Goal: Task Accomplishment & Management: Use online tool/utility

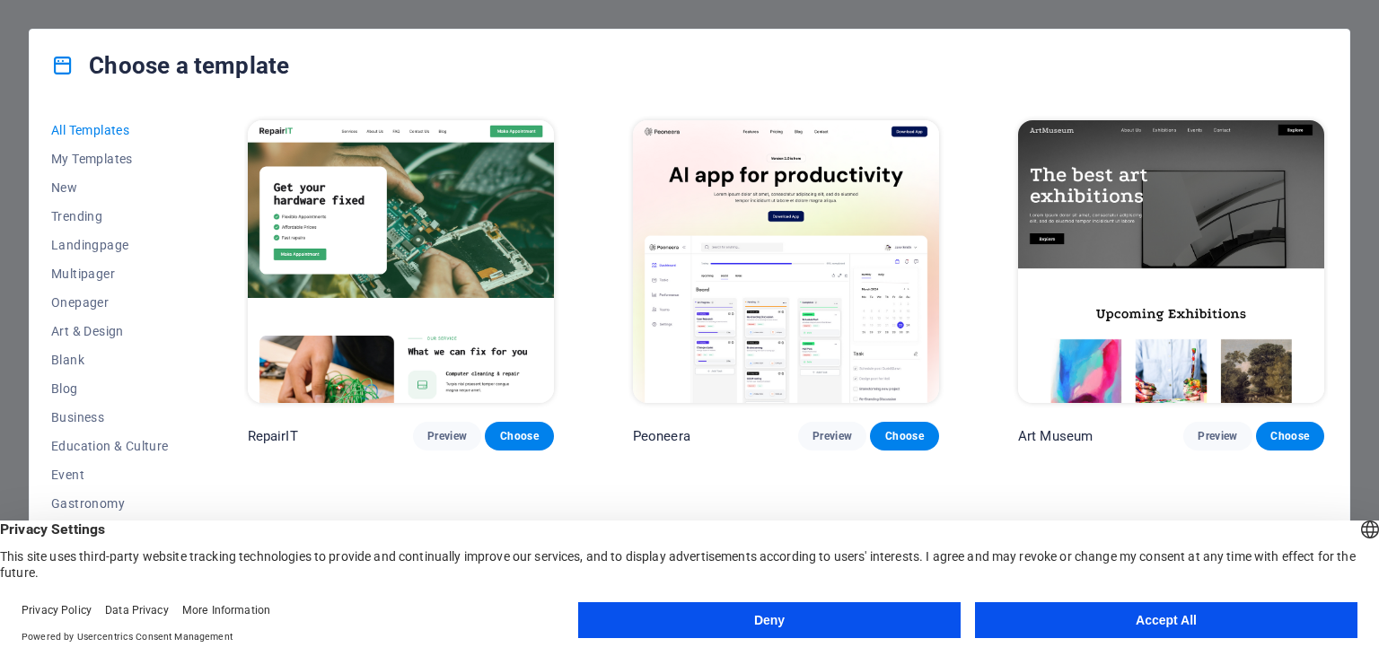
scroll to position [409, 0]
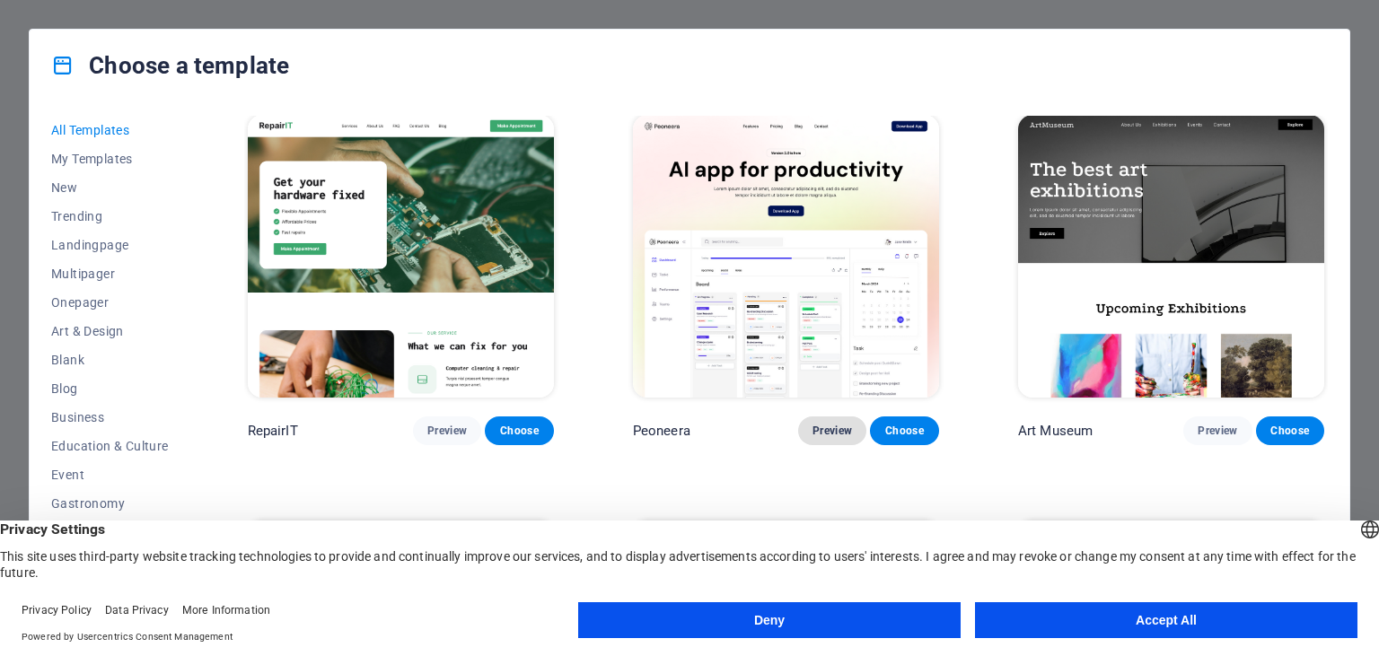
click at [834, 428] on span "Preview" at bounding box center [833, 431] width 40 height 14
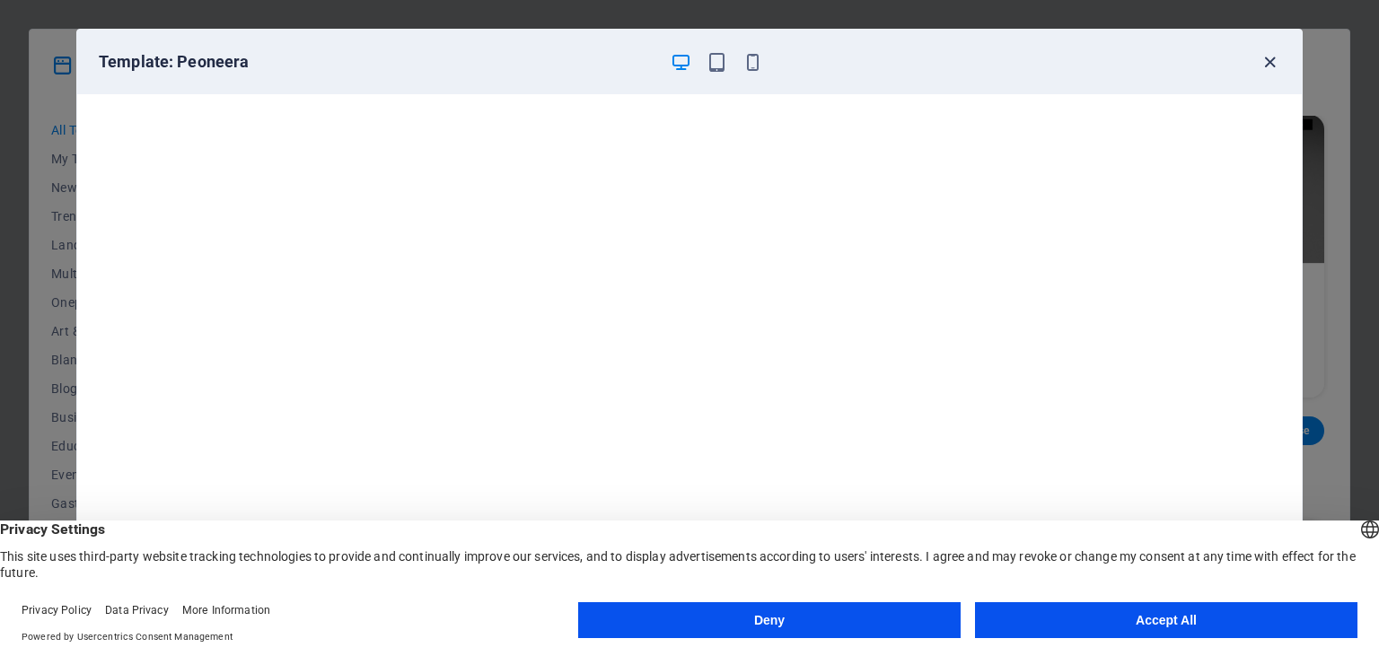
click at [1264, 66] on icon "button" at bounding box center [1270, 62] width 21 height 21
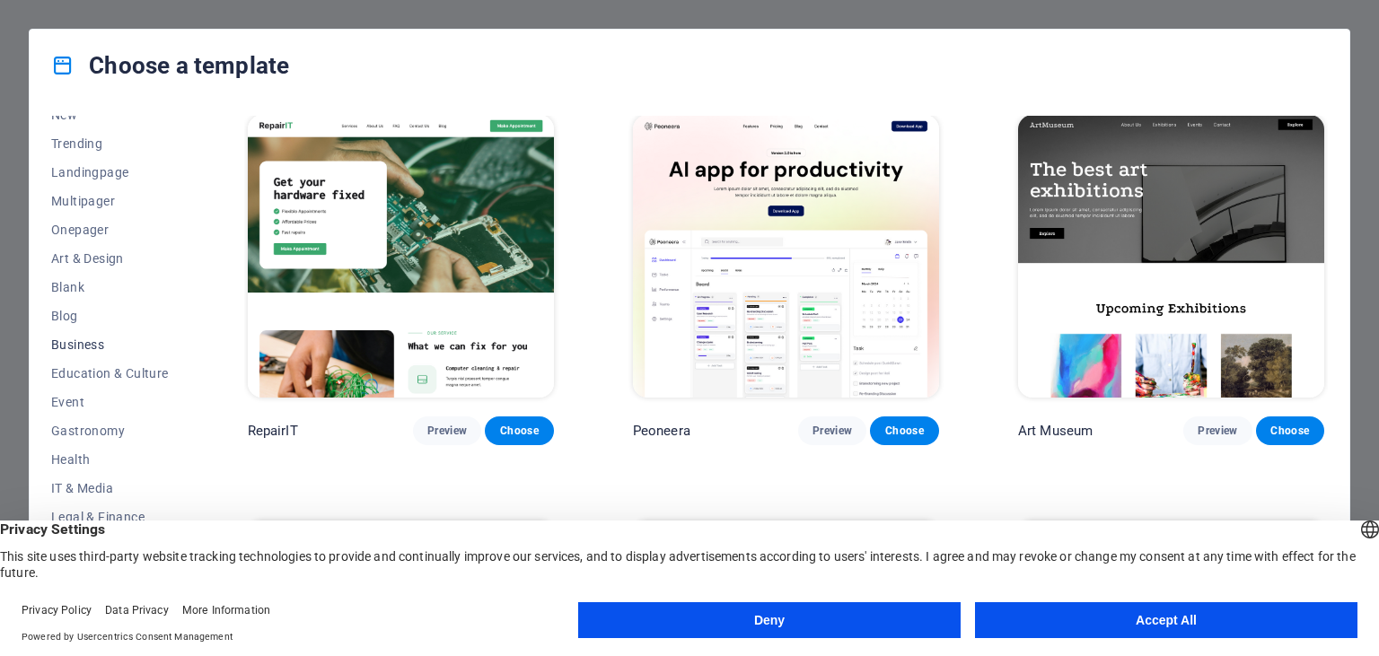
scroll to position [82, 0]
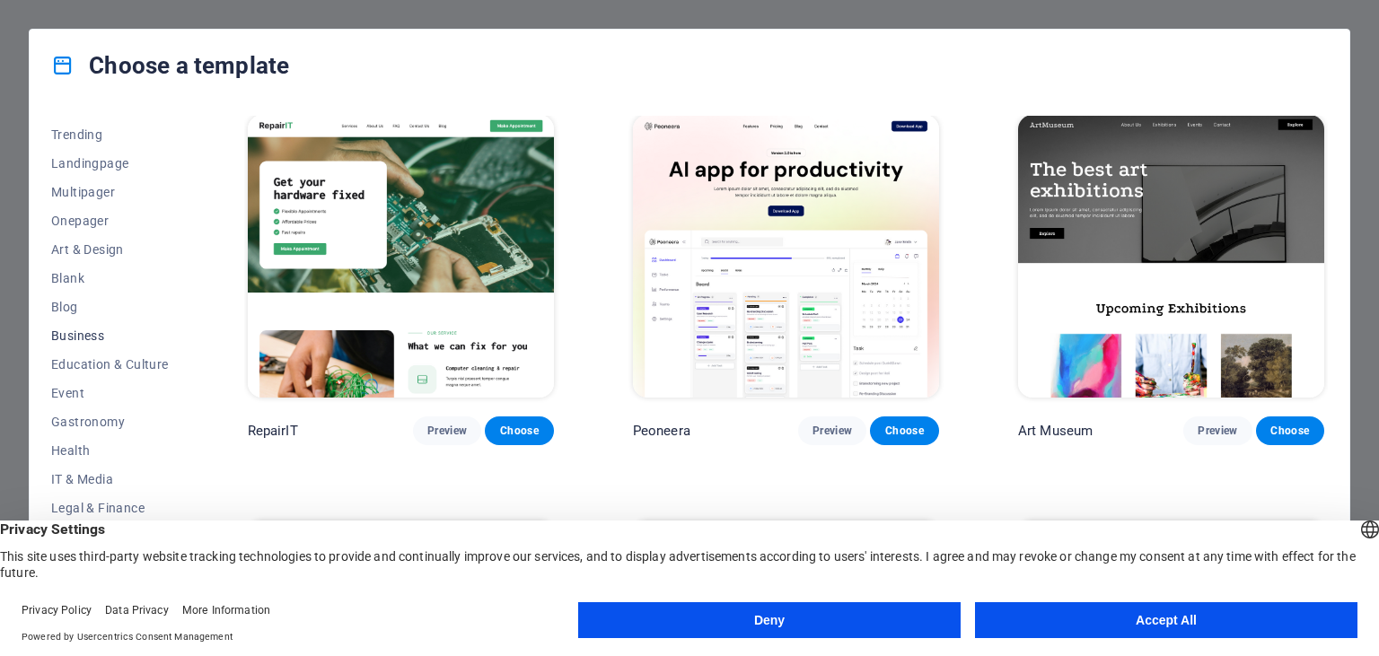
click at [95, 339] on span "Business" at bounding box center [110, 336] width 118 height 14
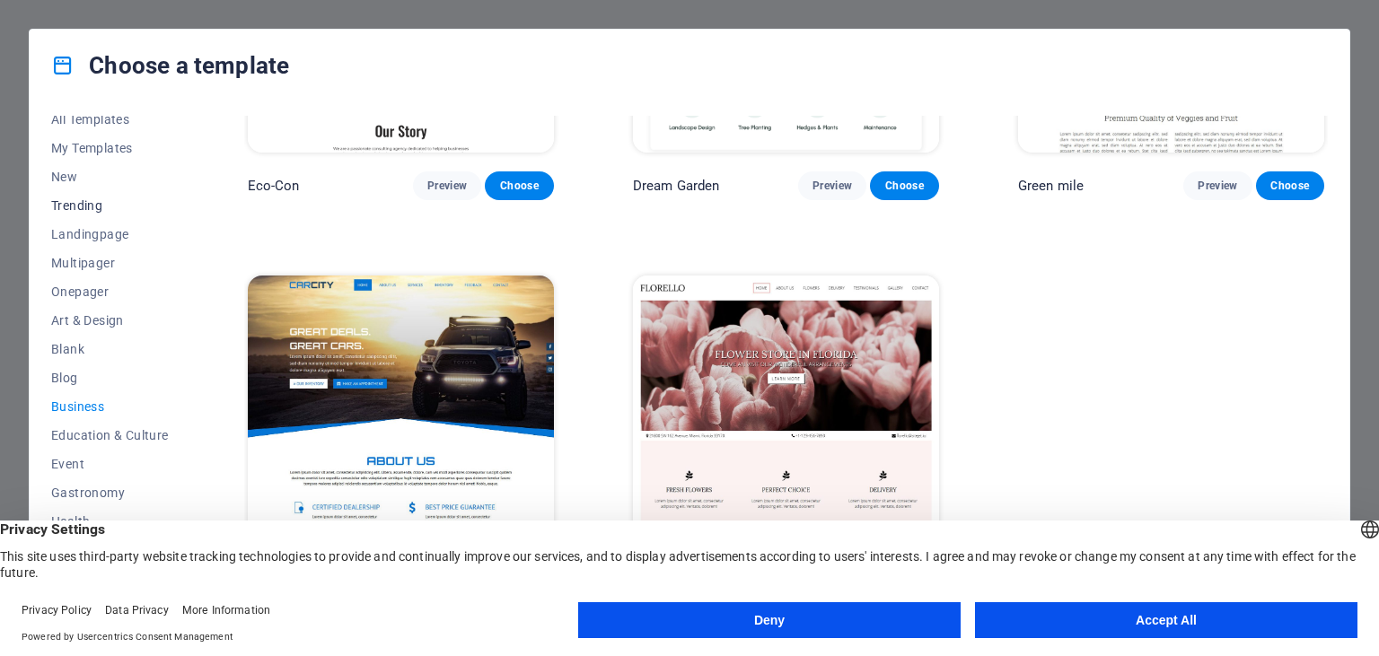
scroll to position [0, 0]
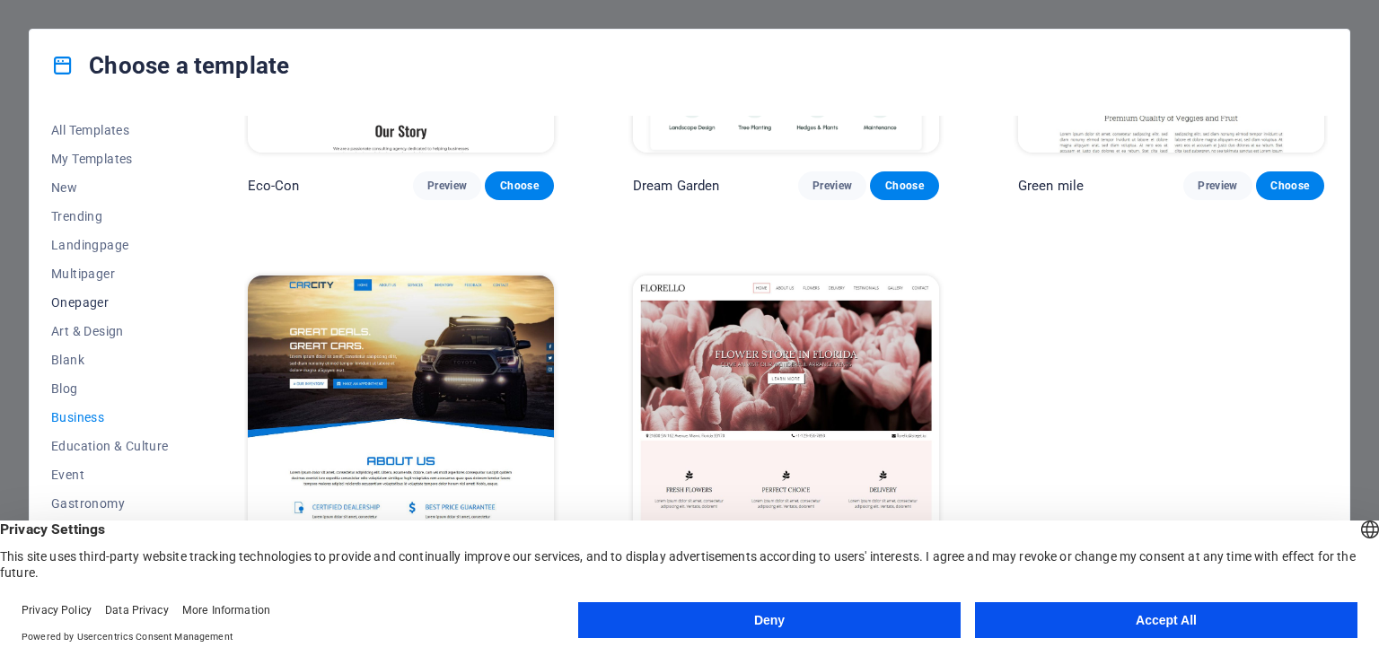
click at [92, 301] on span "Onepager" at bounding box center [110, 302] width 118 height 14
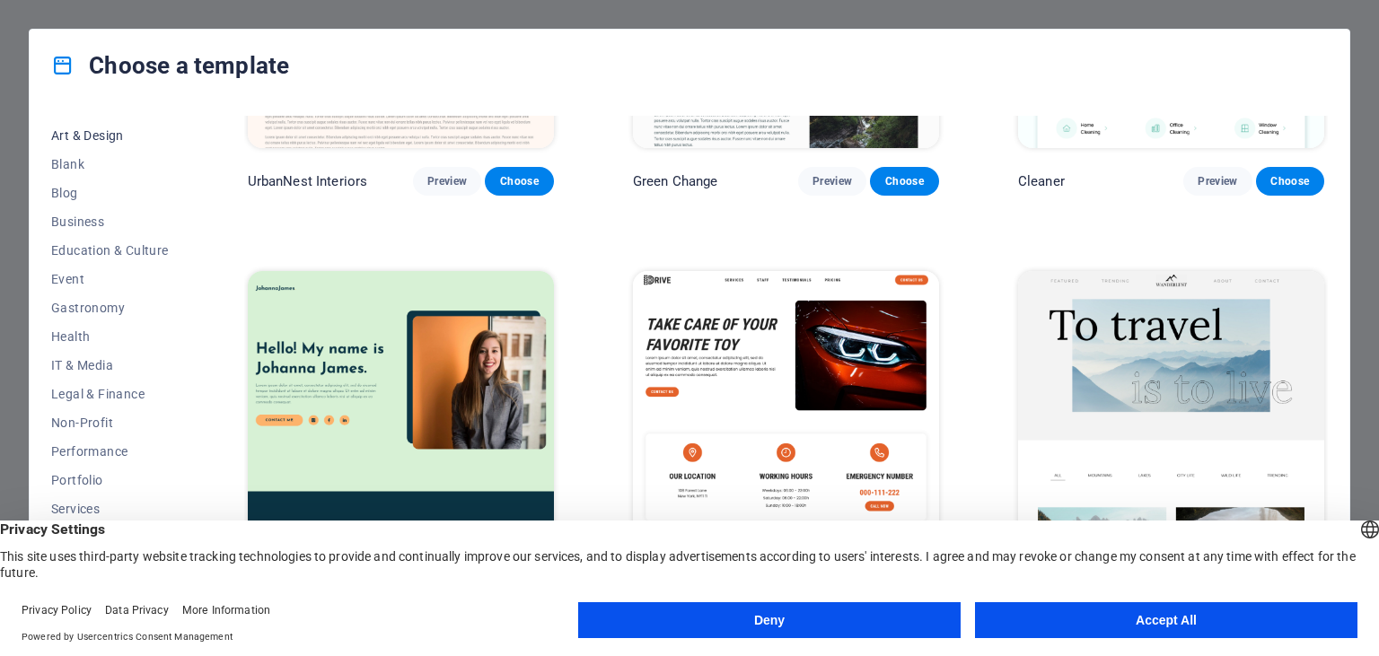
scroll to position [228, 0]
click at [1351, 619] on button "Accept All" at bounding box center [1166, 620] width 383 height 36
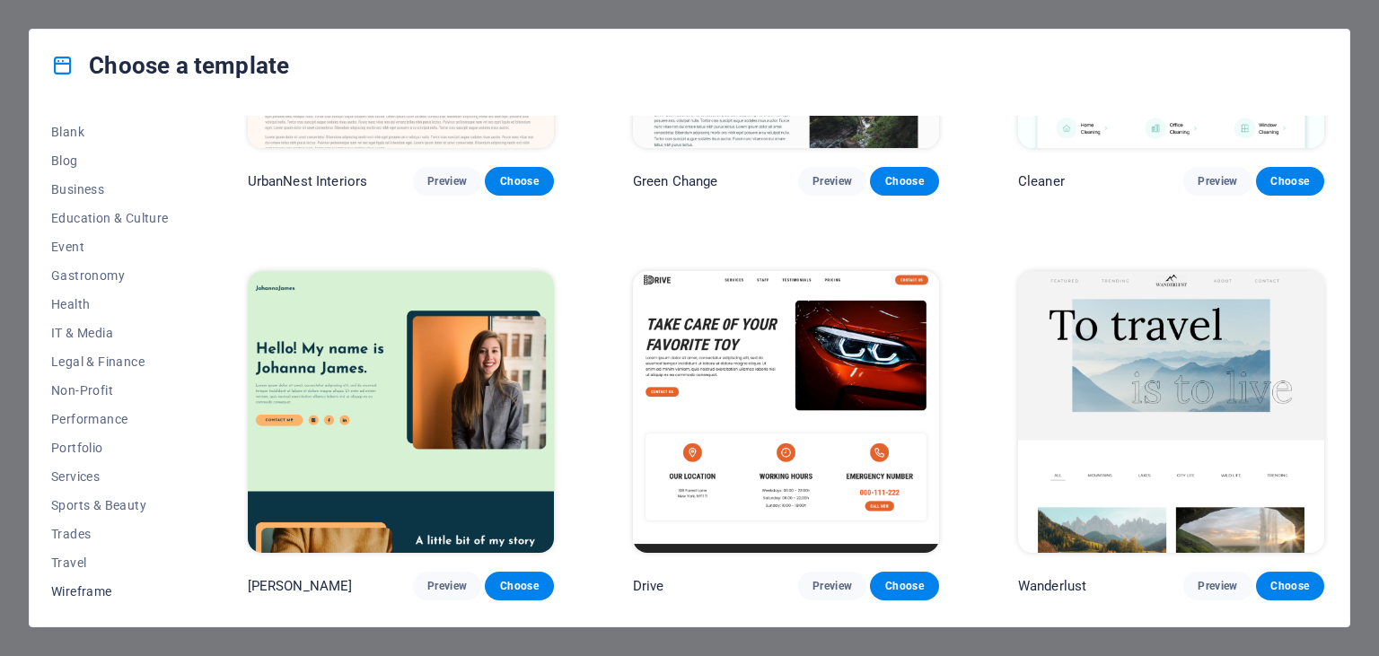
click at [91, 587] on span "Wireframe" at bounding box center [110, 592] width 118 height 14
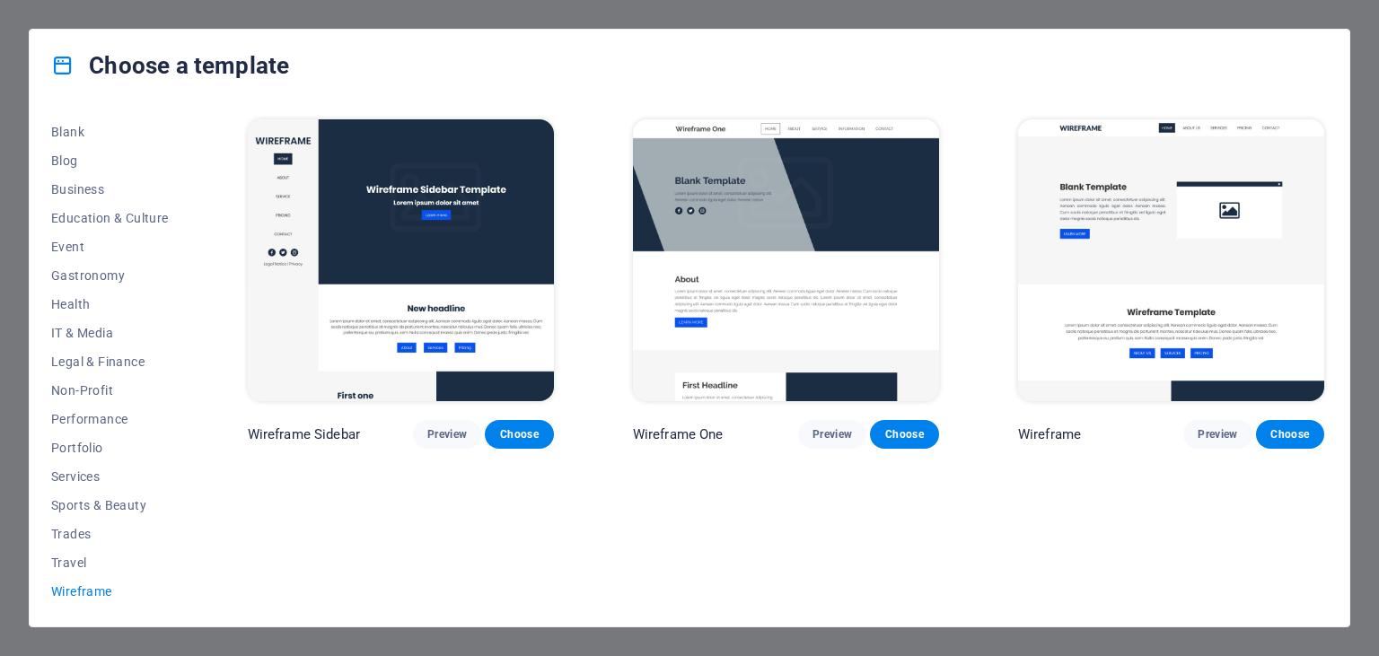
scroll to position [0, 0]
drag, startPoint x: 93, startPoint y: 336, endPoint x: 93, endPoint y: 353, distance: 17.1
click at [93, 353] on div "All Templates My Templates New Trending Landingpage Multipager Onepager Art & D…" at bounding box center [120, 360] width 139 height 489
click at [92, 412] on span "Performance" at bounding box center [110, 419] width 118 height 14
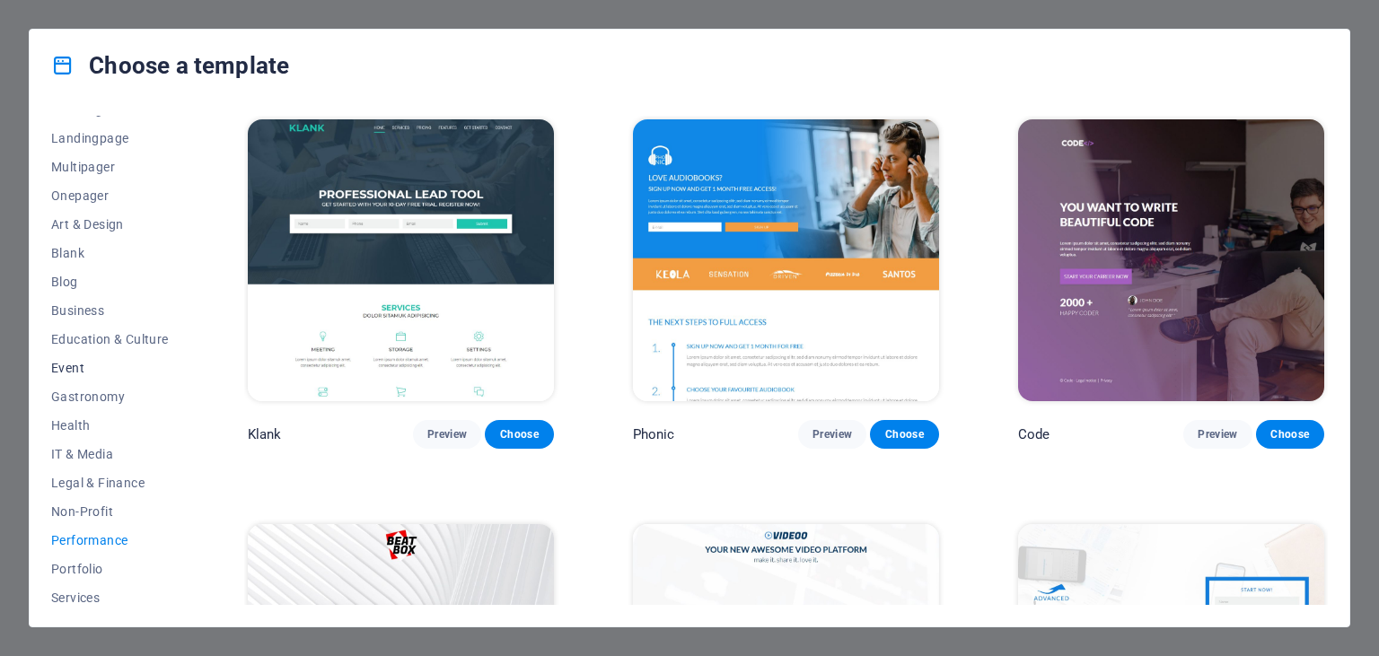
scroll to position [65, 0]
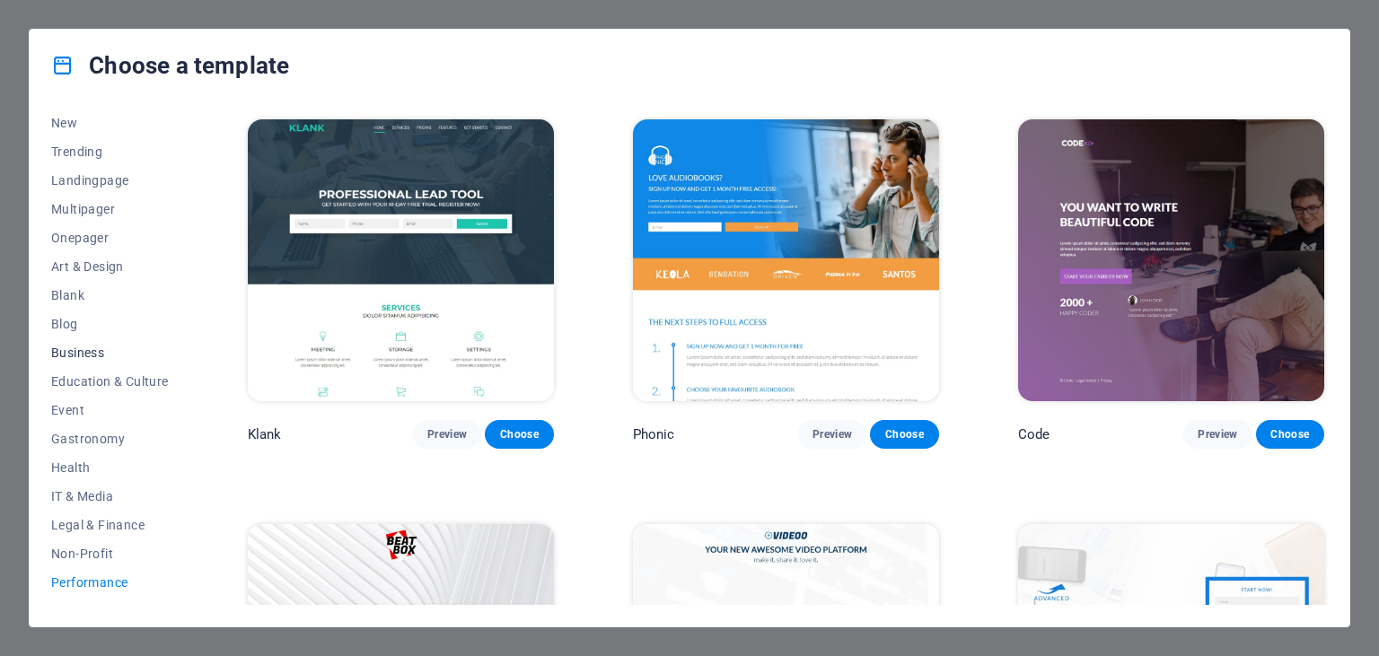
click at [79, 347] on span "Business" at bounding box center [110, 353] width 118 height 14
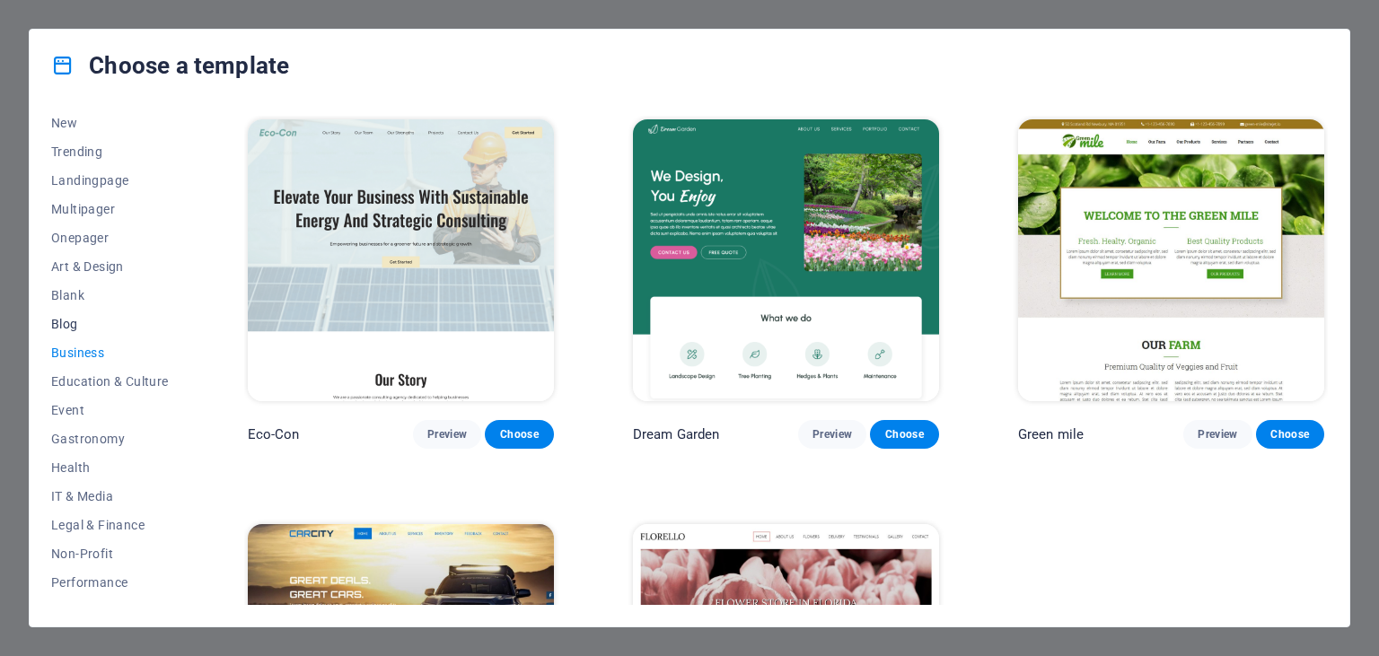
click at [70, 318] on span "Blog" at bounding box center [110, 324] width 118 height 14
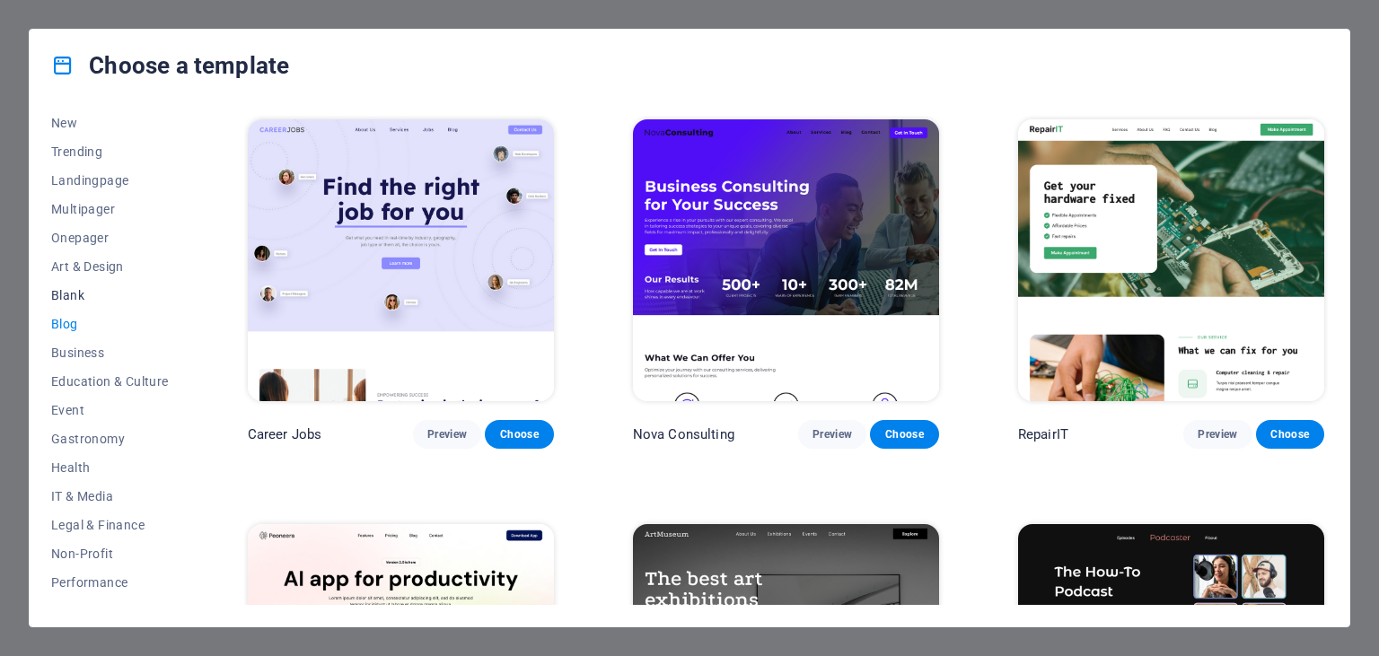
click at [74, 296] on span "Blank" at bounding box center [110, 295] width 118 height 14
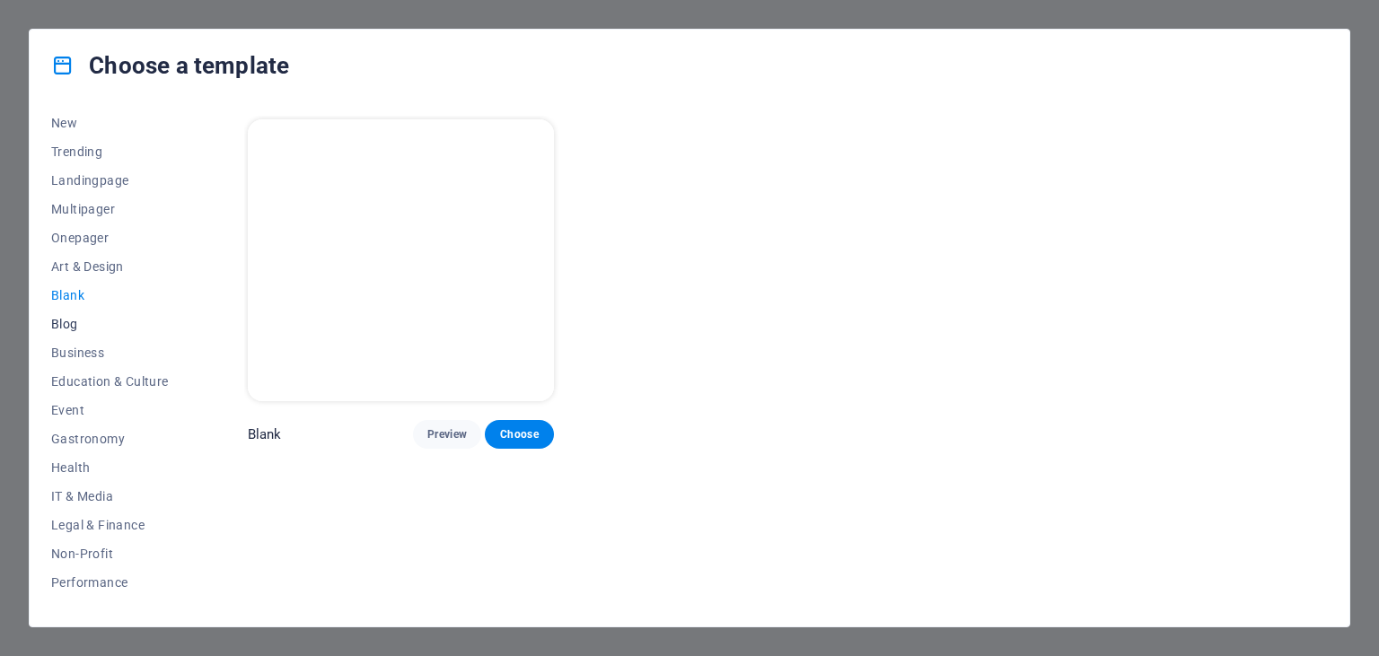
click at [74, 317] on button "Blog" at bounding box center [110, 324] width 118 height 29
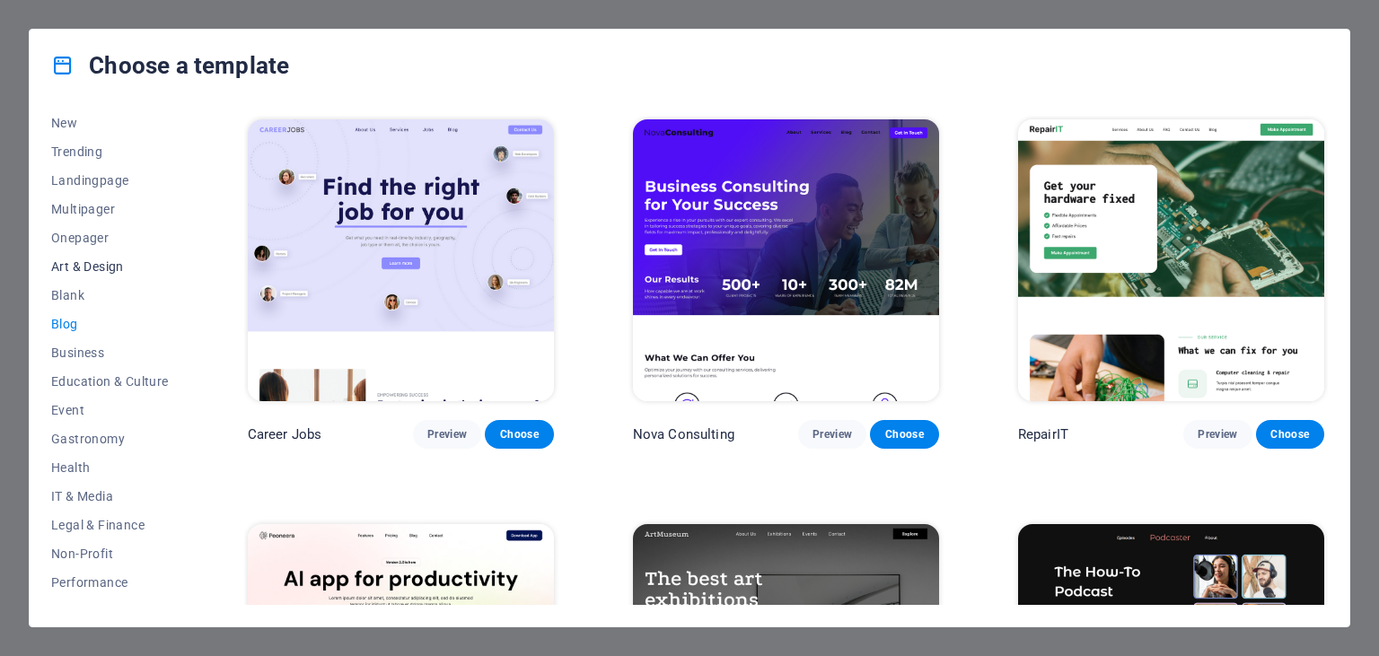
click at [71, 265] on span "Art & Design" at bounding box center [110, 266] width 118 height 14
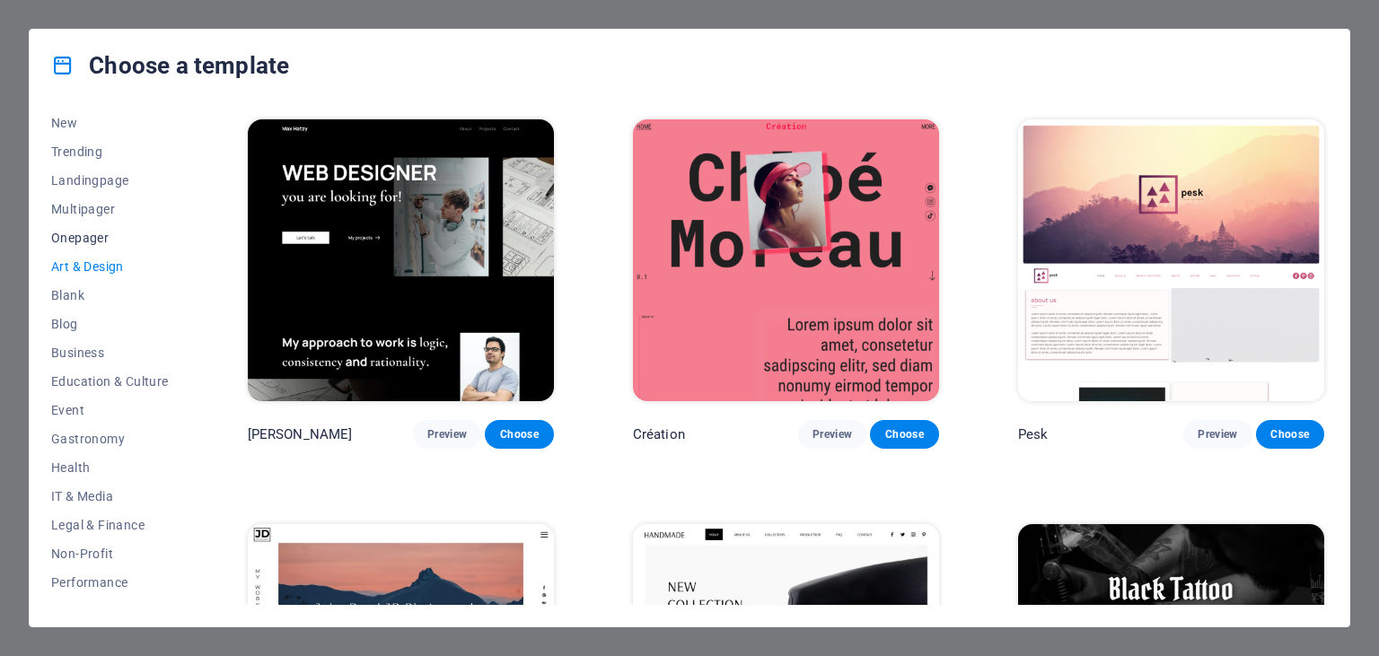
click at [81, 241] on span "Onepager" at bounding box center [110, 238] width 118 height 14
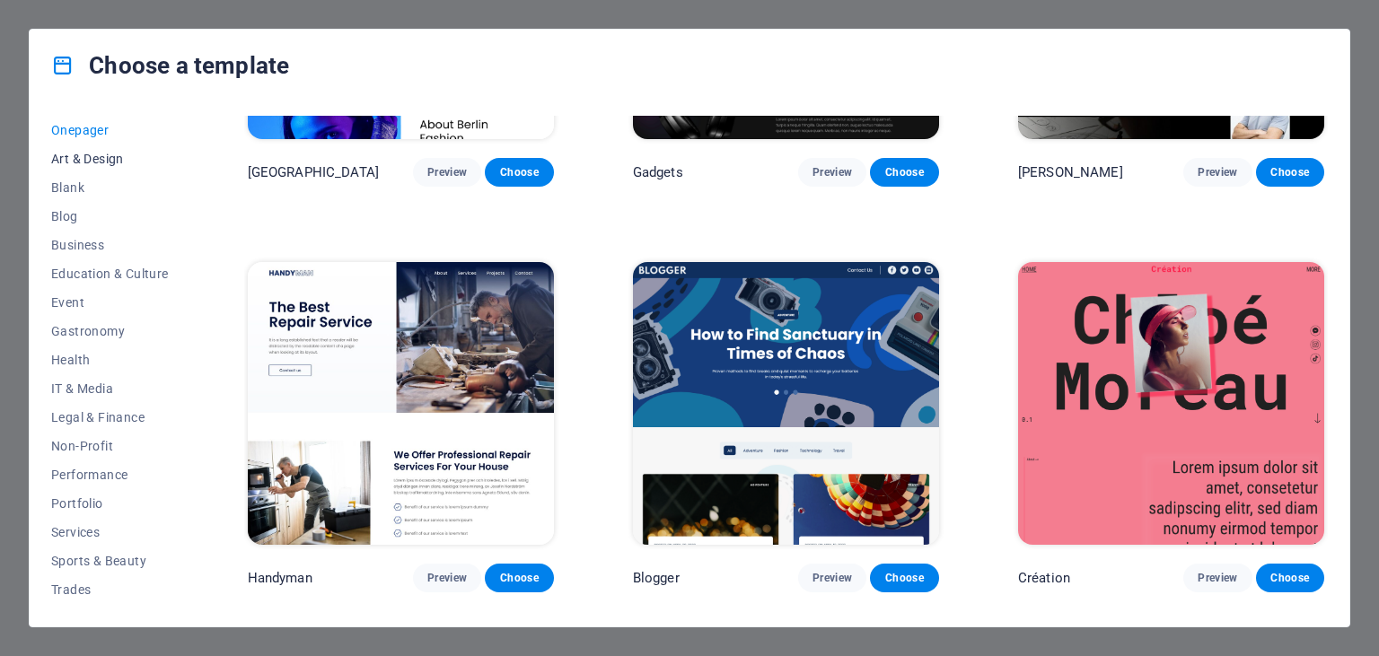
scroll to position [228, 0]
click at [89, 533] on span "Trades" at bounding box center [110, 534] width 118 height 14
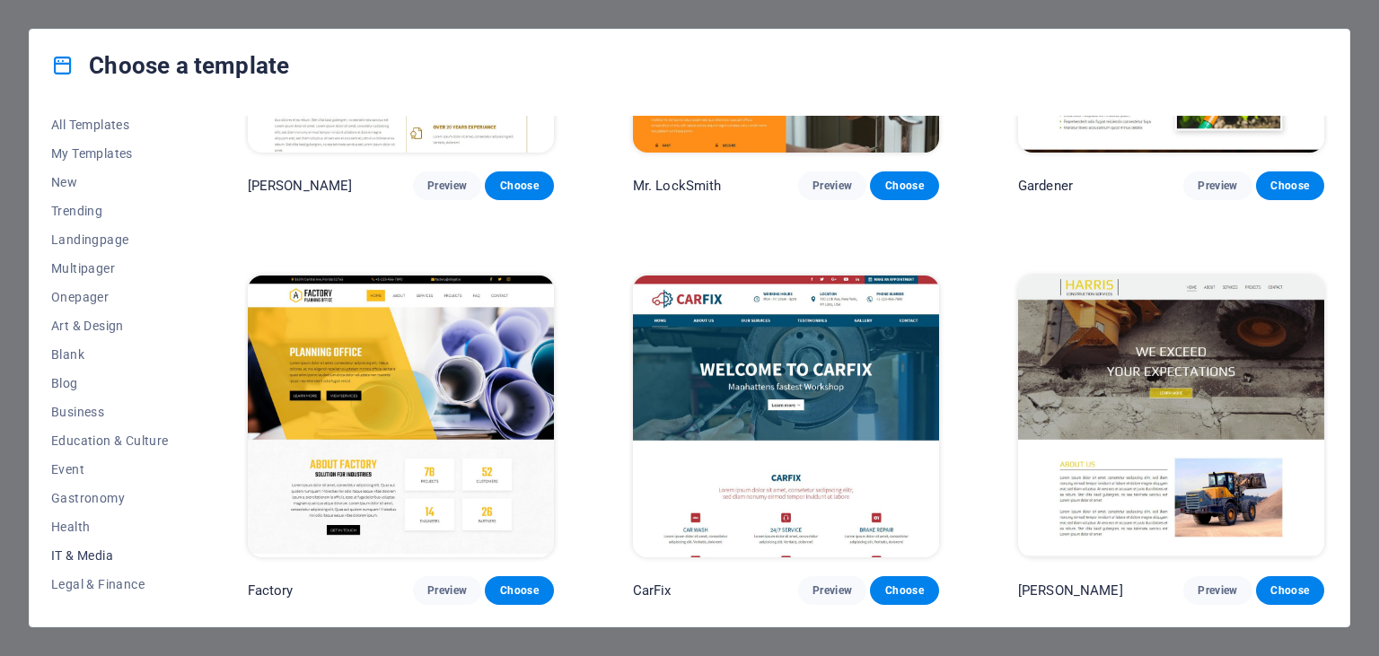
scroll to position [0, 0]
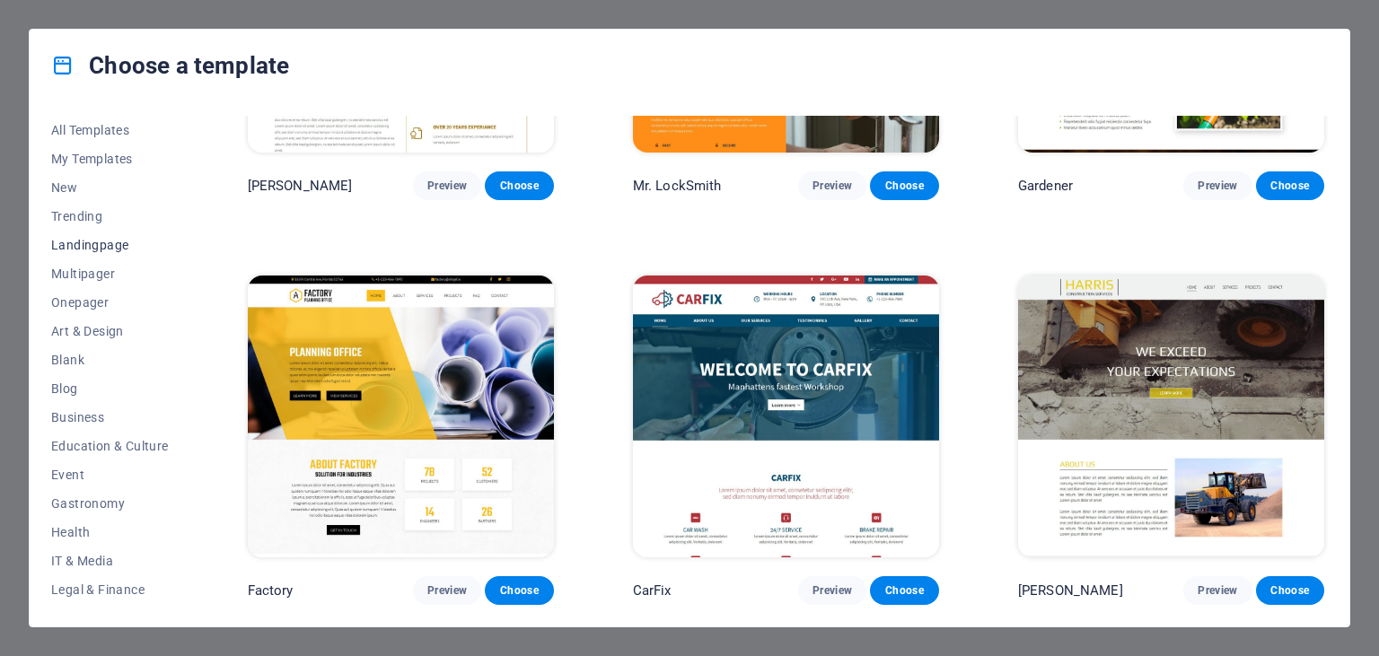
click at [113, 255] on button "Landingpage" at bounding box center [110, 245] width 118 height 29
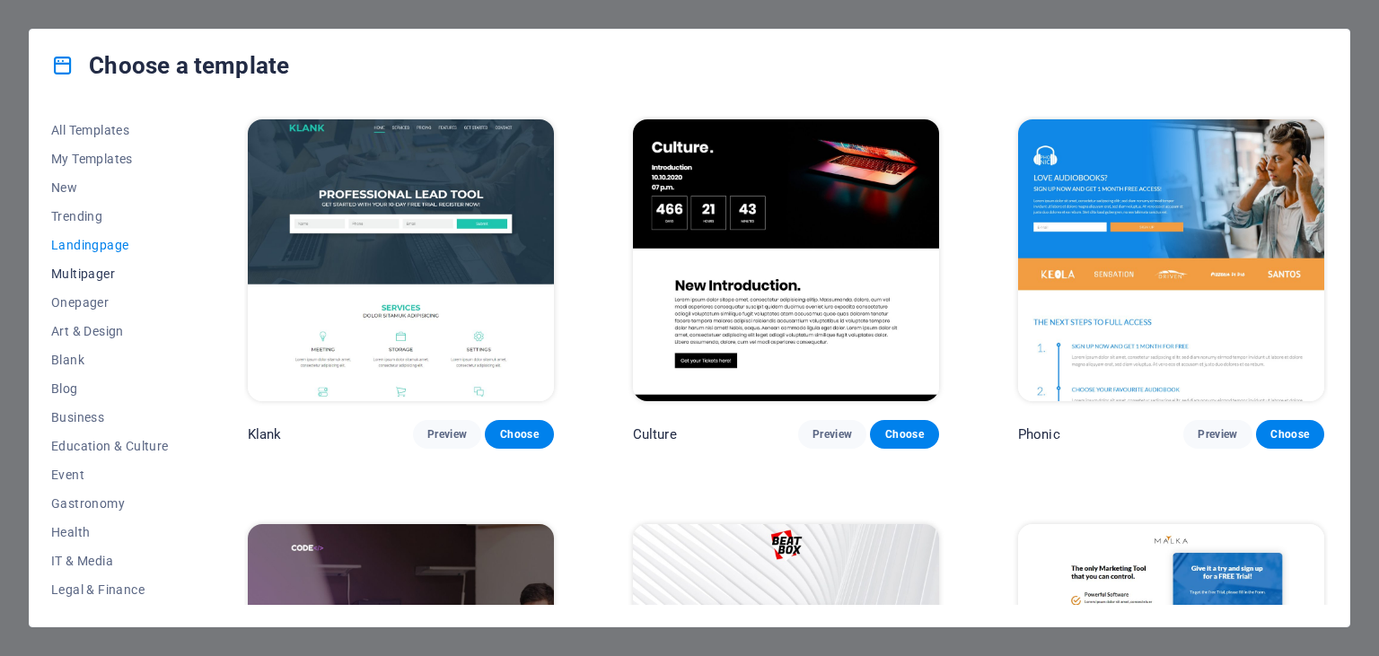
click at [84, 268] on span "Multipager" at bounding box center [110, 274] width 118 height 14
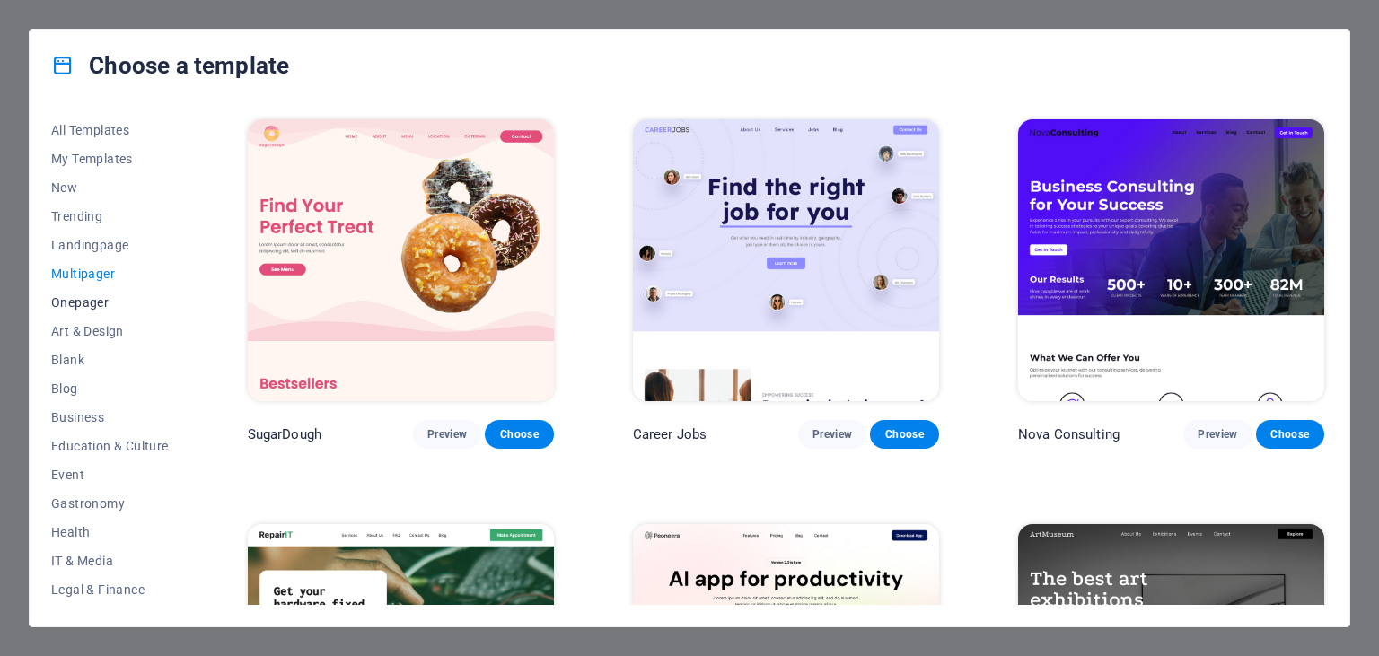
click at [104, 296] on span "Onepager" at bounding box center [110, 302] width 118 height 14
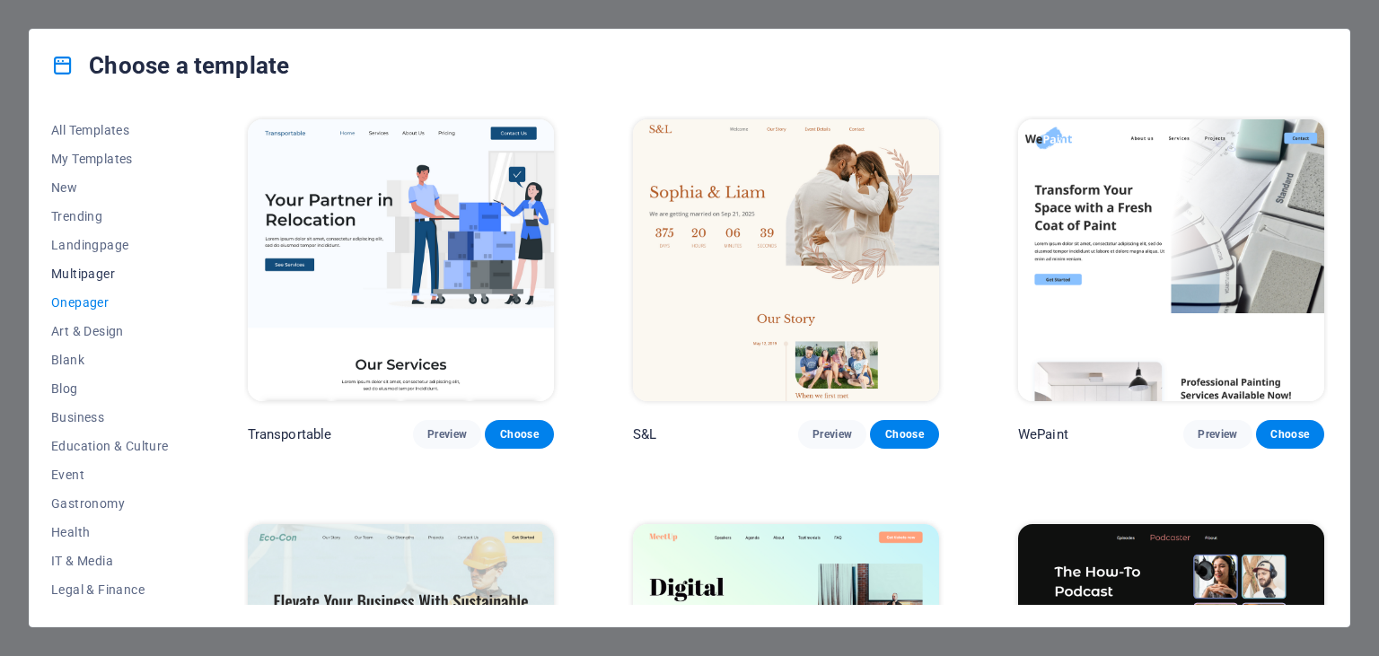
click at [106, 284] on button "Multipager" at bounding box center [110, 273] width 118 height 29
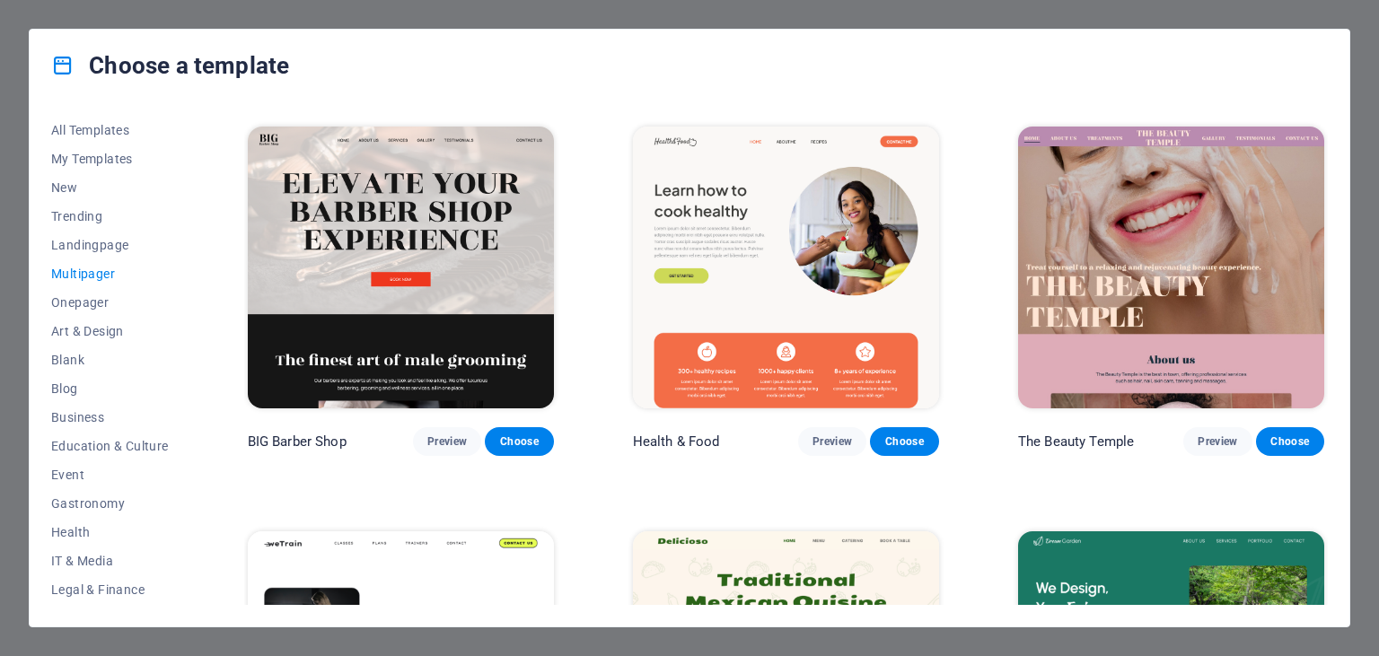
scroll to position [1228, 0]
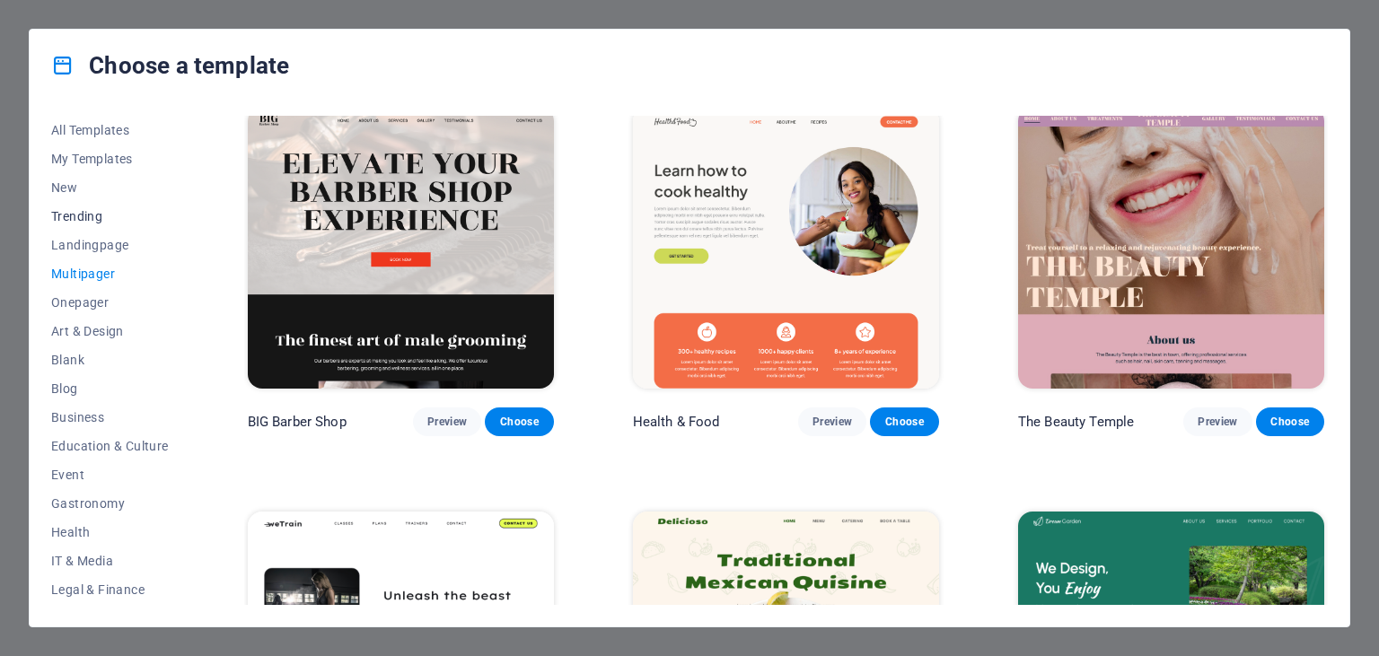
click at [89, 208] on button "Trending" at bounding box center [110, 216] width 118 height 29
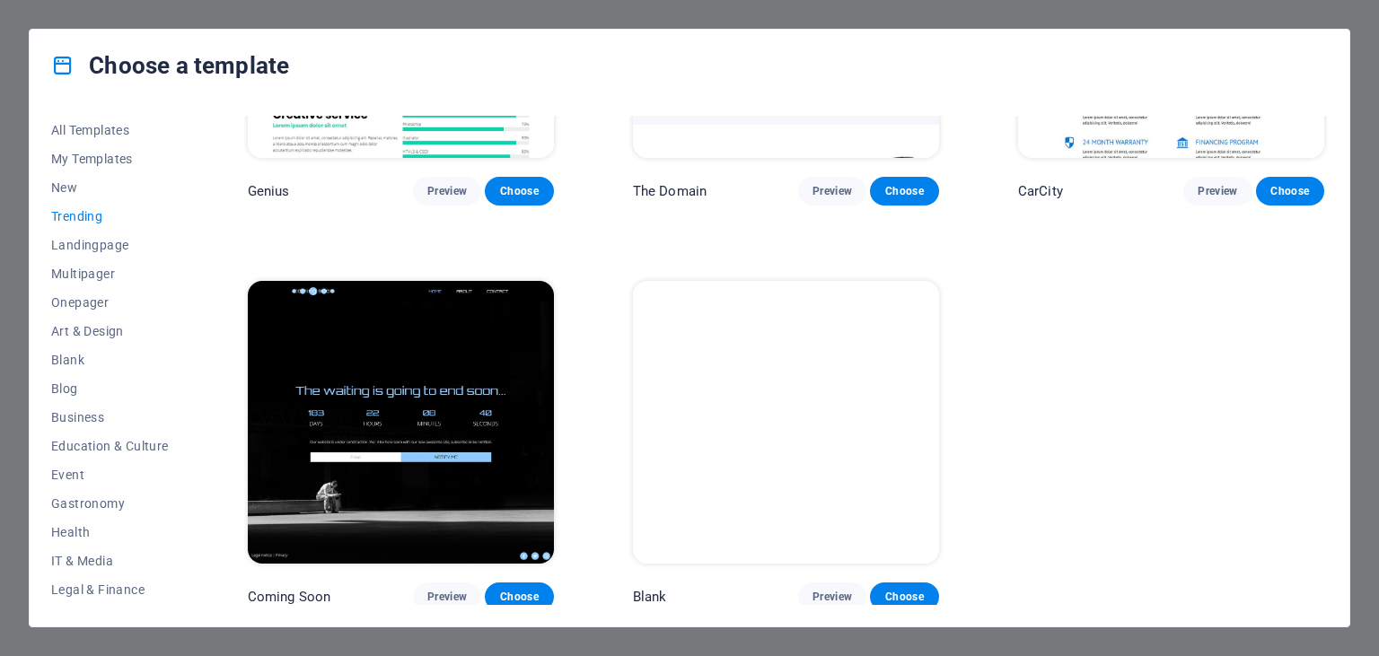
scroll to position [1872, 0]
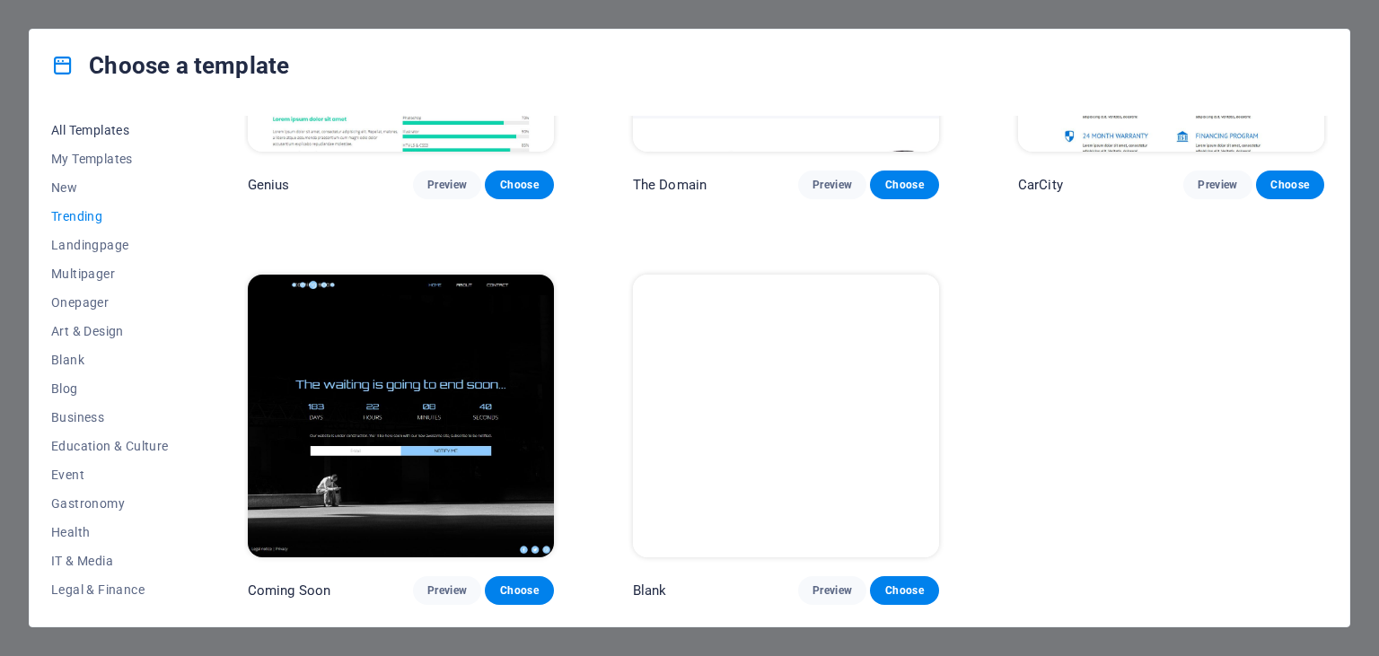
click at [119, 141] on button "All Templates" at bounding box center [110, 130] width 118 height 29
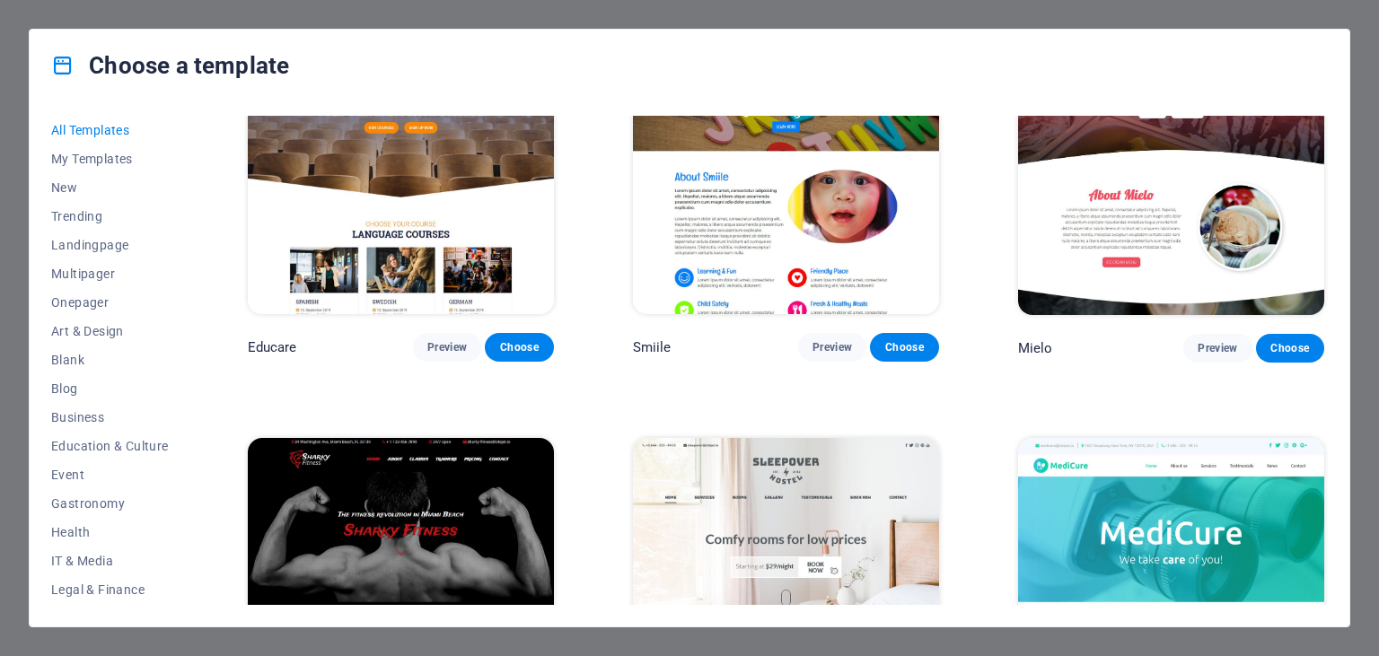
scroll to position [12688, 0]
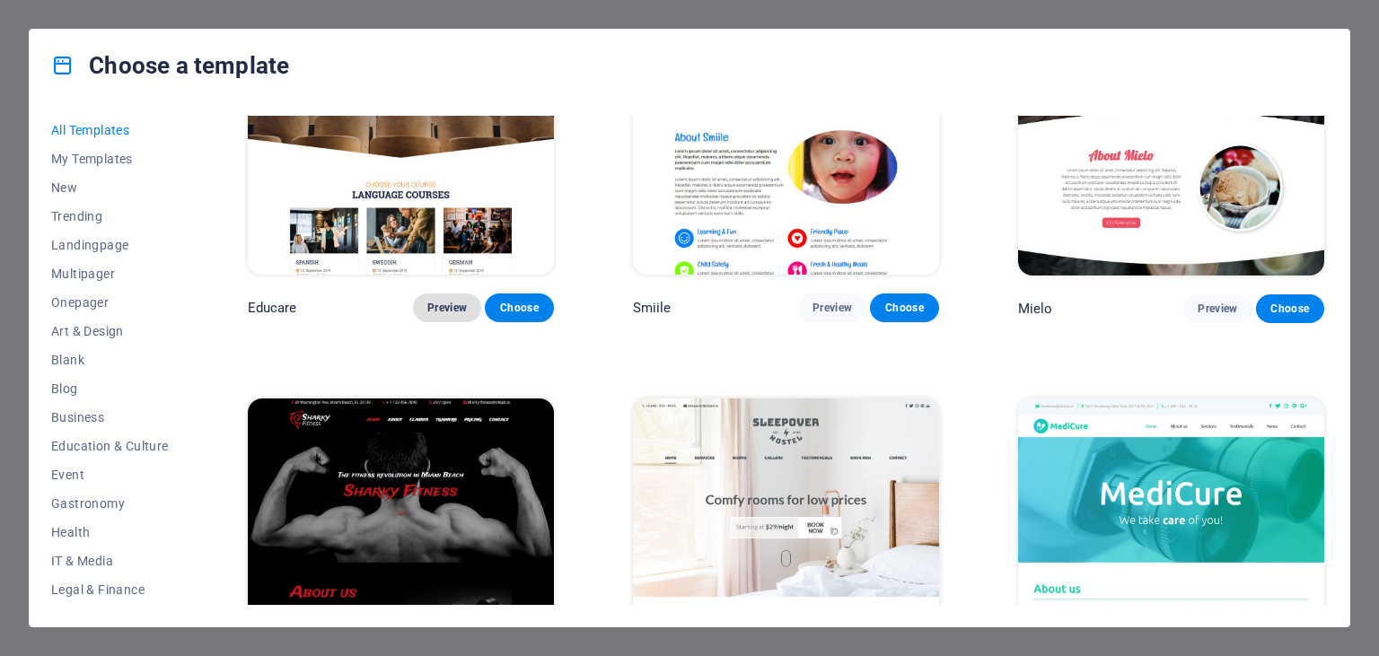
click at [457, 315] on span "Preview" at bounding box center [447, 308] width 40 height 14
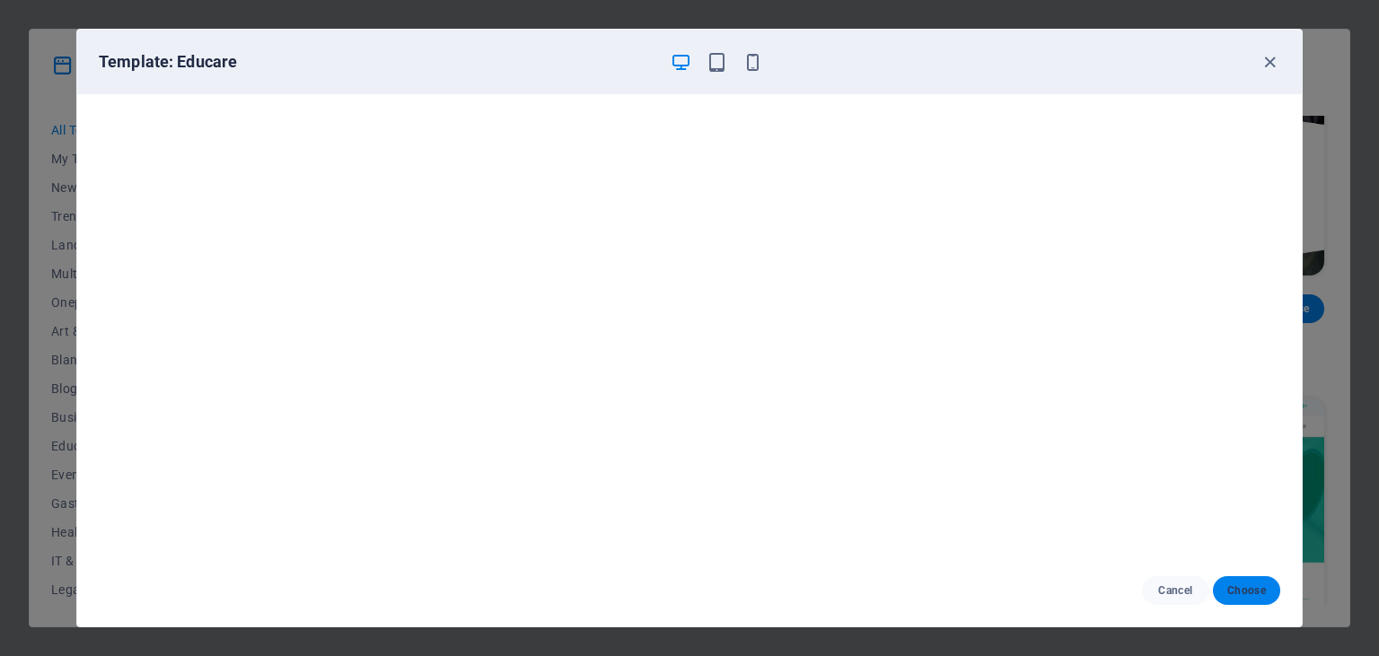
click at [1260, 583] on button "Choose" at bounding box center [1246, 590] width 67 height 29
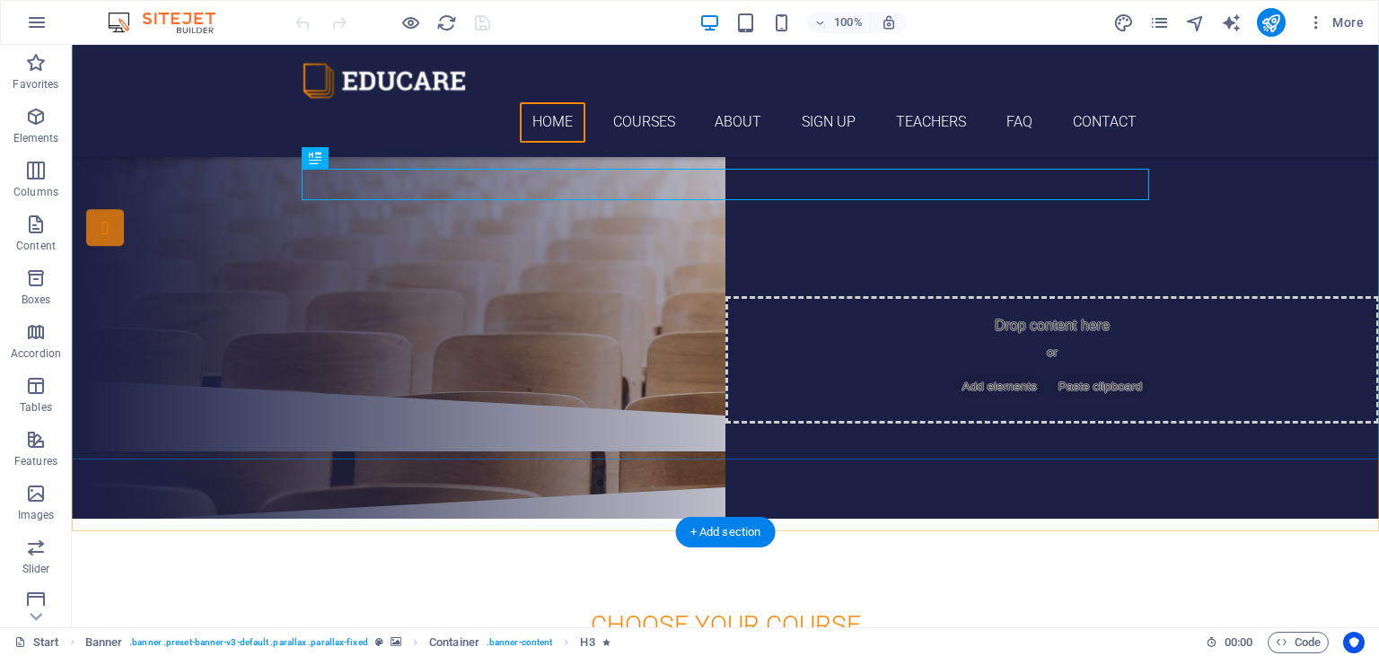
scroll to position [116, 0]
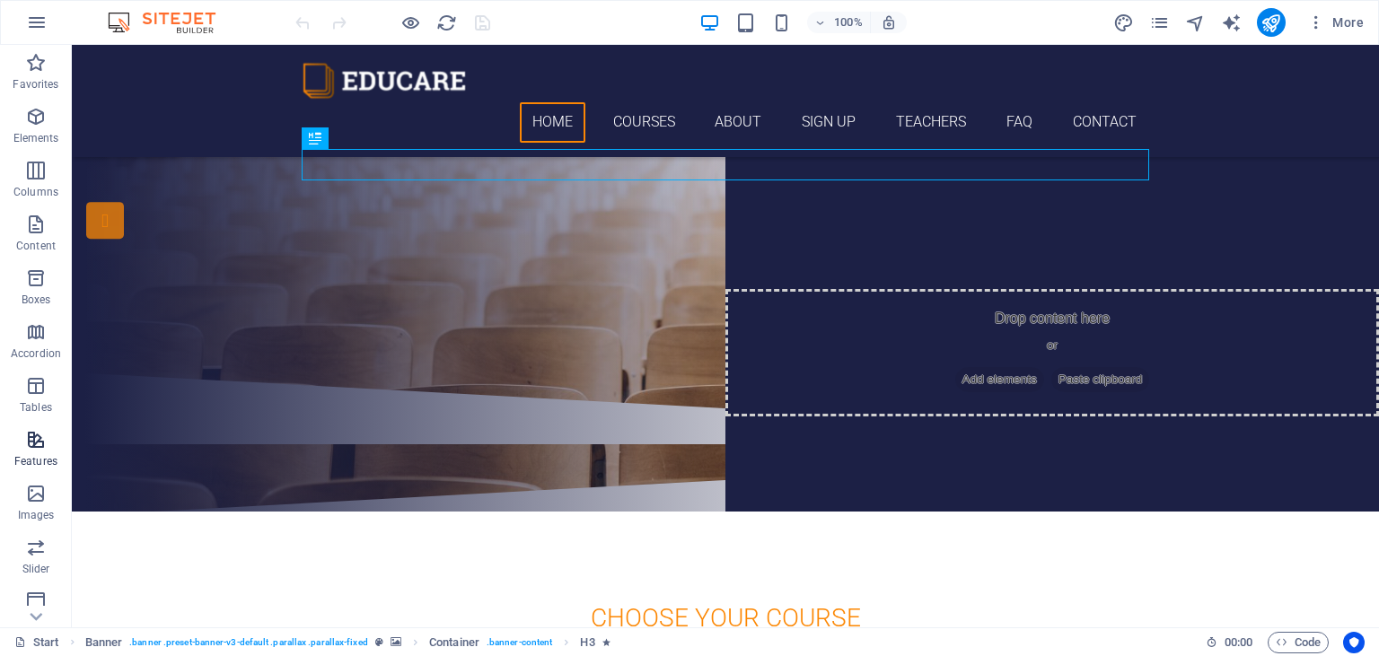
click at [45, 452] on span "Features" at bounding box center [36, 450] width 72 height 43
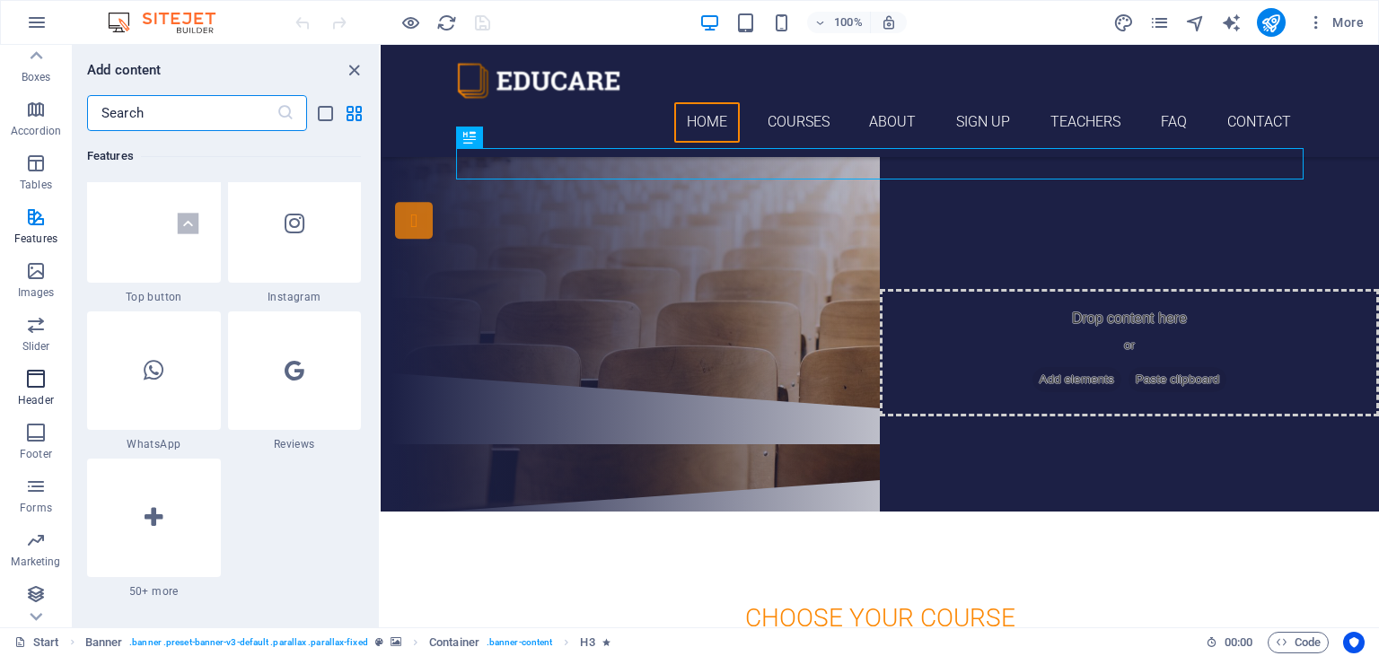
scroll to position [225, 0]
click at [41, 581] on icon "button" at bounding box center [36, 592] width 22 height 22
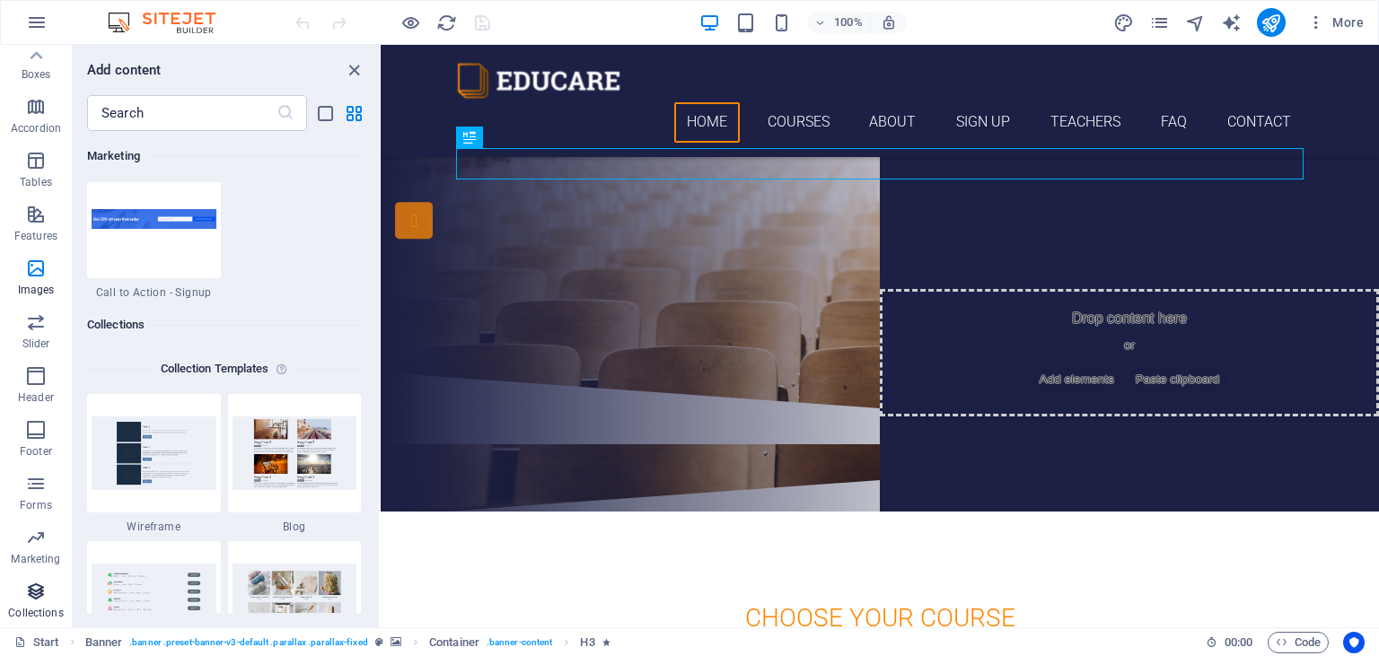
scroll to position [16437, 0]
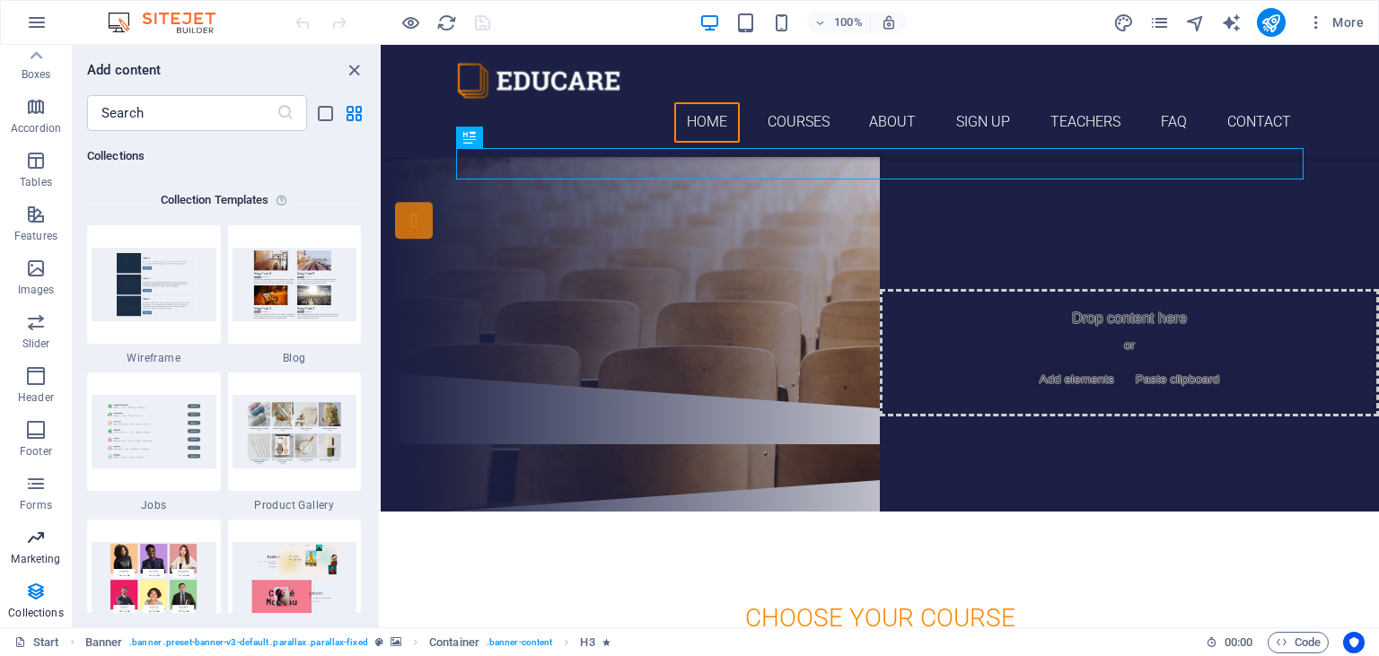
click at [50, 530] on span "Marketing" at bounding box center [36, 548] width 72 height 43
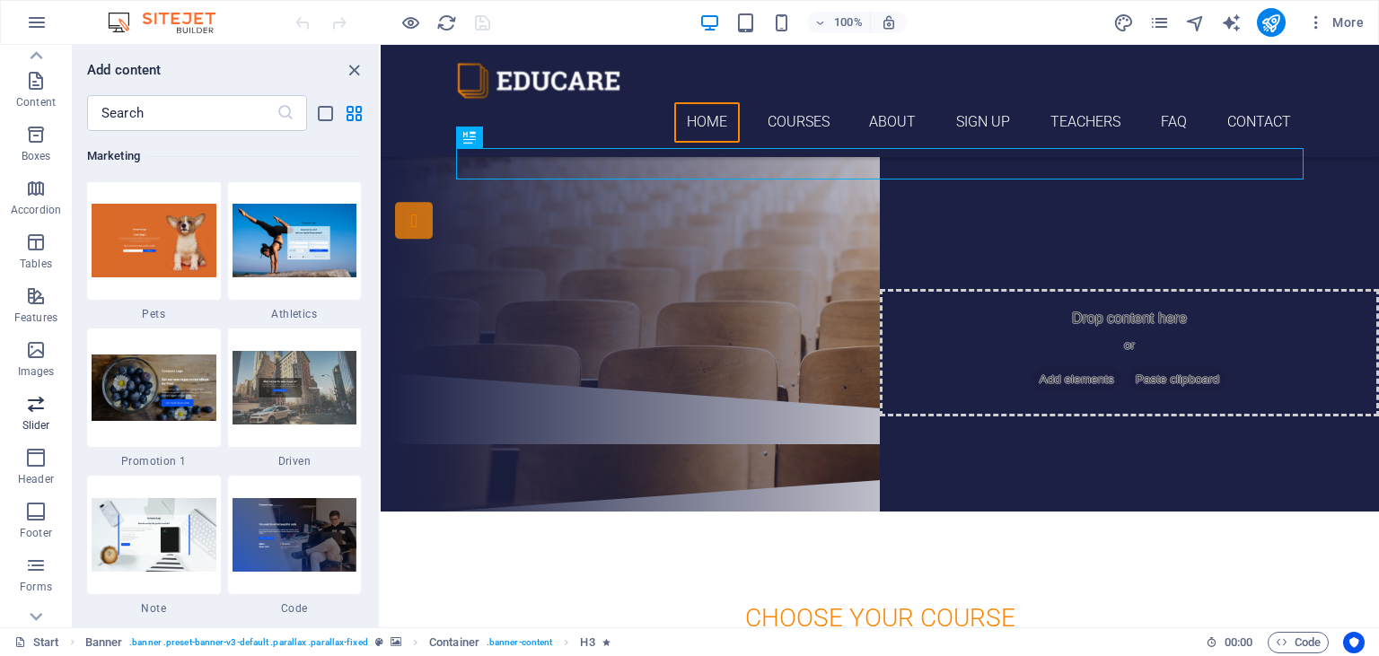
scroll to position [61, 0]
click at [35, 378] on icon "button" at bounding box center [36, 379] width 22 height 22
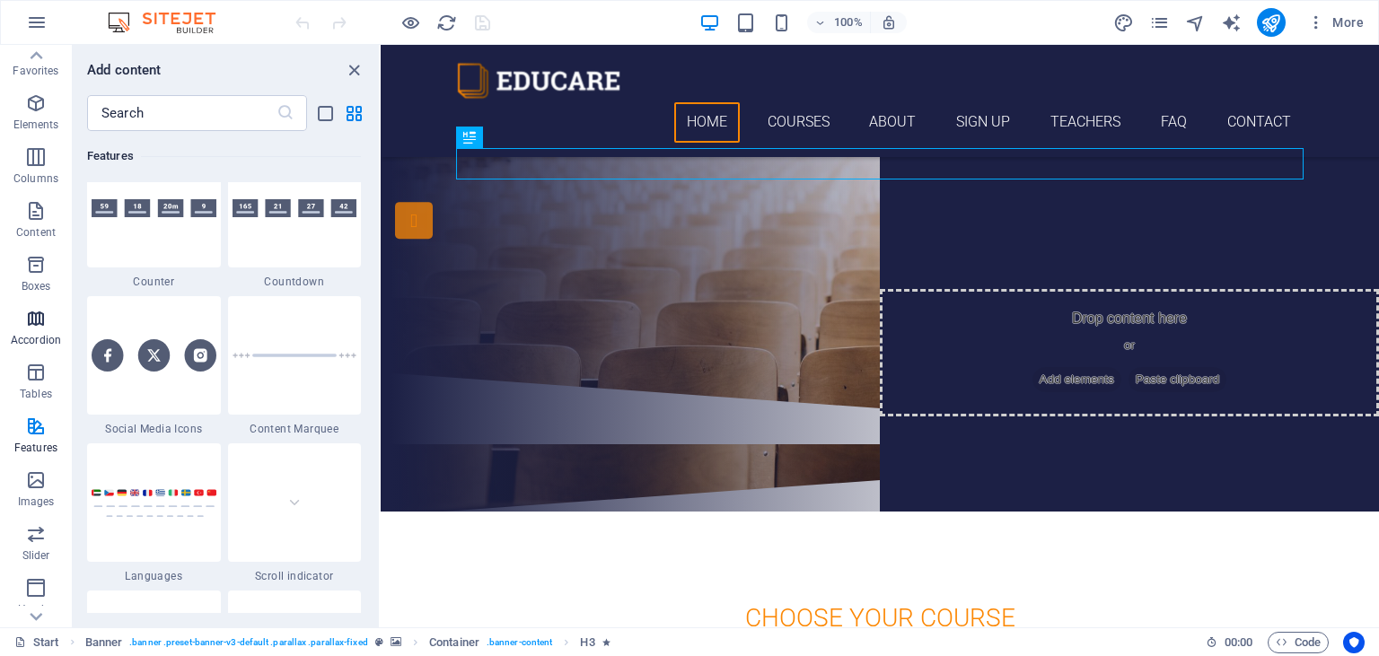
scroll to position [0, 0]
click at [31, 296] on p "Boxes" at bounding box center [37, 300] width 30 height 14
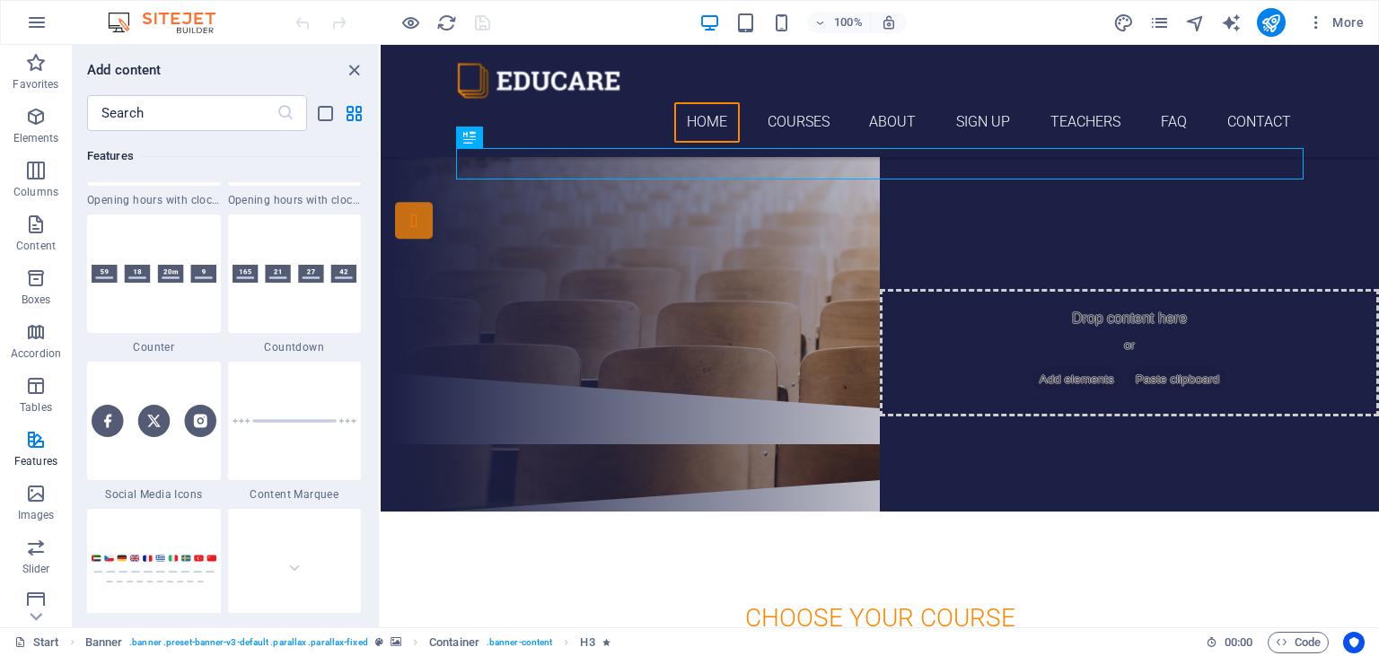
scroll to position [8064, 0]
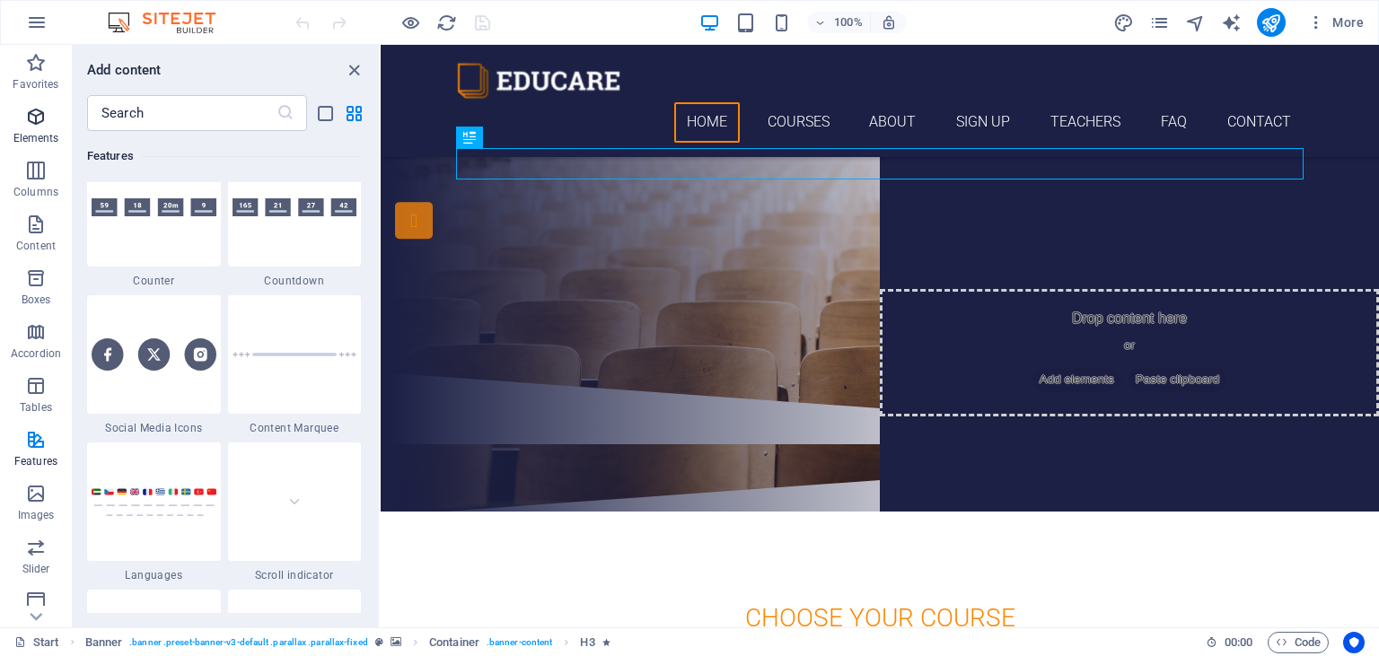
click at [29, 131] on p "Elements" at bounding box center [36, 138] width 46 height 14
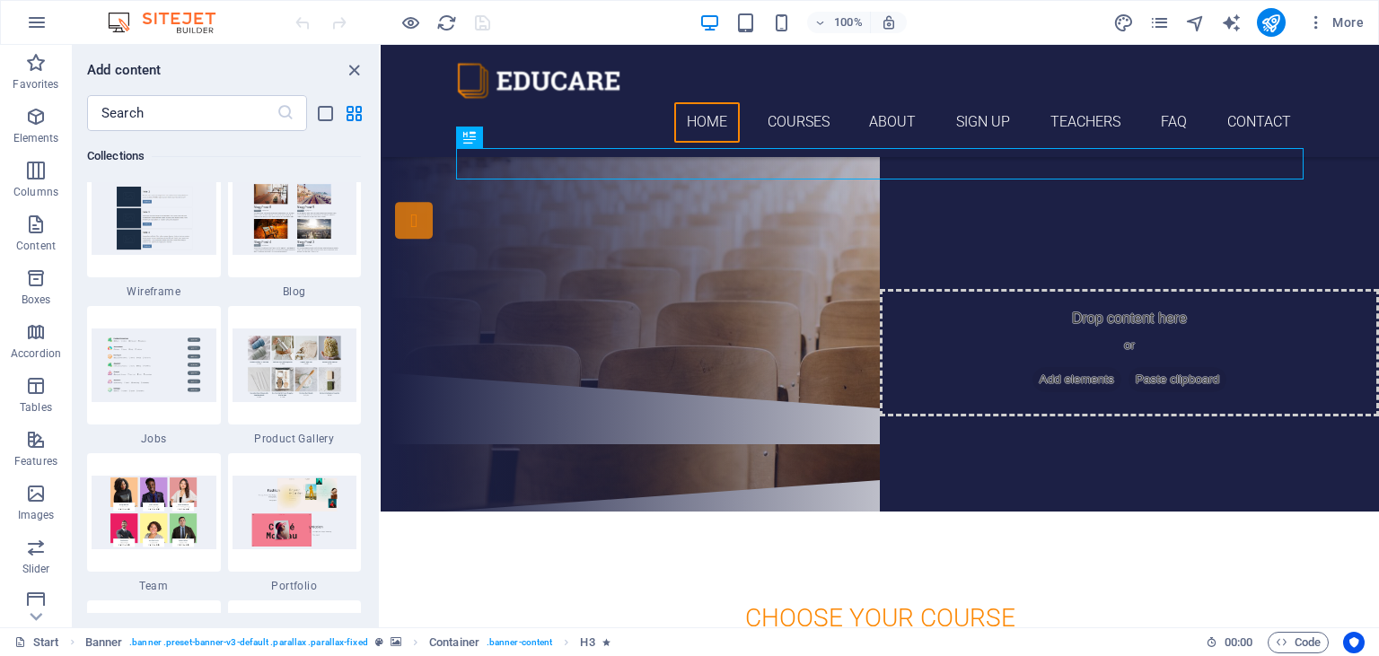
scroll to position [16651, 0]
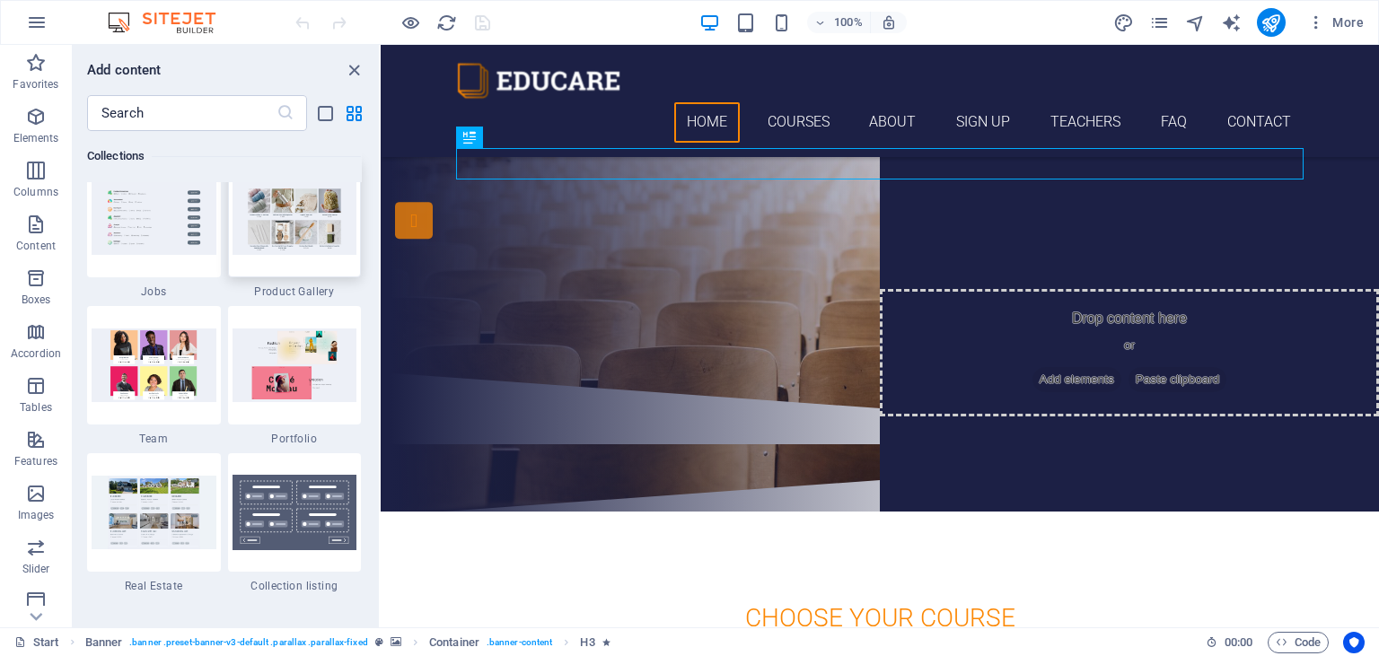
click at [303, 229] on img at bounding box center [295, 217] width 125 height 73
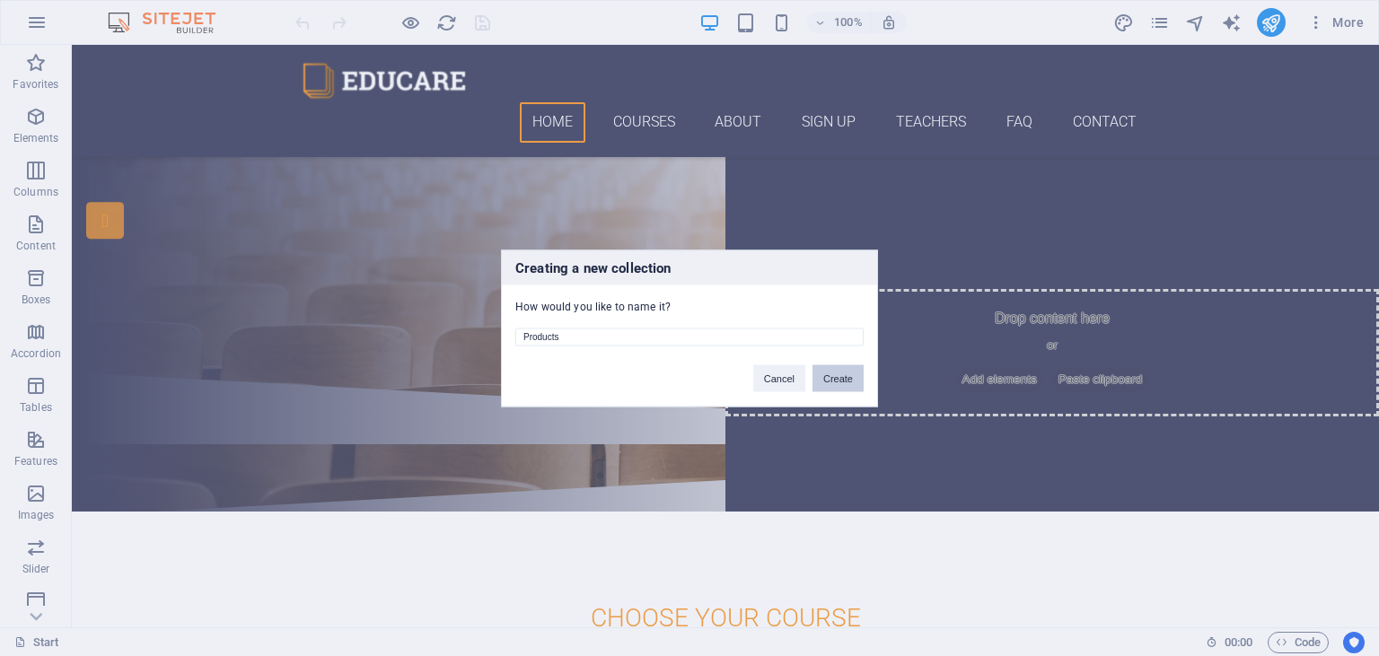
click at [841, 374] on button "Create" at bounding box center [838, 378] width 51 height 27
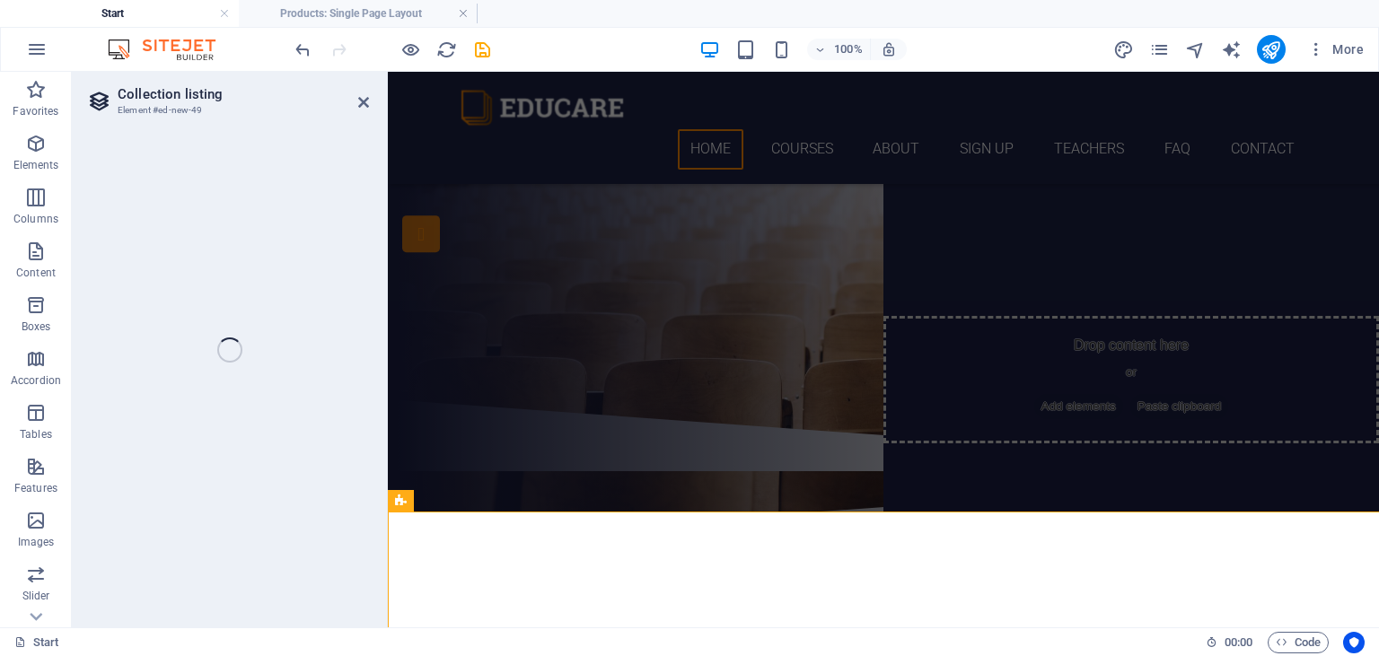
select select "createdAt_DESC"
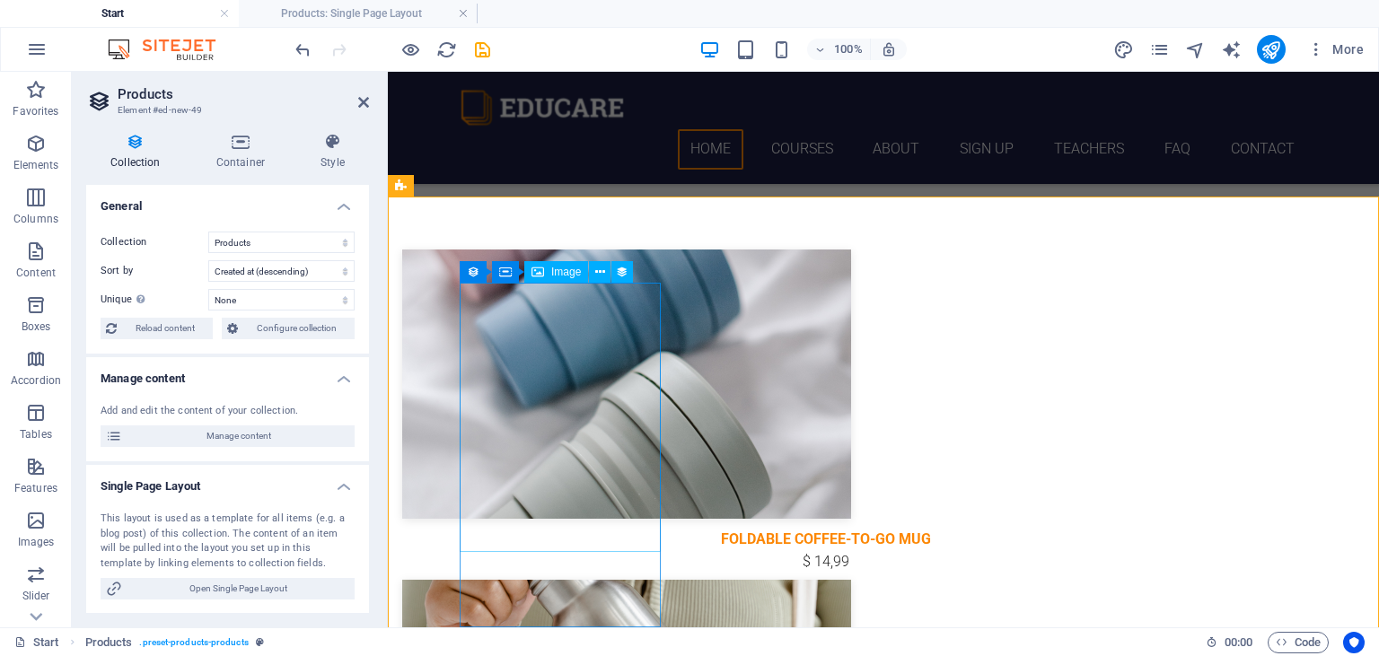
scroll to position [582, 0]
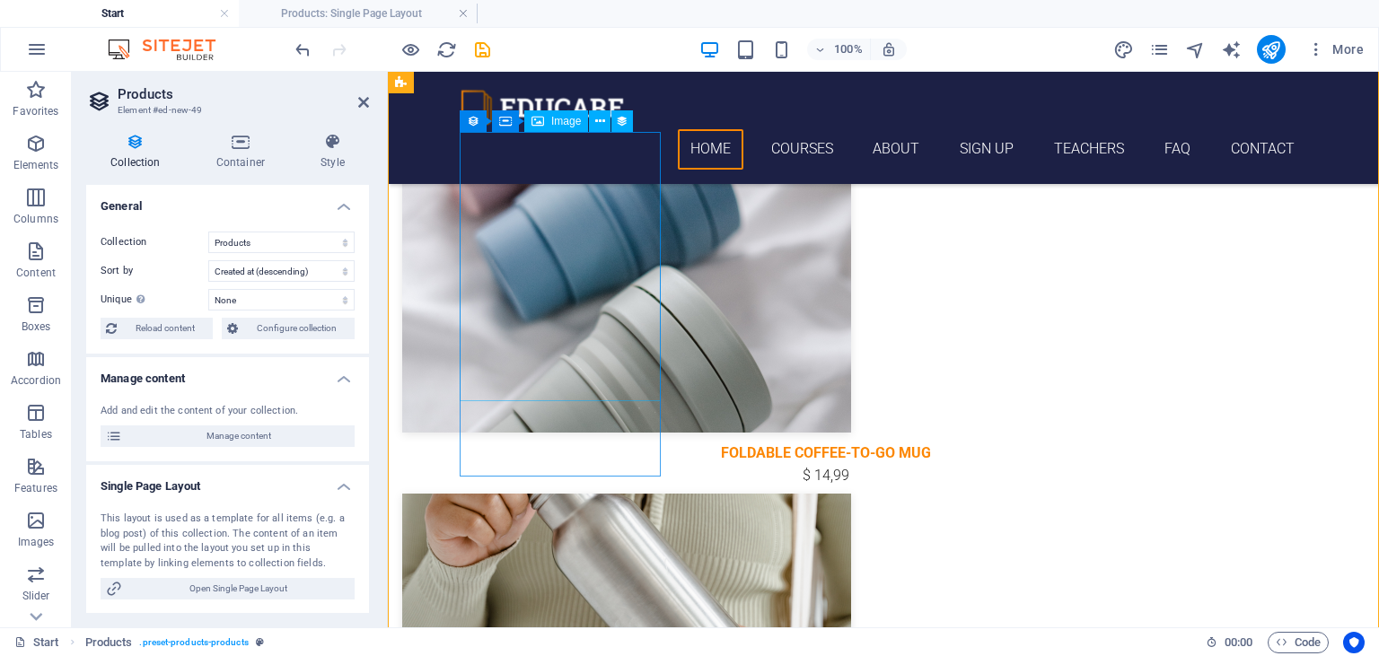
click at [591, 399] on div at bounding box center [826, 297] width 848 height 269
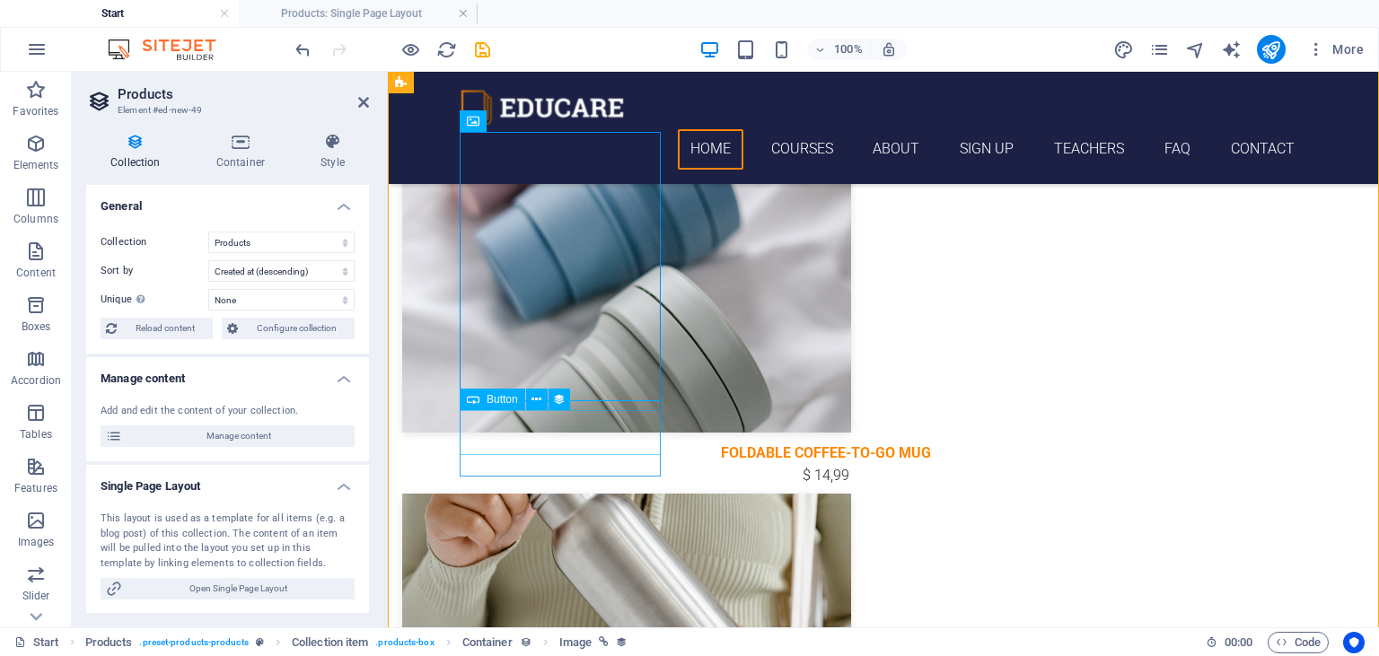
click at [581, 442] on div "Foldable Coffee-To-Go Mug" at bounding box center [826, 453] width 848 height 23
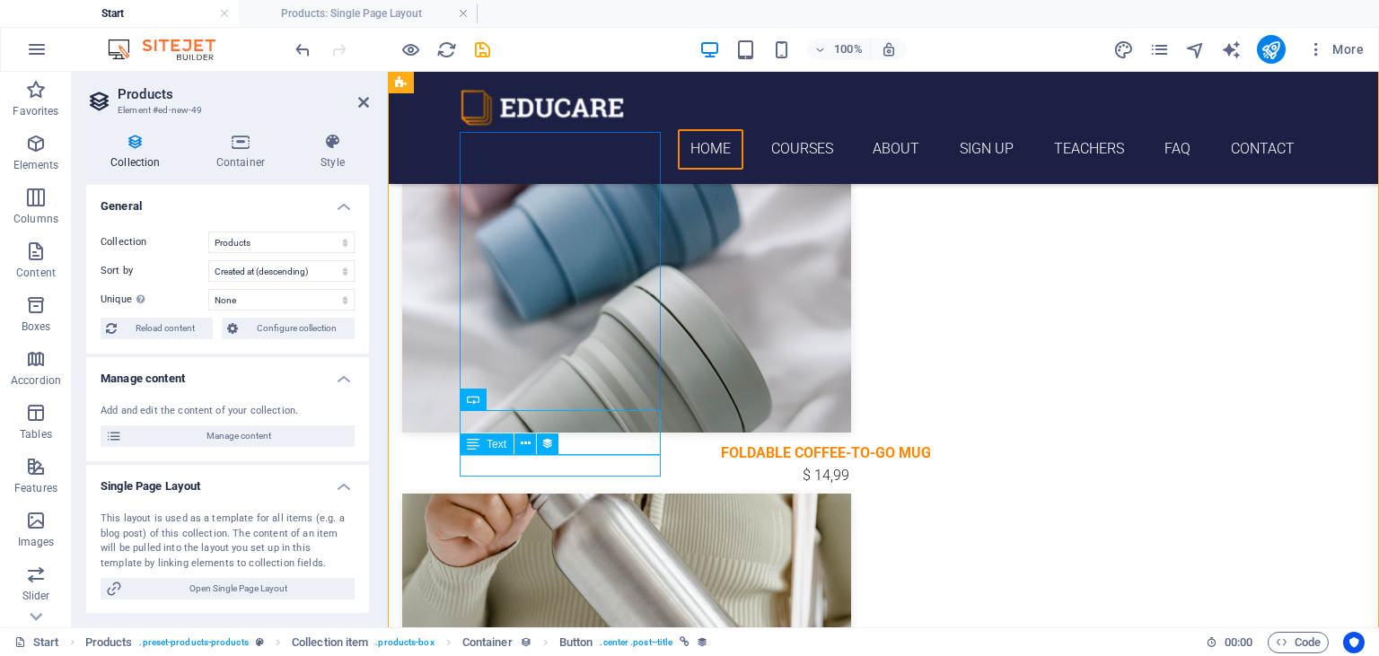
click at [566, 465] on div "$ 14,99" at bounding box center [826, 476] width 848 height 22
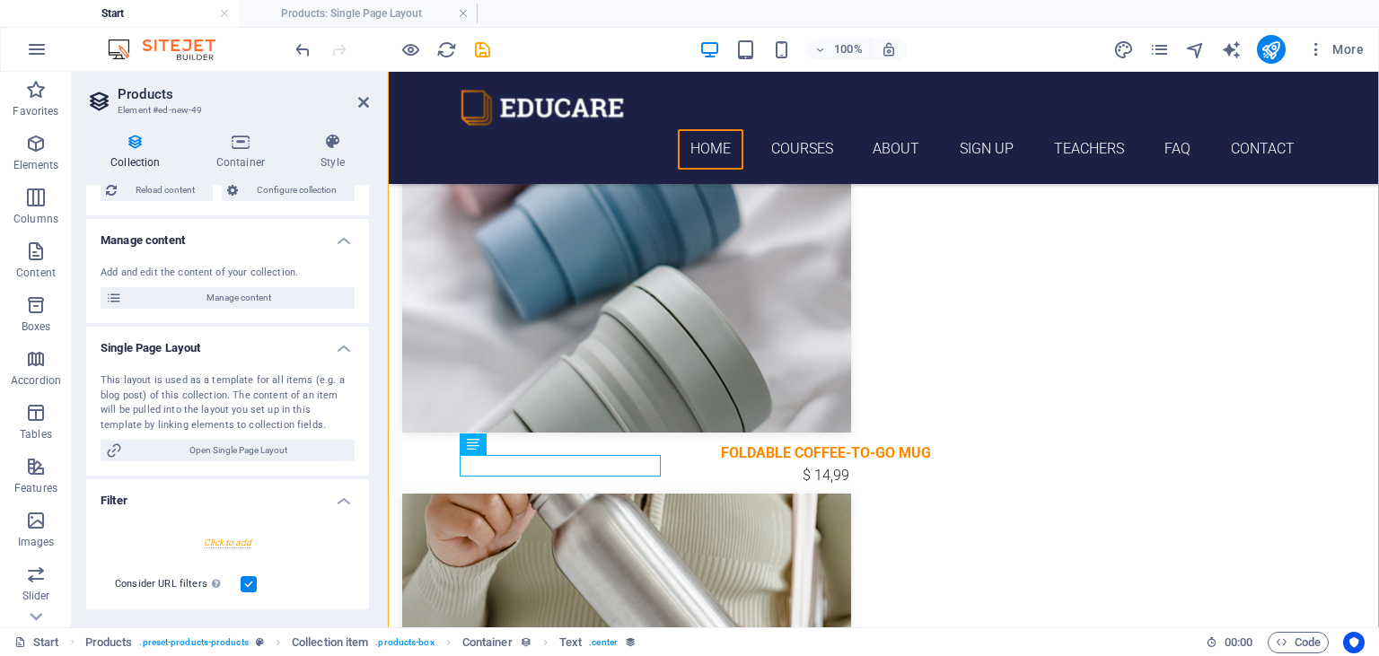
scroll to position [163, 0]
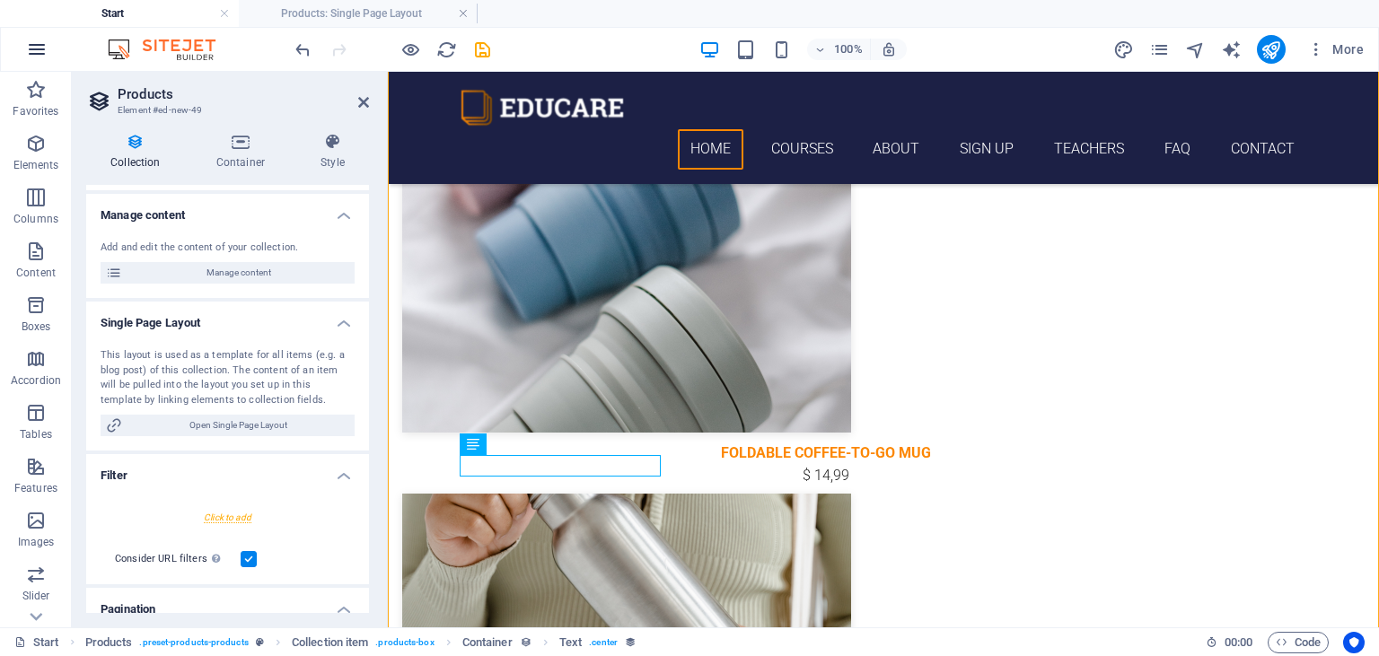
click at [33, 45] on icon "button" at bounding box center [37, 50] width 22 height 22
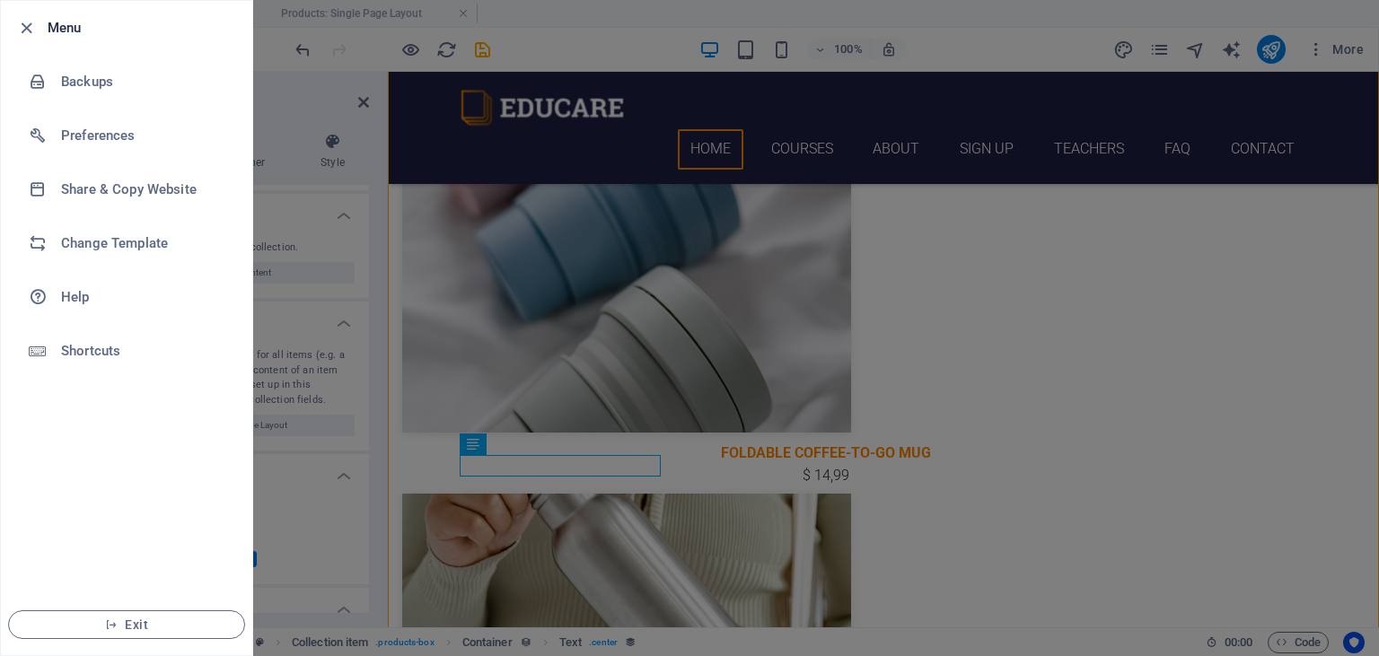
click at [388, 320] on div at bounding box center [689, 328] width 1379 height 656
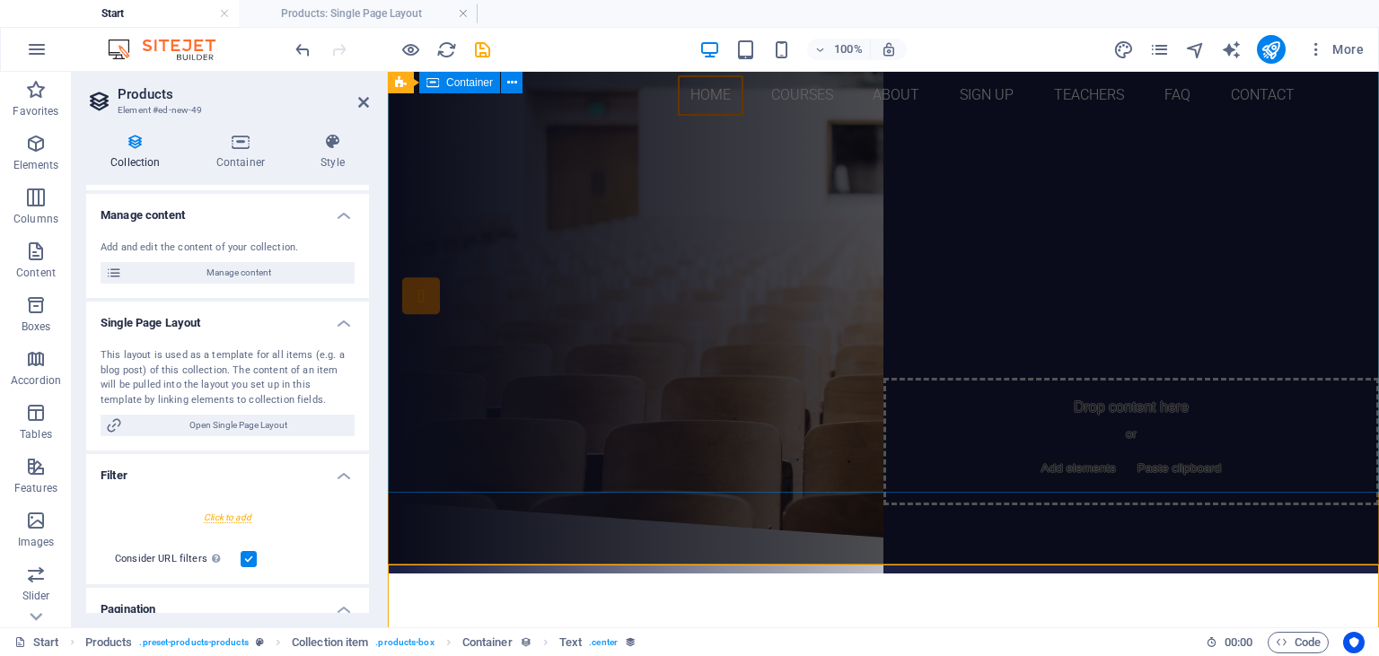
scroll to position [0, 0]
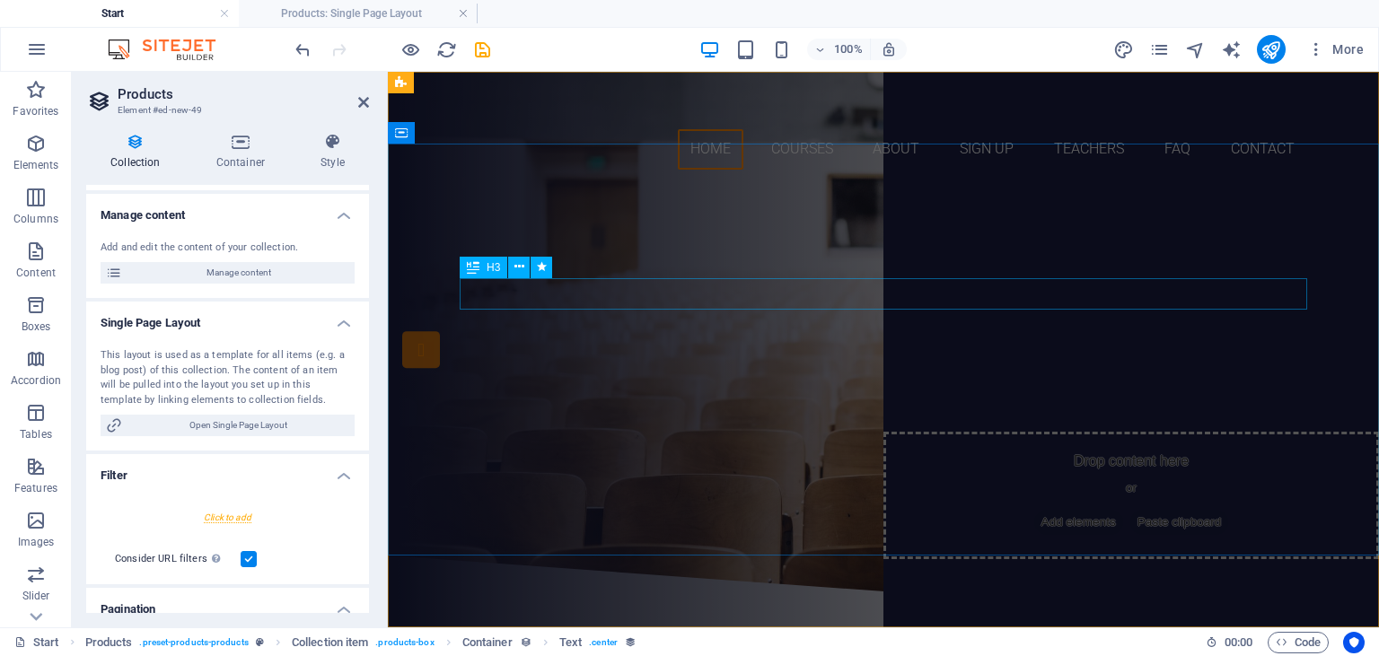
click at [741, 294] on div "Are you ready to learn new languages?" at bounding box center [884, 285] width 848 height 31
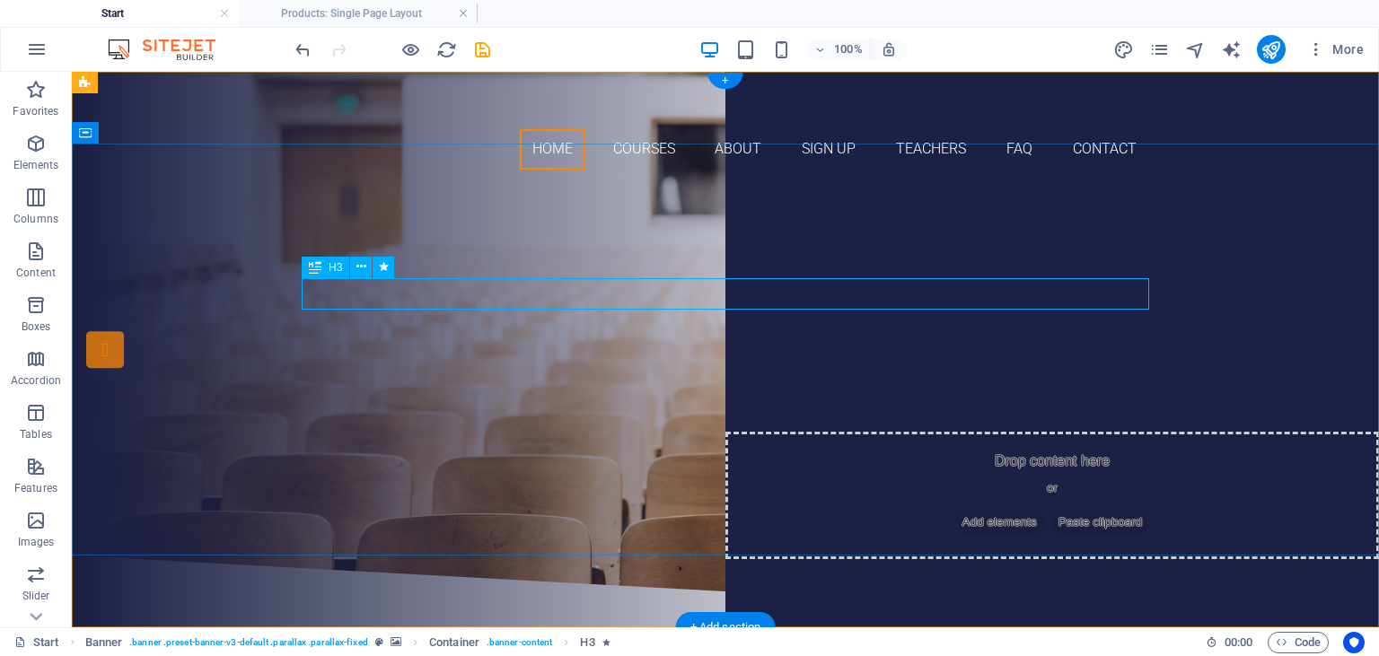
click at [690, 298] on div "Are you ready to learn new languages?" at bounding box center [726, 285] width 848 height 31
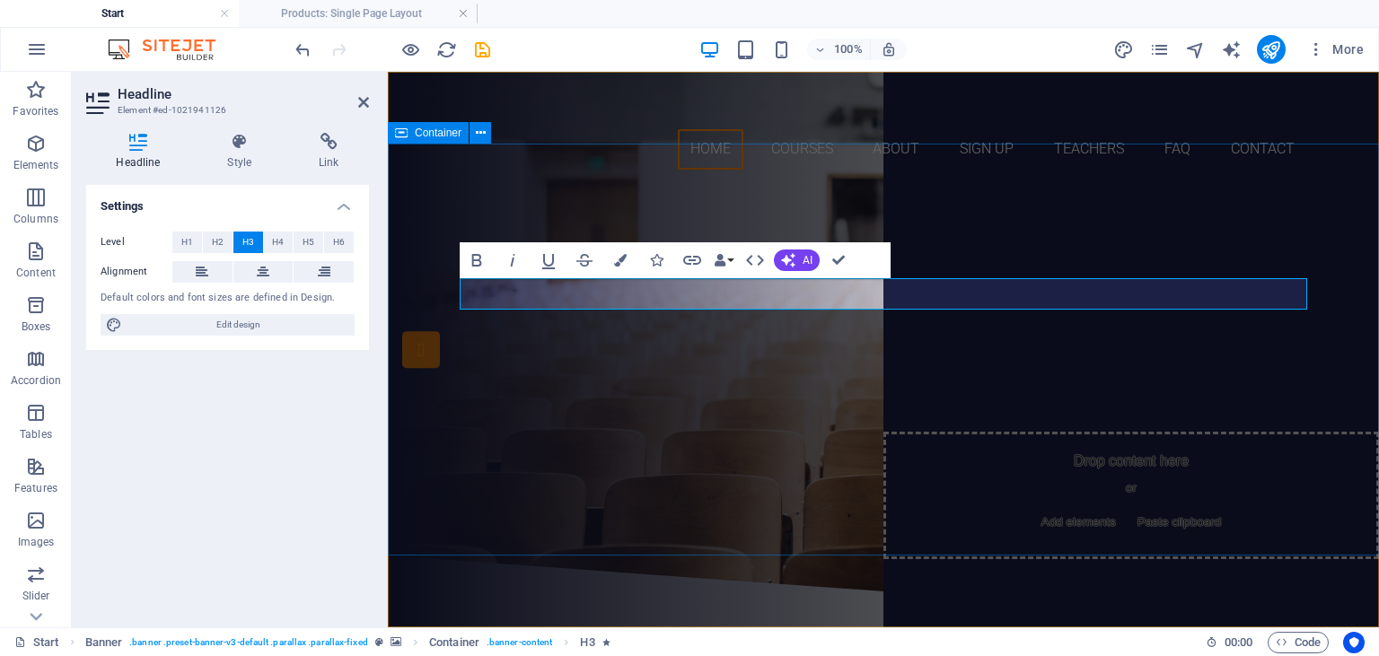
click at [593, 187] on div "Are you ready to learn new languages? Join our Language School Our Courses Sign…" at bounding box center [883, 370] width 991 height 372
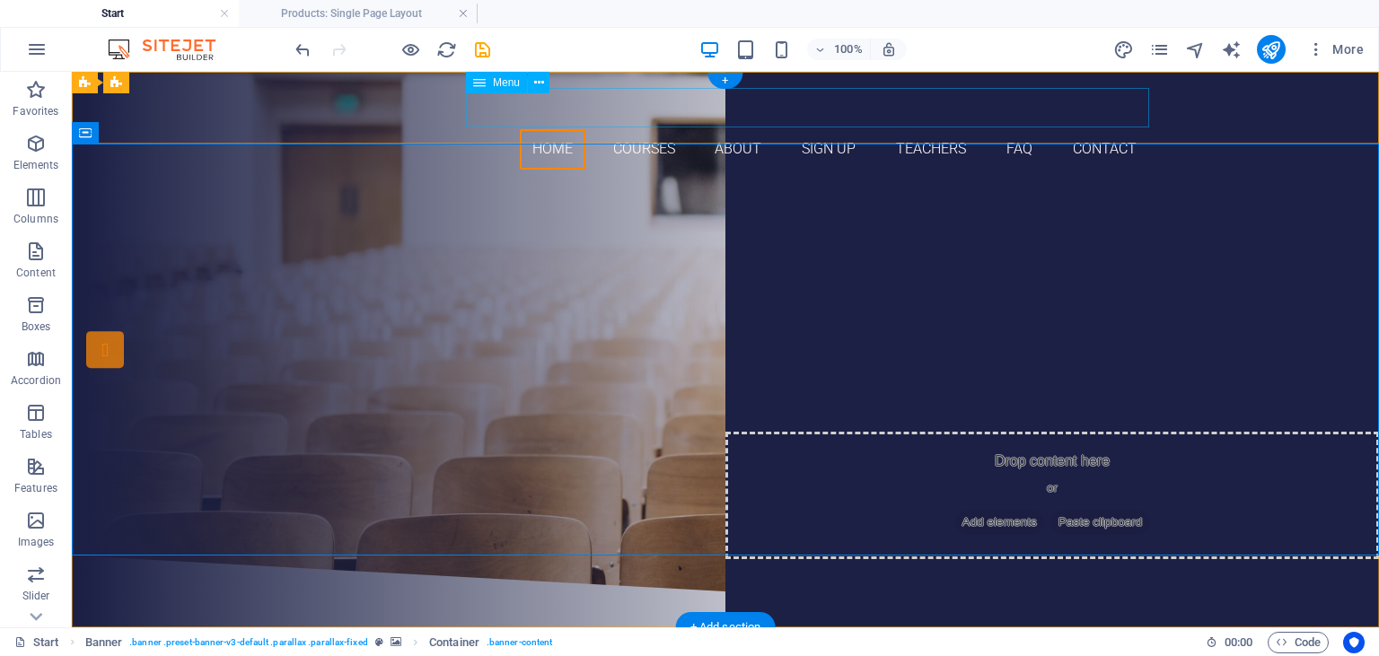
click at [591, 129] on nav "Home Courses About Sign up Teachers FAQ Contact" at bounding box center [726, 149] width 848 height 40
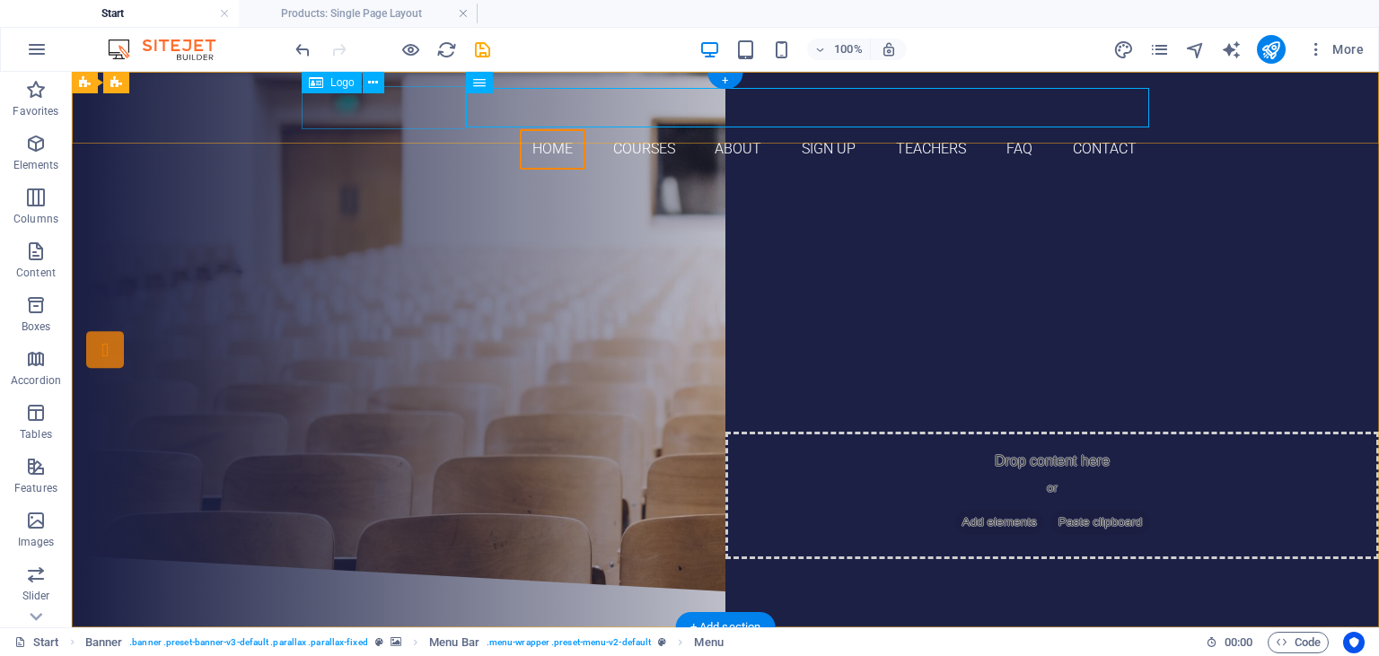
click at [411, 104] on div at bounding box center [726, 107] width 848 height 43
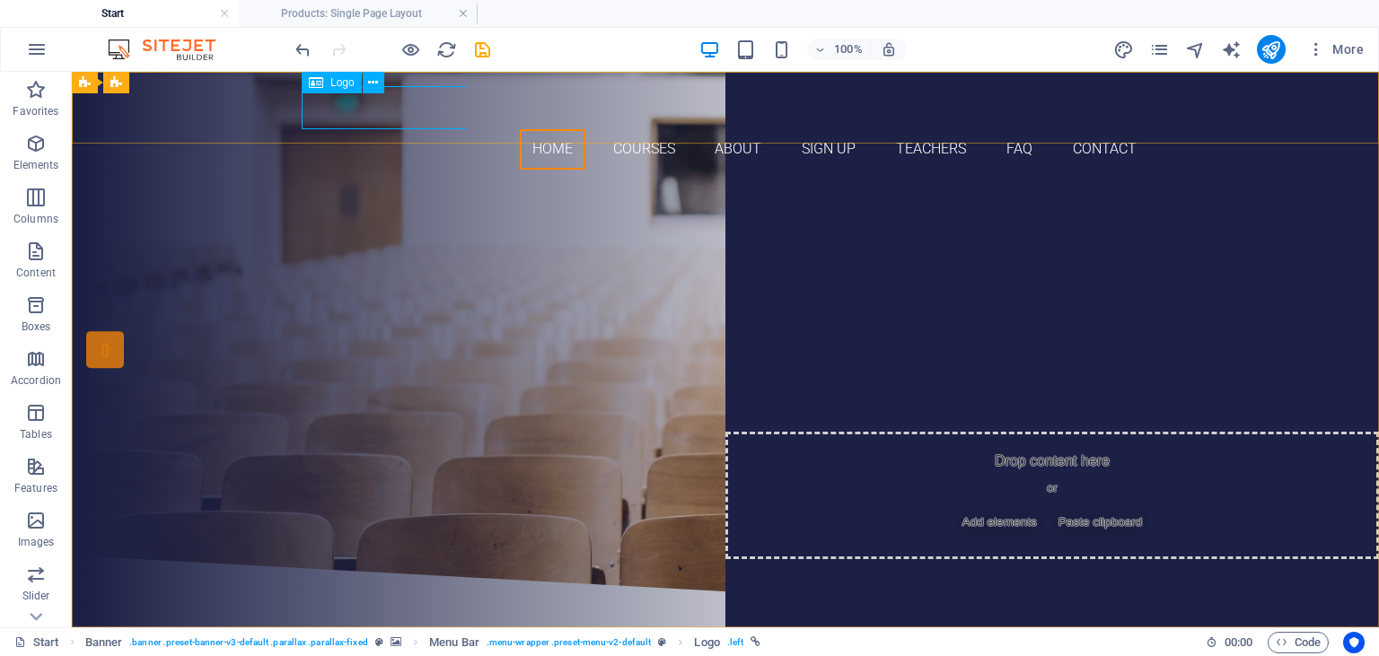
click at [340, 81] on span "Logo" at bounding box center [342, 82] width 24 height 11
click at [330, 84] on span "Logo" at bounding box center [342, 82] width 24 height 11
select select "px"
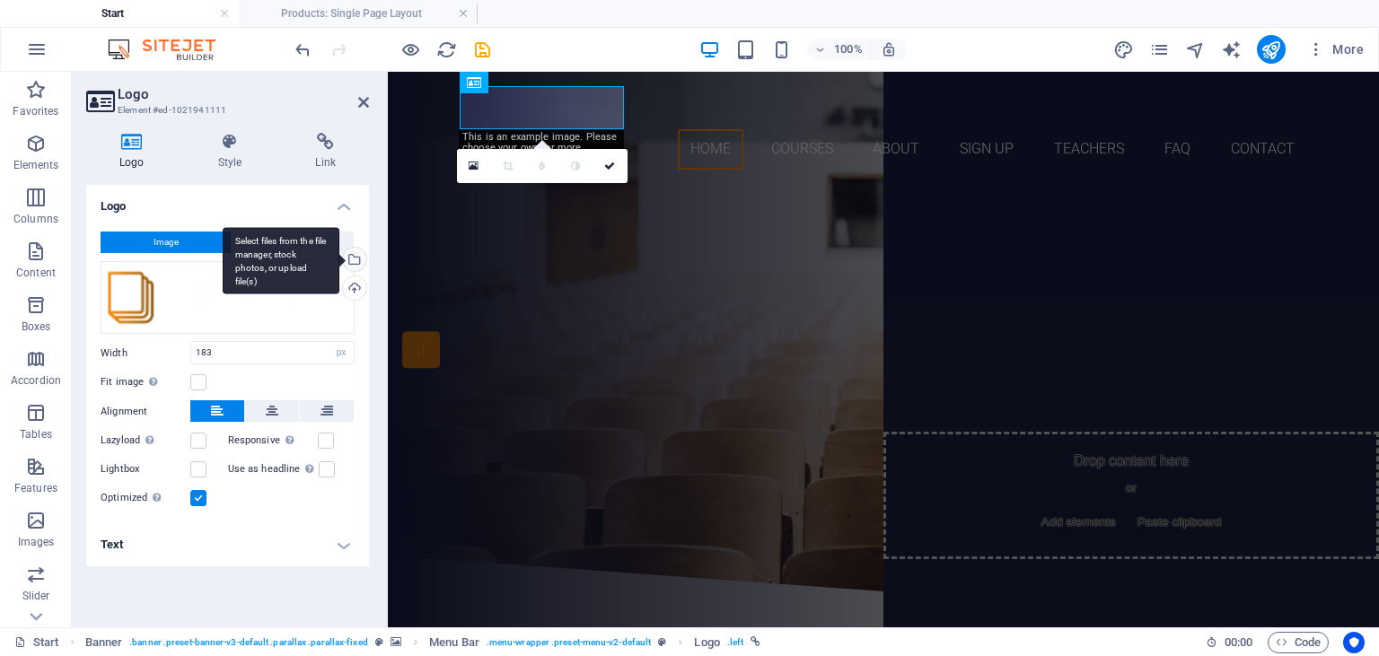
click at [339, 253] on div "Select files from the file manager, stock photos, or upload file(s)" at bounding box center [281, 260] width 117 height 67
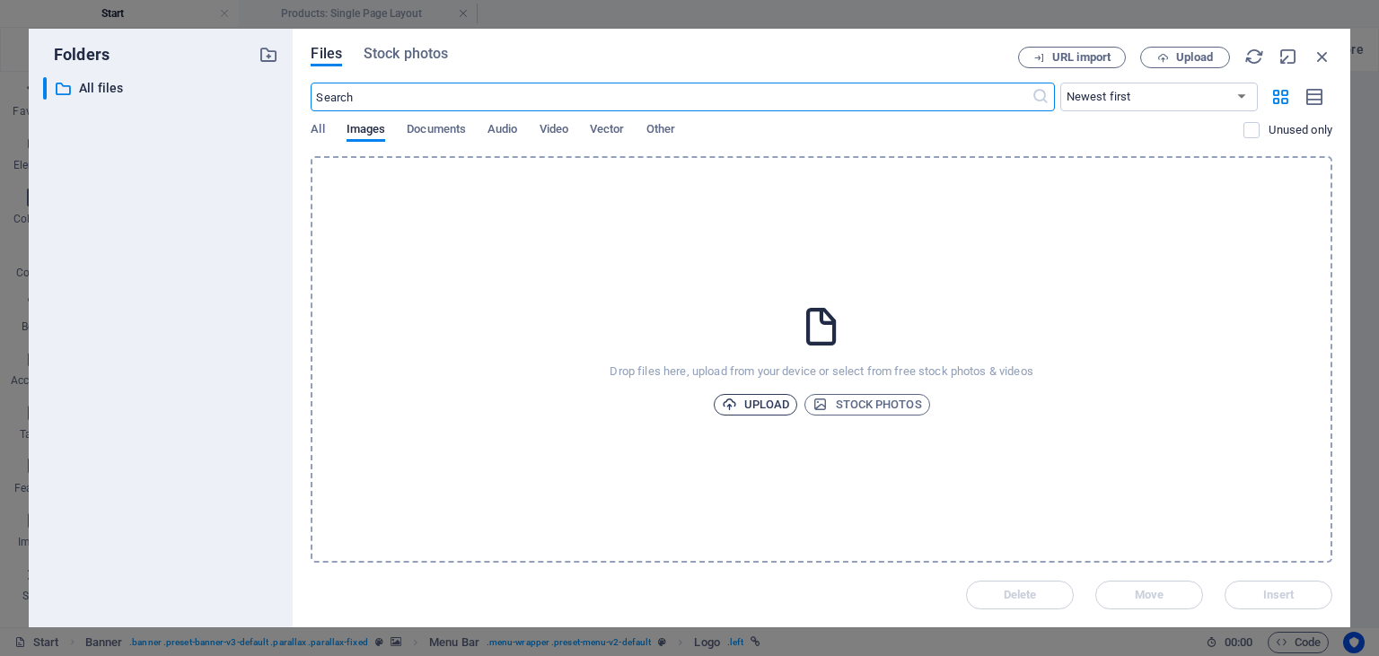
click at [751, 396] on span "Upload" at bounding box center [756, 405] width 68 height 22
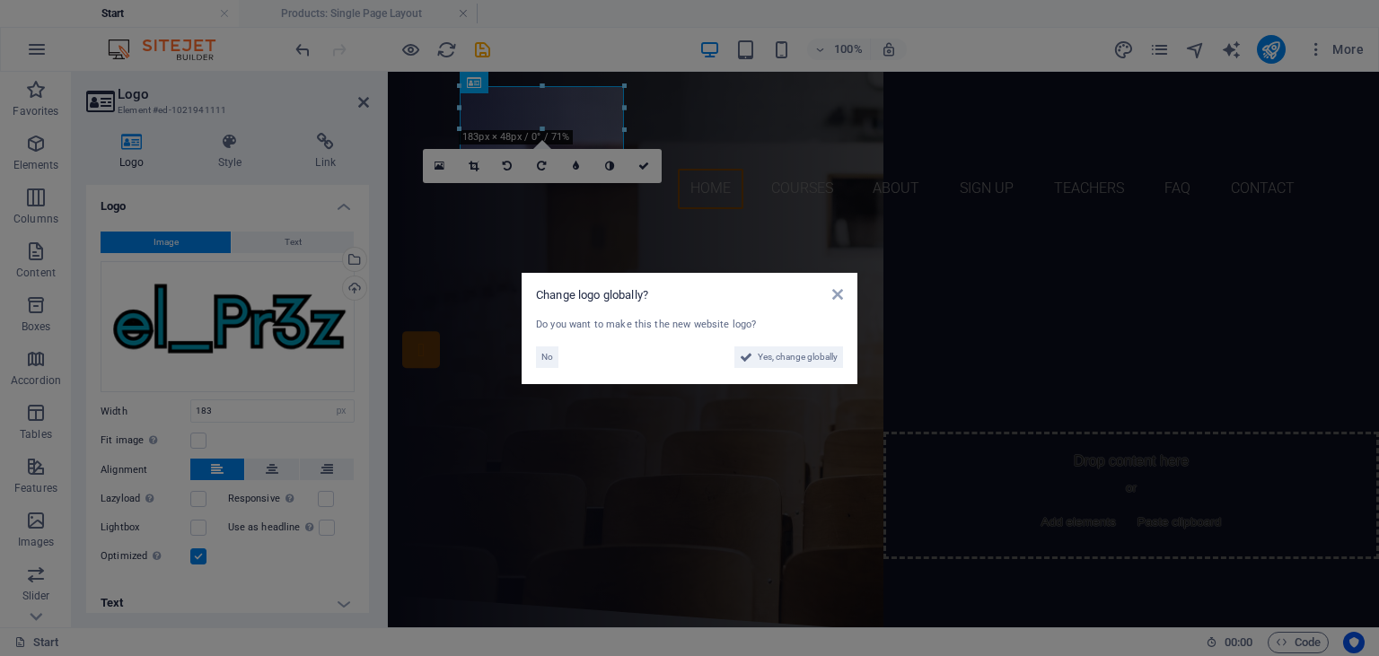
click at [760, 217] on aside "Change logo globally? Do you want to make this the new website logo? No Yes, ch…" at bounding box center [689, 328] width 1379 height 656
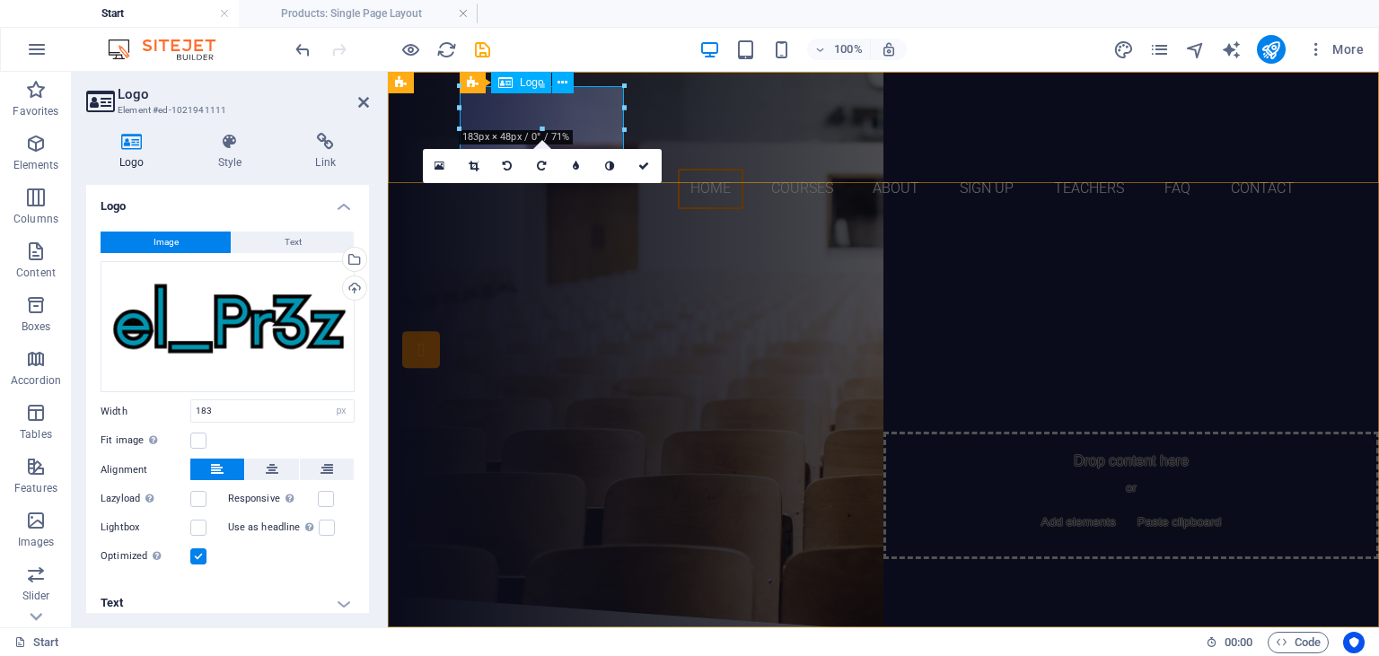
click at [570, 113] on div at bounding box center [884, 127] width 848 height 83
click at [646, 163] on icon at bounding box center [643, 166] width 11 height 11
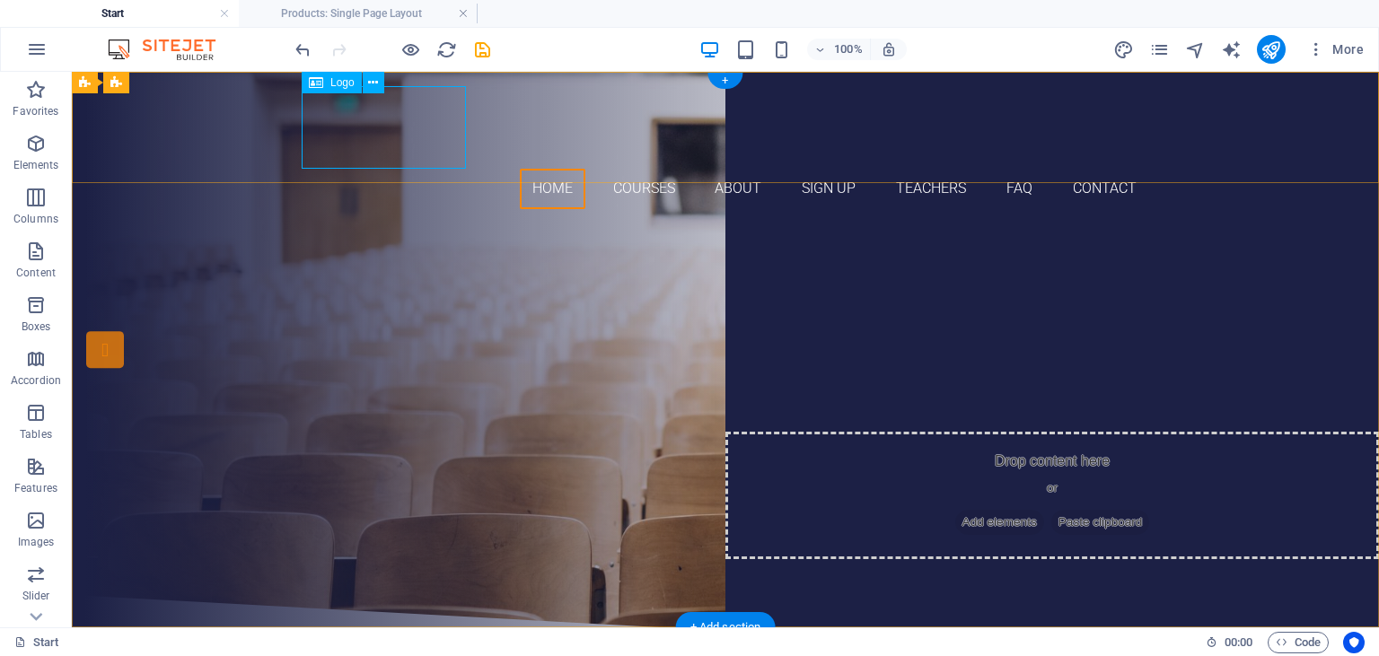
click at [453, 153] on div at bounding box center [726, 127] width 848 height 83
click at [440, 135] on div at bounding box center [726, 127] width 848 height 83
click at [371, 88] on icon at bounding box center [373, 83] width 10 height 19
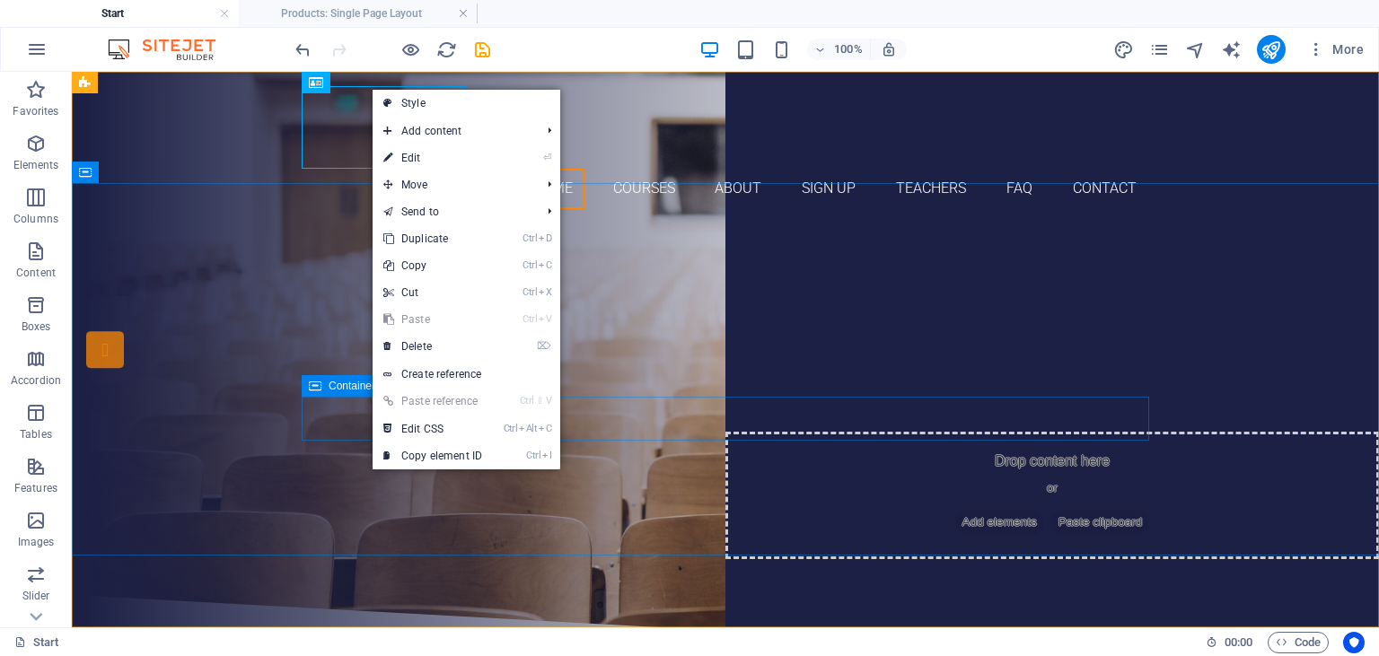
click at [328, 341] on div "Join our Language School" at bounding box center [726, 368] width 848 height 54
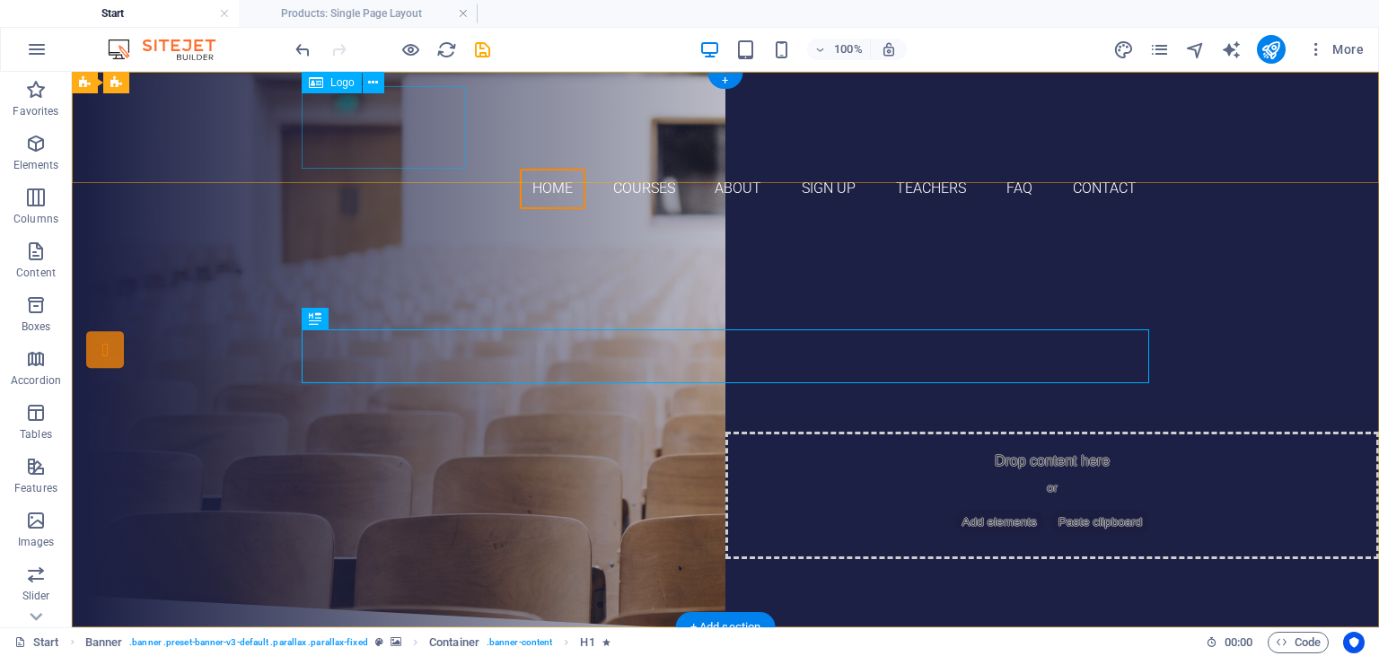
click at [439, 126] on div at bounding box center [726, 127] width 848 height 83
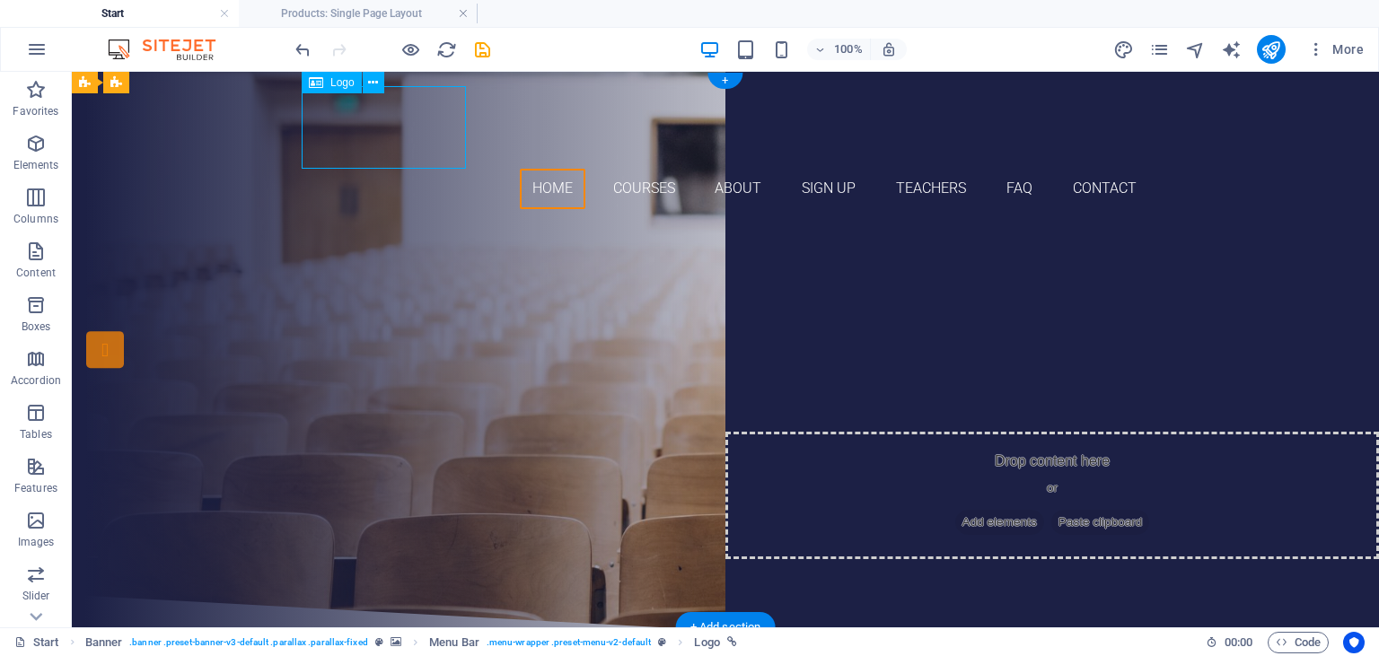
click at [462, 163] on div at bounding box center [726, 127] width 848 height 83
click at [430, 121] on div at bounding box center [726, 127] width 848 height 83
select select "px"
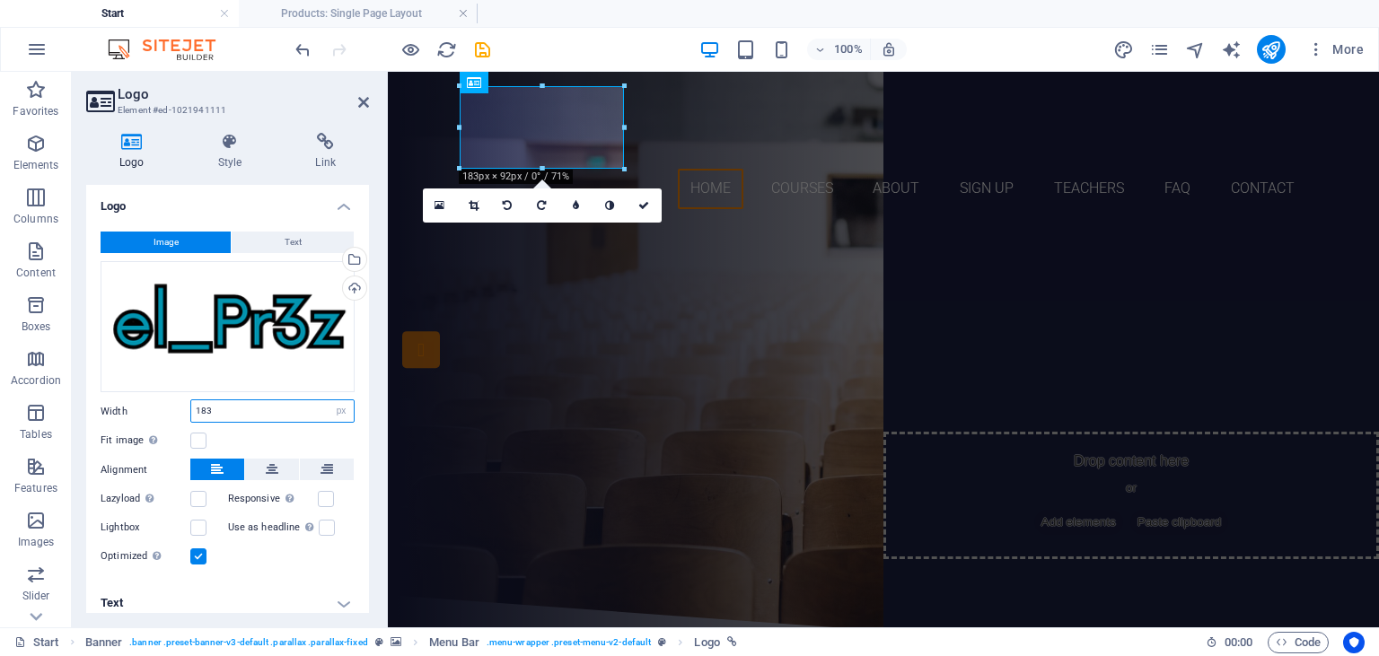
drag, startPoint x: 239, startPoint y: 409, endPoint x: 171, endPoint y: 394, distance: 69.7
click at [191, 400] on input "183" at bounding box center [272, 411] width 163 height 22
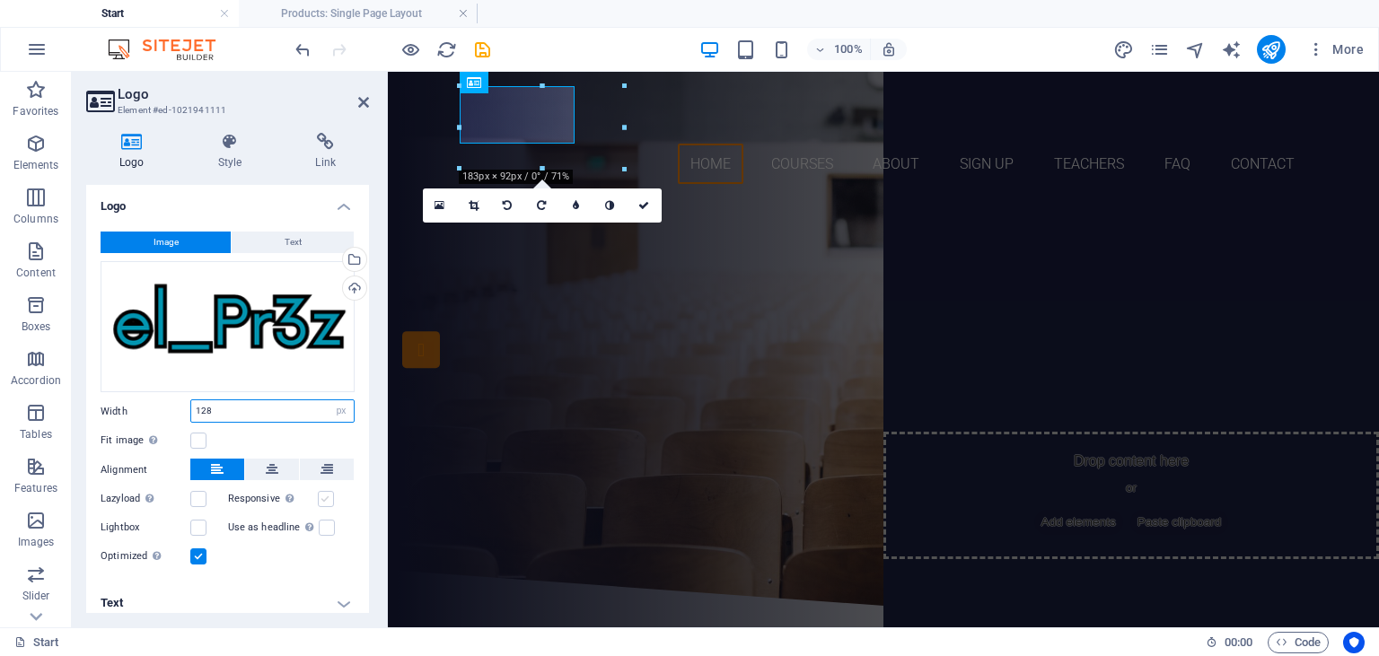
type input "128"
click at [329, 498] on label at bounding box center [326, 499] width 16 height 16
click at [0, 0] on input "Responsive Automatically load retina image and smartphone optimized sizes." at bounding box center [0, 0] width 0 height 0
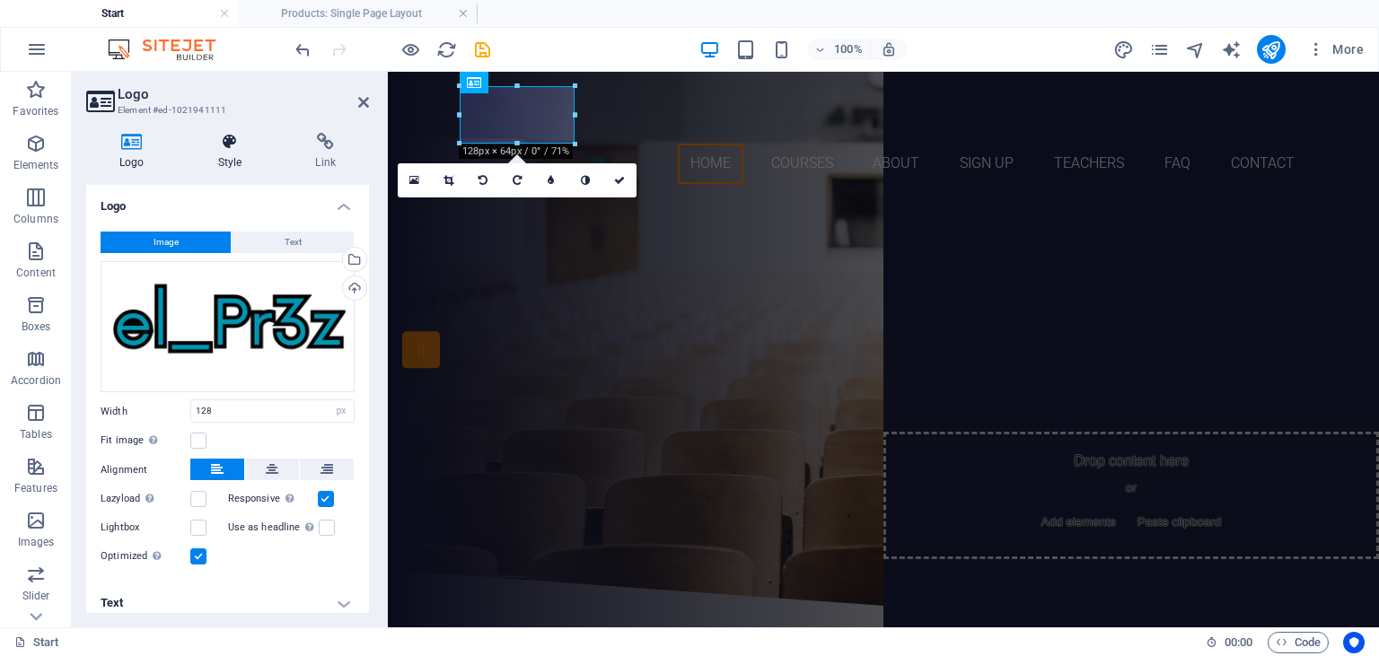
click at [252, 136] on icon at bounding box center [230, 142] width 91 height 18
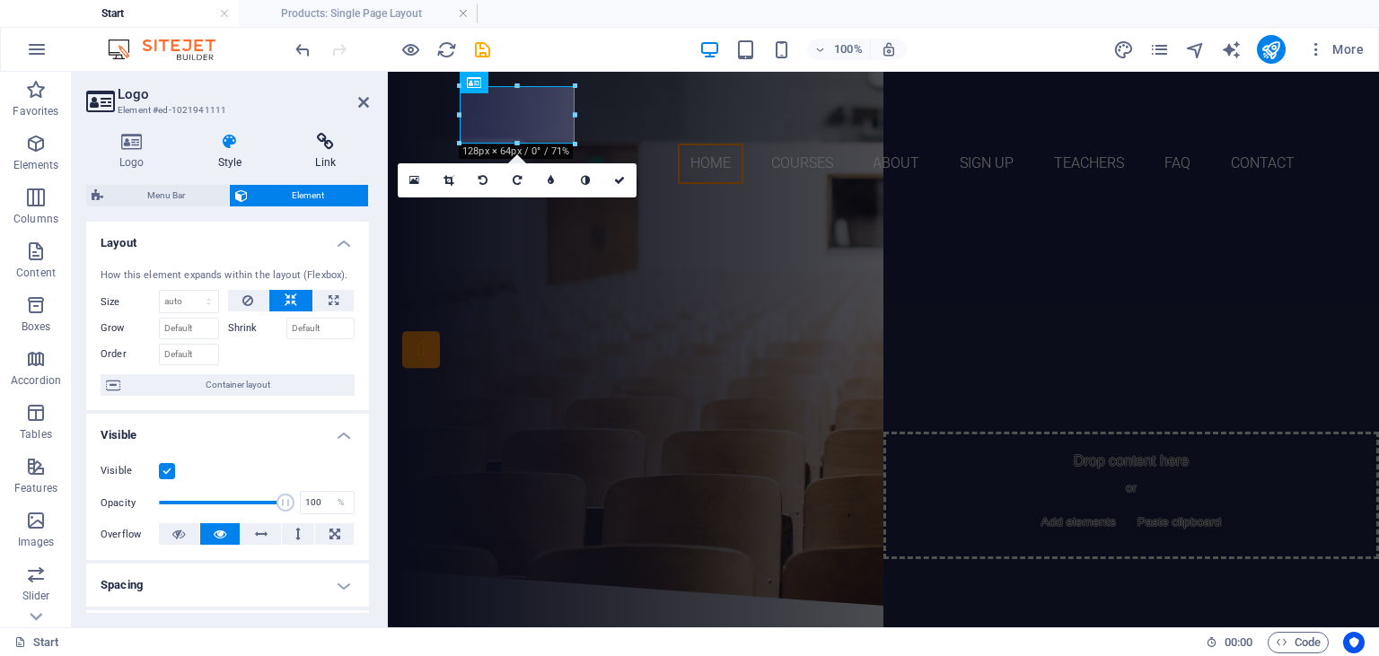
click at [322, 158] on h4 "Link" at bounding box center [325, 152] width 87 height 38
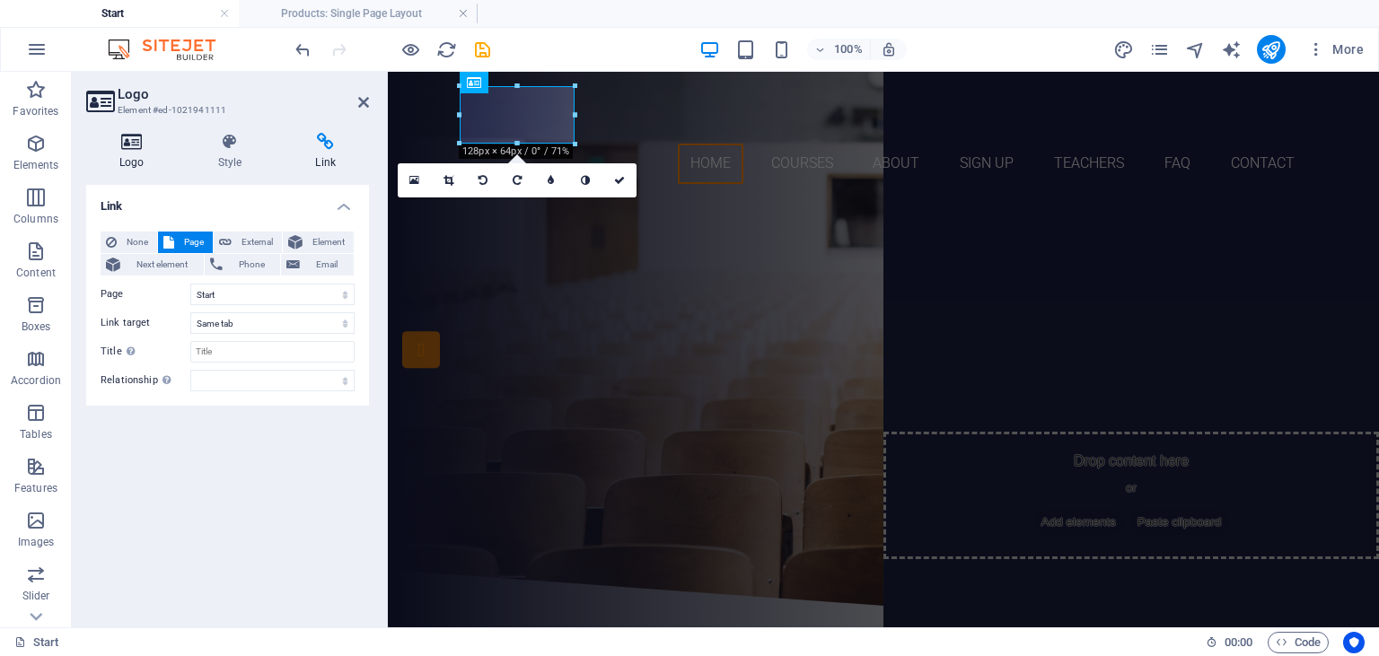
click at [138, 138] on icon at bounding box center [132, 142] width 92 height 18
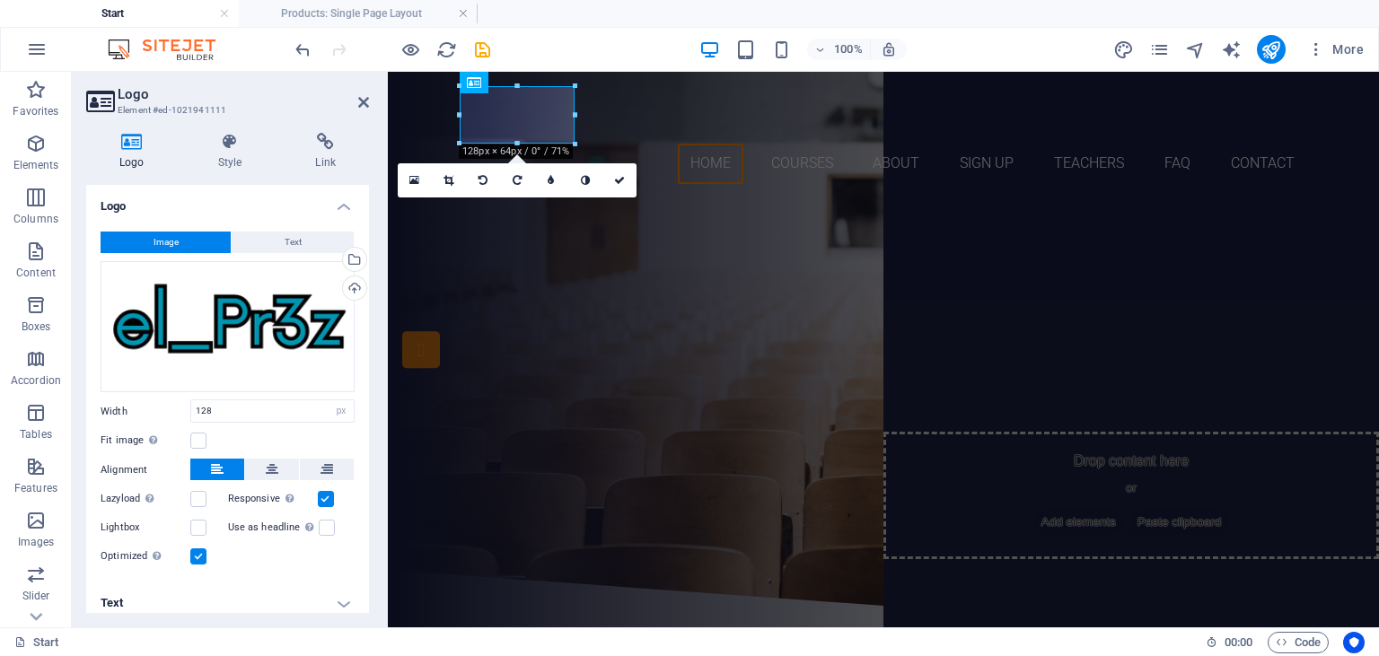
scroll to position [11, 0]
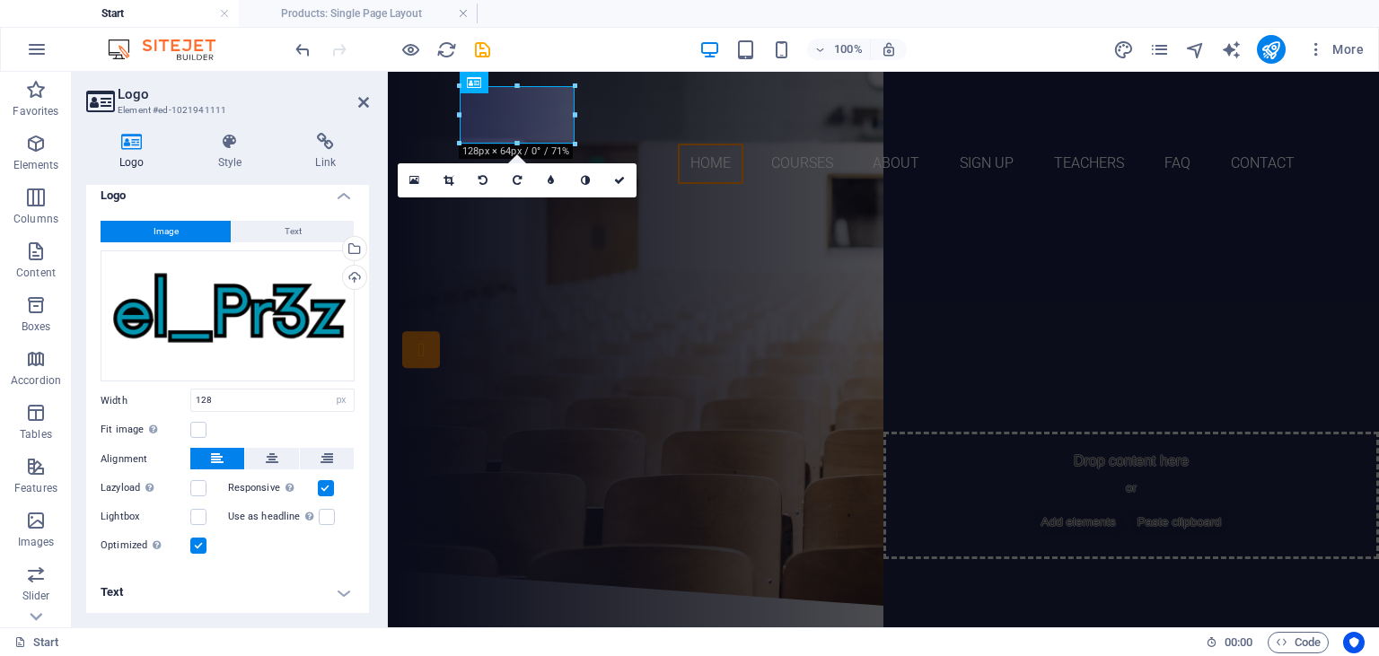
click at [339, 594] on h4 "Text" at bounding box center [227, 592] width 283 height 43
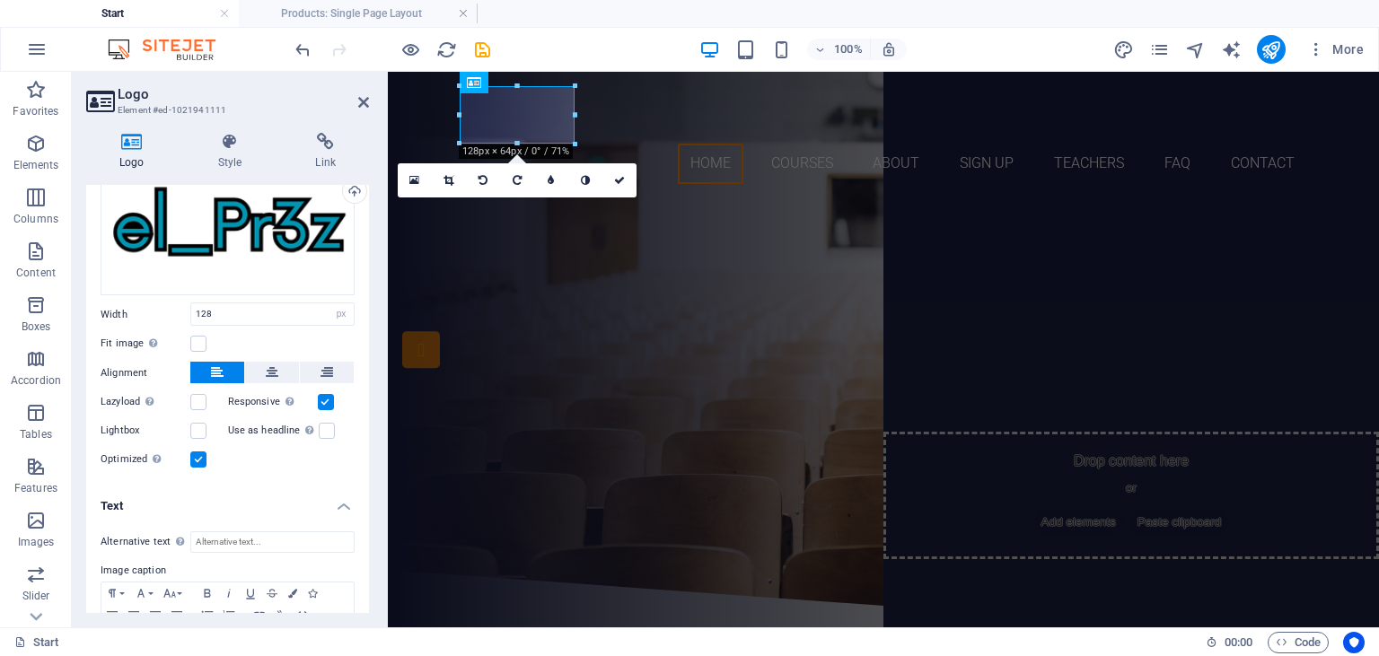
click at [347, 513] on h4 "Text" at bounding box center [227, 501] width 283 height 32
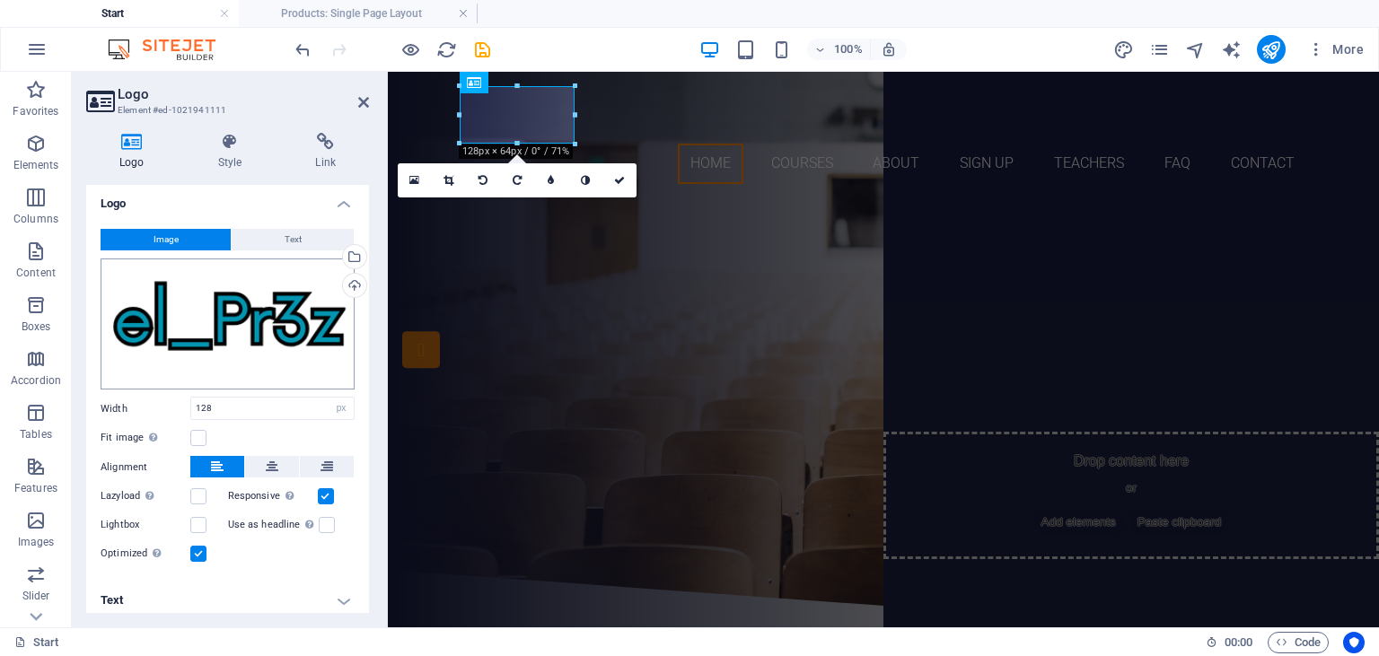
scroll to position [0, 0]
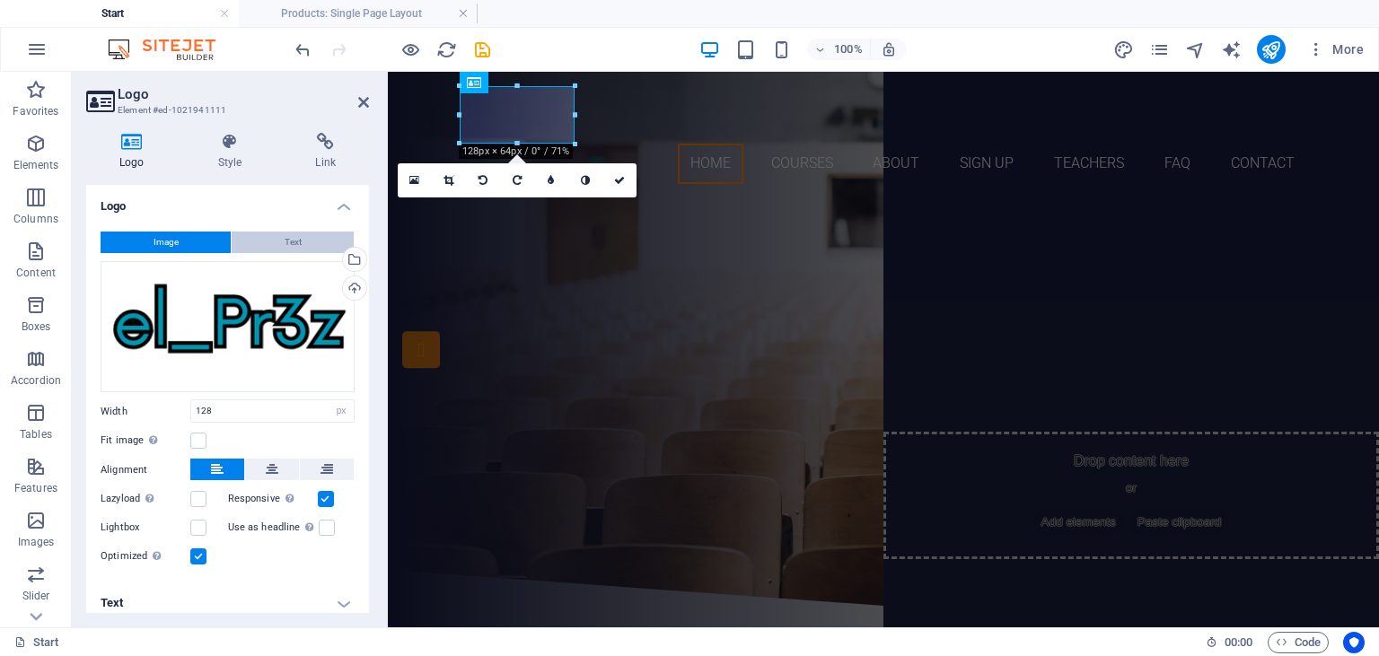
click at [312, 239] on button "Text" at bounding box center [293, 243] width 122 height 22
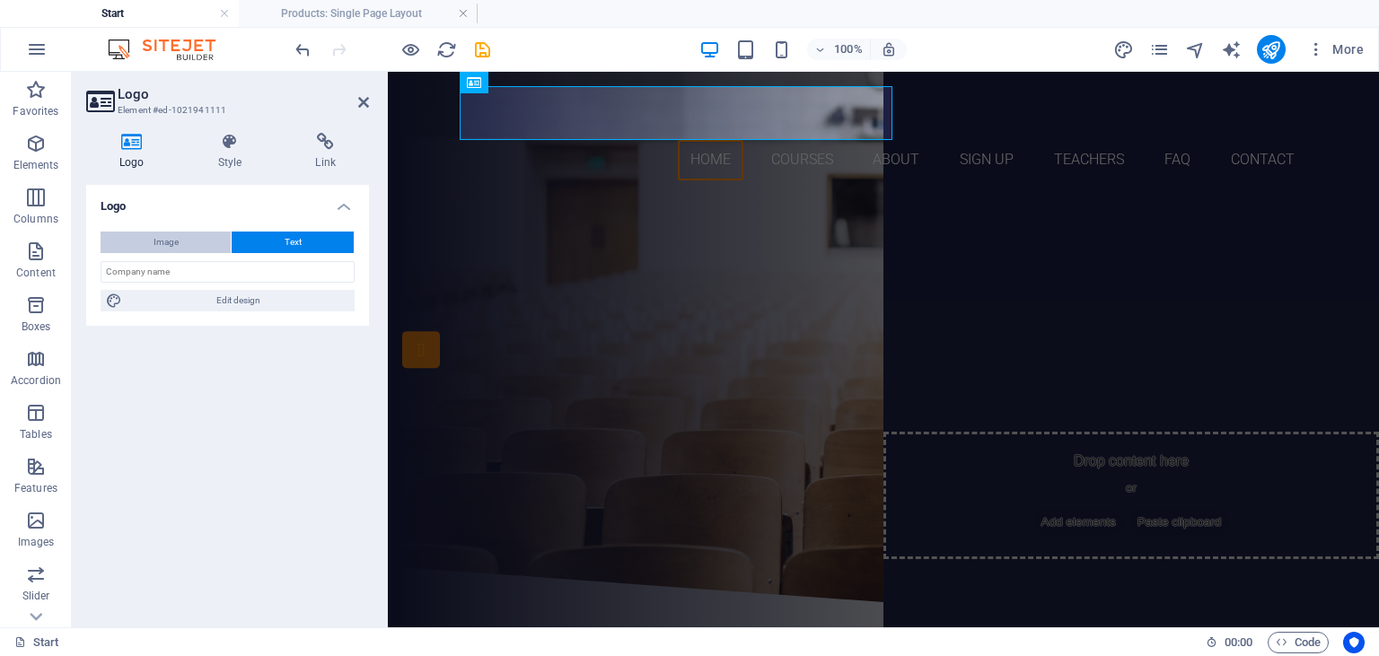
click at [142, 243] on button "Image" at bounding box center [166, 243] width 130 height 22
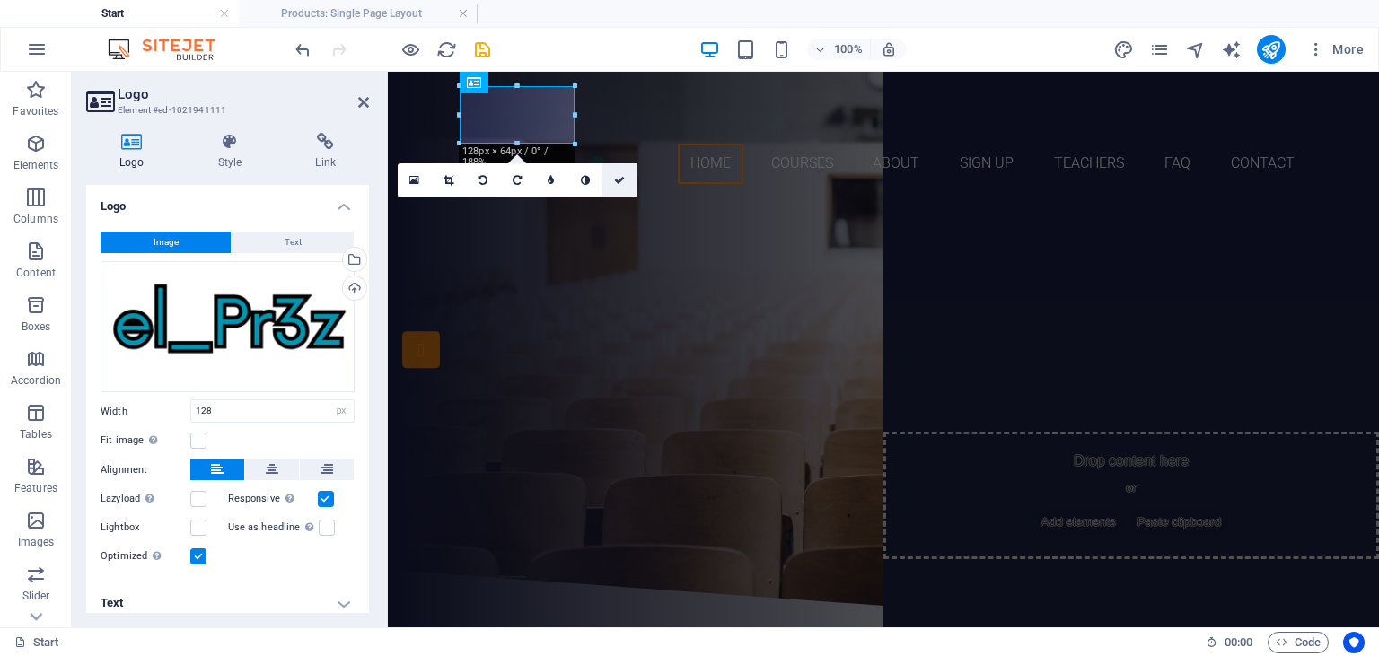
drag, startPoint x: 622, startPoint y: 182, endPoint x: 550, endPoint y: 107, distance: 104.2
click at [622, 182] on icon at bounding box center [619, 180] width 11 height 11
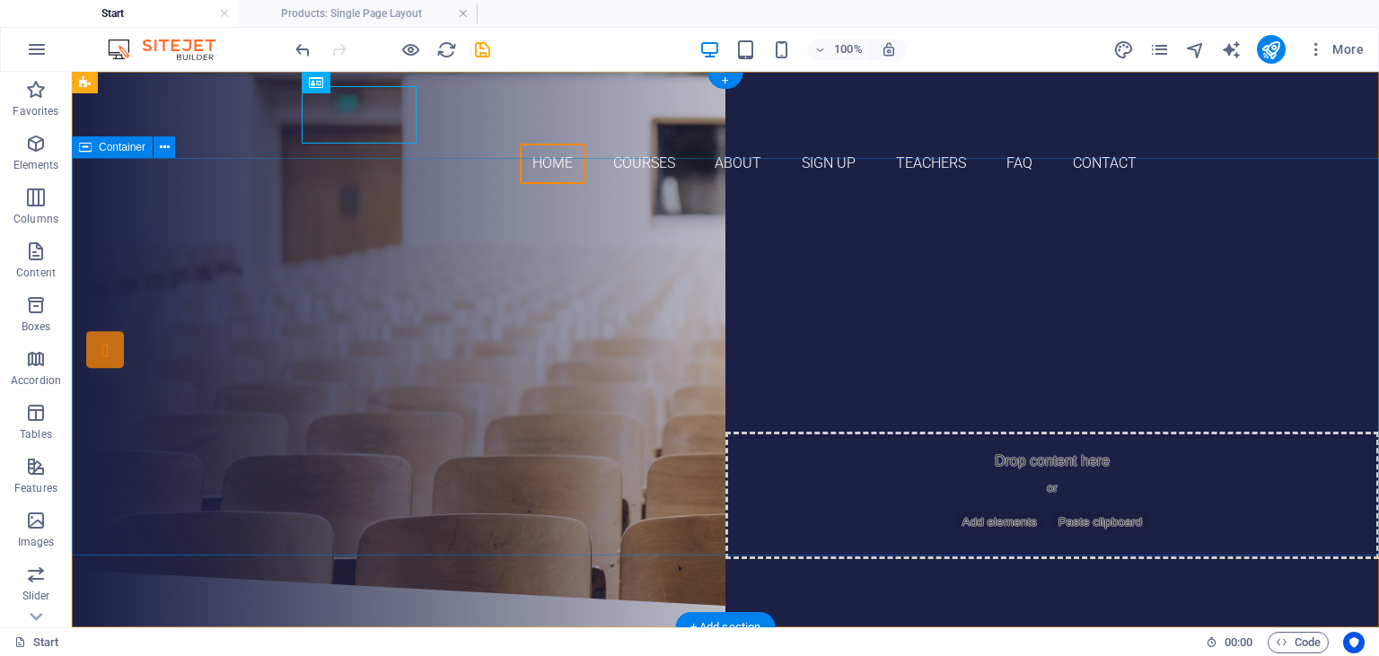
click at [393, 214] on div "Are you ready to learn new languages? Join our Language School Our Courses Sign…" at bounding box center [725, 384] width 1307 height 372
click at [274, 312] on div "Are you ready to learn new languages? Join our Language School Our Courses Sign…" at bounding box center [725, 384] width 1307 height 372
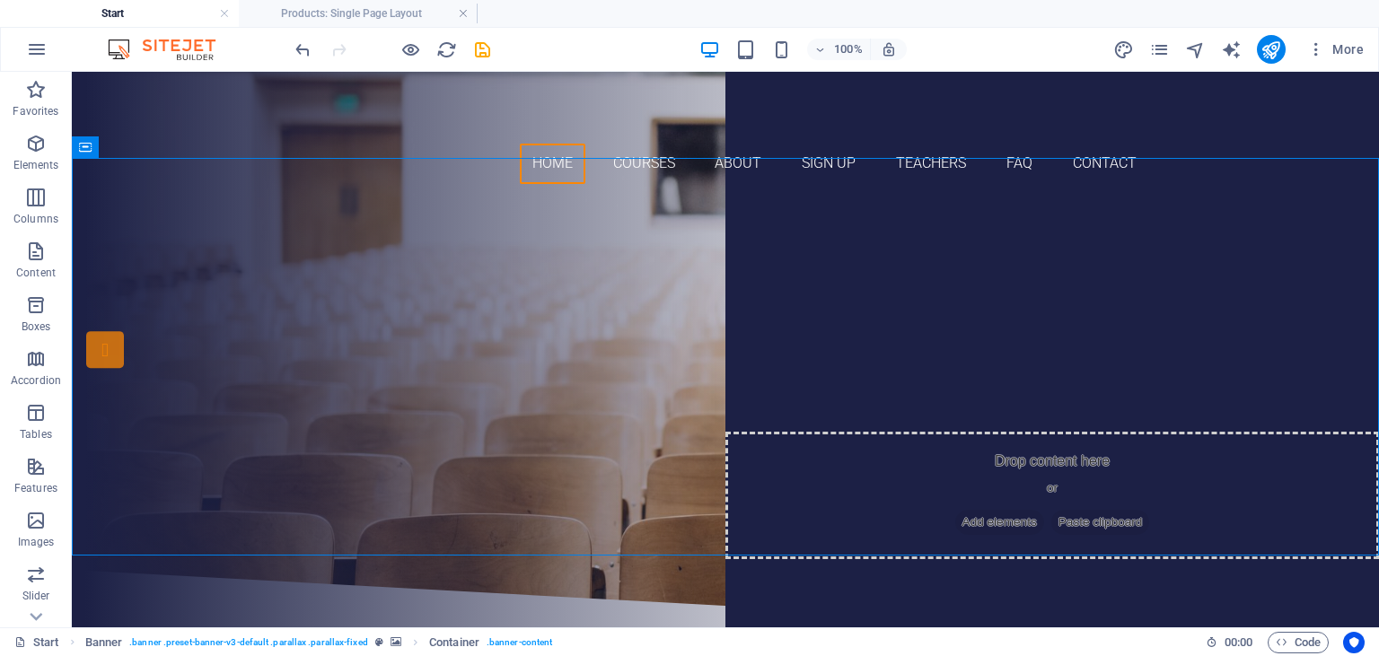
click at [1112, 43] on div "100% More" at bounding box center [831, 49] width 1079 height 29
click at [1119, 38] on div "More" at bounding box center [1242, 49] width 258 height 29
click at [1129, 41] on icon "design" at bounding box center [1123, 50] width 21 height 21
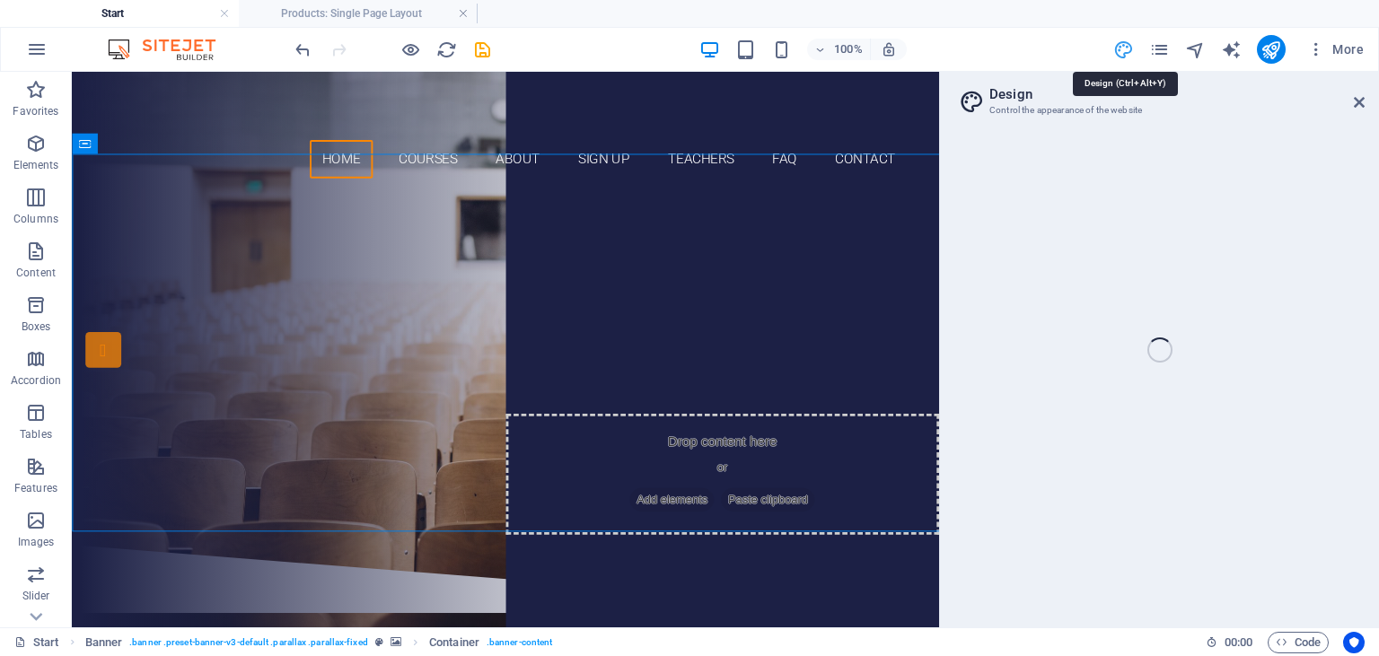
select select "px"
select select "300"
select select "px"
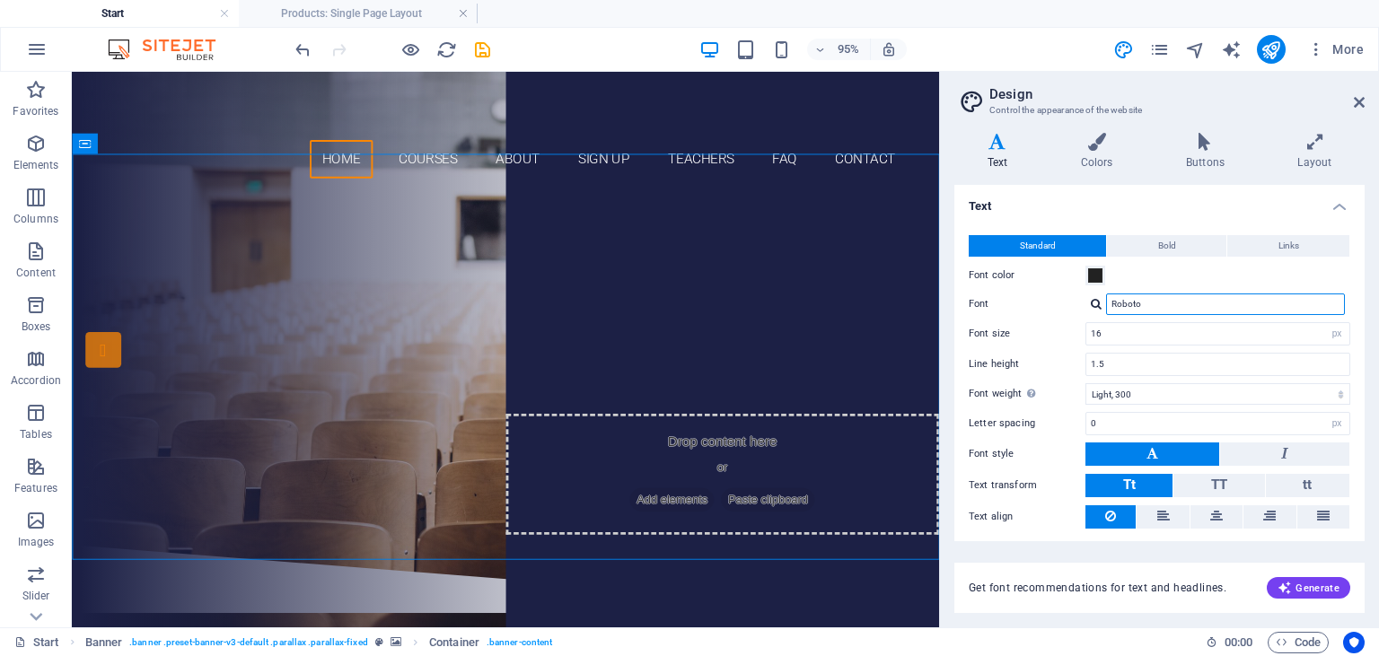
click at [1158, 311] on input "Roboto" at bounding box center [1225, 305] width 239 height 22
drag, startPoint x: 1301, startPoint y: 304, endPoint x: 1068, endPoint y: 311, distance: 233.5
click at [1106, 311] on input "Roboto" at bounding box center [1225, 305] width 239 height 22
paste input "Didact Gothic"
type input "Didact Gothic"
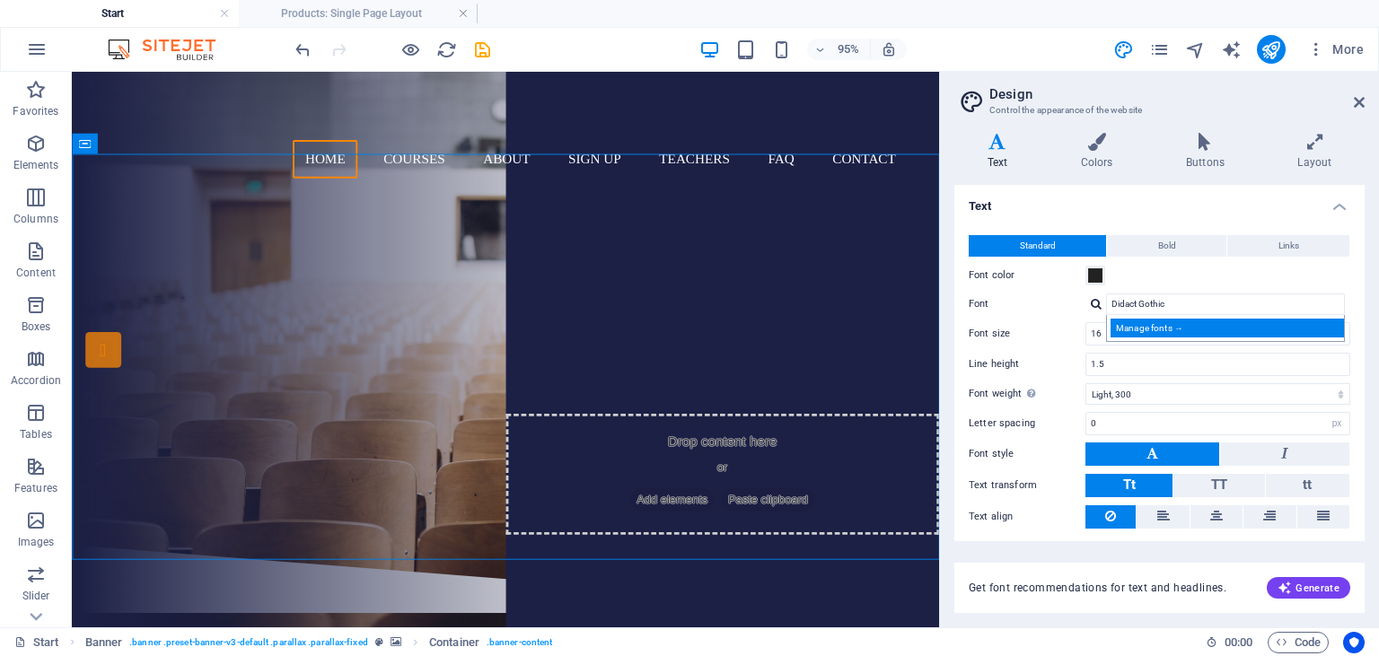
click at [1170, 329] on div "Manage fonts →" at bounding box center [1229, 328] width 237 height 19
select select "popularity"
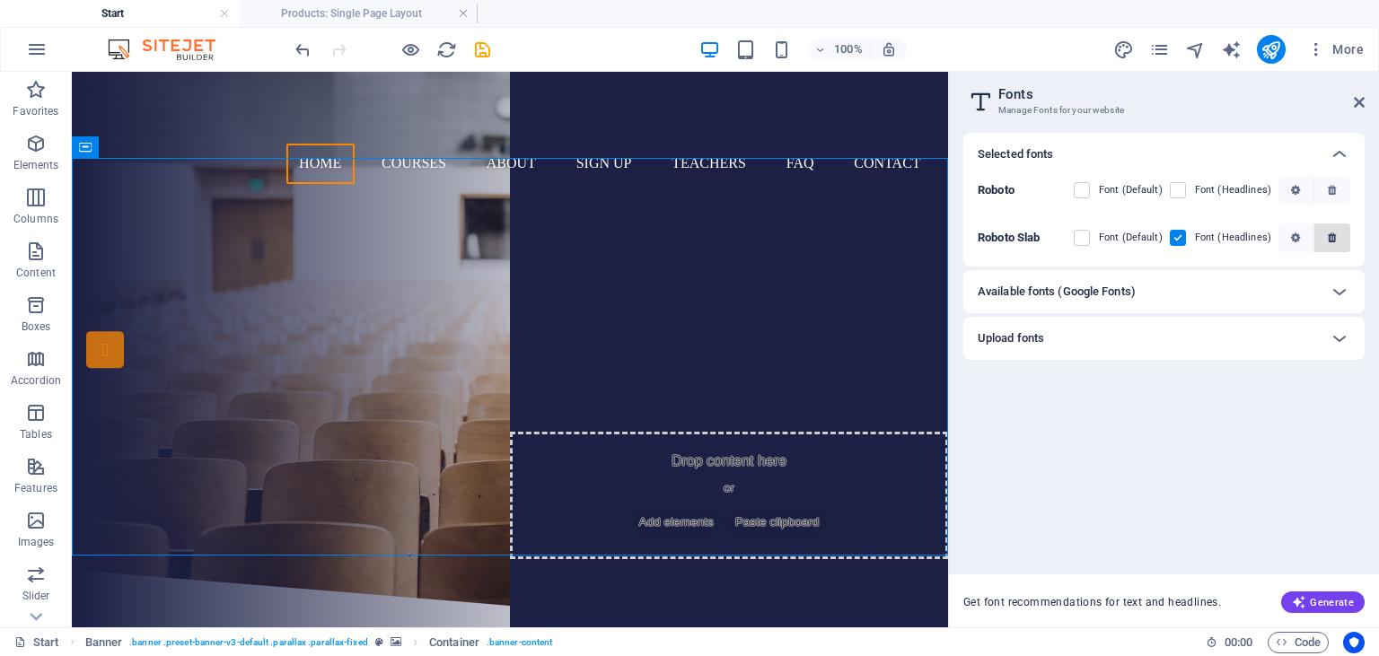
click at [1333, 186] on icon "button" at bounding box center [1332, 190] width 8 height 11
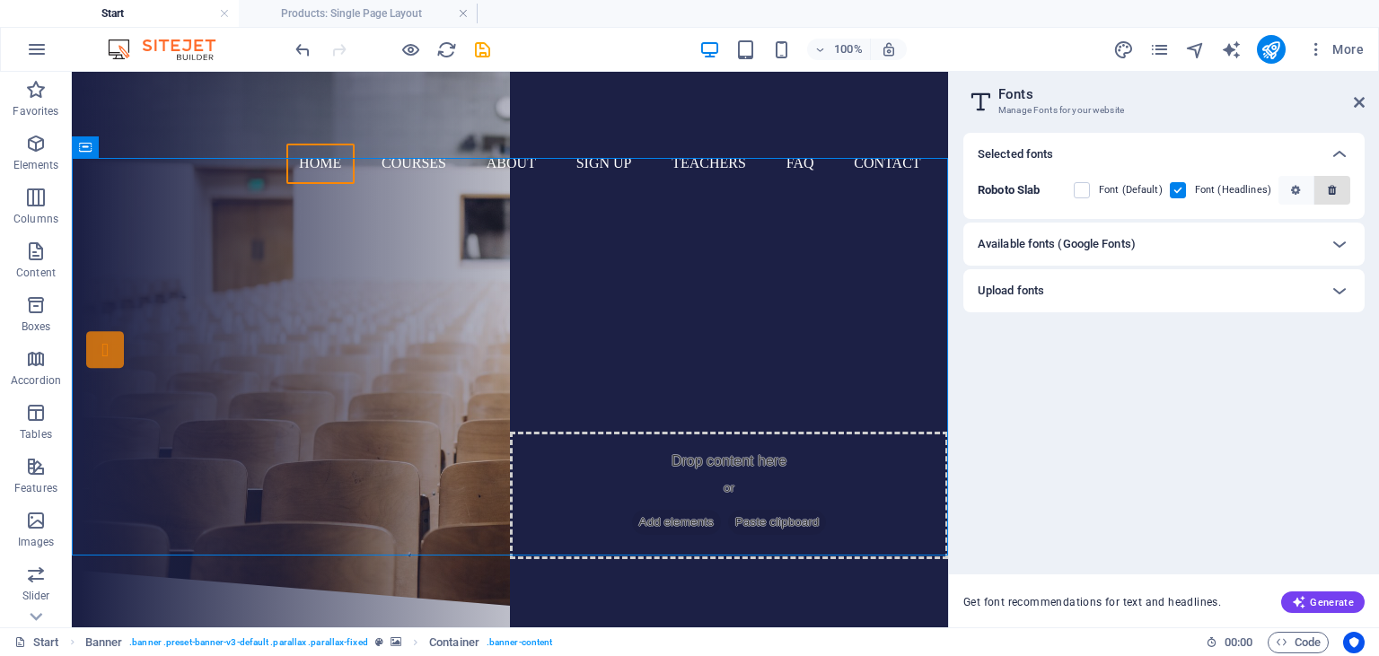
click at [1341, 189] on span "button" at bounding box center [1333, 190] width 22 height 11
click at [1331, 153] on icon at bounding box center [1340, 155] width 22 height 22
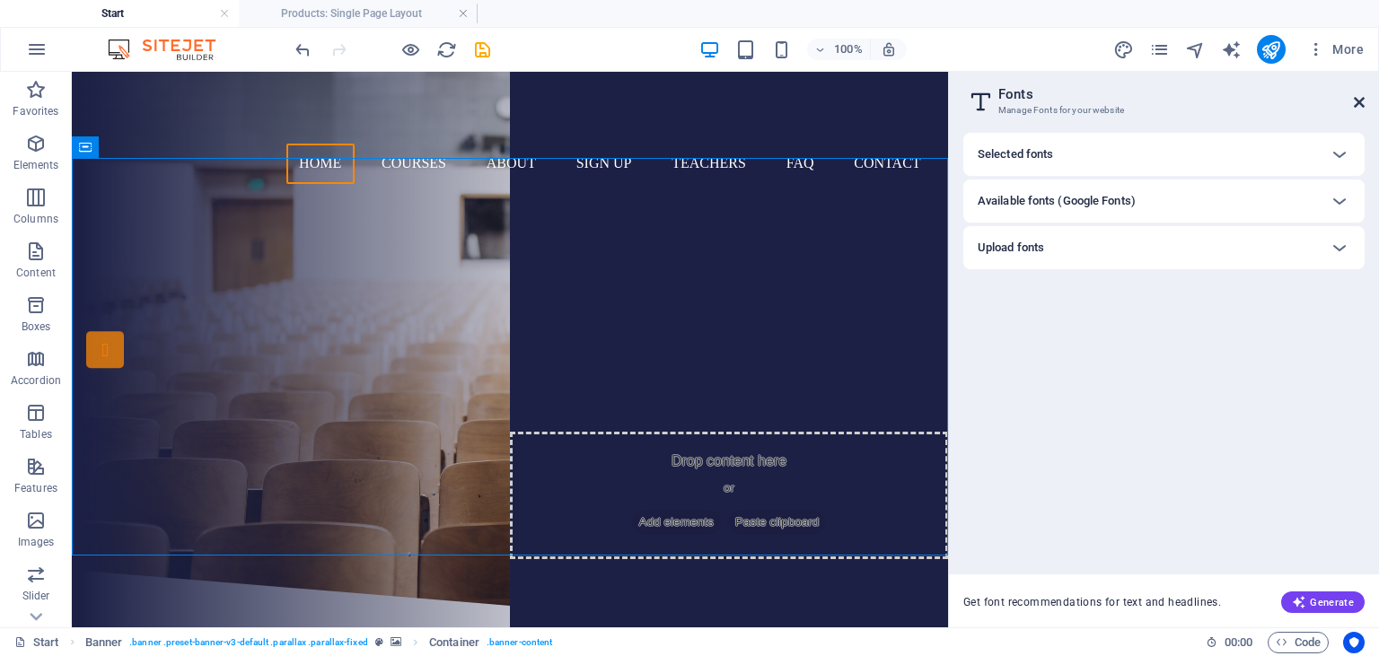
drag, startPoint x: 1363, startPoint y: 110, endPoint x: 1292, endPoint y: 32, distance: 104.9
click at [1363, 110] on icon at bounding box center [1359, 102] width 11 height 14
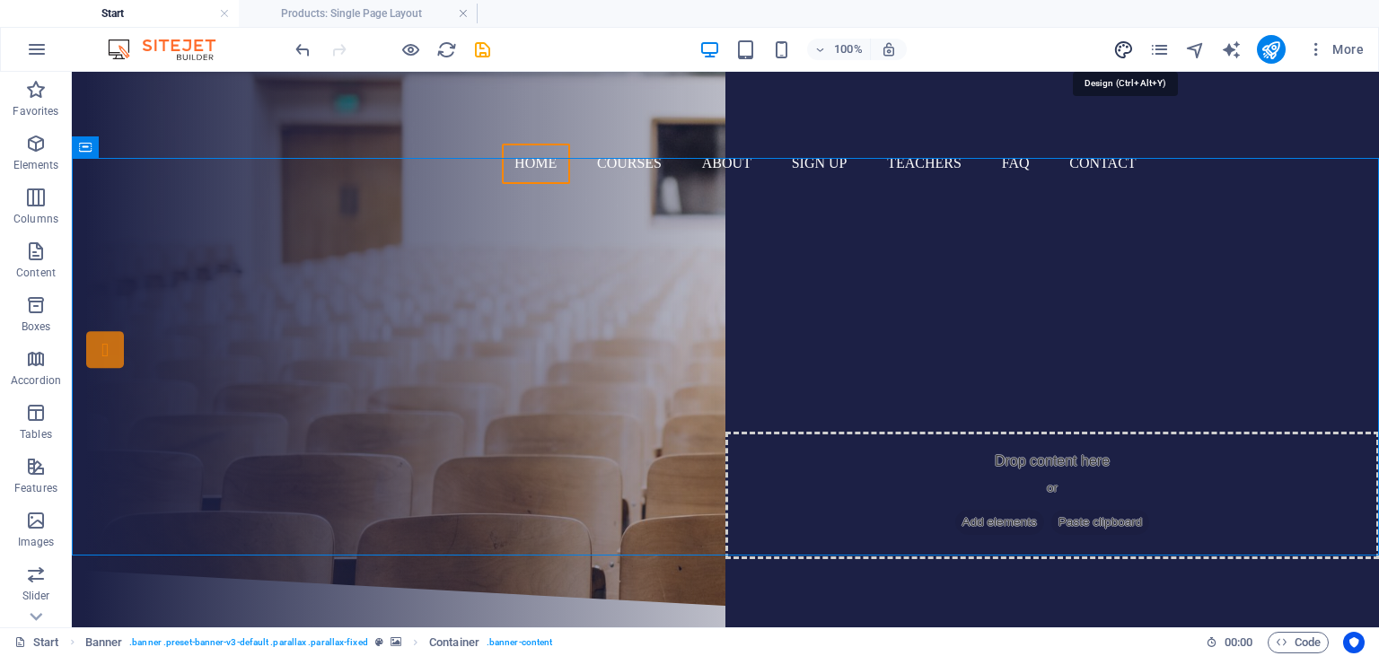
click at [1133, 42] on icon "design" at bounding box center [1123, 50] width 21 height 21
select select "px"
select select "300"
select select "px"
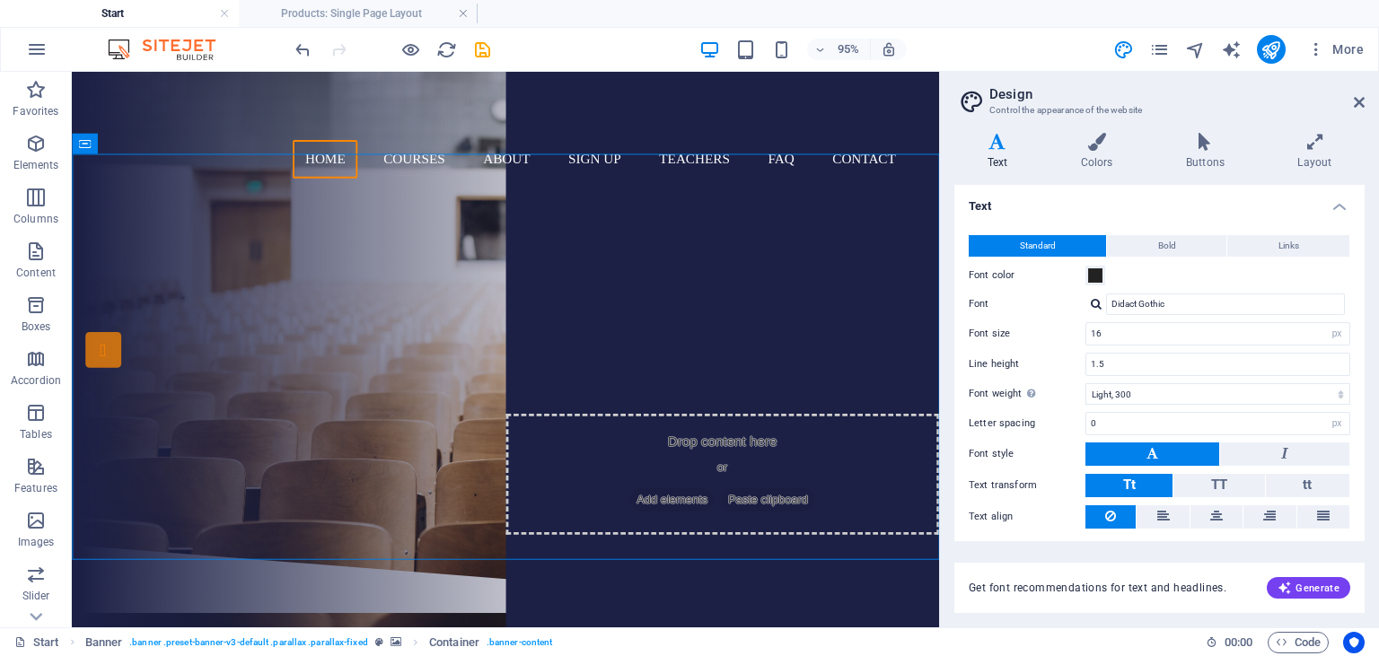
click at [1097, 298] on div "Didact Gothic" at bounding box center [1218, 305] width 265 height 22
drag, startPoint x: 1140, startPoint y: 307, endPoint x: 1083, endPoint y: 303, distance: 57.6
click at [1106, 303] on input "Didact Gothic" at bounding box center [1225, 305] width 239 height 22
click at [1098, 301] on div at bounding box center [1096, 304] width 11 height 12
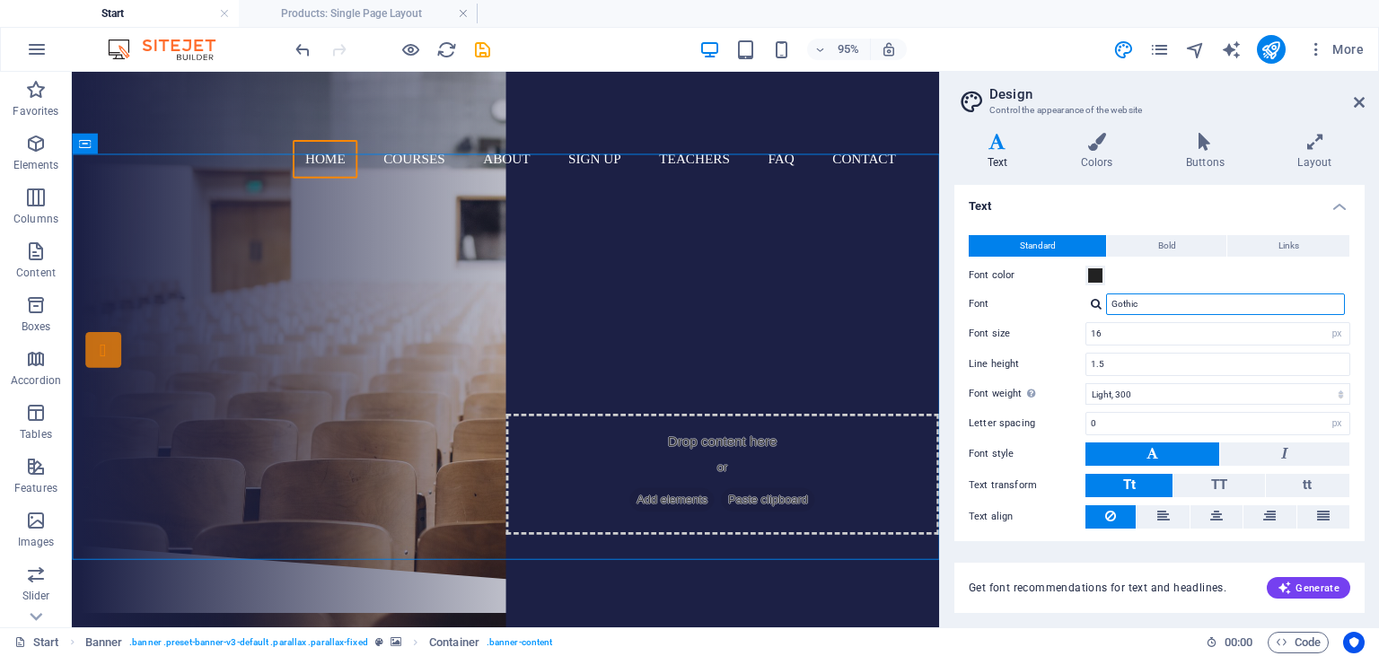
click at [1230, 304] on input "Gothic" at bounding box center [1225, 305] width 239 height 22
drag, startPoint x: 1225, startPoint y: 312, endPoint x: 1090, endPoint y: 309, distance: 134.7
click at [1106, 309] on input "Gothic" at bounding box center [1225, 305] width 239 height 22
click at [1187, 306] on input "Dida" at bounding box center [1225, 305] width 239 height 22
type input "Didact"
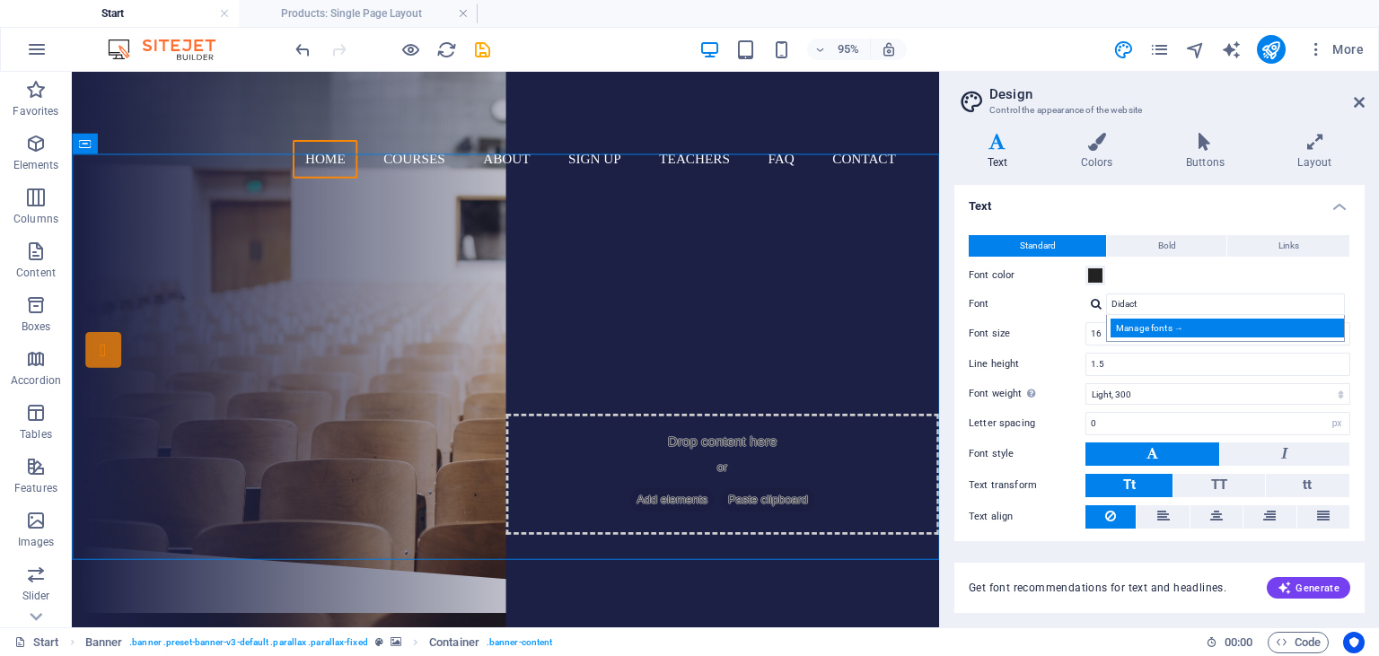
click at [1162, 325] on div "Manage fonts →" at bounding box center [1229, 328] width 237 height 19
select select "popularity"
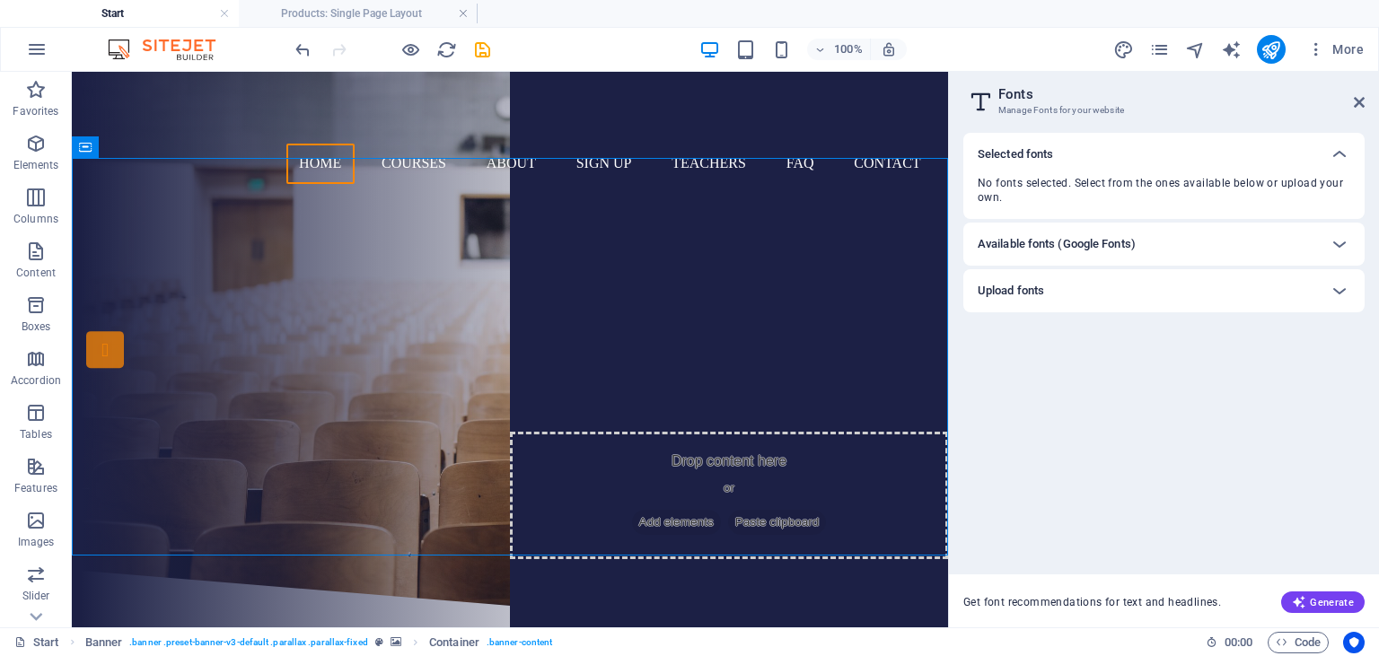
click at [1136, 256] on div "Available fonts (Google Fonts)" at bounding box center [1163, 244] width 401 height 43
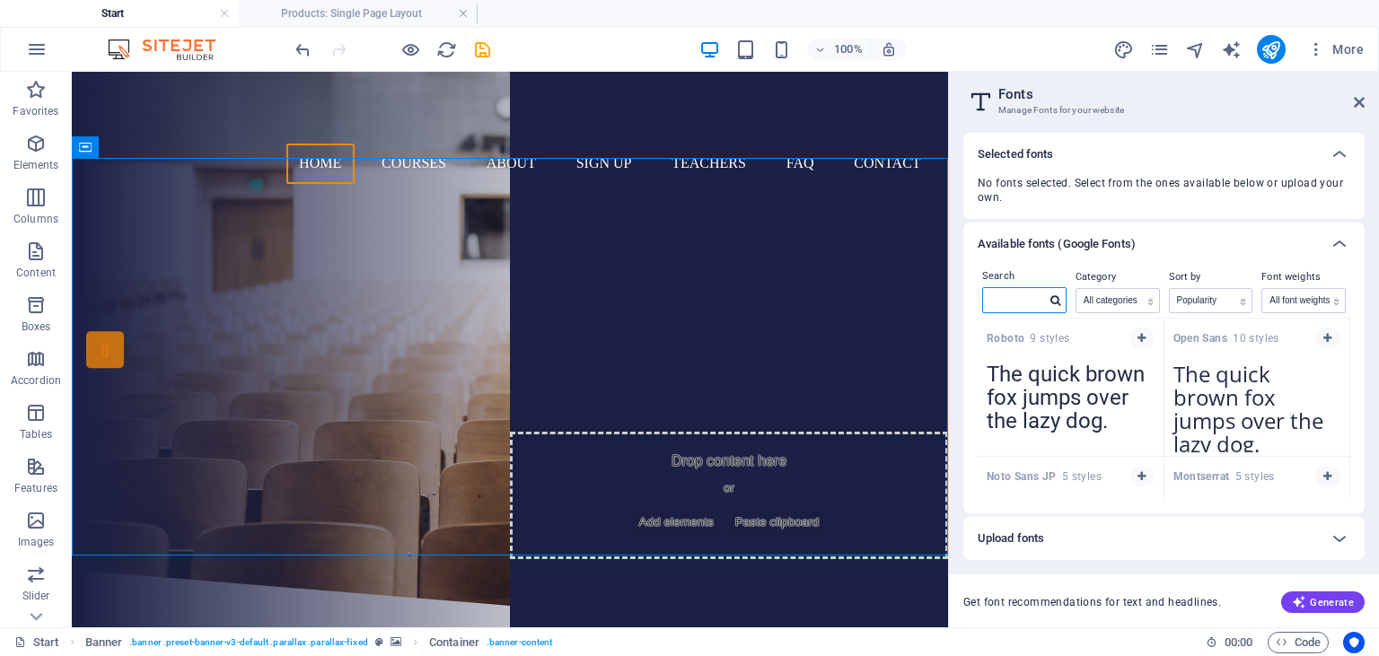
click at [995, 299] on input "text" at bounding box center [1014, 299] width 63 height 23
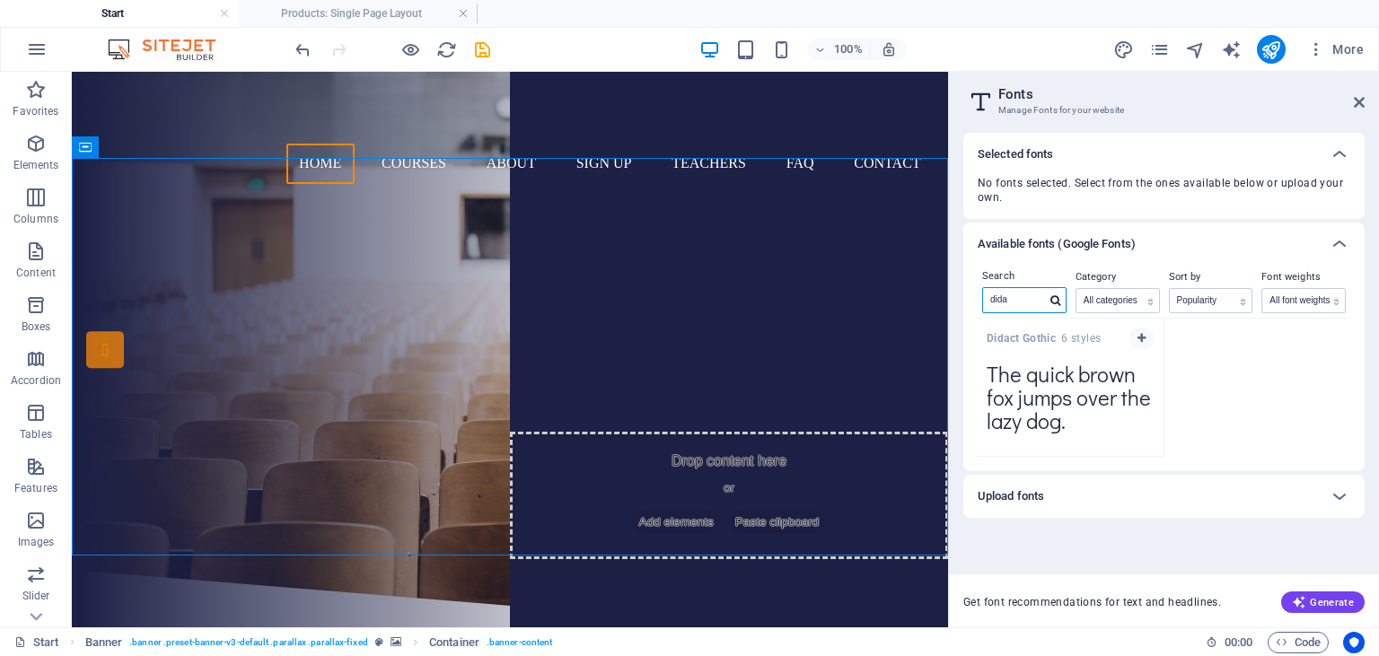
type input "dida"
click at [1073, 404] on textarea "The quick brown fox jumps over the lazy dog." at bounding box center [1071, 403] width 186 height 99
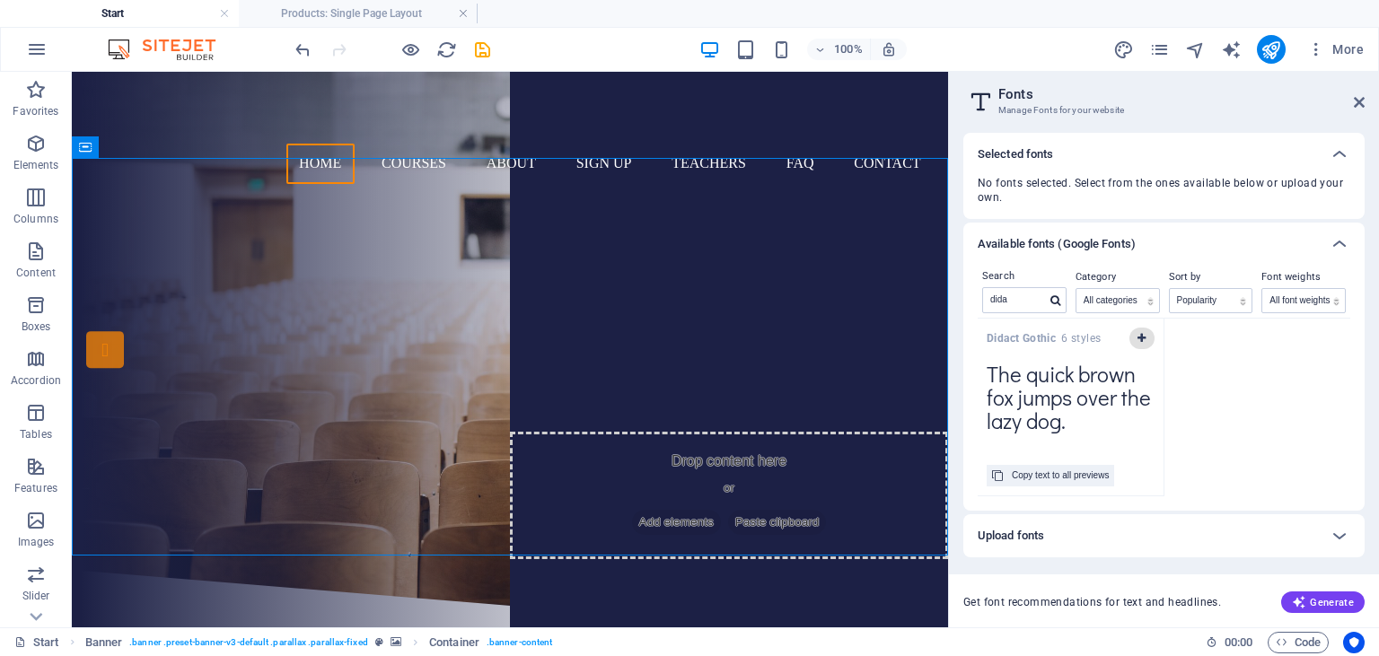
click at [1148, 337] on button "button" at bounding box center [1142, 339] width 25 height 22
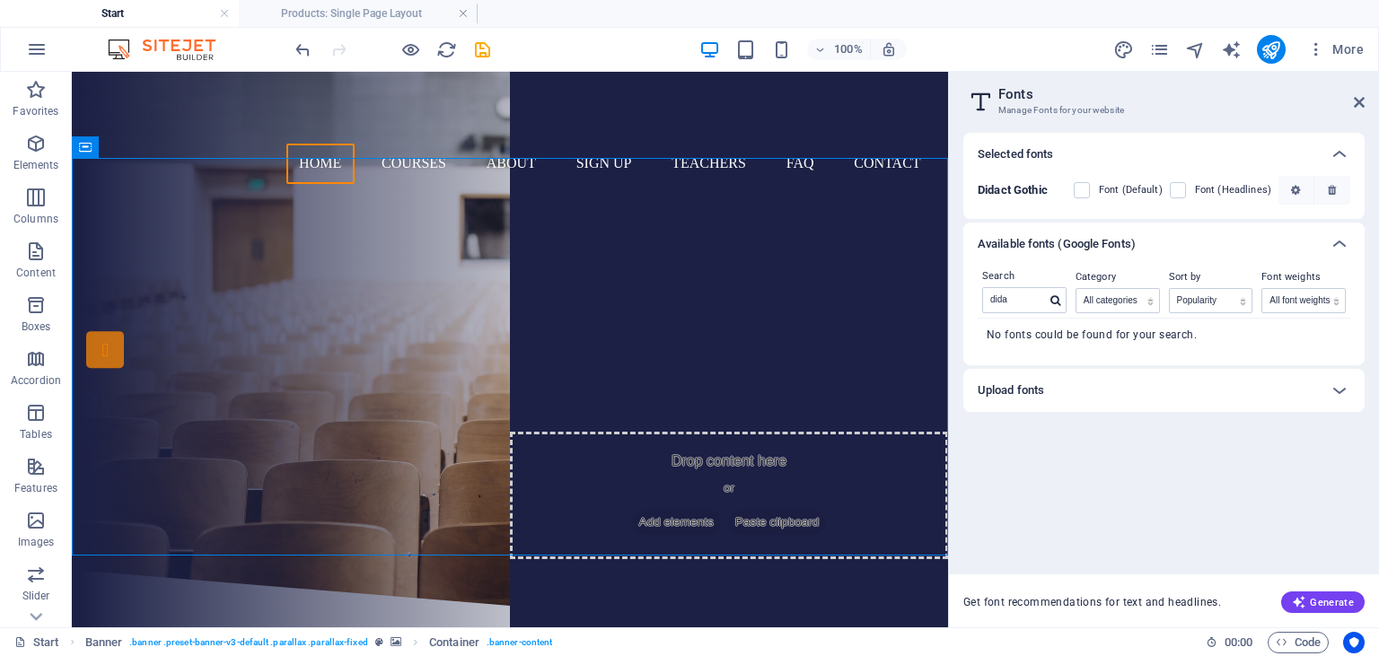
click at [1183, 156] on div "Selected fonts" at bounding box center [1148, 155] width 340 height 22
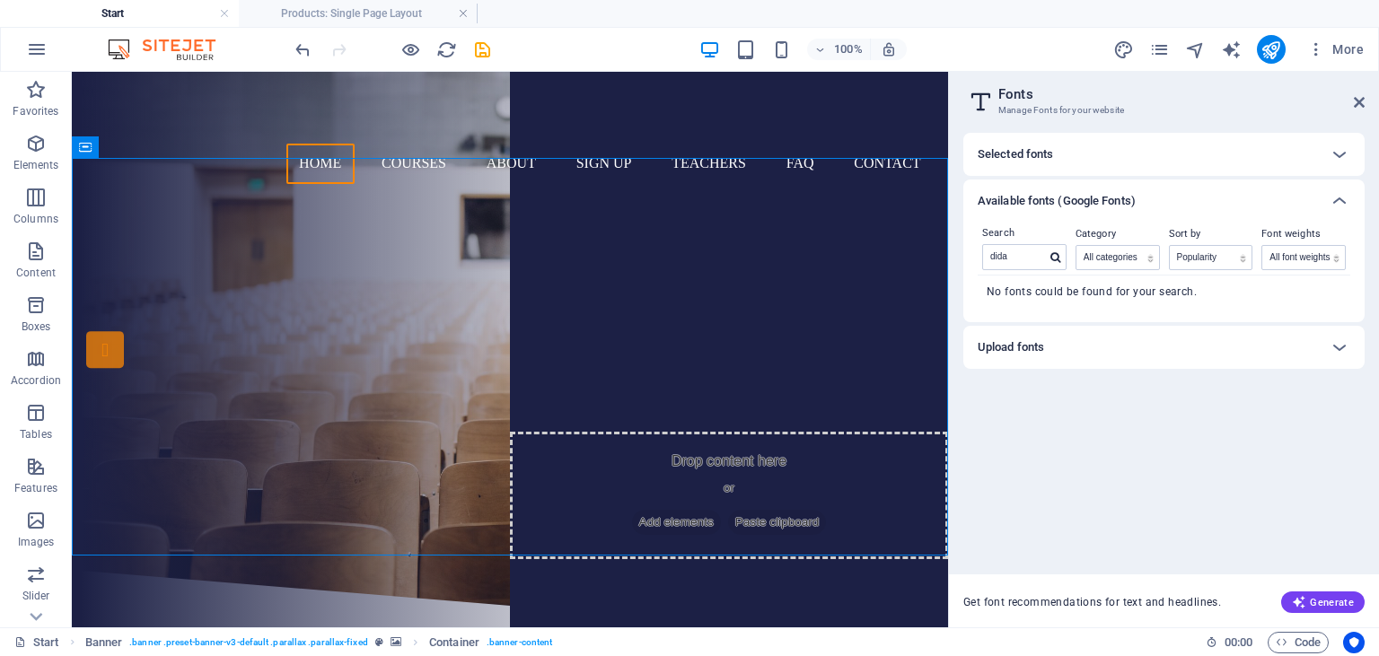
click at [1181, 160] on div "Selected fonts" at bounding box center [1148, 155] width 340 height 22
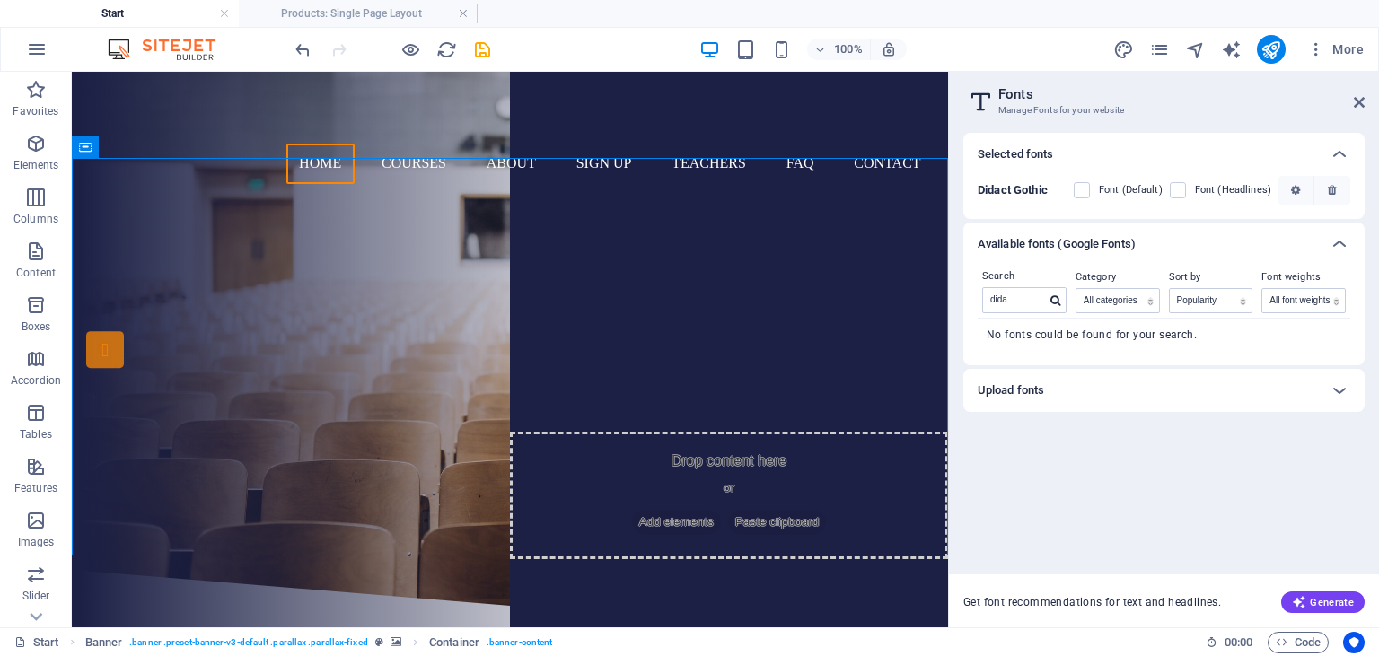
click at [1183, 154] on div "Selected fonts" at bounding box center [1148, 155] width 340 height 22
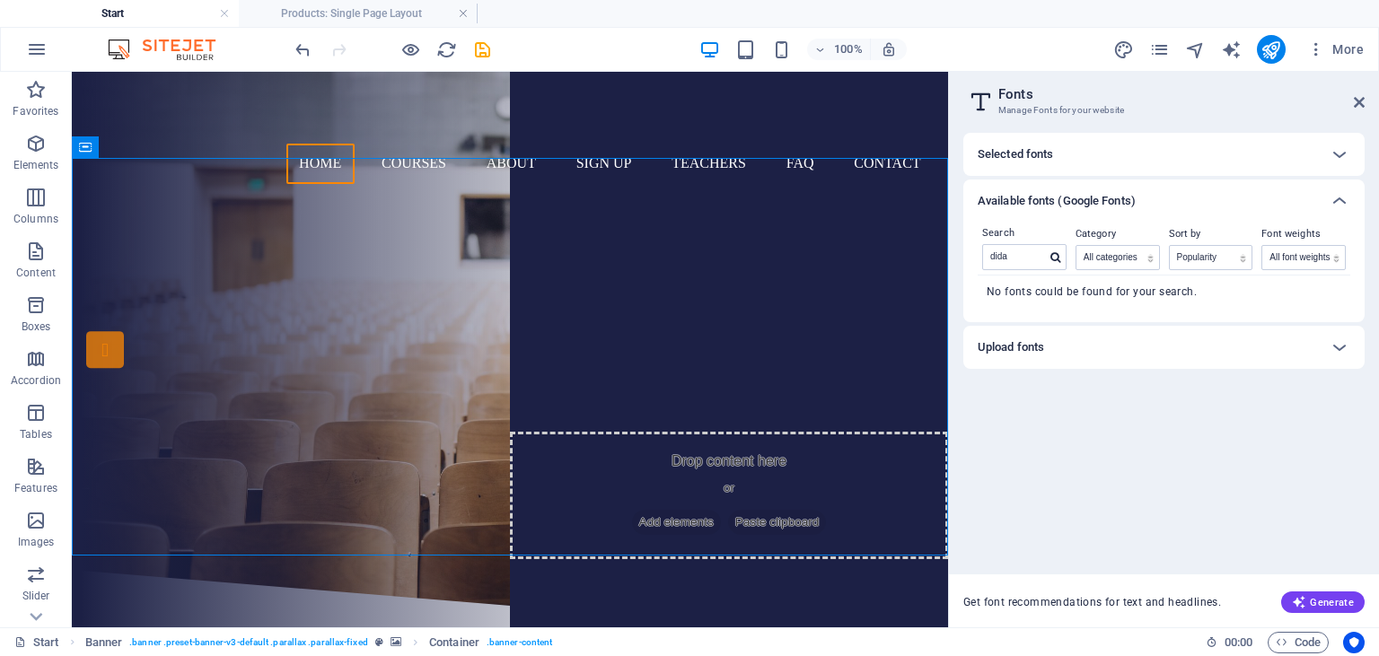
click at [1126, 149] on div "Selected fonts" at bounding box center [1148, 155] width 340 height 22
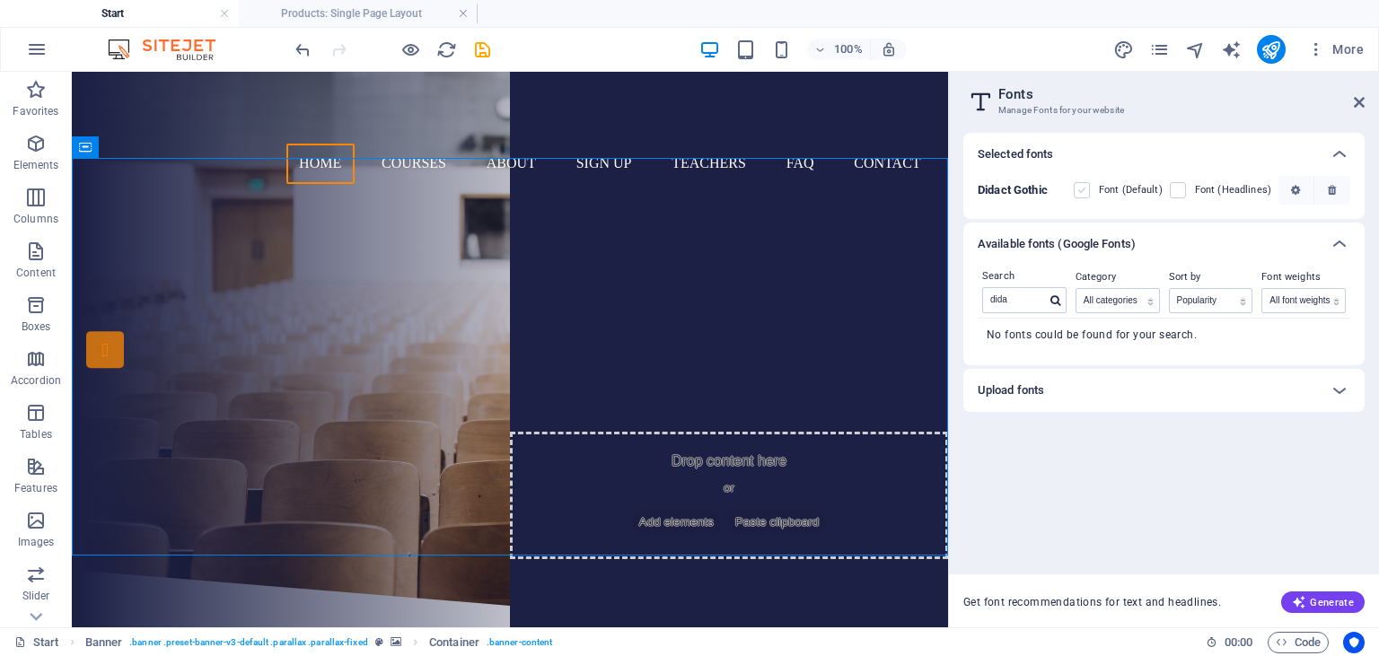
click at [1088, 191] on label at bounding box center [1082, 190] width 16 height 16
click at [0, 0] on Gothic "checkbox" at bounding box center [0, 0] width 0 height 0
click at [1186, 187] on label at bounding box center [1178, 190] width 16 height 16
click at [0, 0] on Gothic "checkbox" at bounding box center [0, 0] width 0 height 0
click at [1303, 186] on button "button" at bounding box center [1297, 190] width 36 height 29
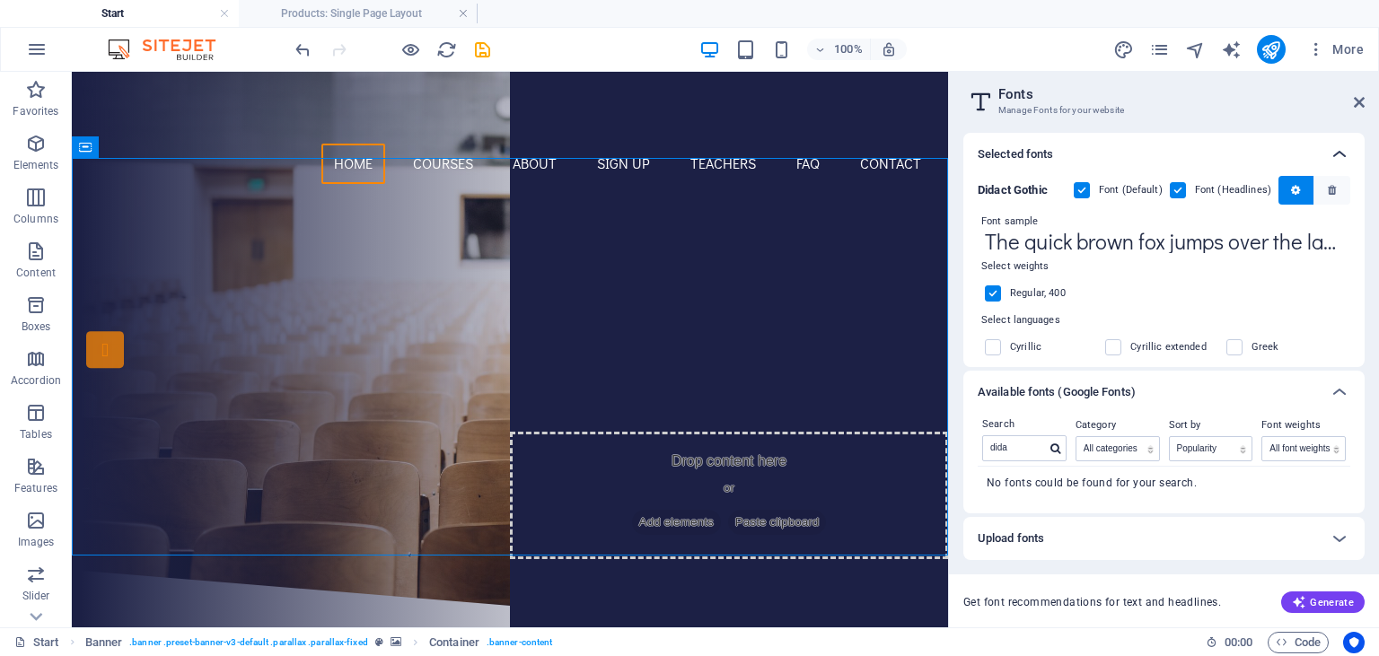
click at [1341, 156] on icon at bounding box center [1340, 155] width 22 height 22
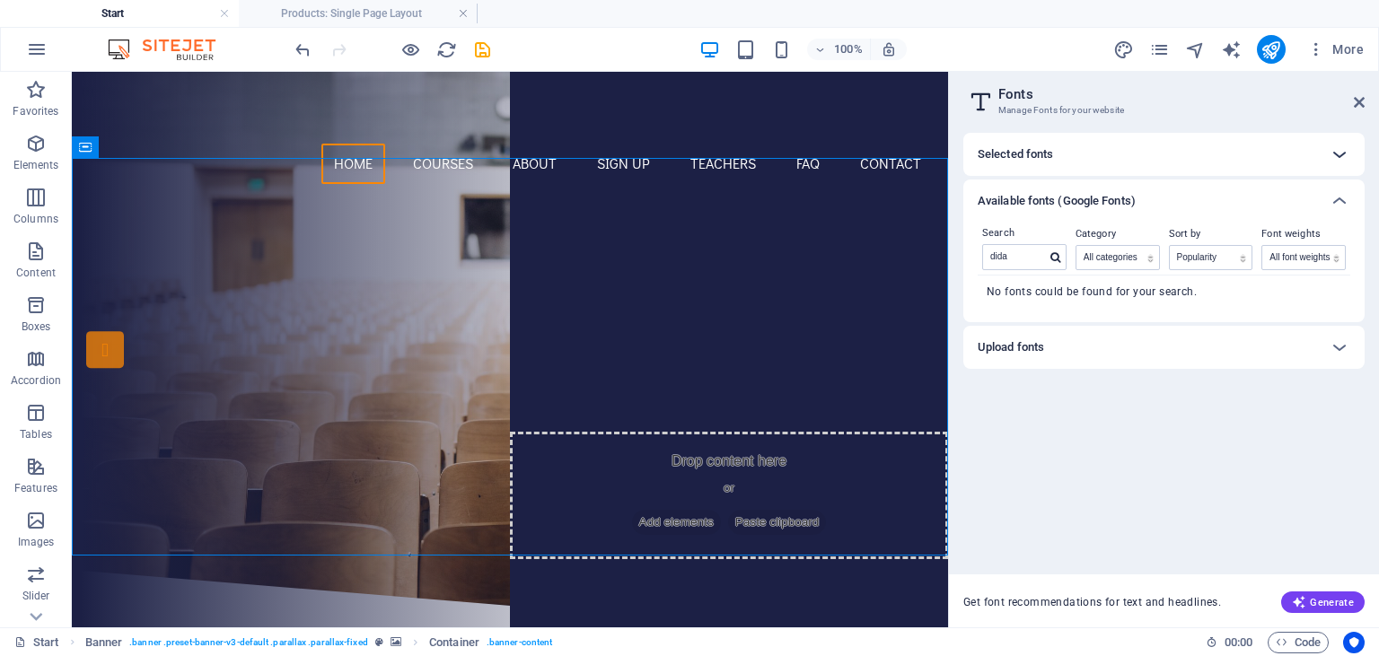
click at [1338, 149] on icon at bounding box center [1340, 155] width 22 height 22
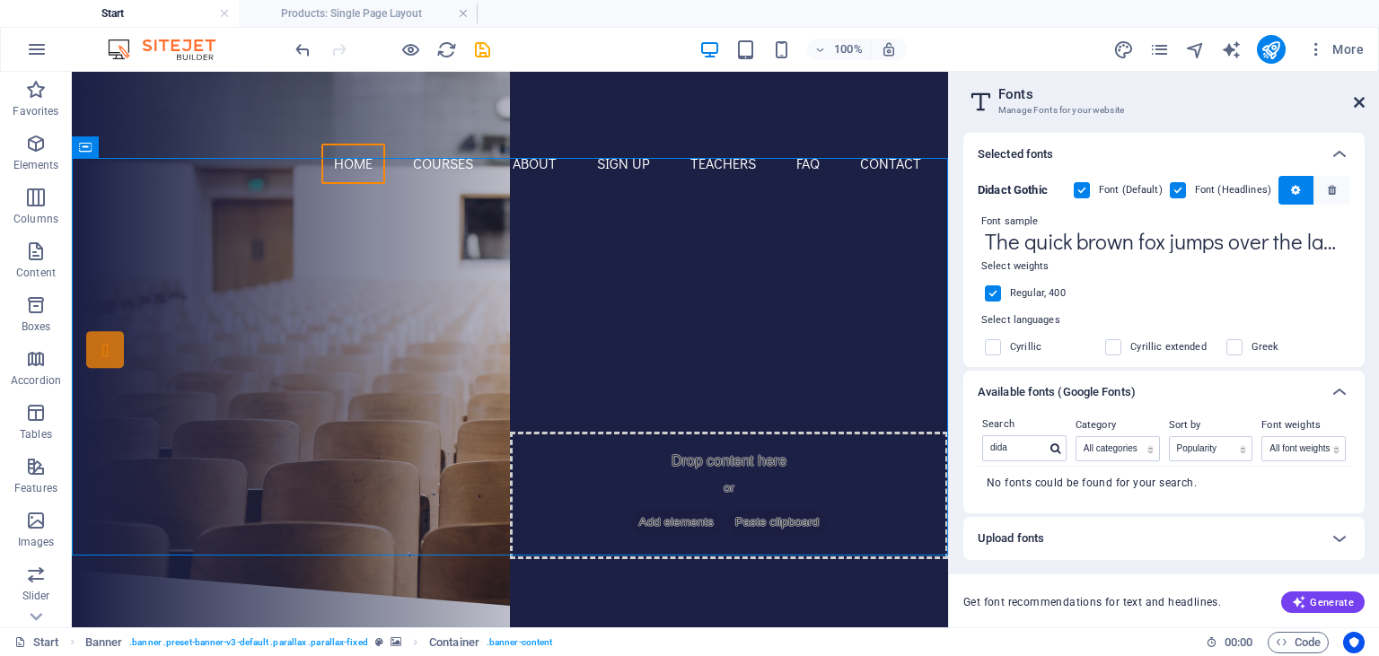
click at [1359, 110] on header "Fonts Manage Fonts for your website" at bounding box center [1166, 95] width 398 height 47
click at [1363, 102] on icon at bounding box center [1359, 102] width 11 height 14
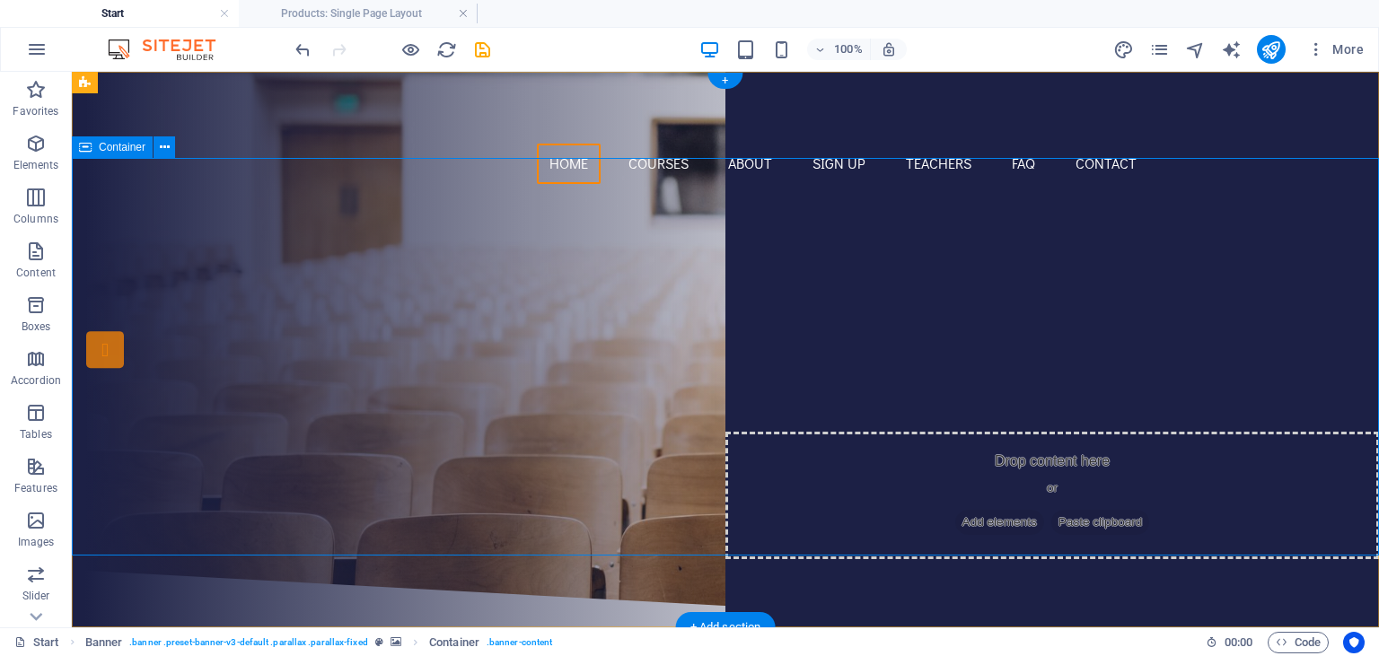
click at [404, 253] on div "Are you ready to learn new languages? Join our Language School Our Courses Sign…" at bounding box center [725, 384] width 1307 height 372
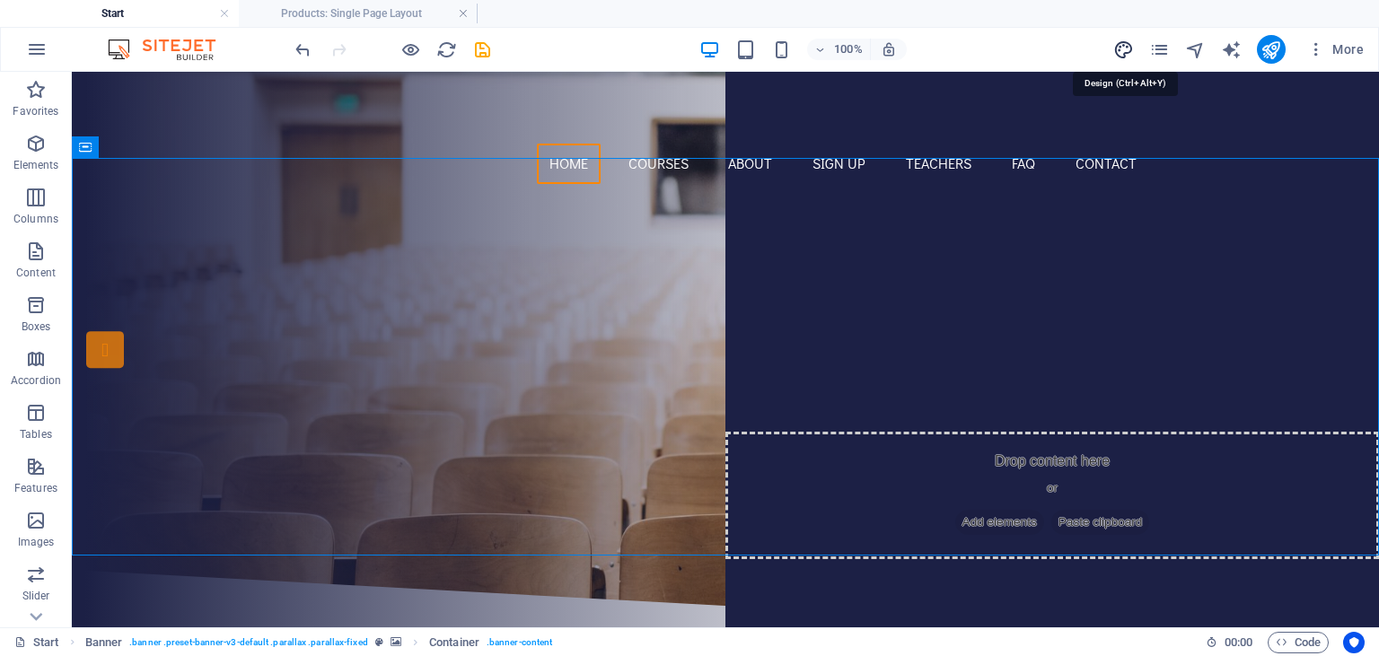
click at [1127, 45] on icon "design" at bounding box center [1123, 50] width 21 height 21
select select "px"
select select "300"
select select "px"
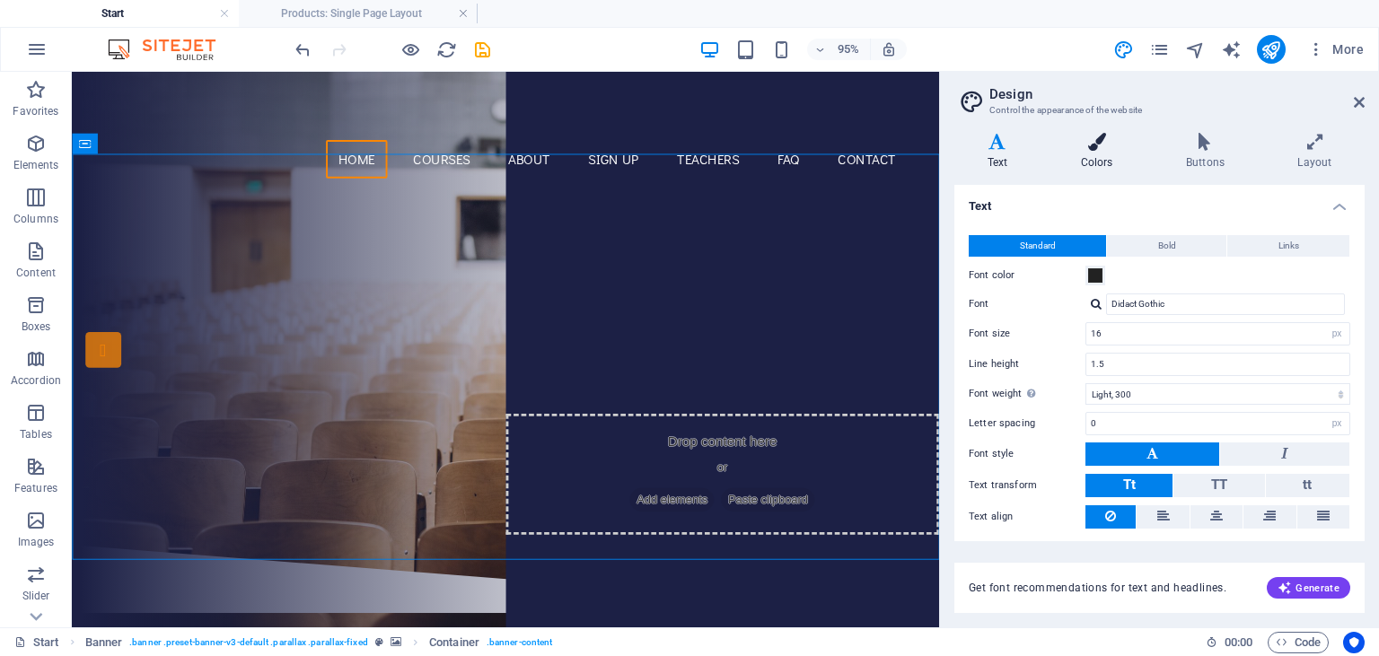
drag, startPoint x: 1062, startPoint y: 152, endPoint x: 1082, endPoint y: 149, distance: 19.9
click at [1066, 152] on h4 "Colors" at bounding box center [1100, 152] width 105 height 38
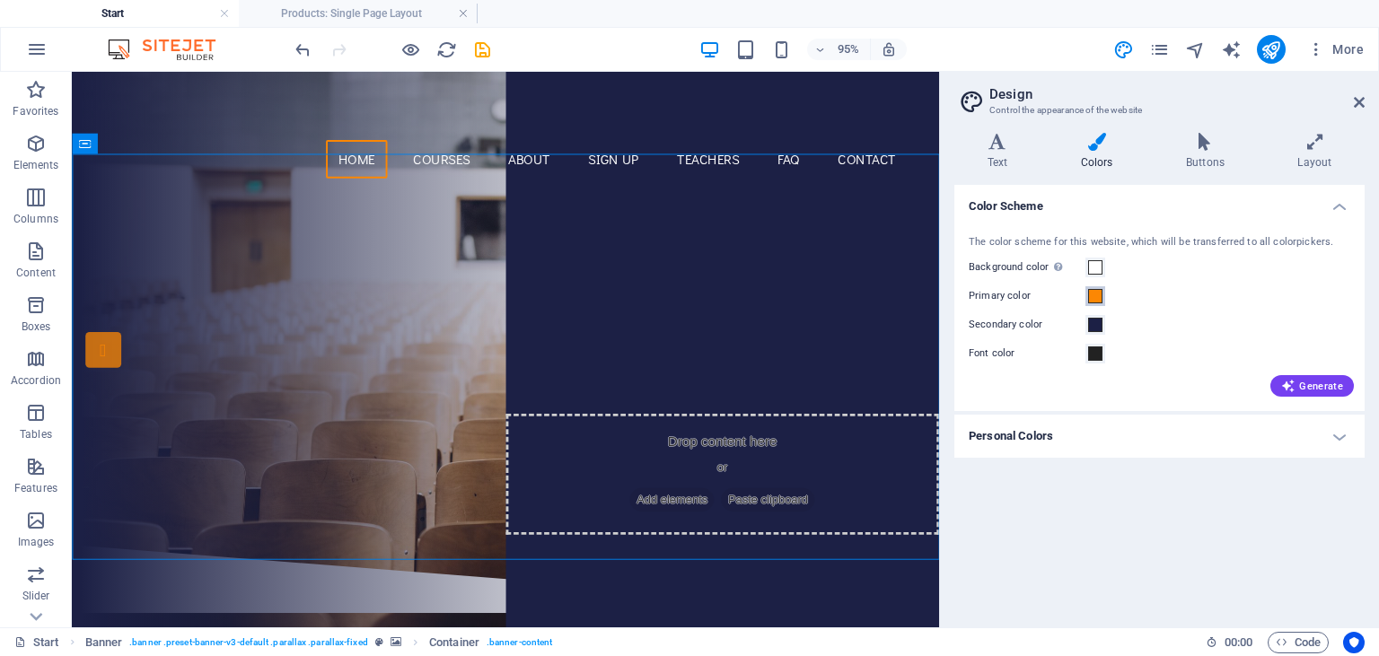
click at [1101, 293] on span at bounding box center [1095, 296] width 14 height 14
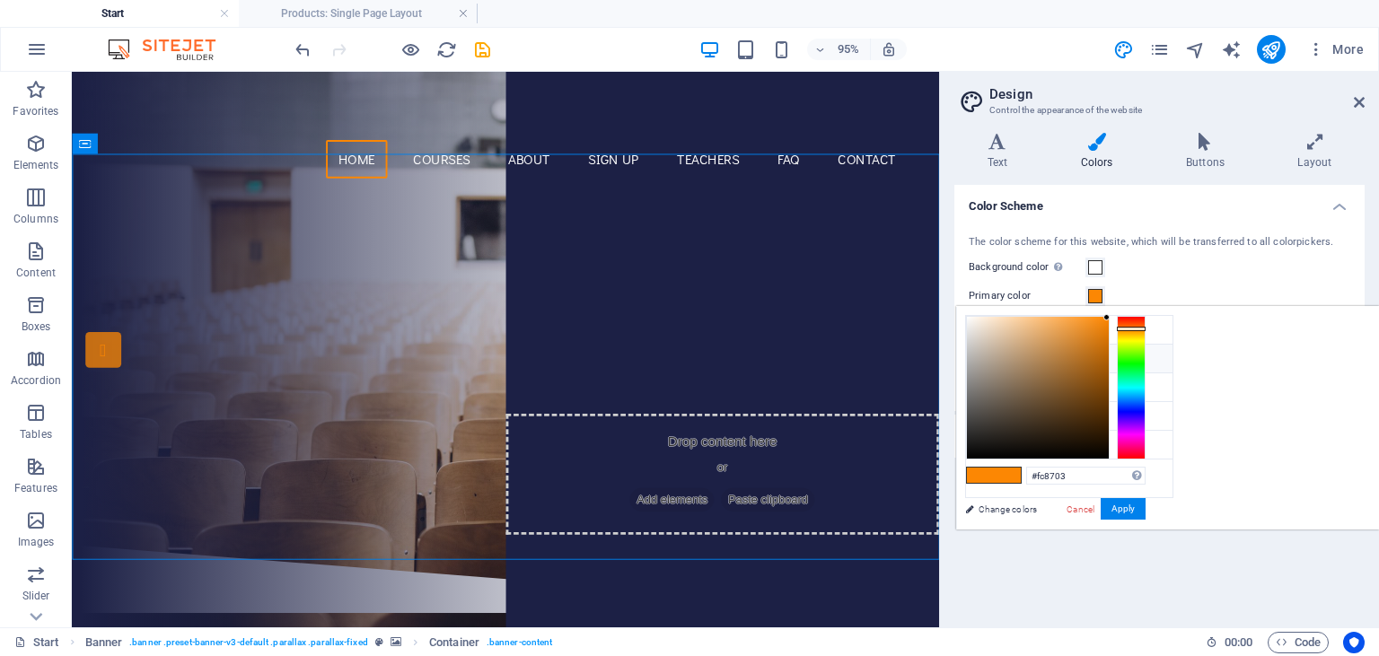
click at [1130, 364] on li "Primary color #fc8703" at bounding box center [1069, 359] width 207 height 29
drag, startPoint x: 1314, startPoint y: 479, endPoint x: 1202, endPoint y: 463, distance: 112.5
click at [1146, 467] on input "#fc8703" at bounding box center [1085, 476] width 119 height 18
click at [1146, 474] on input "#" at bounding box center [1085, 476] width 119 height 18
type input "#0097b2"
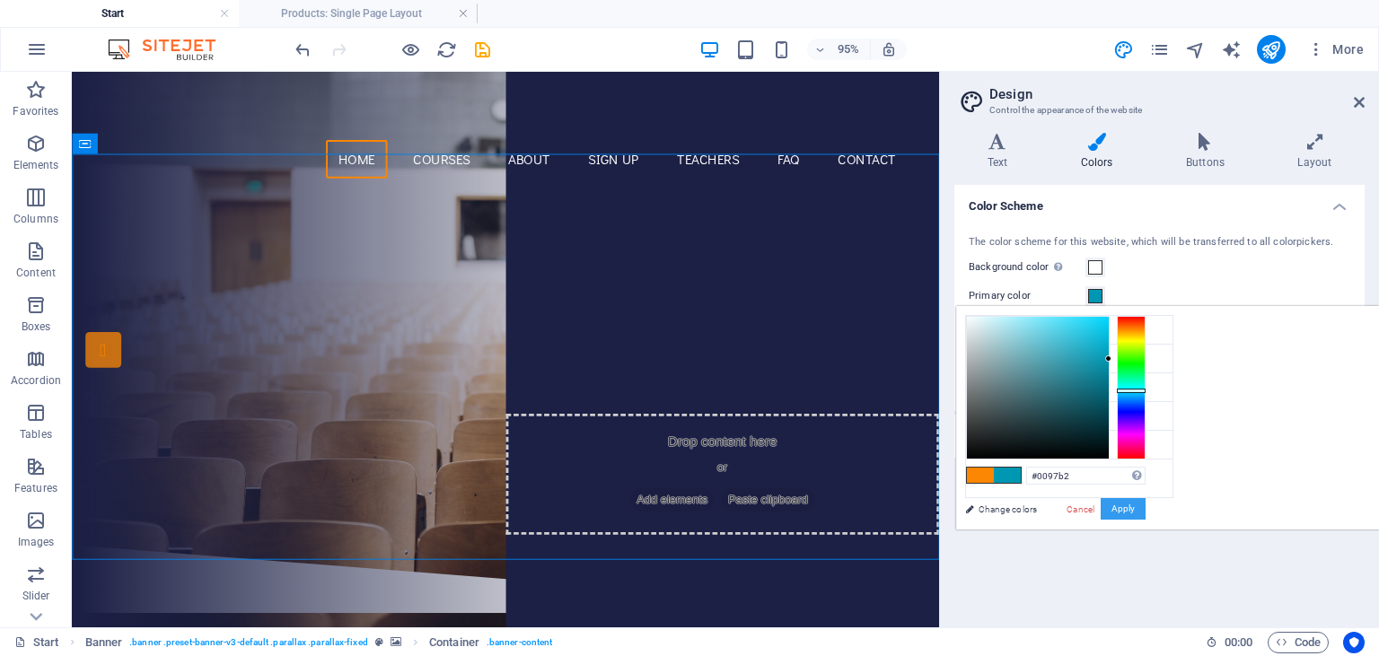
click at [1146, 509] on button "Apply" at bounding box center [1123, 509] width 45 height 22
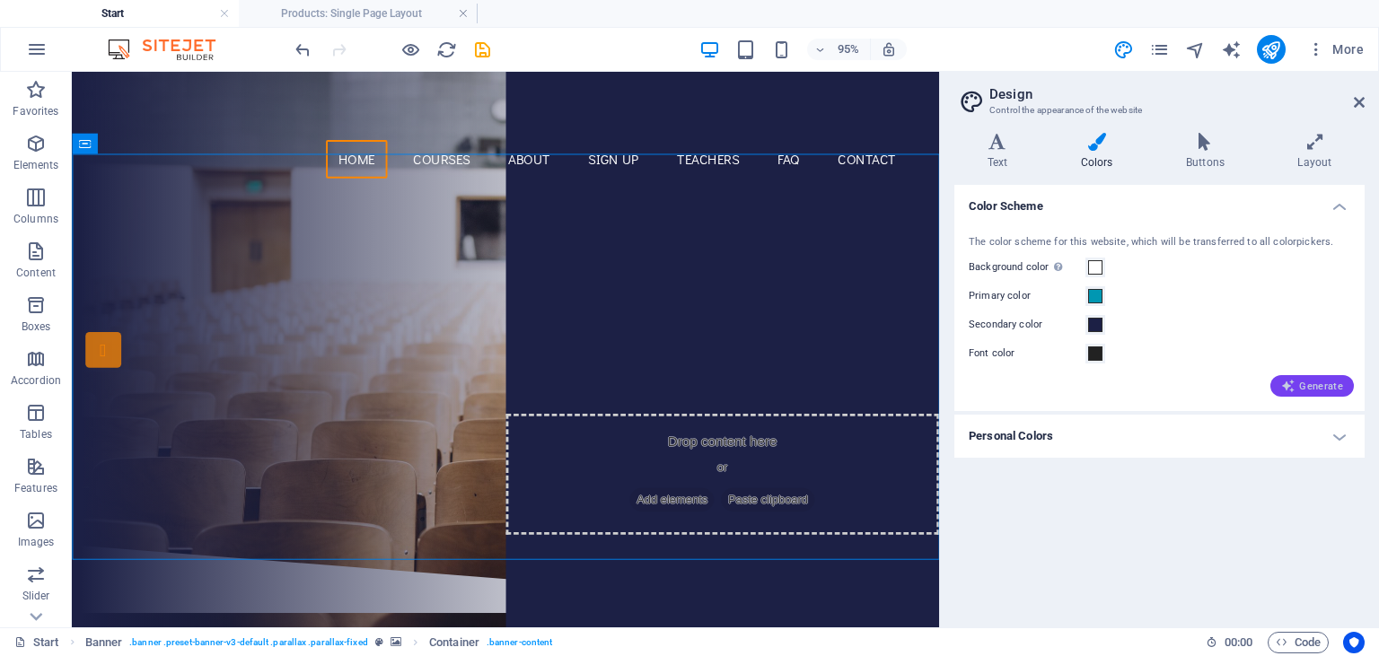
click at [1334, 390] on span "Generate" at bounding box center [1312, 386] width 62 height 14
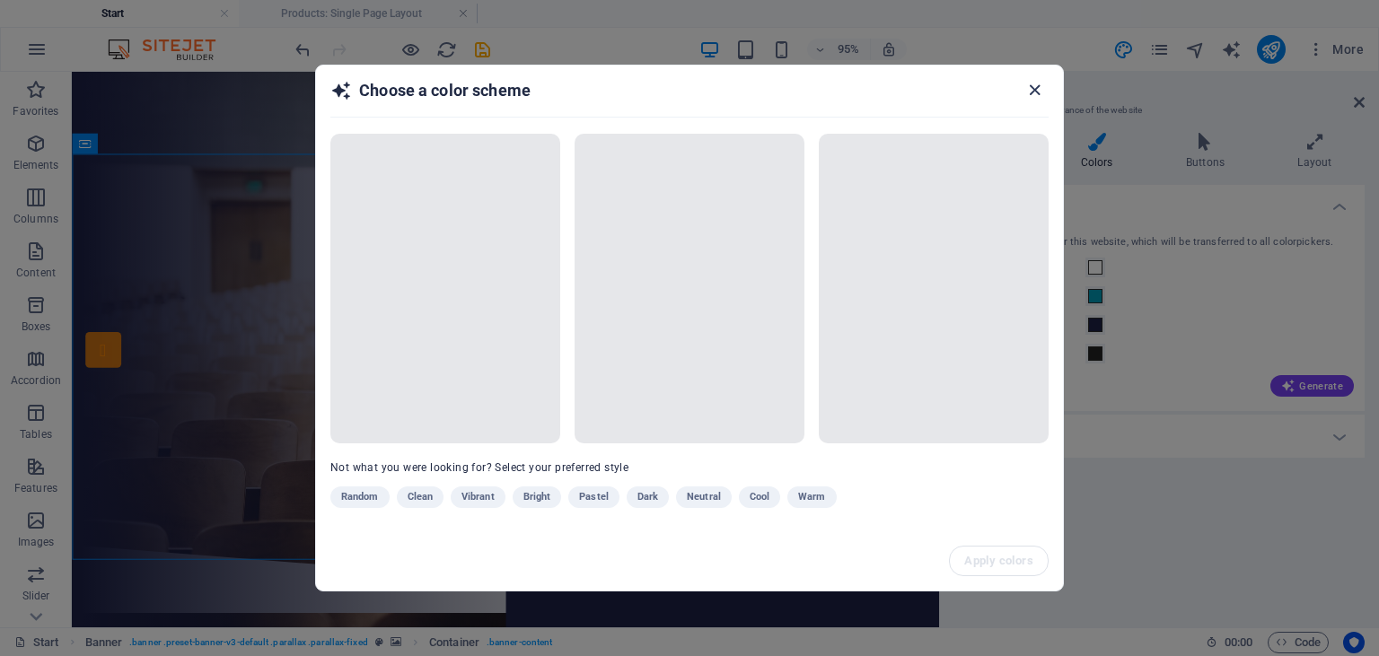
click at [1036, 92] on icon "button" at bounding box center [1035, 90] width 21 height 21
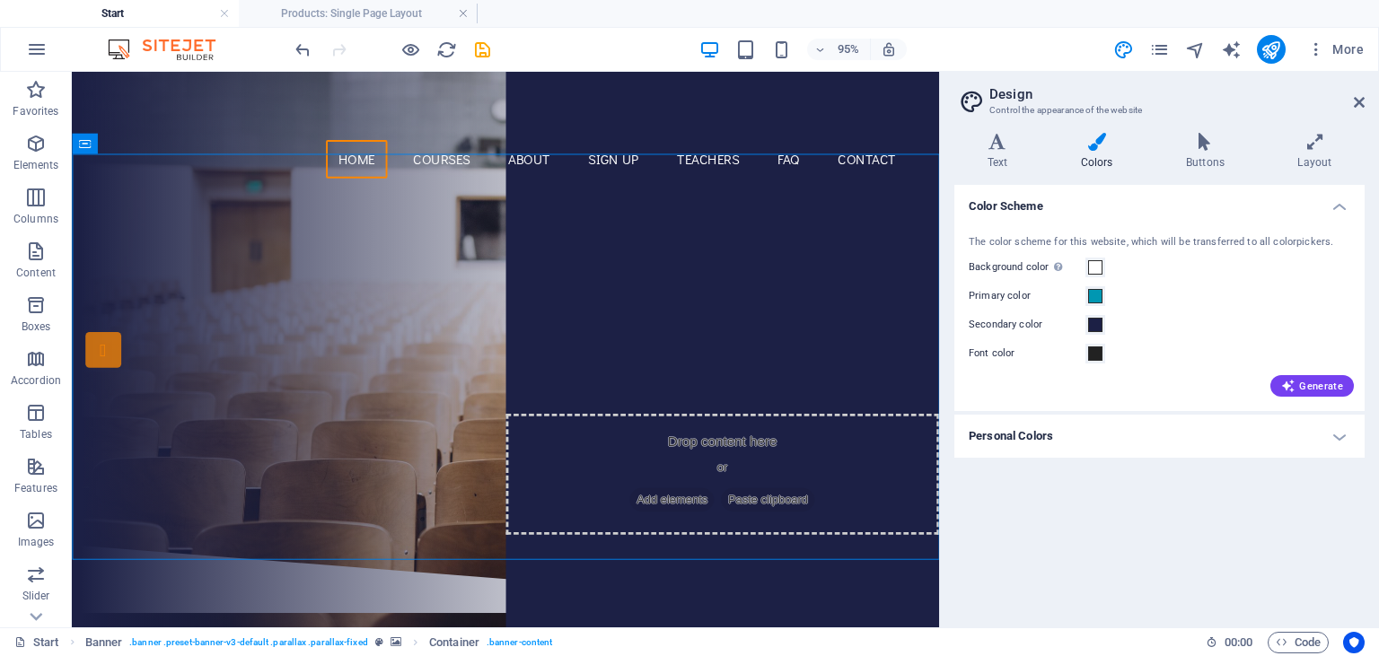
click at [1089, 433] on h4 "Personal Colors" at bounding box center [1159, 436] width 410 height 43
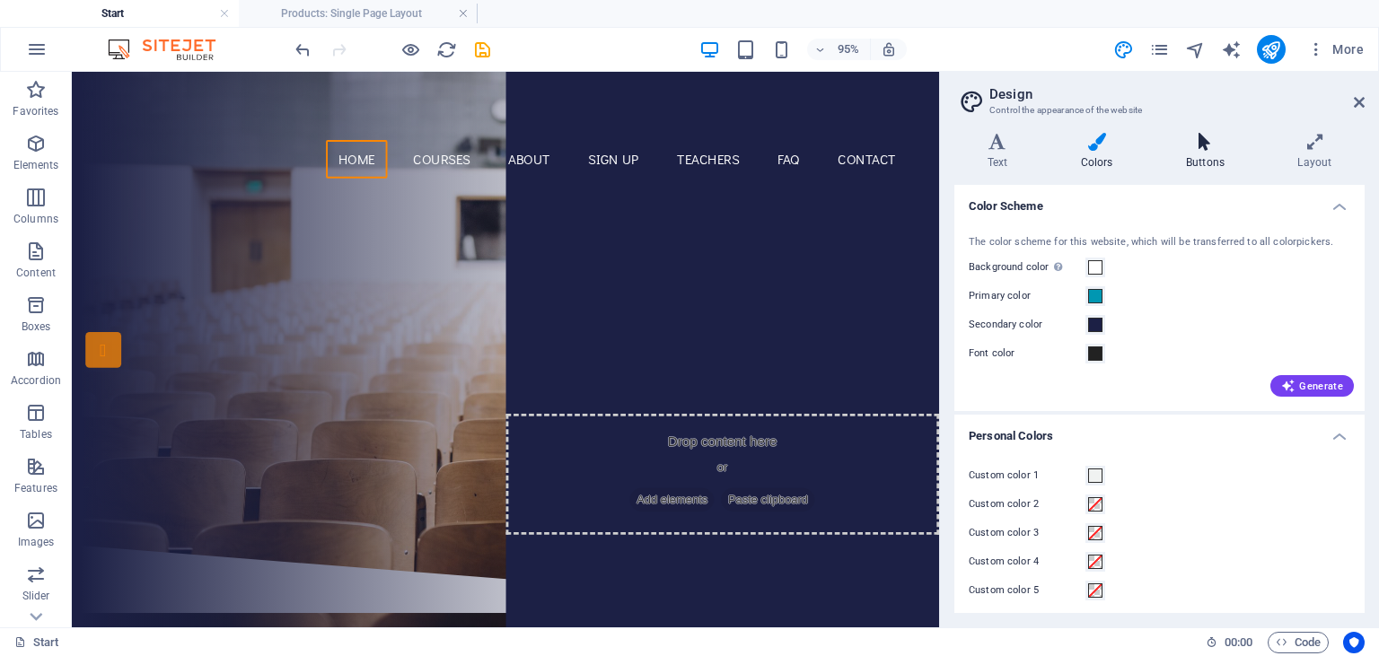
click at [1225, 150] on icon at bounding box center [1205, 142] width 104 height 18
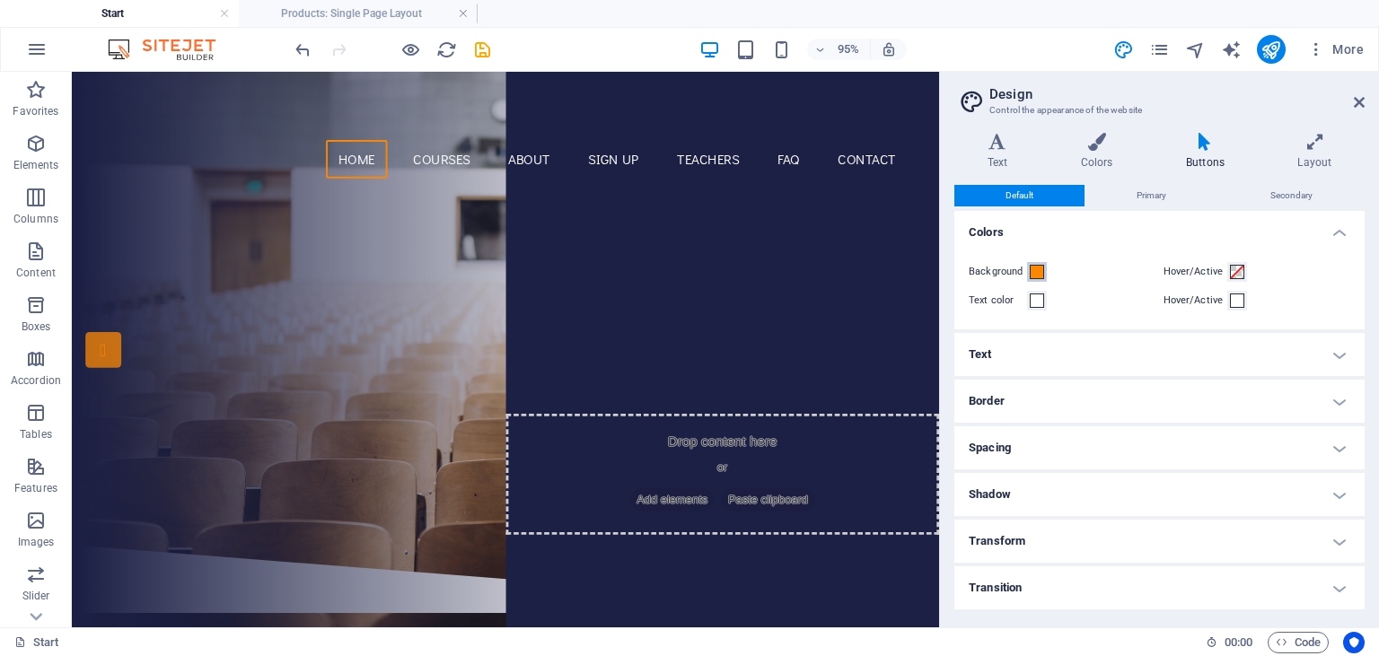
click at [1040, 276] on span at bounding box center [1037, 272] width 14 height 14
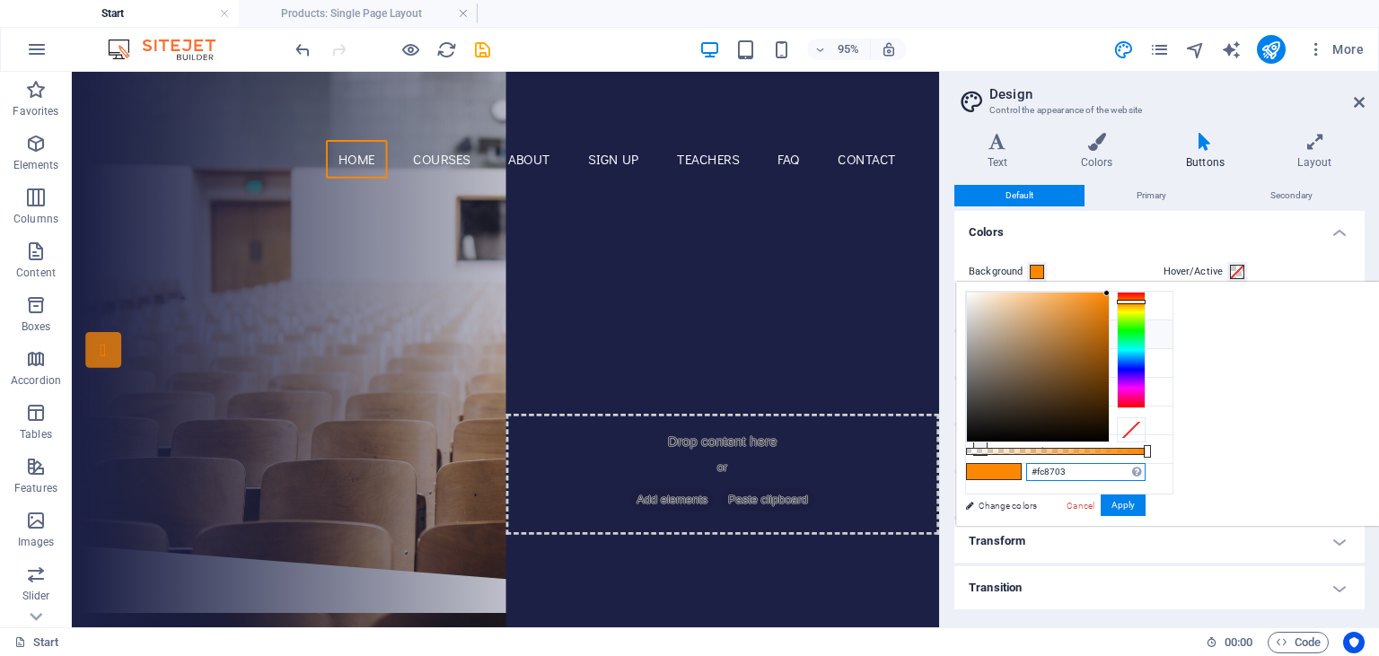
drag, startPoint x: 1262, startPoint y: 471, endPoint x: 1315, endPoint y: 469, distance: 53.9
click at [1146, 469] on input "#fc8703" at bounding box center [1085, 472] width 119 height 18
type input "#0097b2"
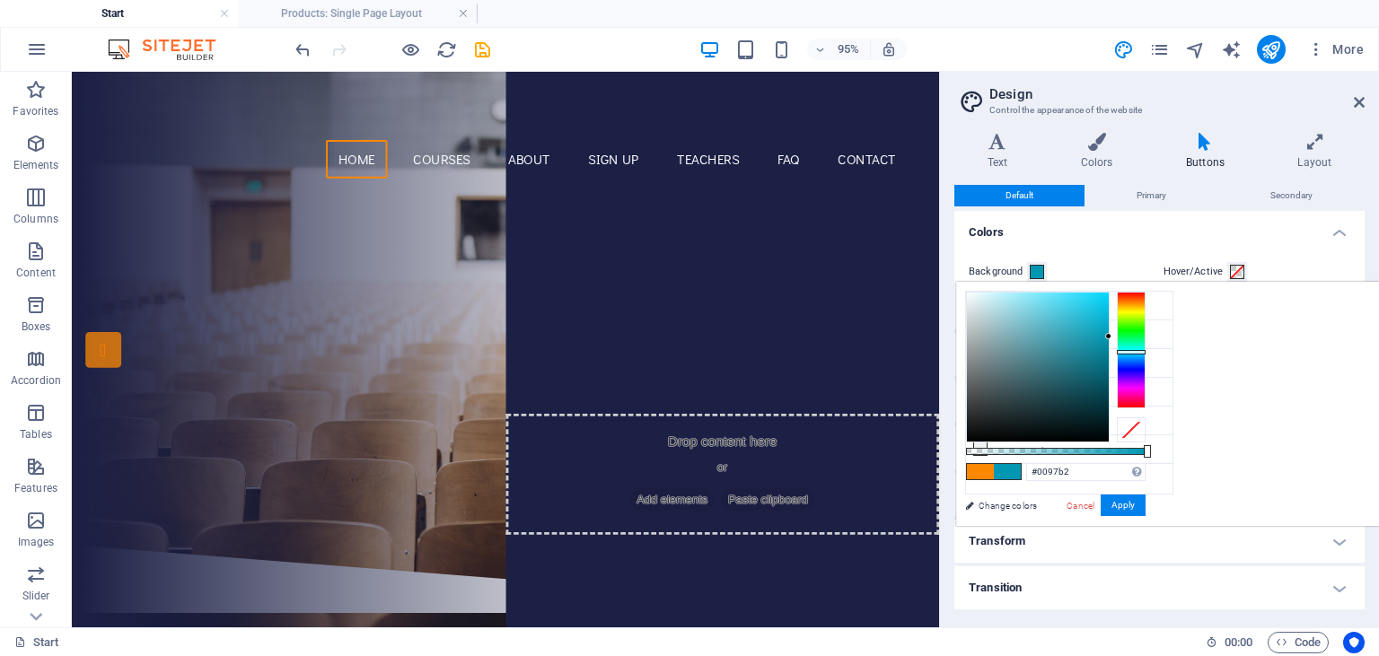
click at [1155, 520] on div "#0097b2 Supported formats #0852ed rgb(8, 82, 237) rgba(8, 82, 237, 90%) hsv(221…" at bounding box center [1055, 535] width 198 height 504
click at [1146, 509] on button "Apply" at bounding box center [1123, 506] width 45 height 22
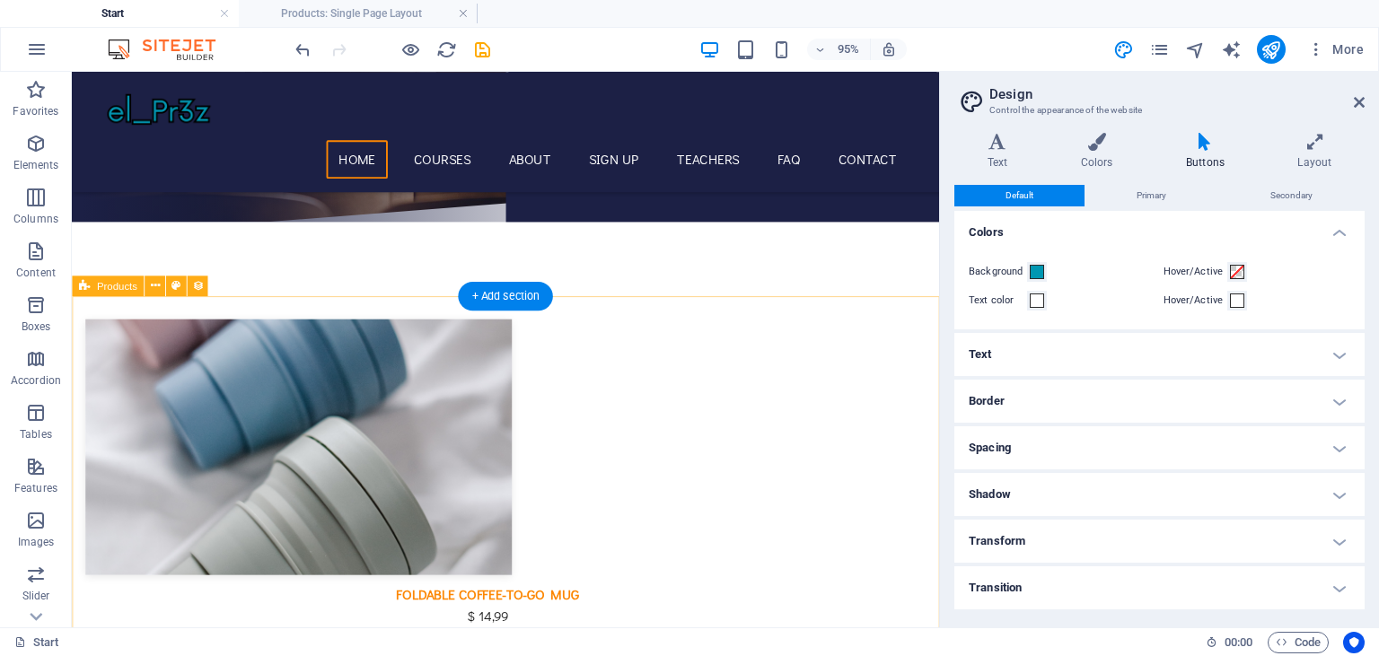
scroll to position [582, 0]
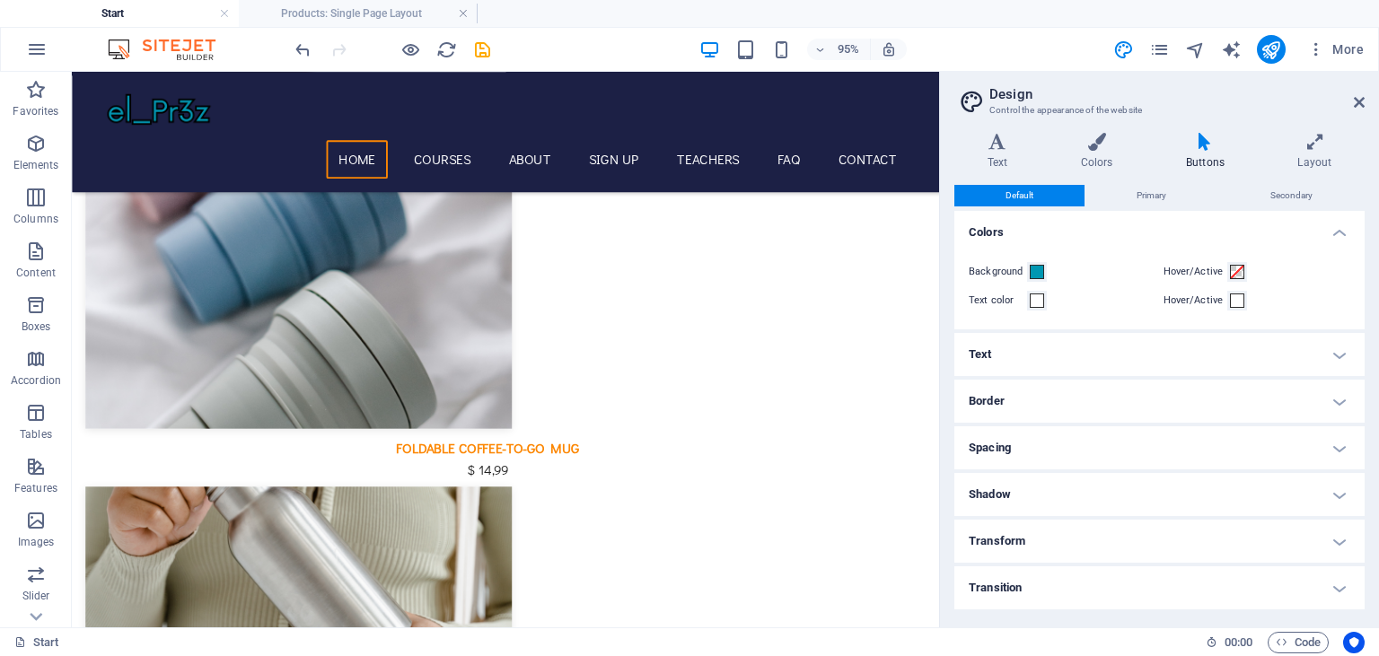
click at [1017, 355] on h4 "Text" at bounding box center [1159, 354] width 410 height 43
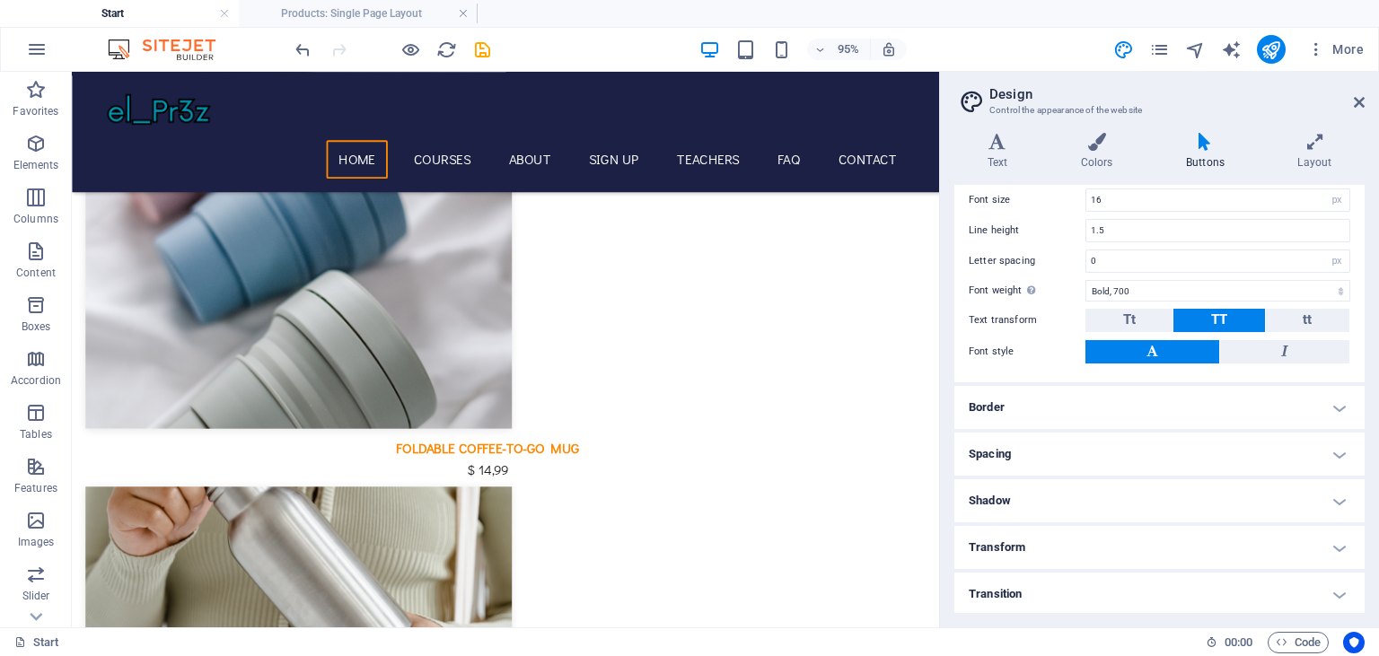
click at [1060, 388] on h4 "Border" at bounding box center [1159, 407] width 410 height 43
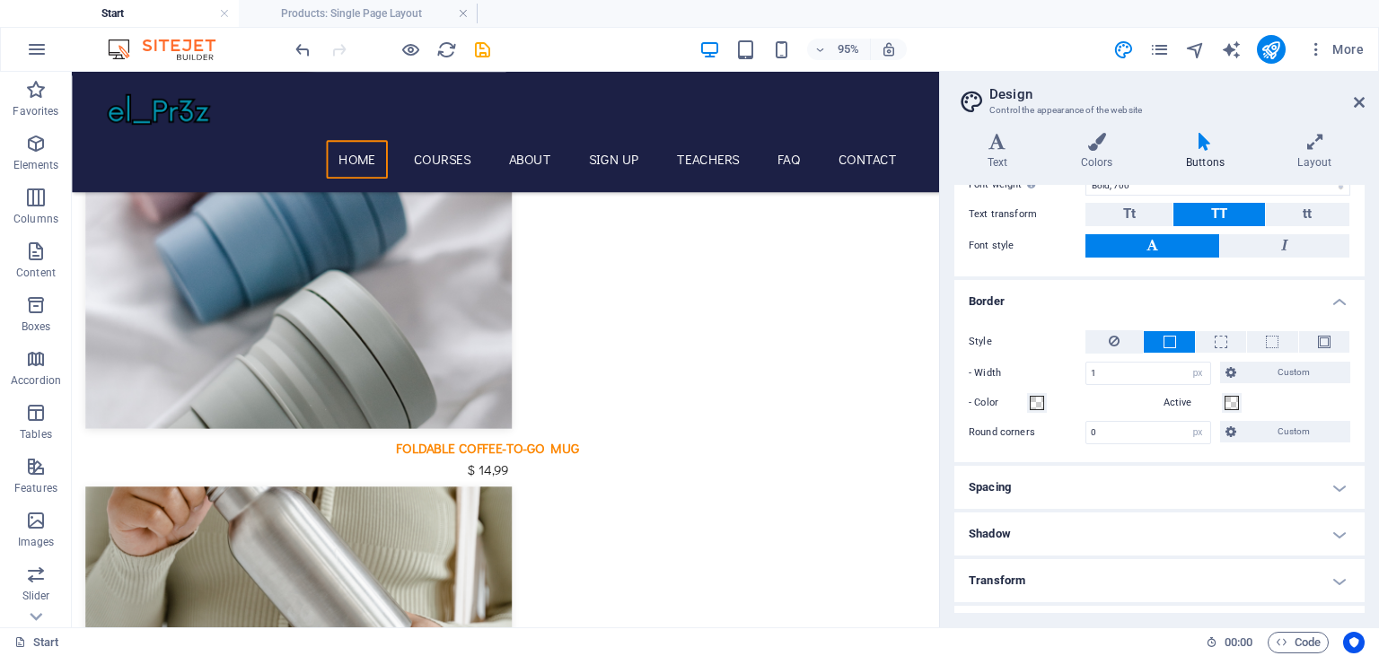
scroll to position [391, 0]
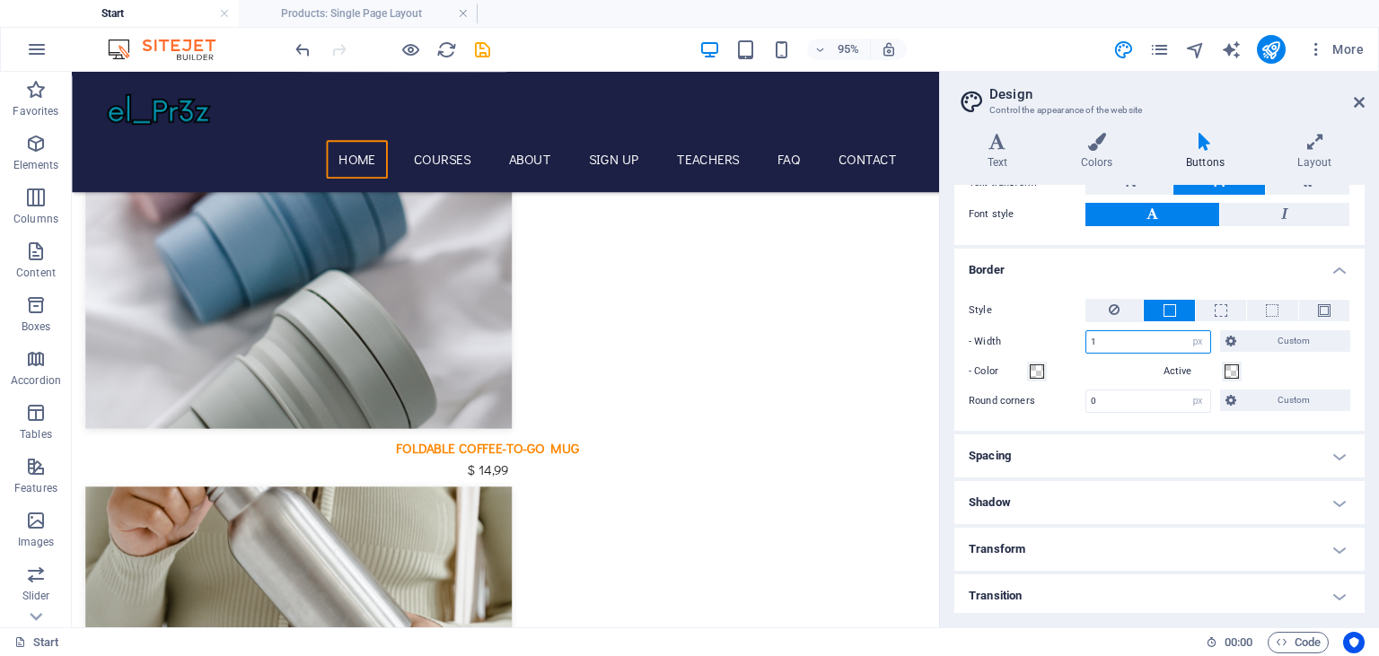
drag, startPoint x: 1148, startPoint y: 345, endPoint x: 1102, endPoint y: 338, distance: 47.2
click at [1102, 338] on input "1" at bounding box center [1148, 342] width 124 height 22
click at [1144, 366] on div "- Color" at bounding box center [1063, 372] width 188 height 22
drag, startPoint x: 1124, startPoint y: 400, endPoint x: 1061, endPoint y: 398, distance: 62.9
click at [1086, 398] on input "0" at bounding box center [1148, 402] width 124 height 22
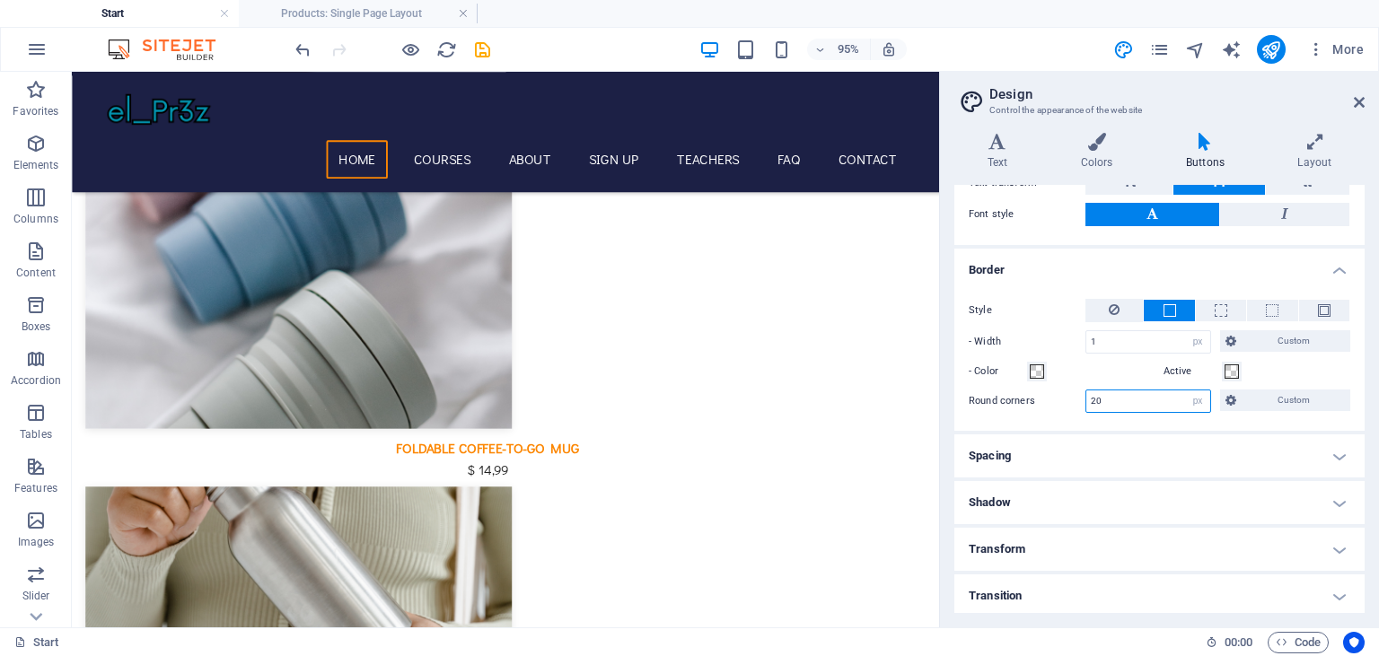
type input "20"
click at [1114, 416] on div "Style - Width 1 px rem vh vw Custom Custom 1 px rem vh vw 1 px rem vh vw 1 px r…" at bounding box center [1160, 356] width 418 height 150
click at [1087, 444] on h4 "Spacing" at bounding box center [1159, 456] width 410 height 43
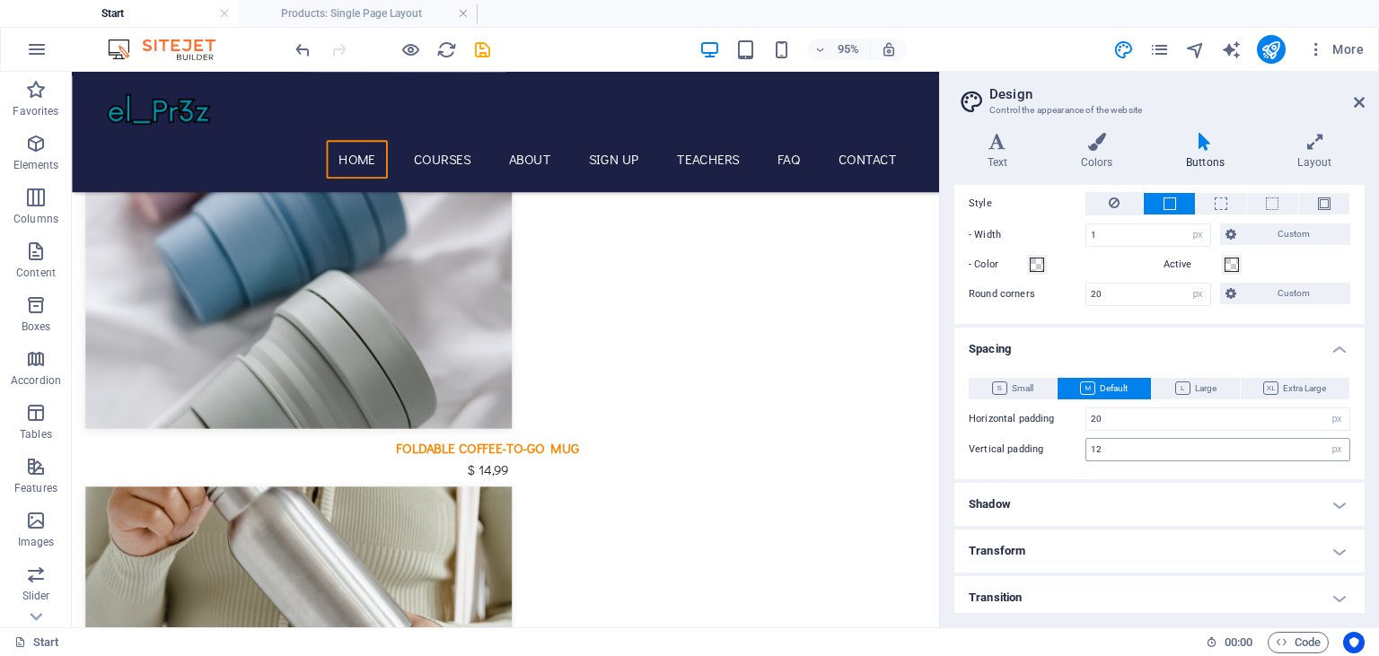
scroll to position [499, 0]
click at [1059, 495] on h4 "Shadow" at bounding box center [1159, 502] width 410 height 43
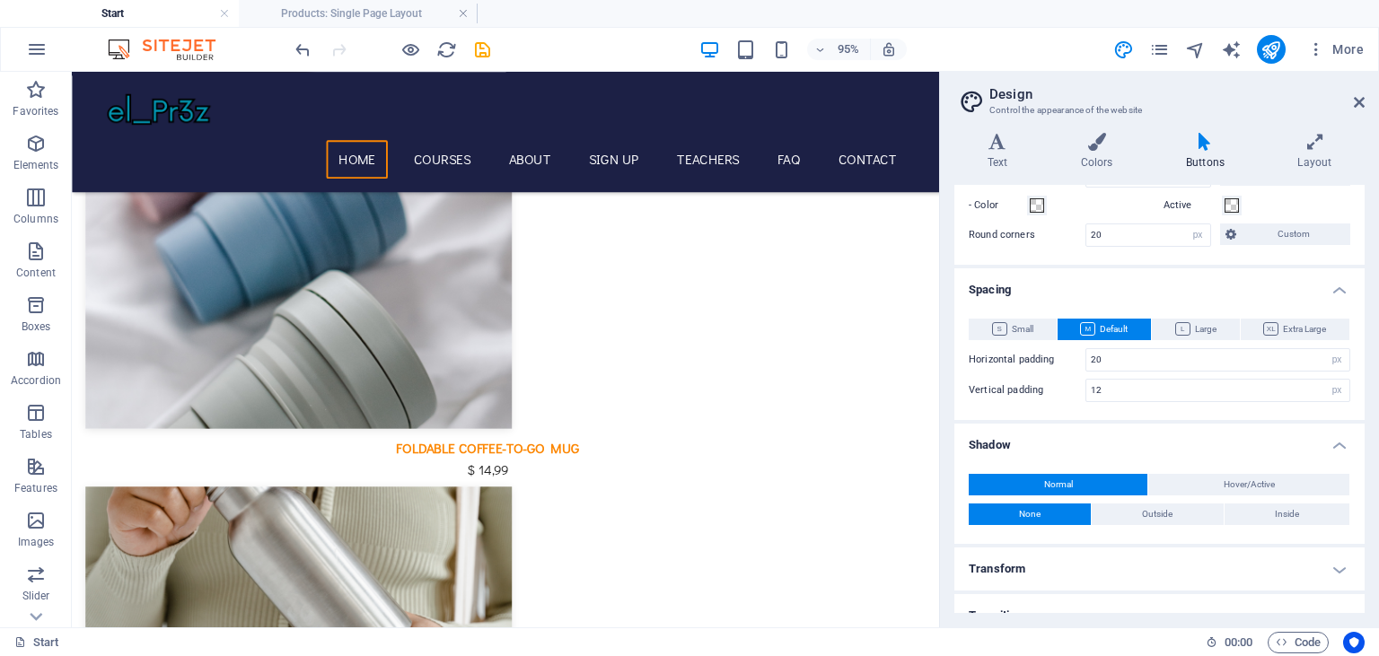
scroll to position [576, 0]
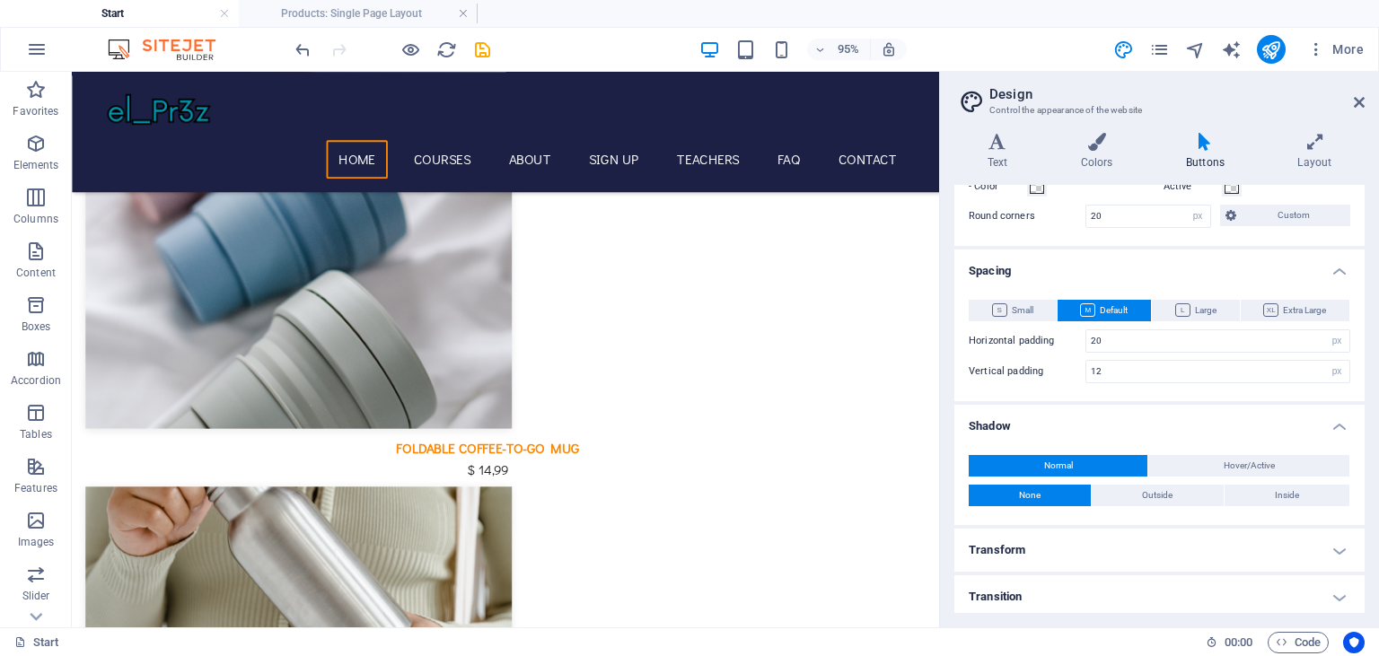
click at [1076, 533] on h4 "Transform" at bounding box center [1159, 550] width 410 height 43
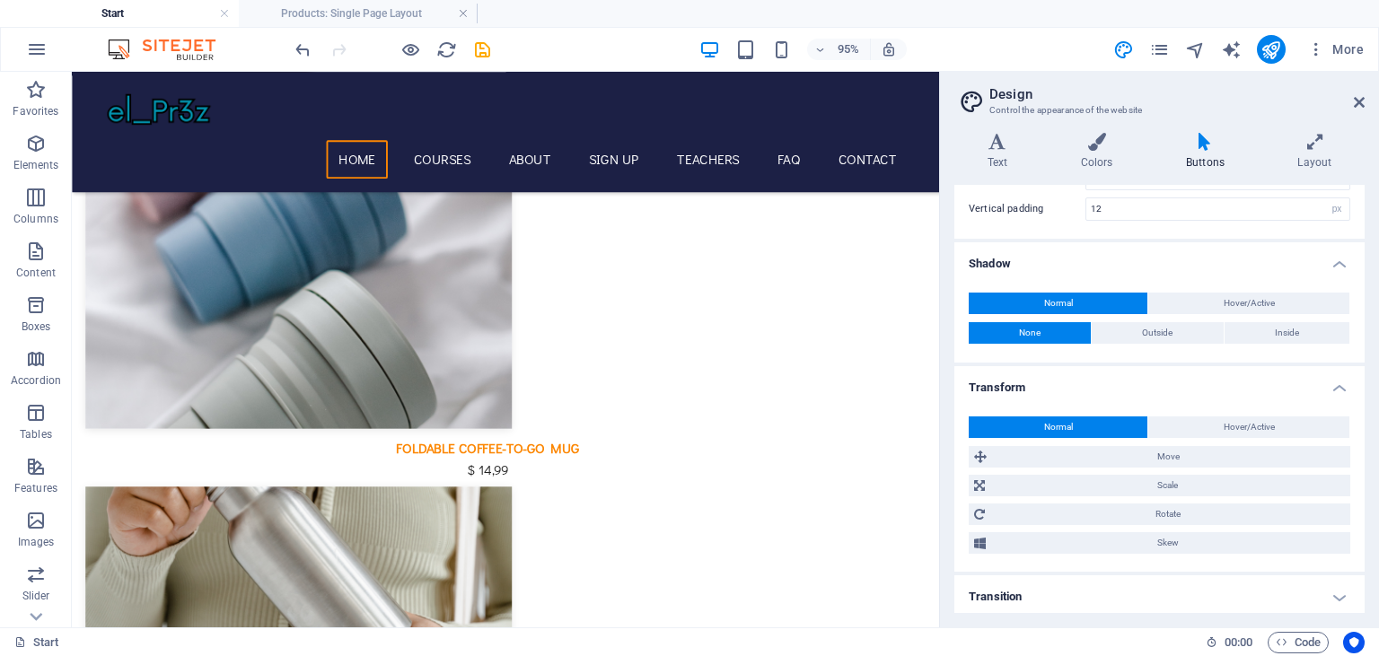
click at [1086, 583] on h4 "Transition" at bounding box center [1159, 597] width 410 height 43
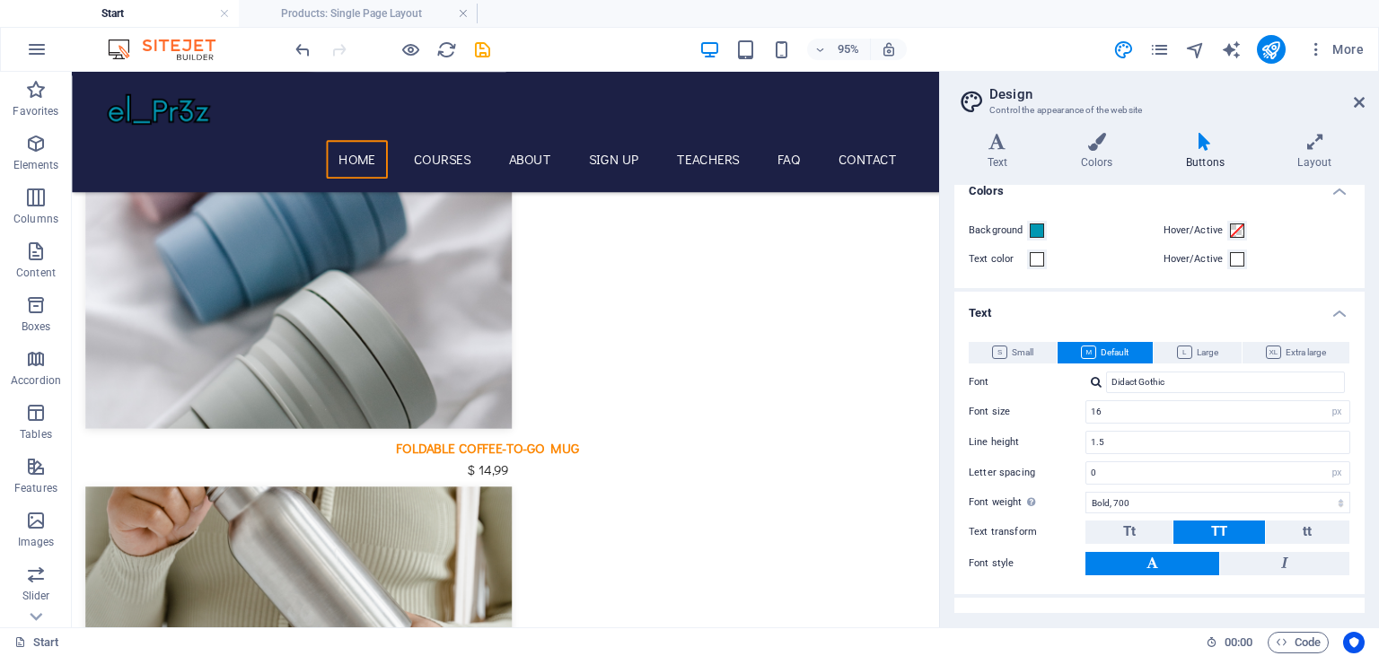
scroll to position [0, 0]
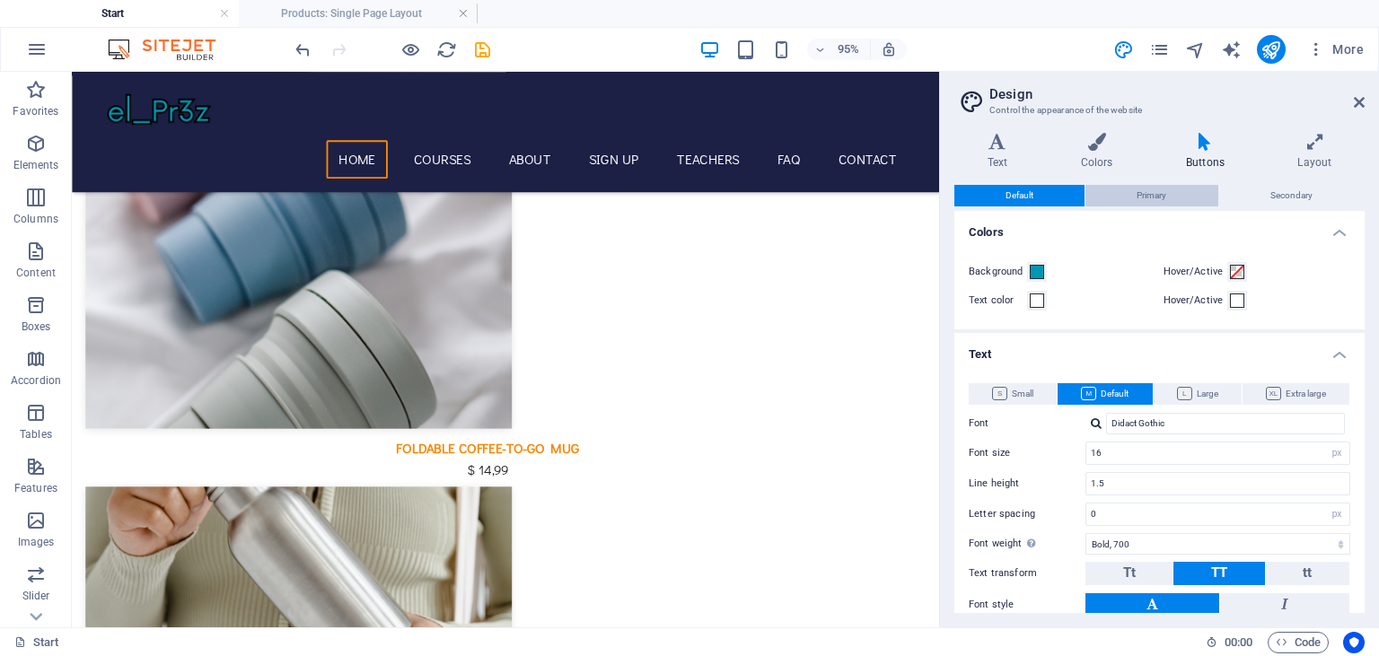
click at [1154, 192] on span "Primary" at bounding box center [1152, 196] width 30 height 22
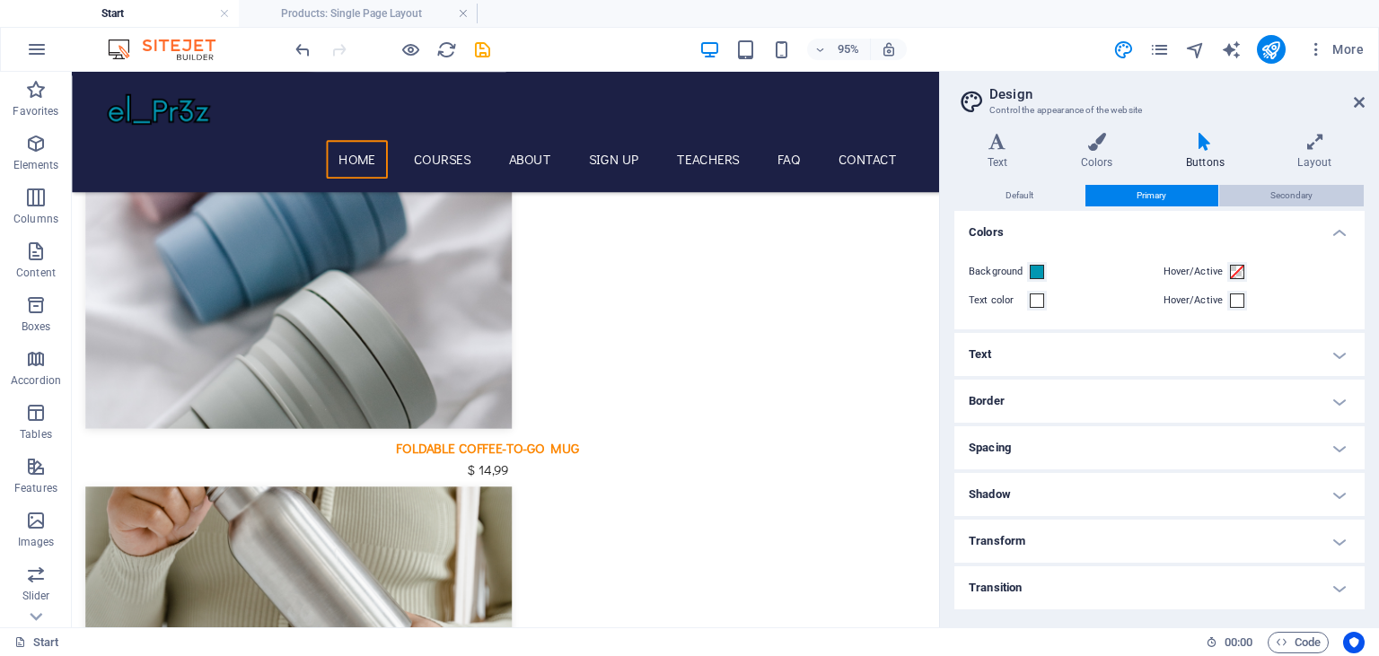
click at [1296, 189] on span "Secondary" at bounding box center [1292, 196] width 42 height 22
click at [1324, 164] on h4 "Layout" at bounding box center [1315, 152] width 100 height 38
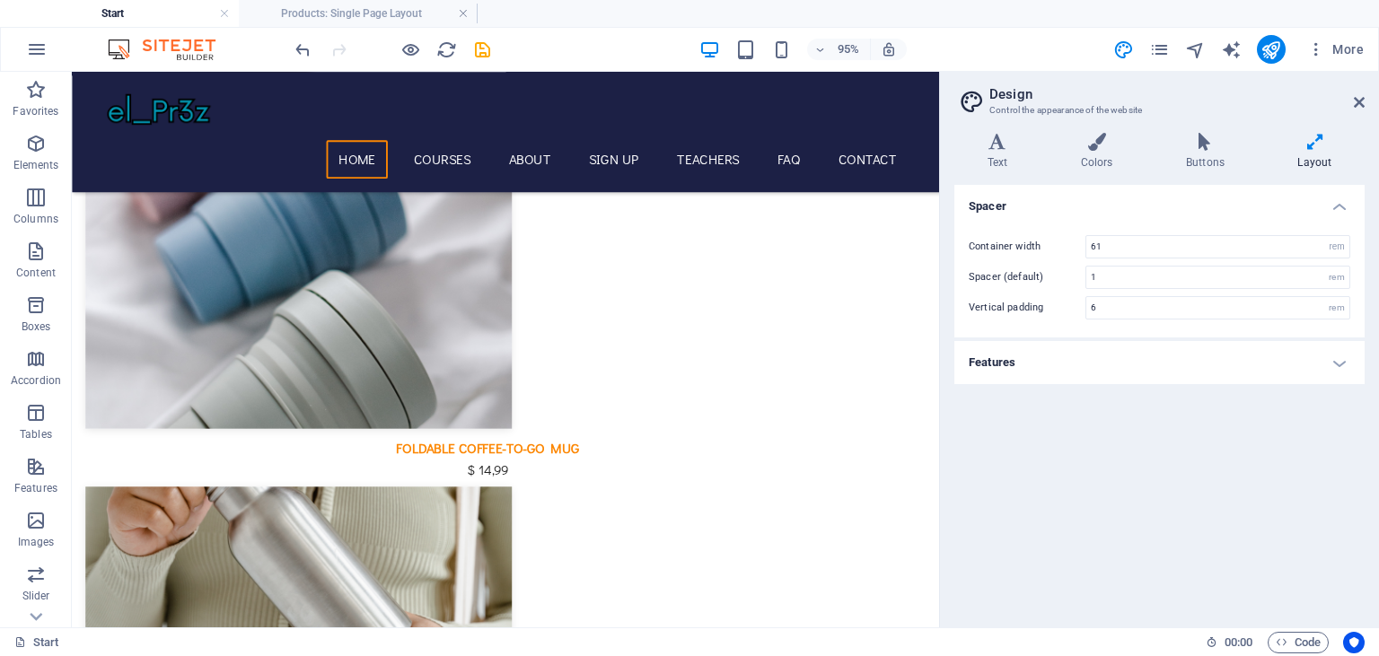
click at [1007, 357] on h4 "Features" at bounding box center [1159, 362] width 410 height 43
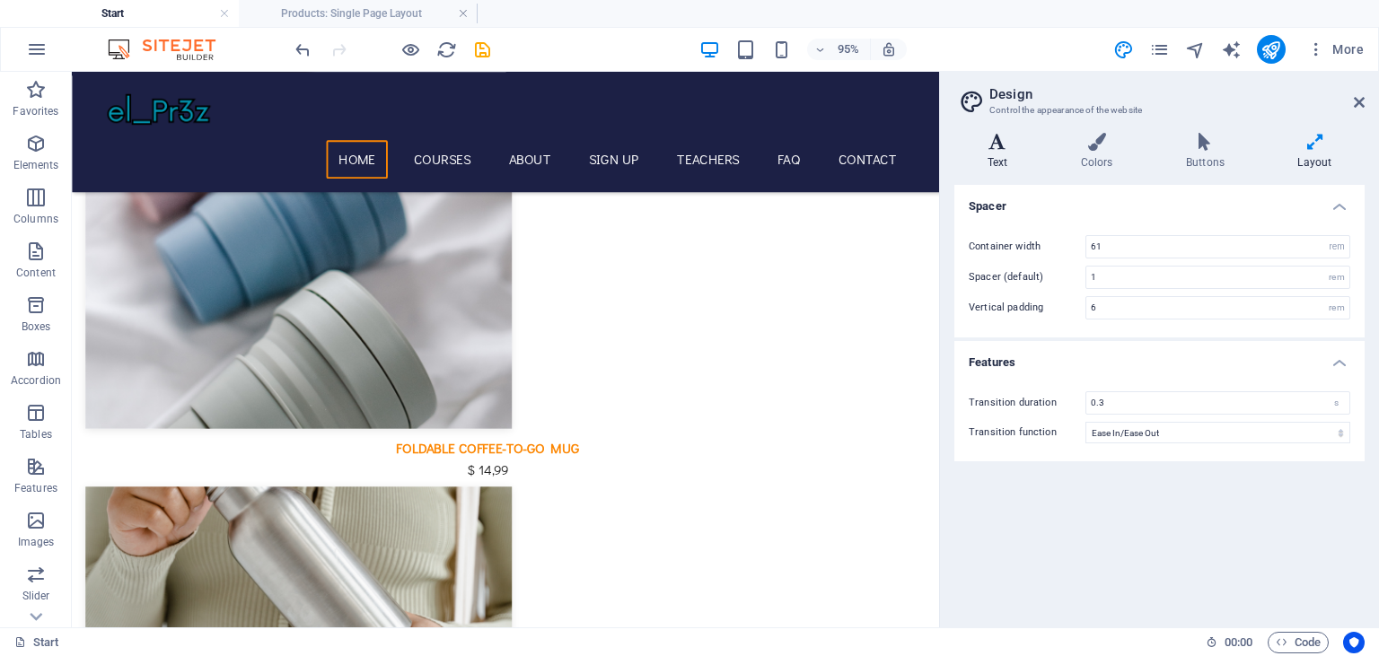
click at [1033, 142] on icon at bounding box center [997, 142] width 86 height 18
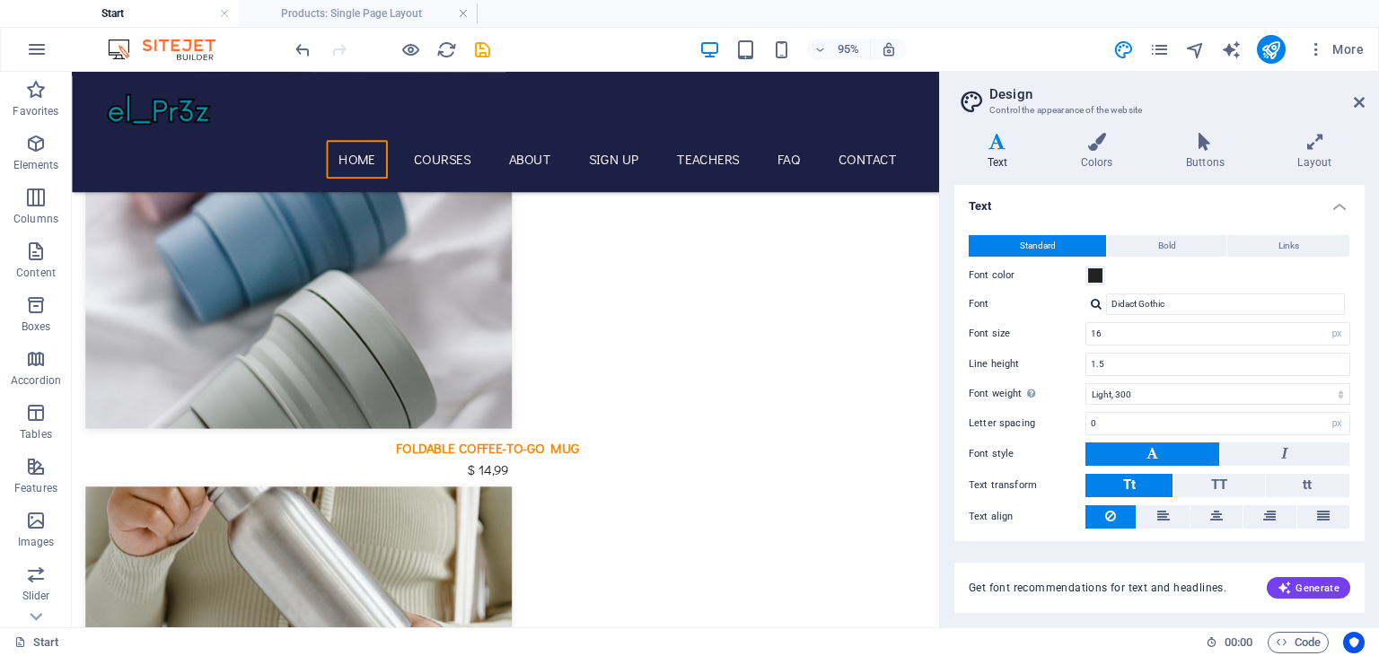
scroll to position [49, 0]
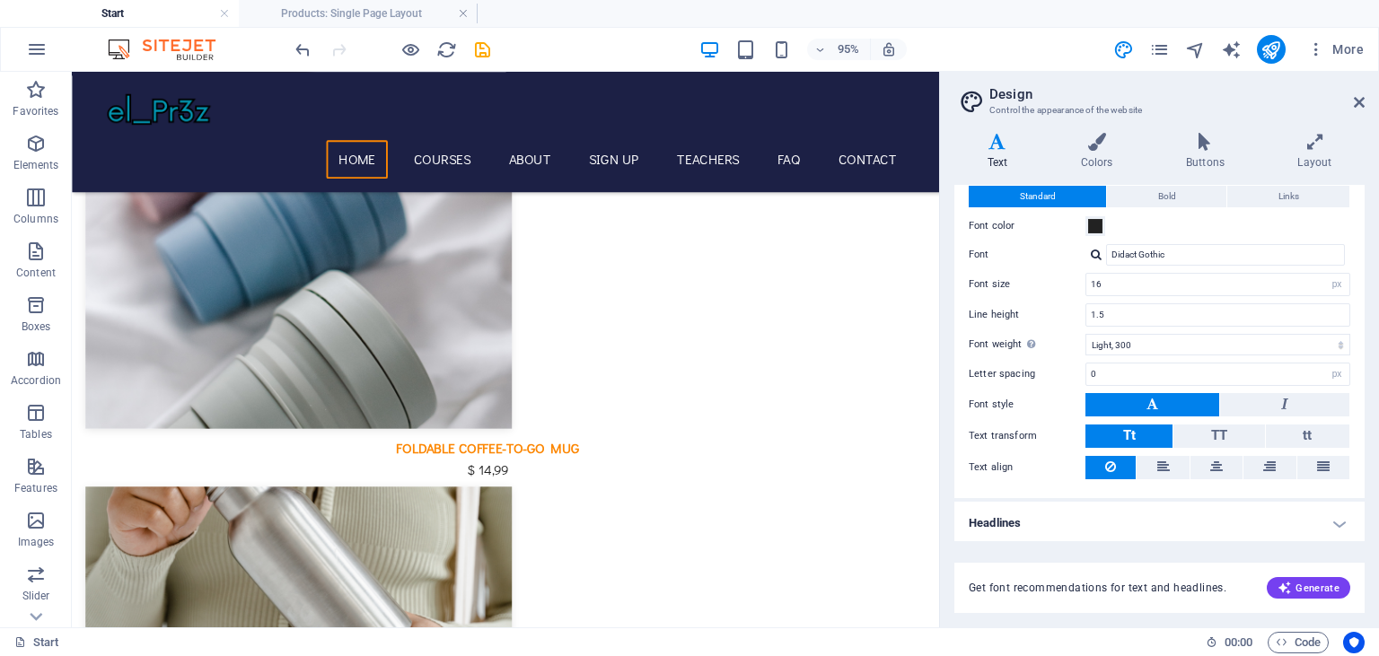
click at [1011, 532] on h4 "Headlines" at bounding box center [1159, 523] width 410 height 43
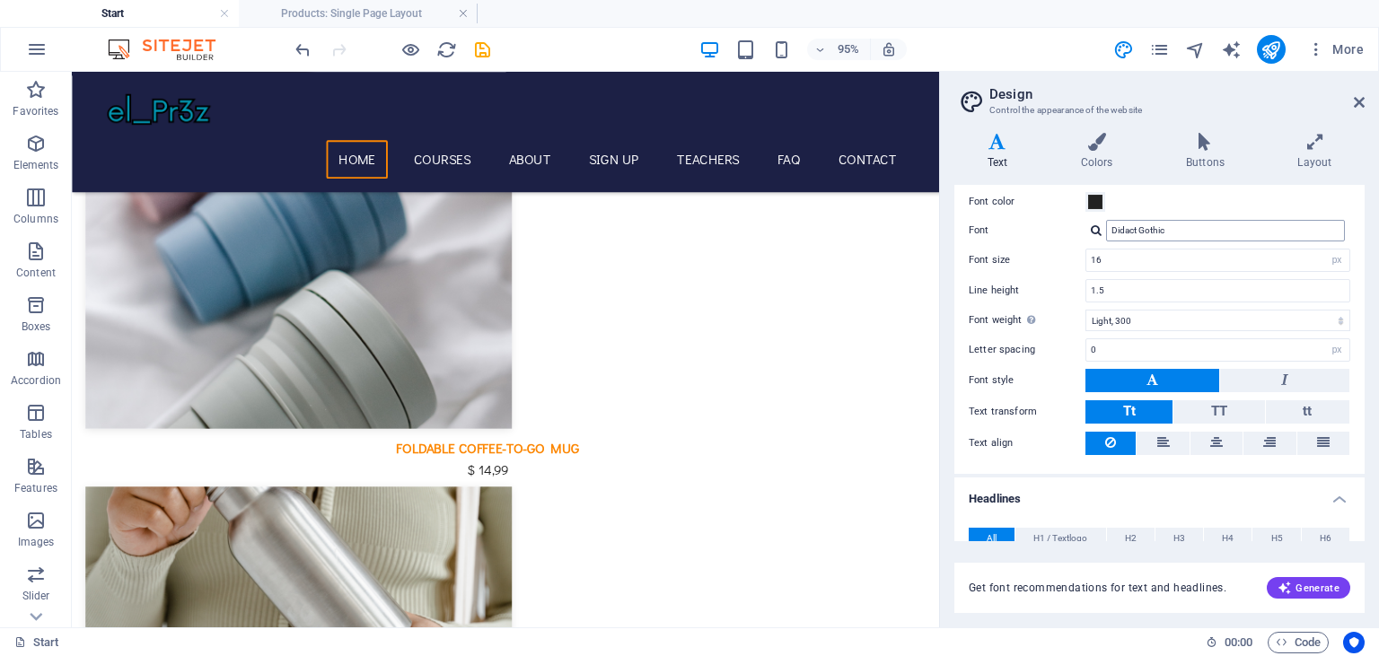
scroll to position [0, 0]
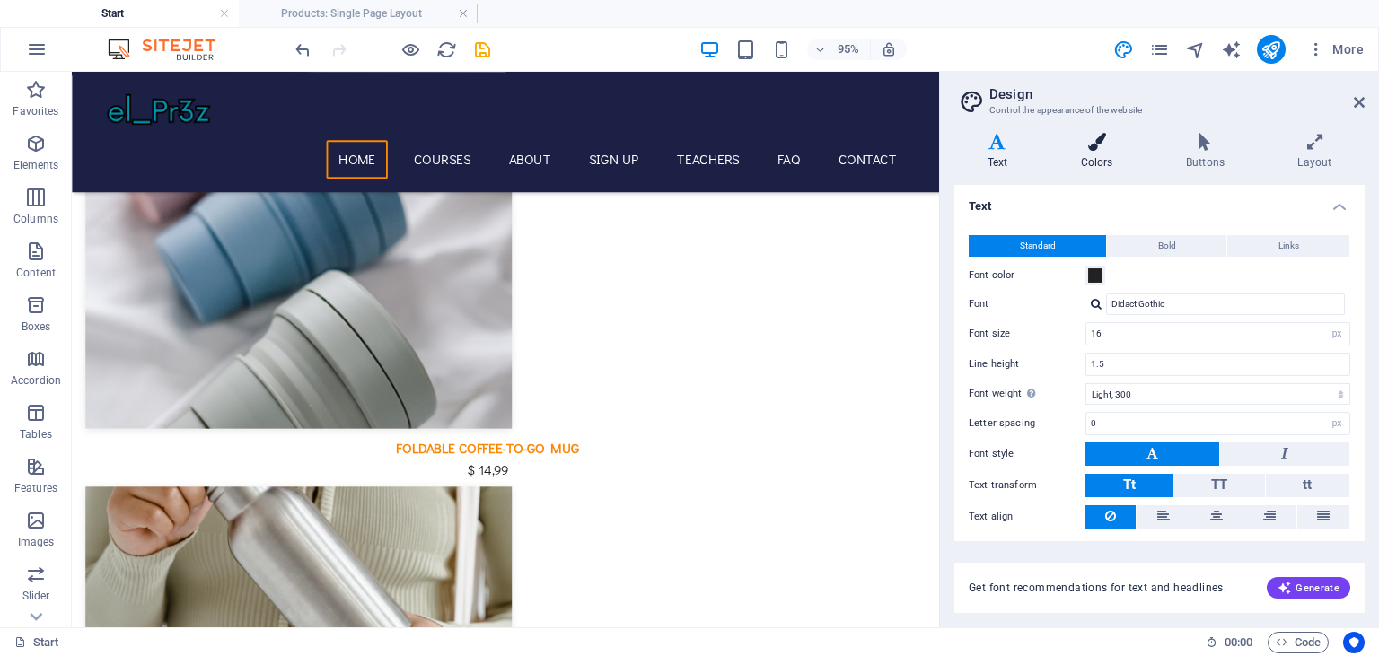
click at [1113, 150] on icon at bounding box center [1097, 142] width 98 height 18
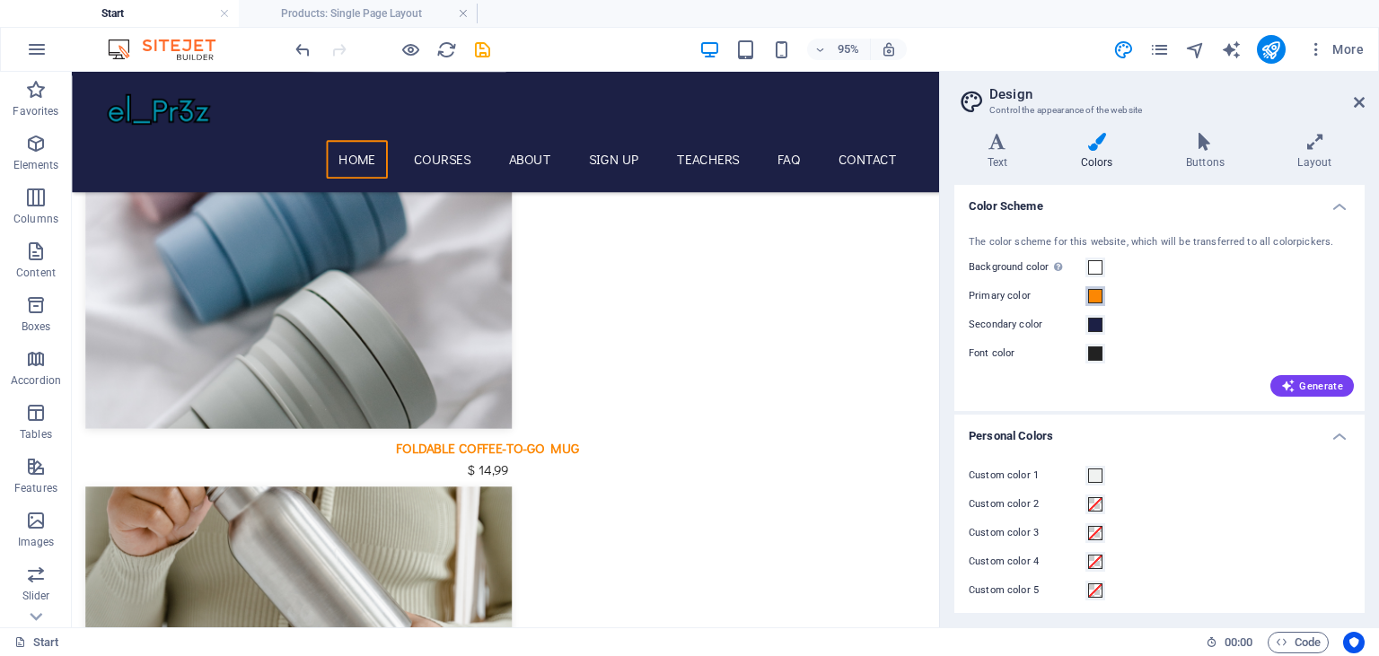
click at [1098, 291] on span at bounding box center [1095, 296] width 14 height 14
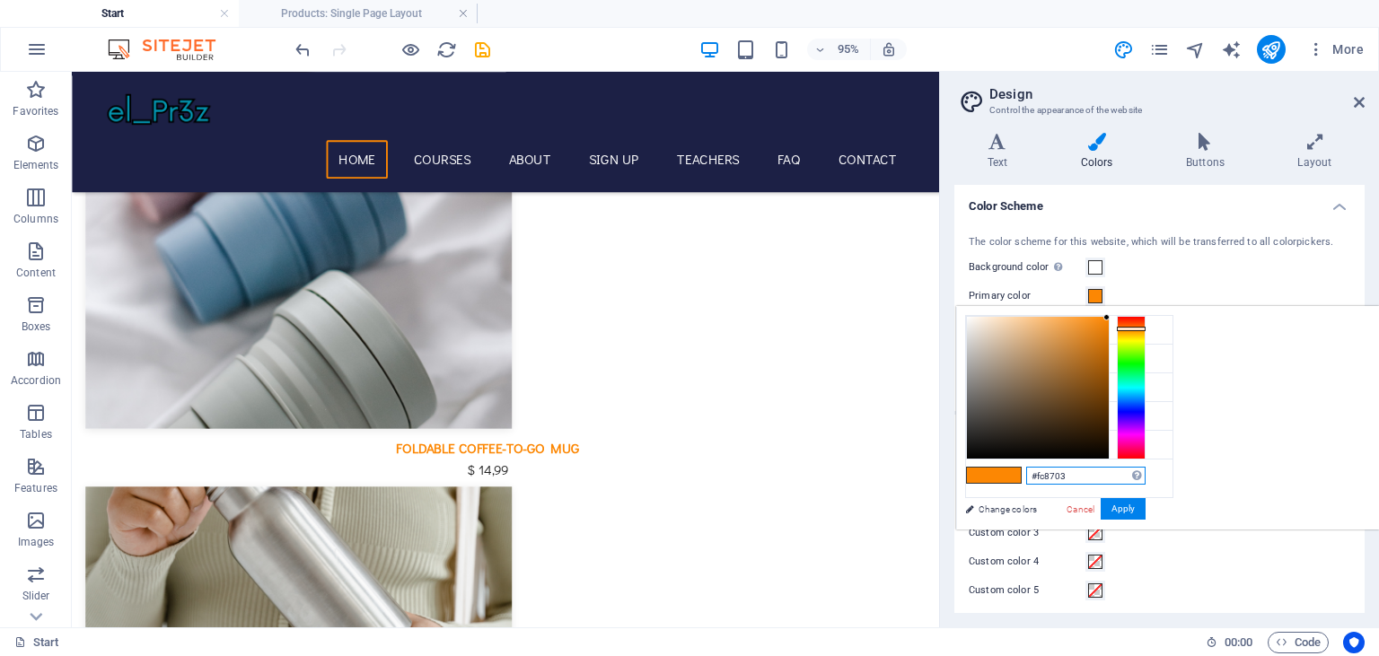
drag, startPoint x: 1262, startPoint y: 473, endPoint x: 1306, endPoint y: 476, distance: 43.2
click at [1146, 476] on input "#fc8703" at bounding box center [1085, 476] width 119 height 18
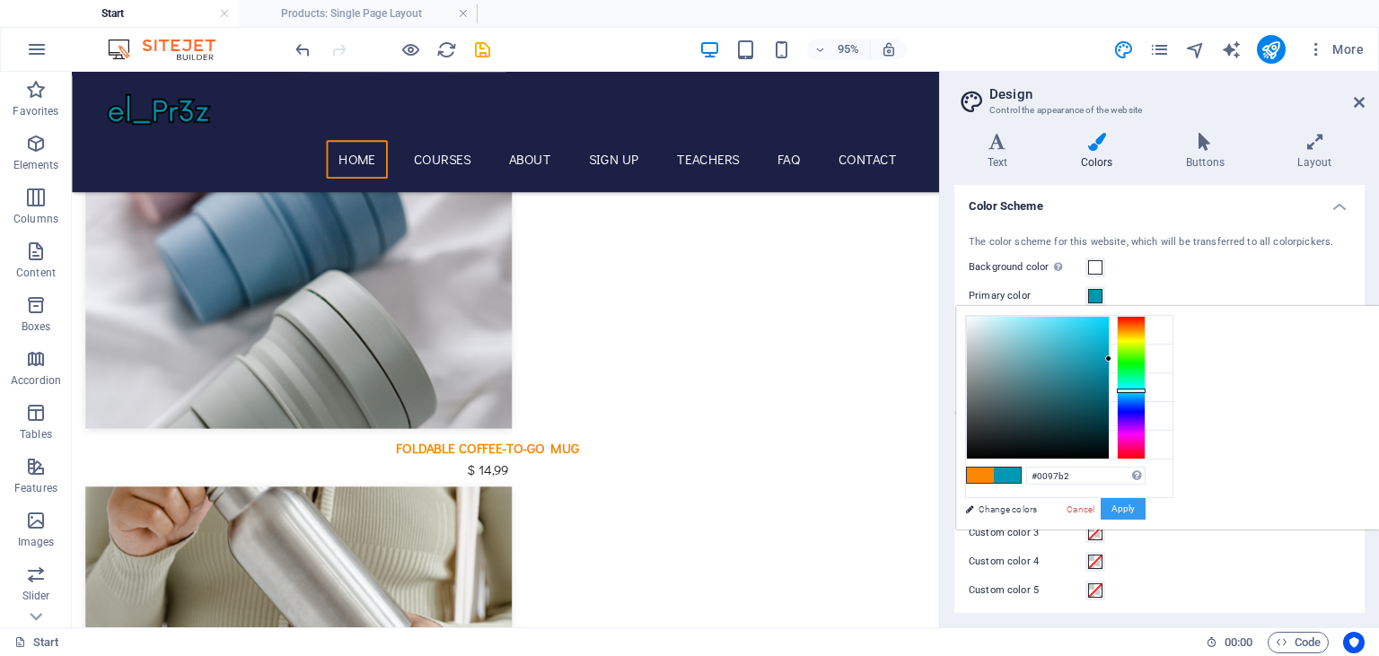
click at [1146, 509] on button "Apply" at bounding box center [1123, 509] width 45 height 22
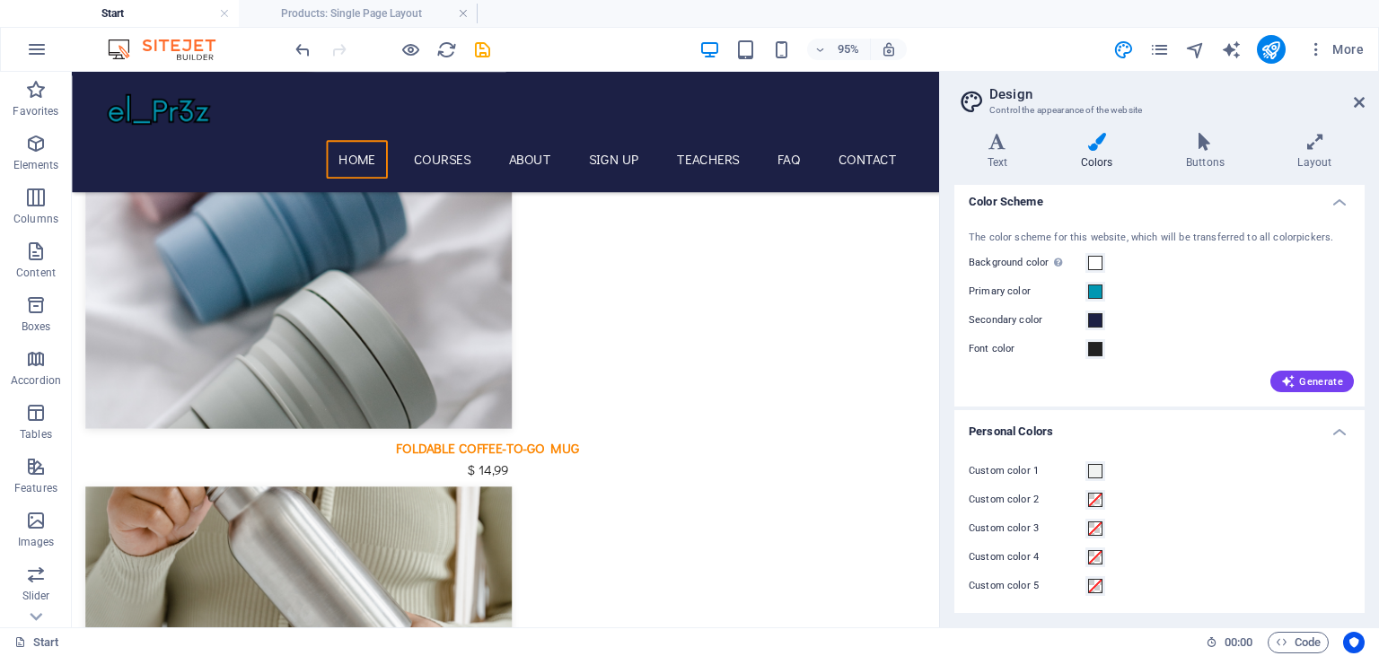
scroll to position [6, 0]
click at [1195, 139] on icon at bounding box center [1205, 142] width 104 height 18
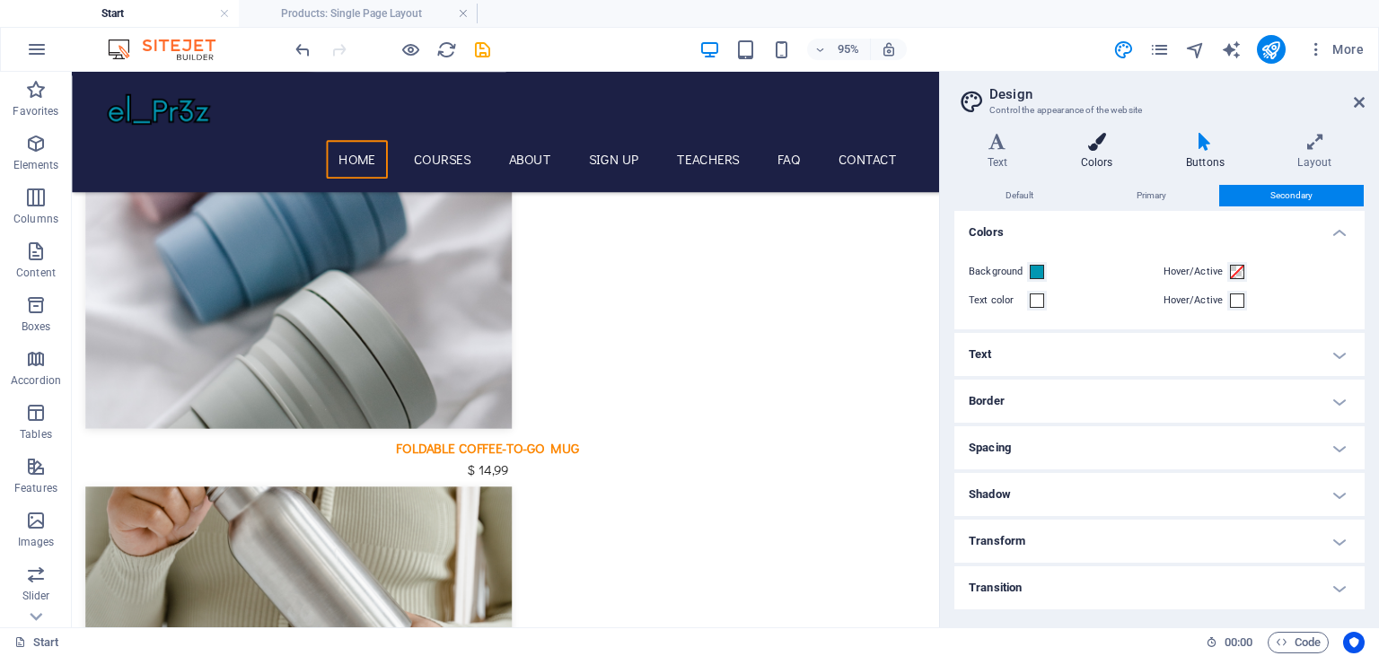
click at [1112, 152] on h4 "Colors" at bounding box center [1100, 152] width 105 height 38
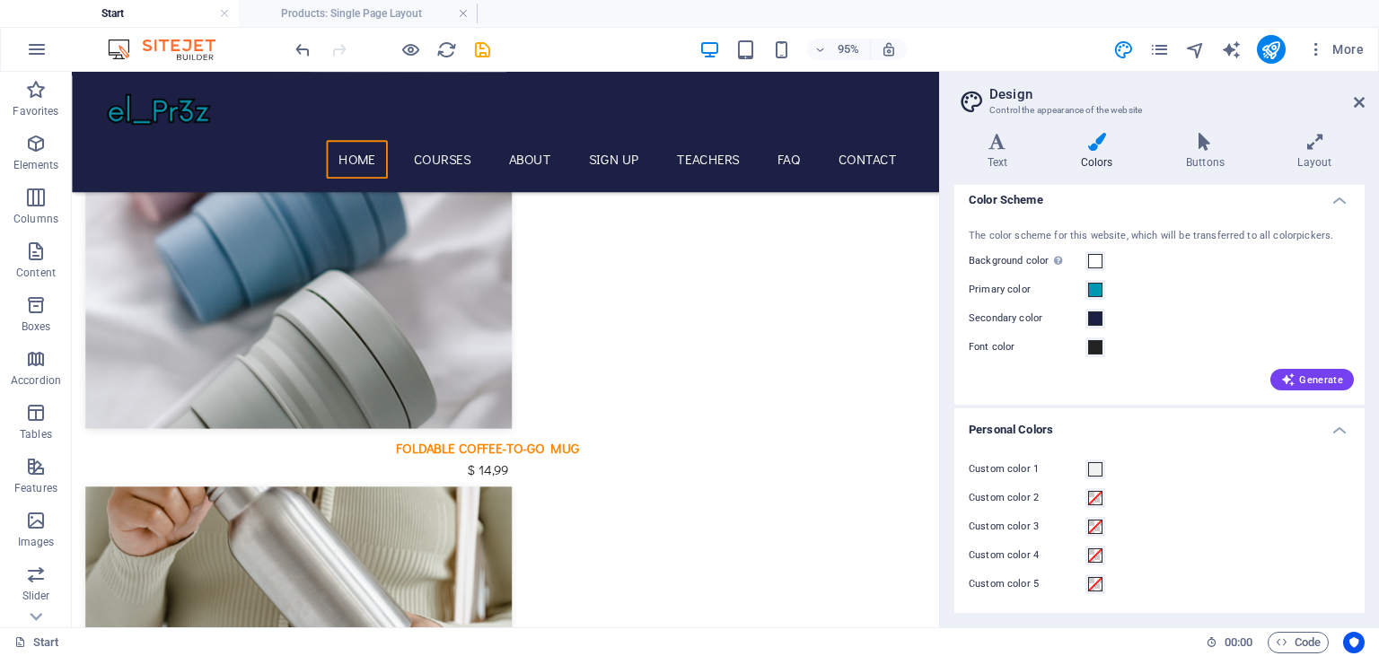
click at [1205, 527] on div "Custom color 3" at bounding box center [1160, 527] width 382 height 22
click at [1047, 508] on label "Custom color 2" at bounding box center [1027, 499] width 117 height 22
click at [1086, 508] on button "Custom color 2" at bounding box center [1096, 498] width 20 height 20
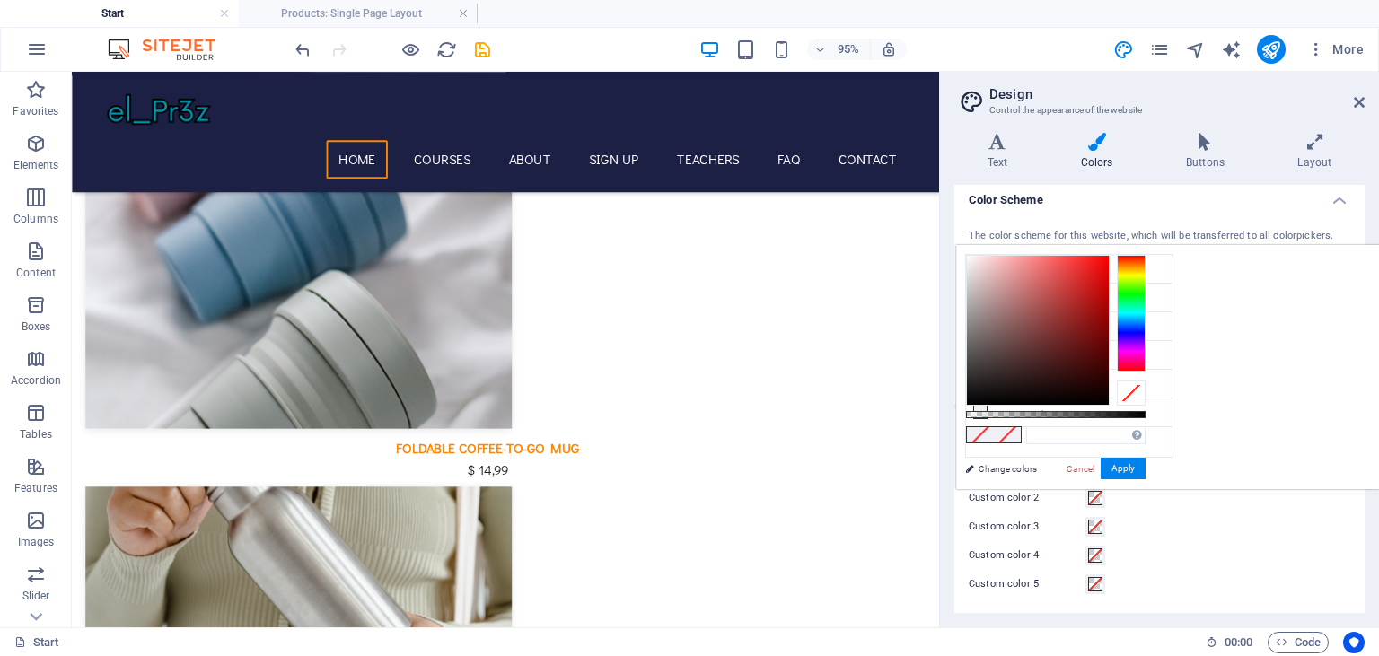
click at [1004, 464] on link "Change colors" at bounding box center [1060, 469] width 208 height 22
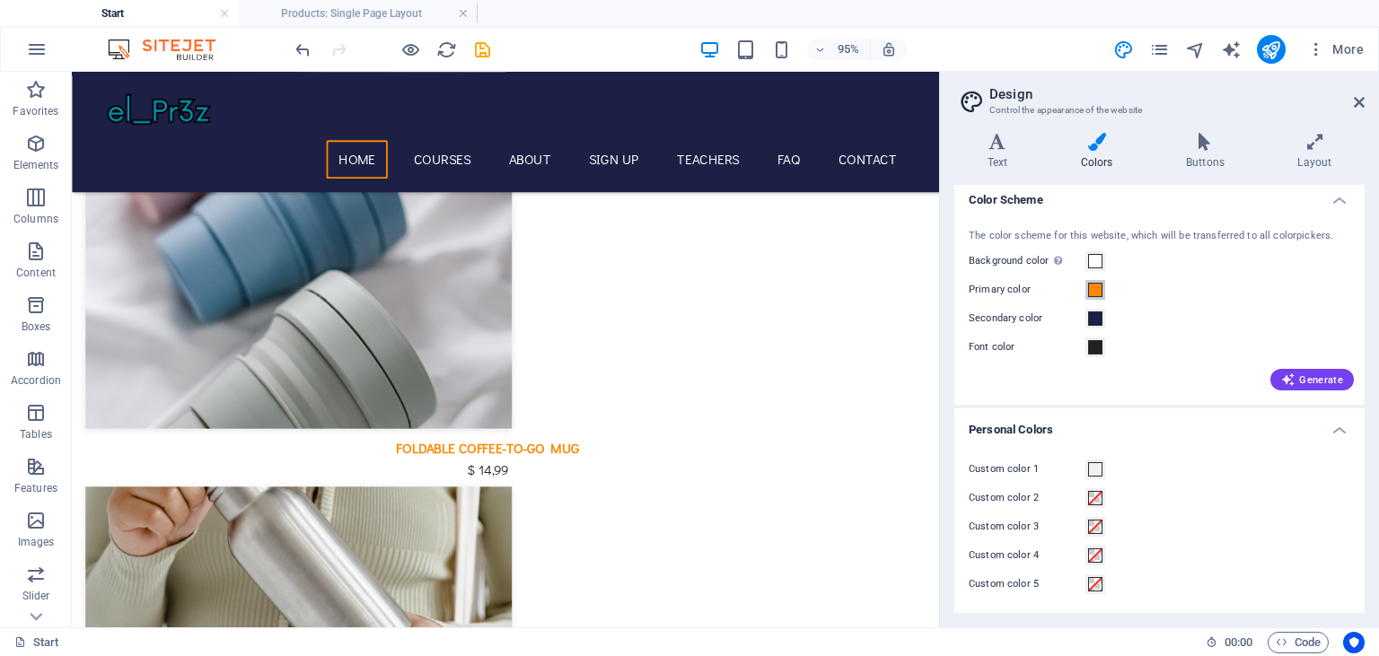
click at [1096, 290] on span at bounding box center [1095, 290] width 14 height 14
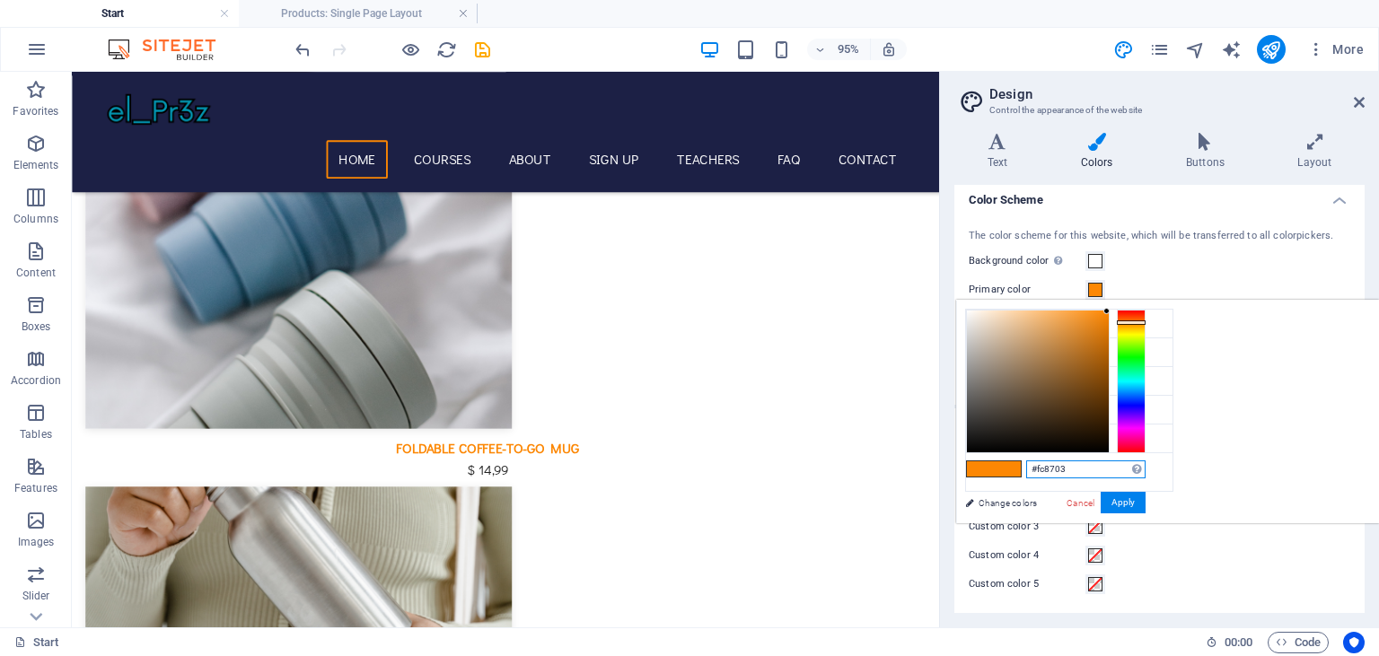
drag, startPoint x: 1263, startPoint y: 467, endPoint x: 1318, endPoint y: 466, distance: 54.8
click at [1146, 466] on input "#fc8703" at bounding box center [1085, 470] width 119 height 18
click at [1146, 469] on input "#f0097b2" at bounding box center [1085, 470] width 119 height 18
type input "#0097b2"
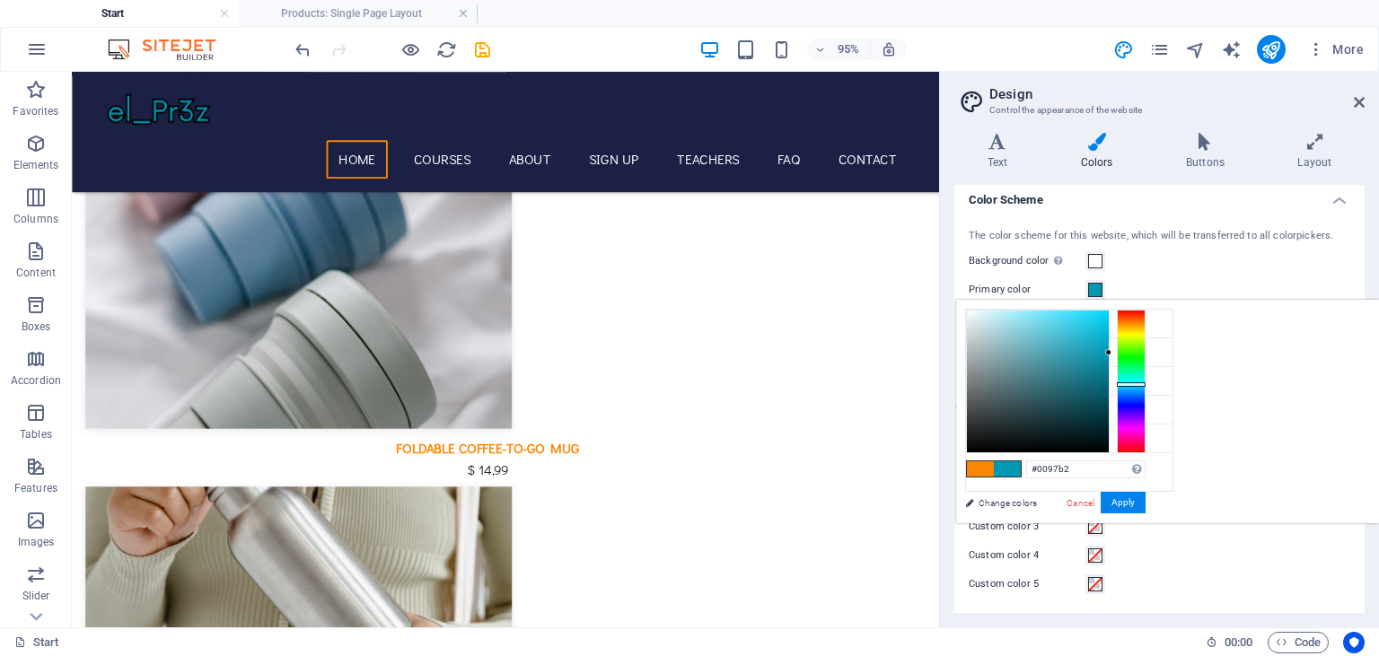
click at [1021, 471] on span at bounding box center [1007, 469] width 27 height 15
click at [1021, 469] on span at bounding box center [1007, 469] width 27 height 15
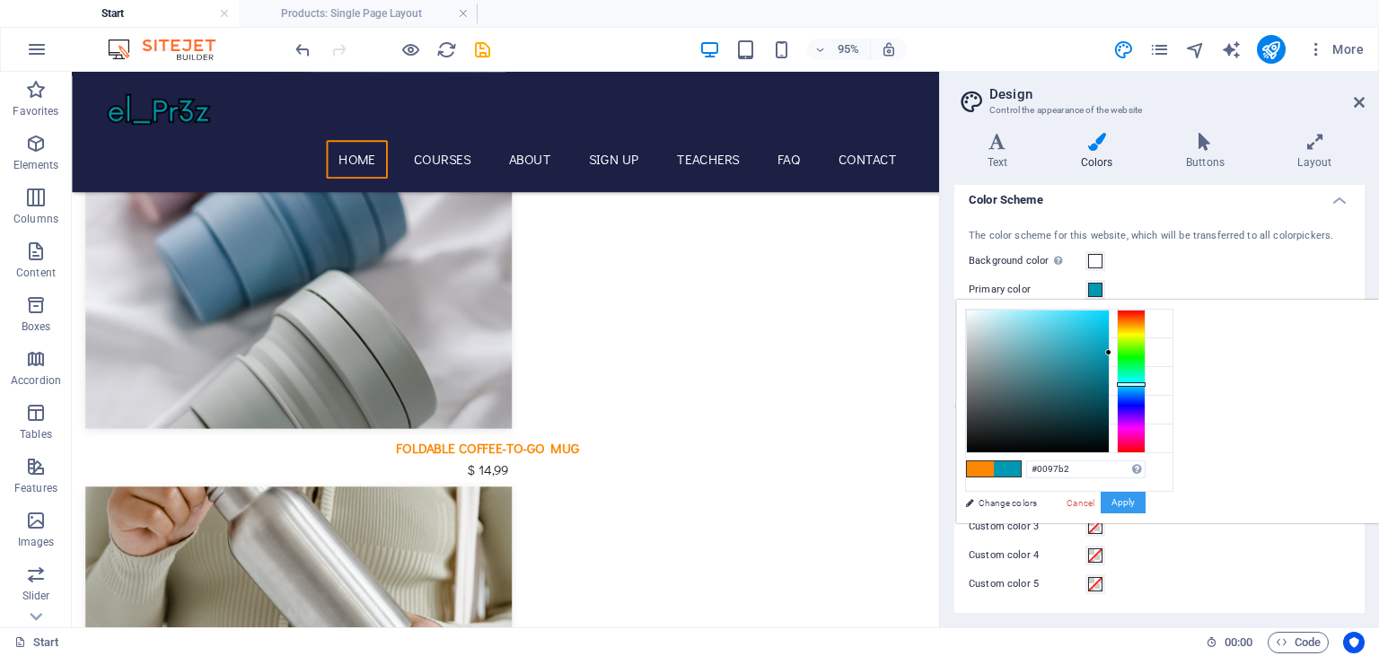
click at [1146, 510] on button "Apply" at bounding box center [1123, 503] width 45 height 22
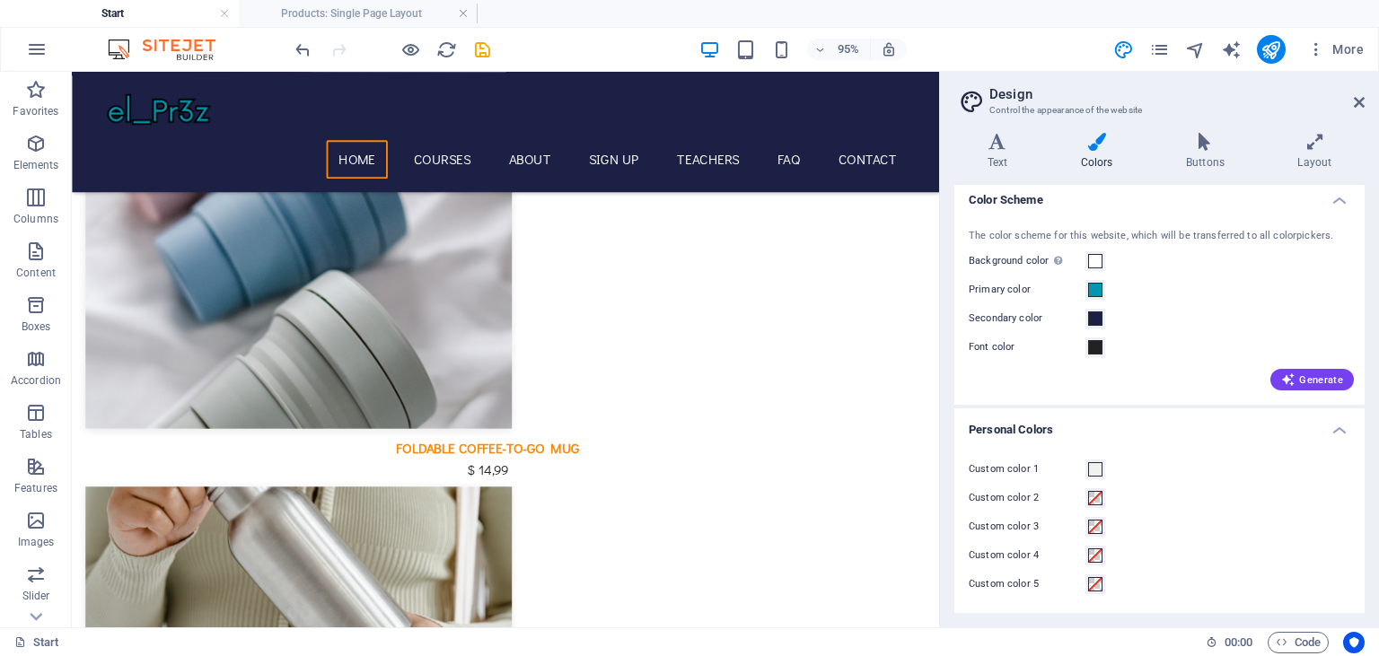
click at [1288, 393] on div "The color scheme for this website, which will be transferred to all colorpicker…" at bounding box center [1160, 308] width 418 height 195
click at [1291, 389] on button "Generate" at bounding box center [1313, 380] width 84 height 22
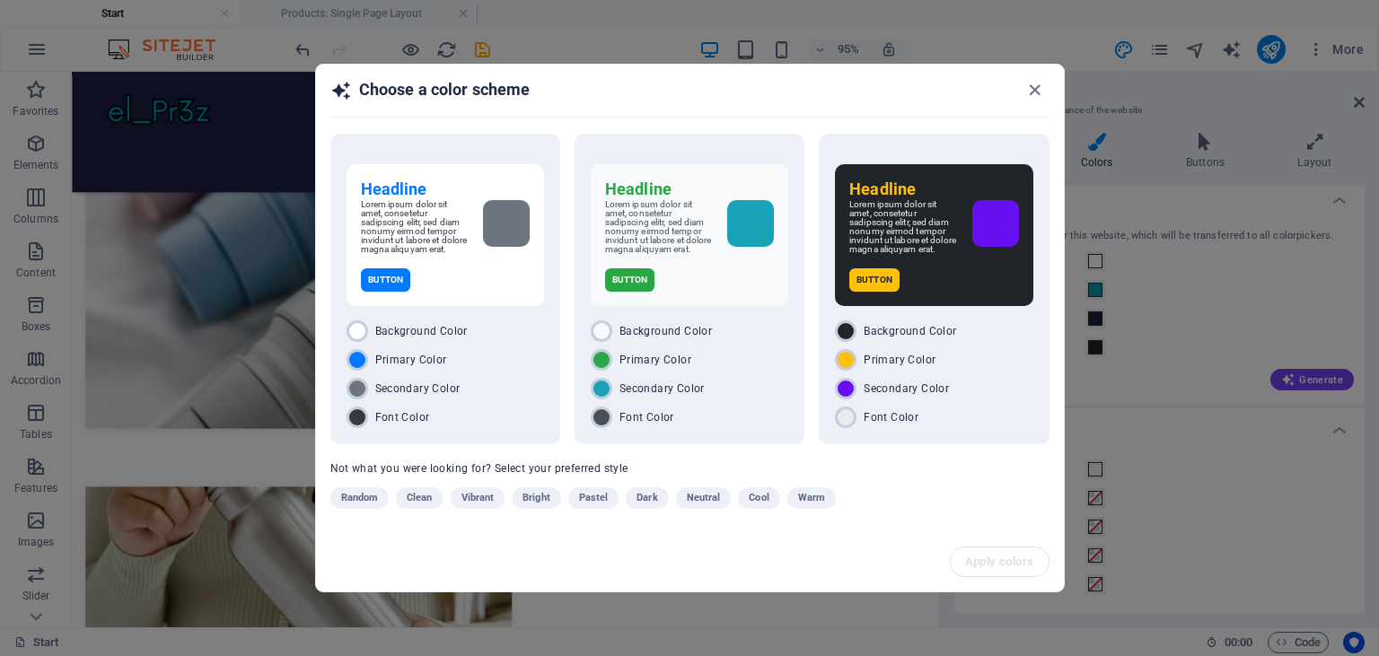
click at [1022, 90] on h2 "Choose a color scheme" at bounding box center [689, 98] width 719 height 38
click at [1033, 93] on icon "button" at bounding box center [1035, 90] width 21 height 21
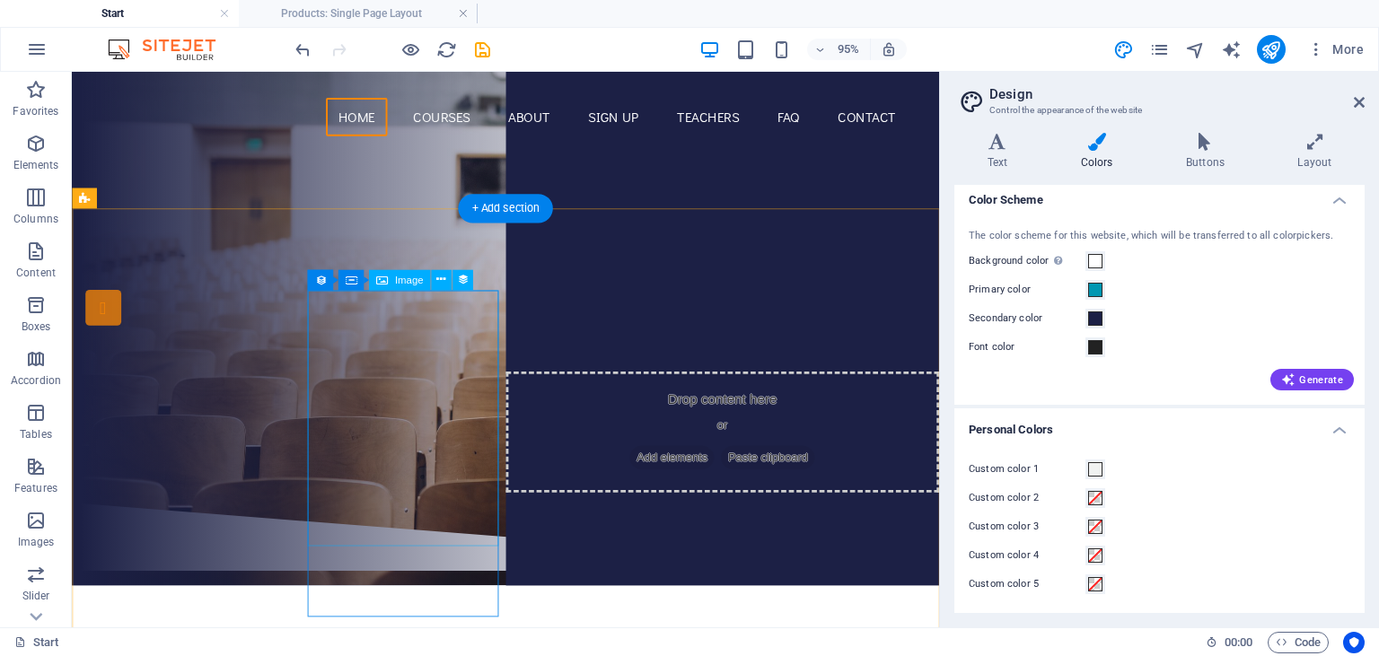
scroll to position [0, 0]
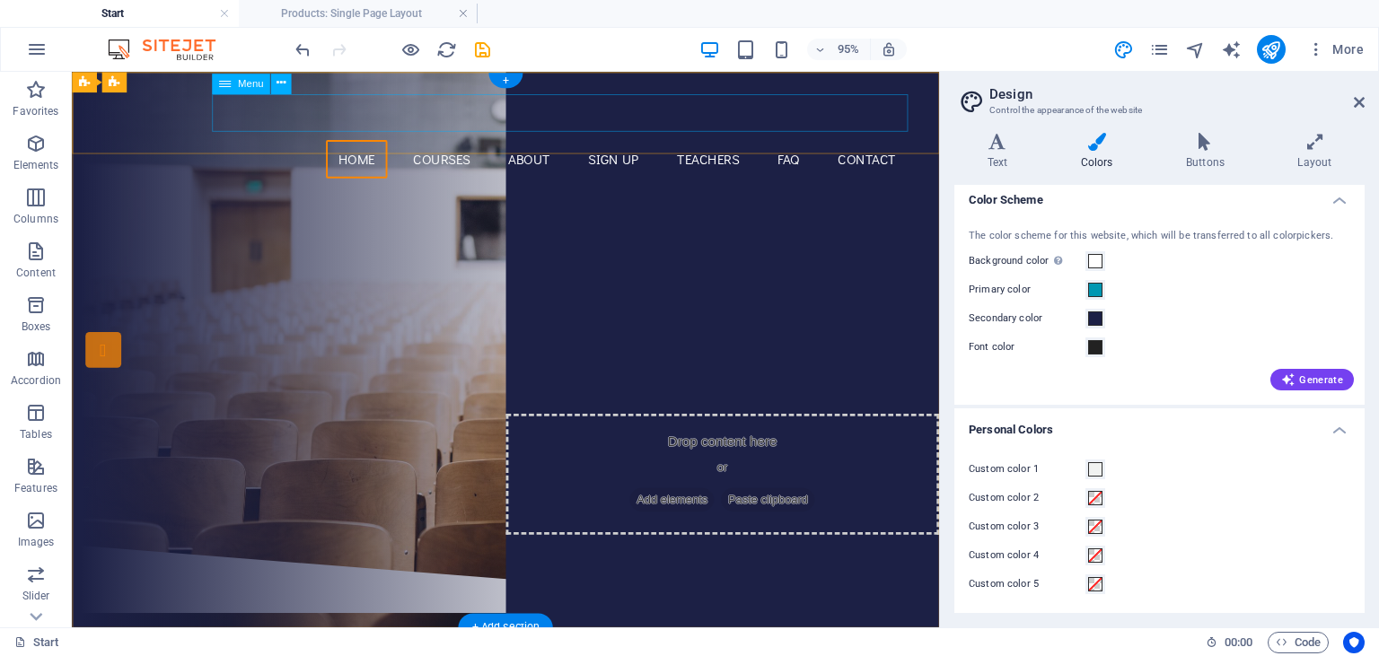
click at [397, 144] on nav "Home Courses About Sign up Teachers FAQ Contact" at bounding box center [529, 164] width 848 height 40
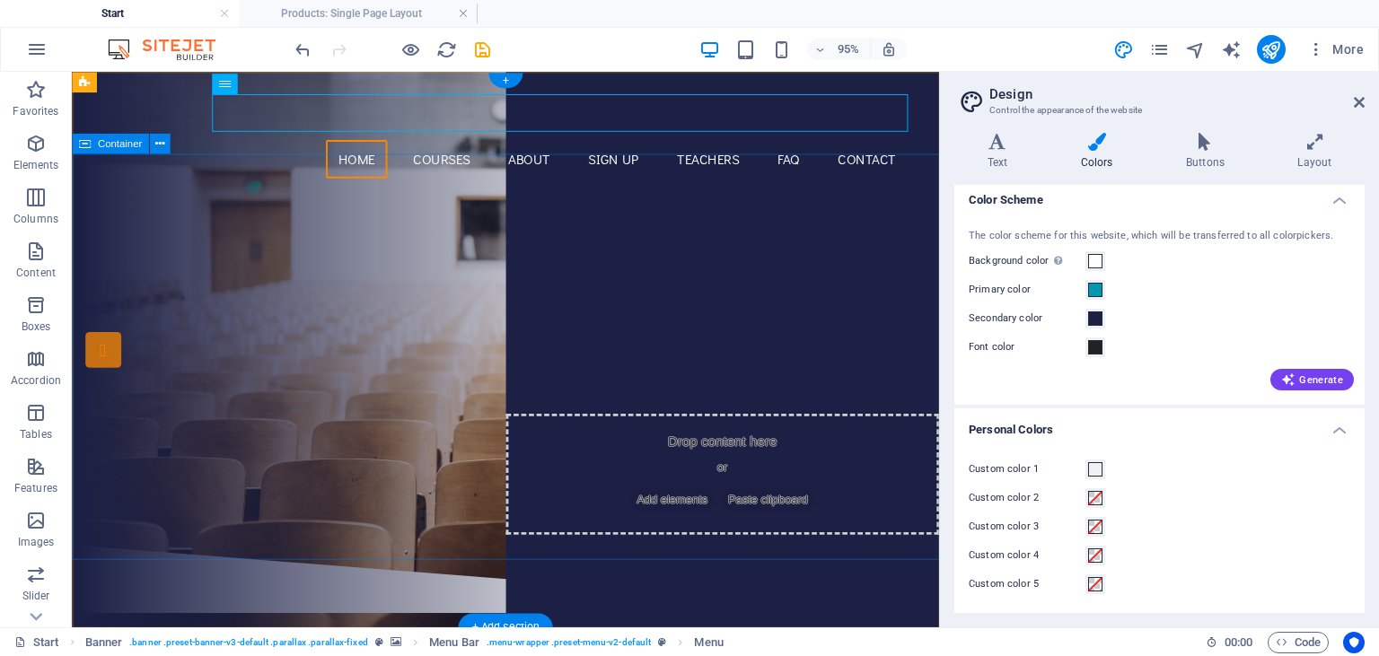
click at [717, 253] on div "Are you ready to learn new languages? Join our Language School Our Courses Sign…" at bounding box center [528, 384] width 913 height 372
click at [802, 262] on div "Are you ready to learn new languages? Join our Language School Our Courses Sign…" at bounding box center [528, 384] width 913 height 372
click at [701, 374] on div "Are you ready to learn new languages? Join our Language School Our Courses Sign…" at bounding box center [528, 384] width 913 height 372
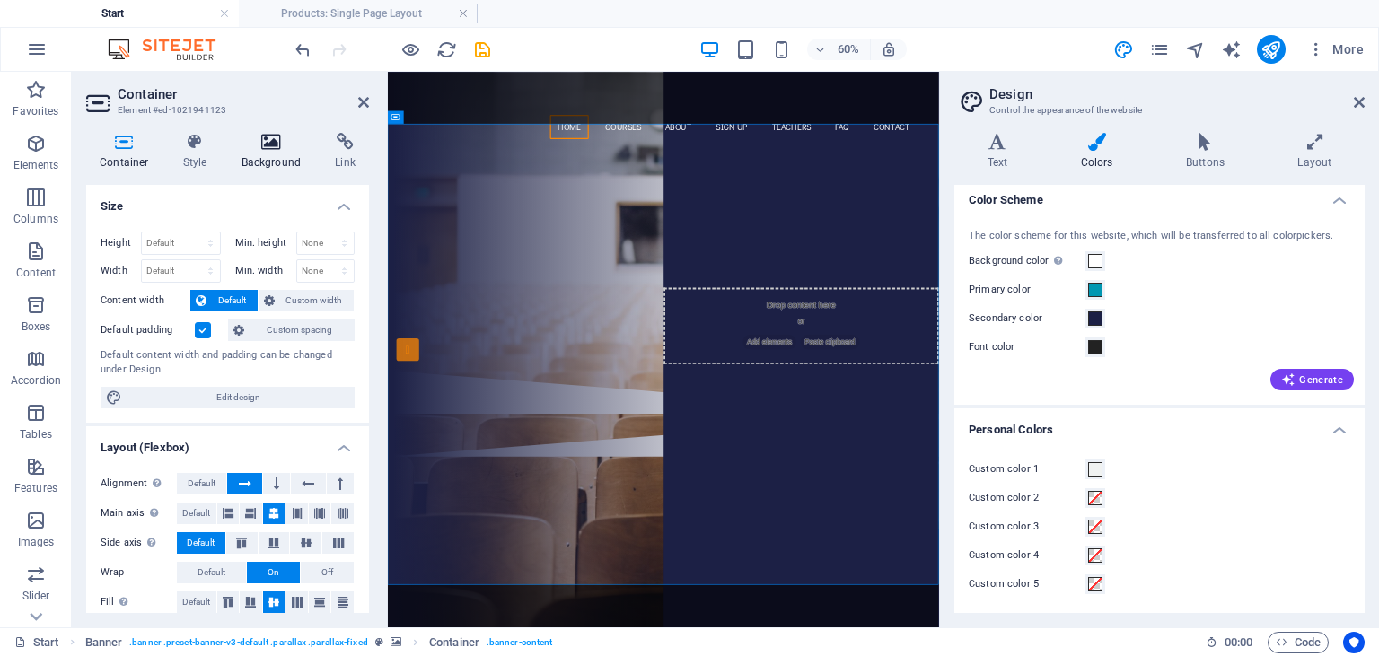
click at [277, 147] on icon at bounding box center [271, 142] width 87 height 18
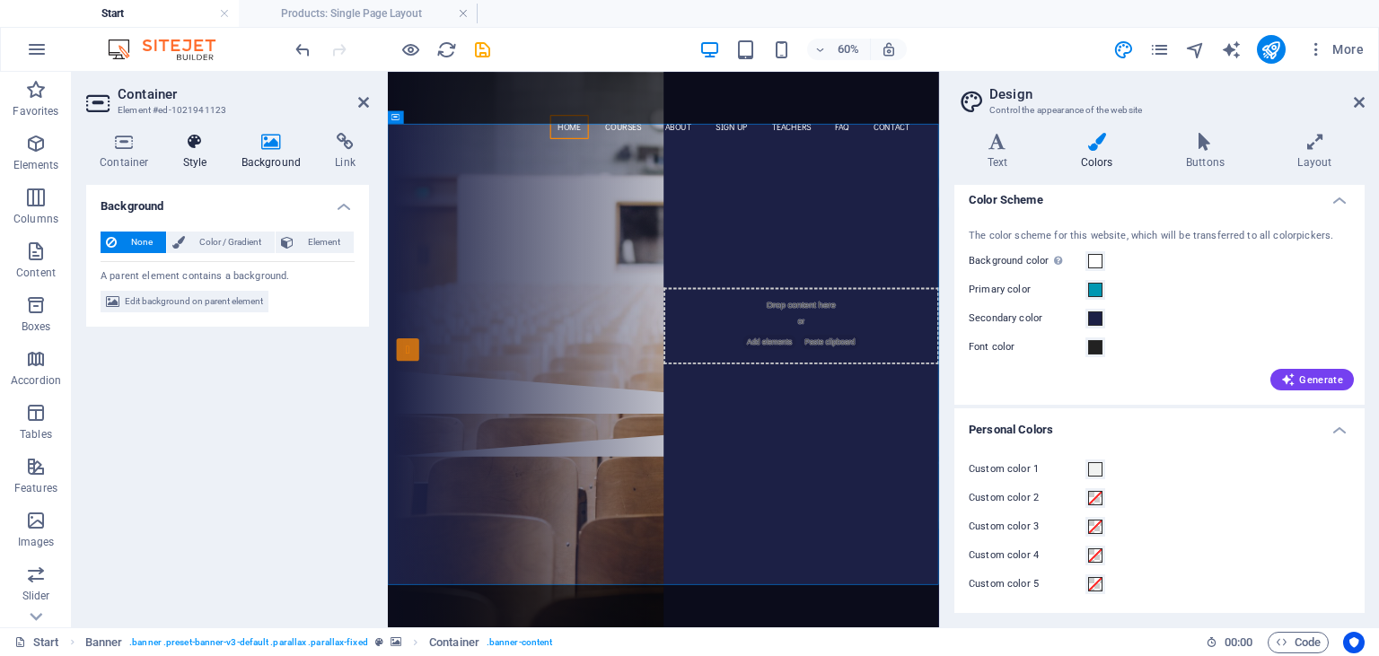
click at [196, 151] on h4 "Style" at bounding box center [199, 152] width 58 height 38
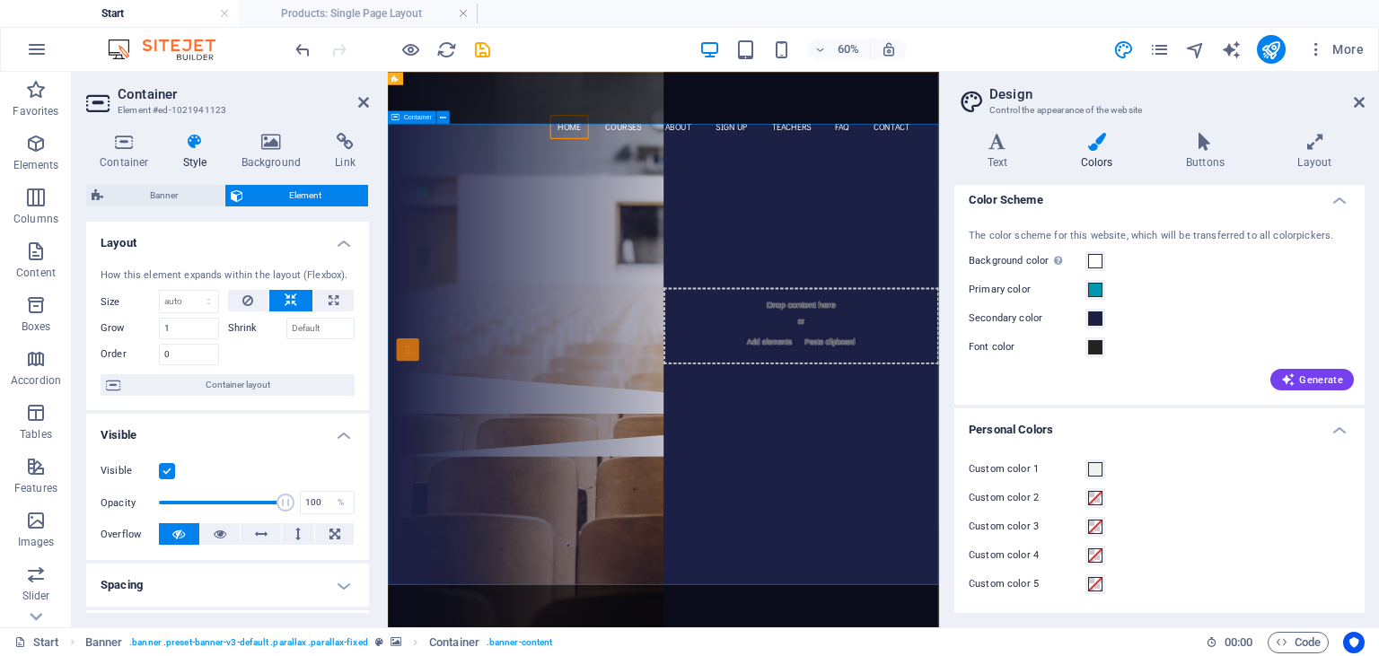
click at [575, 261] on div "Are you ready to learn new languages? Join our Language School Our Courses Sign…" at bounding box center [847, 384] width 919 height 372
click at [280, 163] on h4 "Background" at bounding box center [275, 152] width 94 height 38
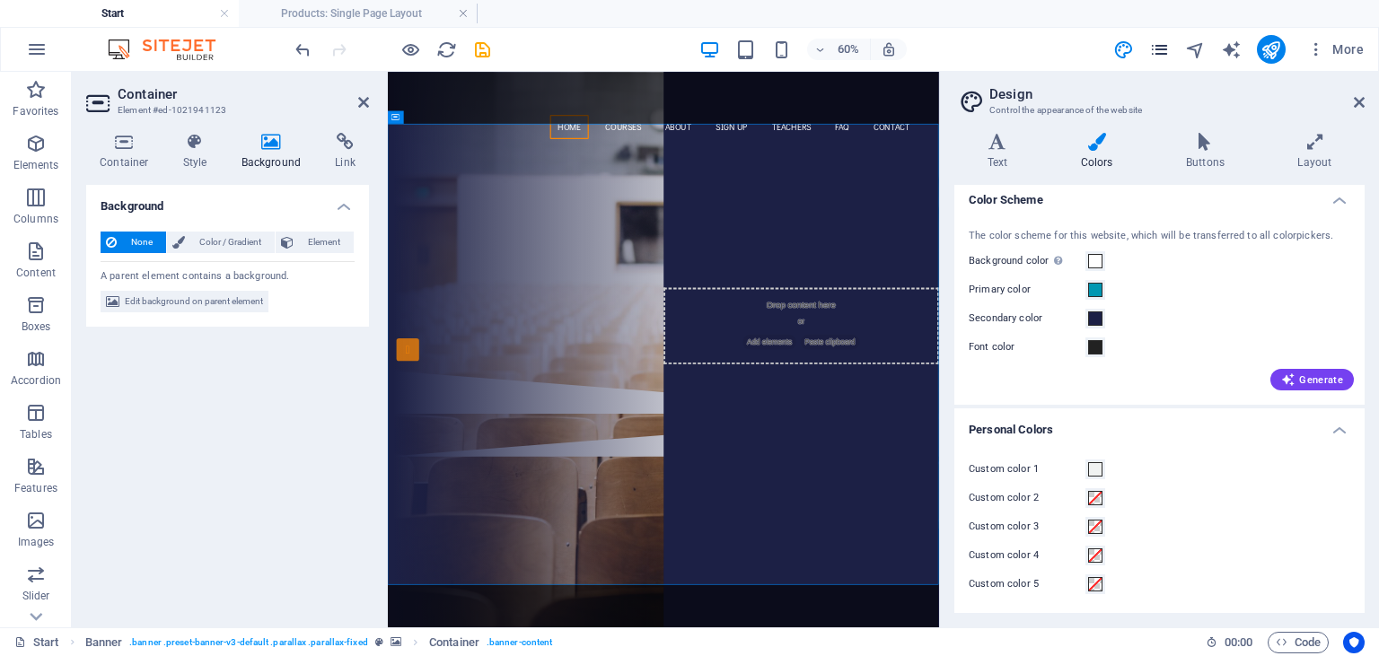
click at [1168, 50] on icon "pages" at bounding box center [1159, 50] width 21 height 21
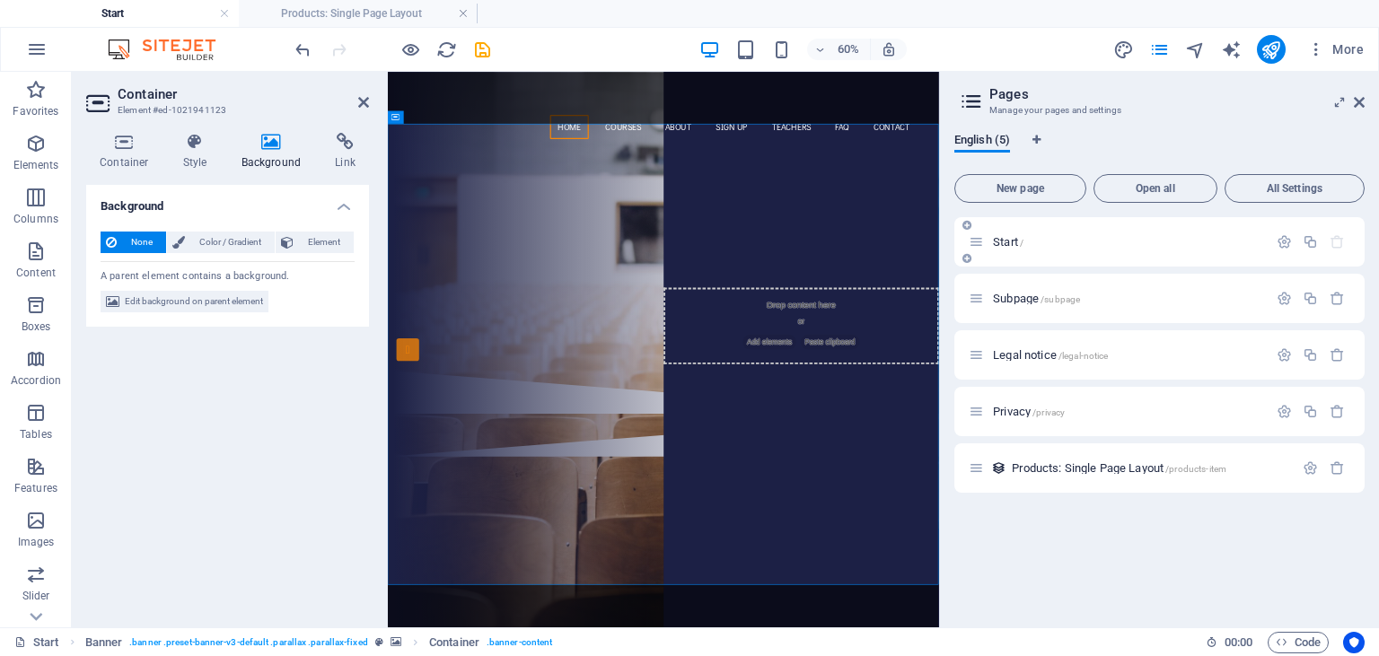
click at [1016, 245] on span "Start /" at bounding box center [1008, 241] width 31 height 13
click at [1280, 245] on icon "button" at bounding box center [1284, 241] width 15 height 15
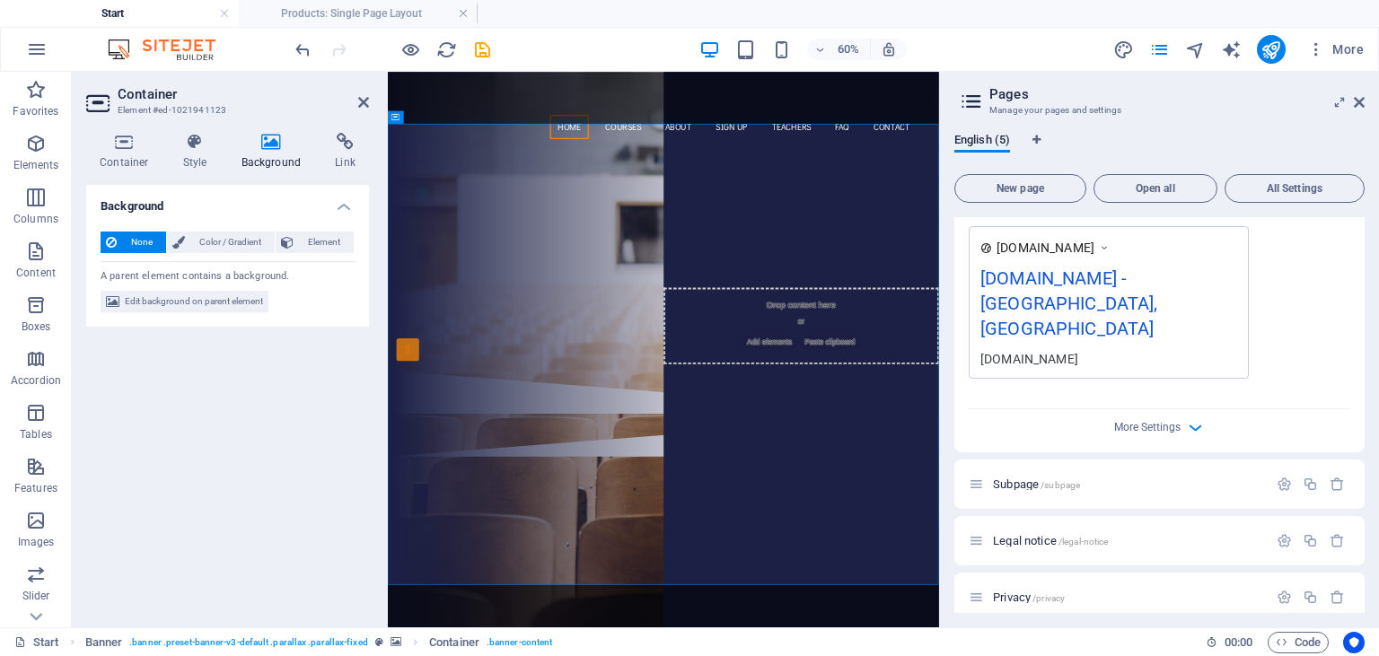
scroll to position [581, 0]
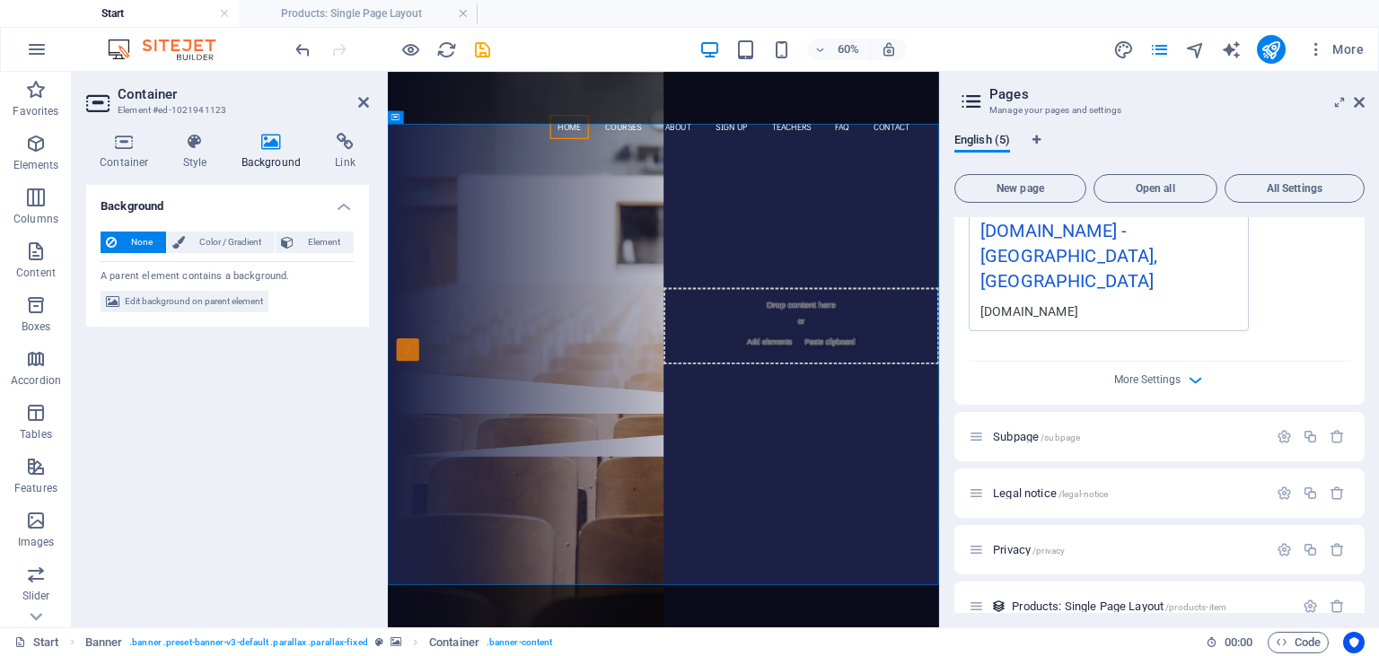
click at [1184, 362] on div "More Settings" at bounding box center [1160, 376] width 382 height 29
click at [1193, 370] on icon "button" at bounding box center [1195, 380] width 21 height 21
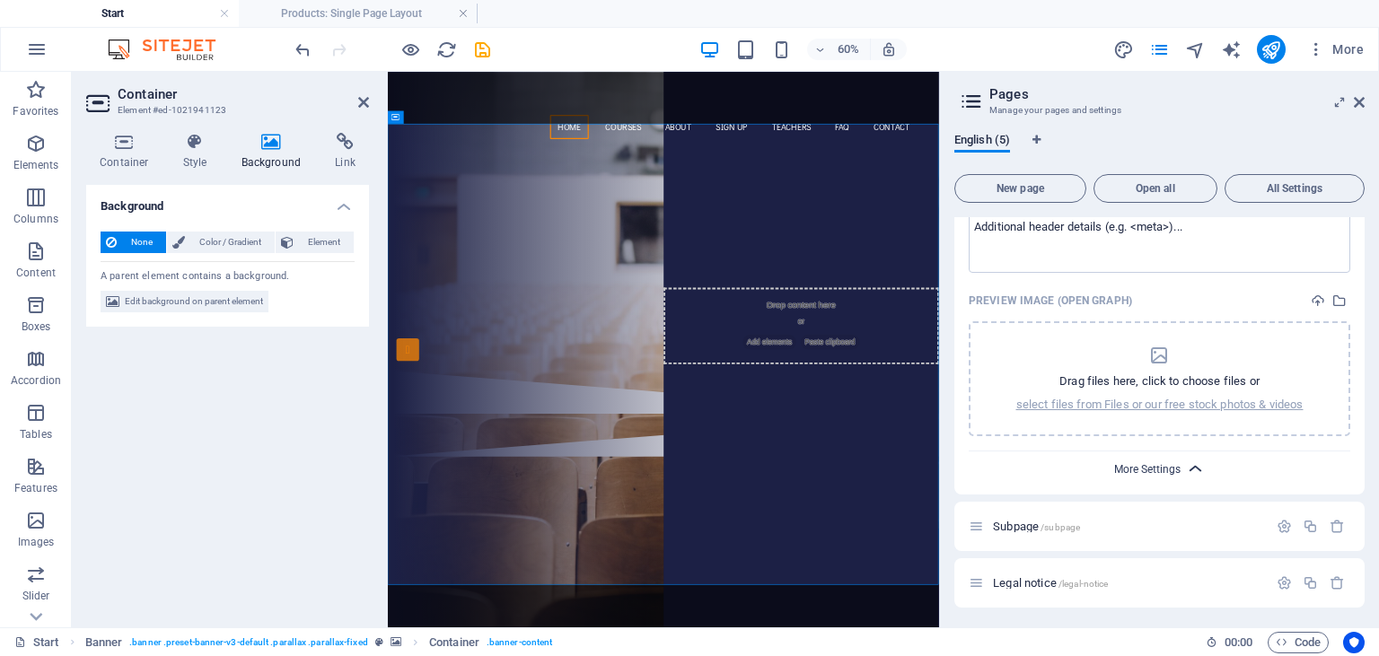
scroll to position [838, 0]
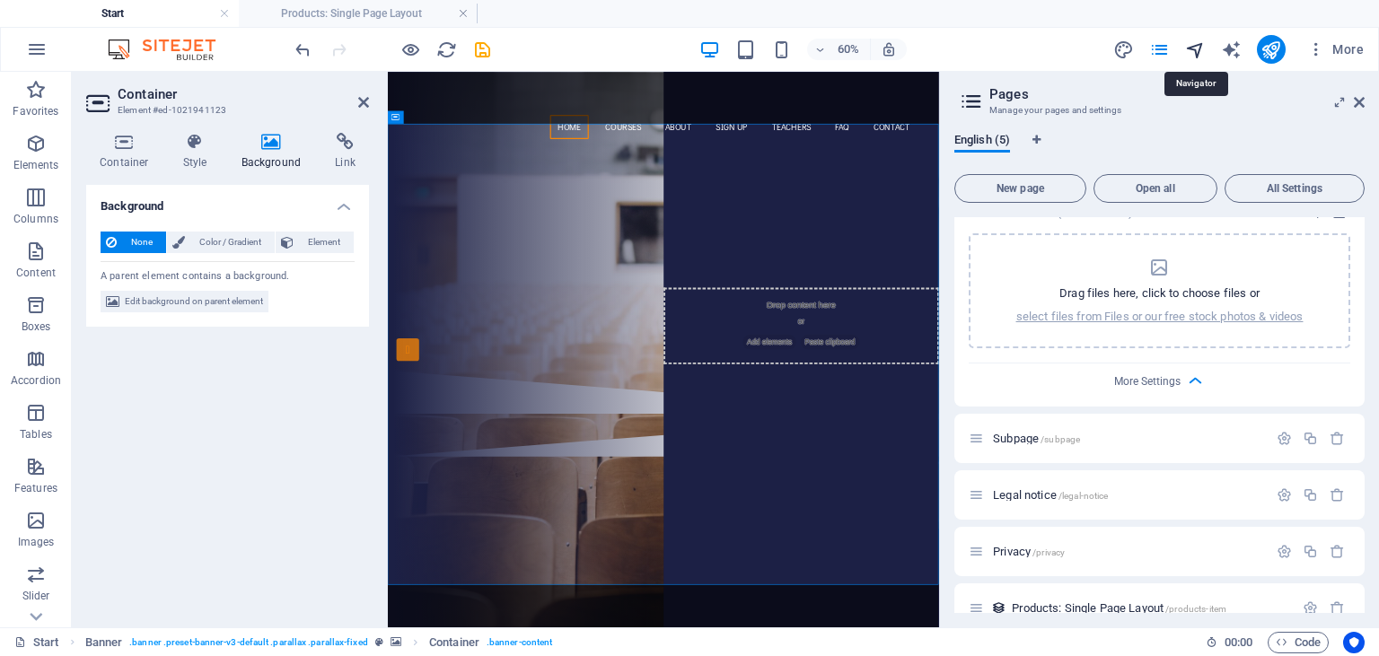
click at [1201, 52] on icon "navigator" at bounding box center [1195, 50] width 21 height 21
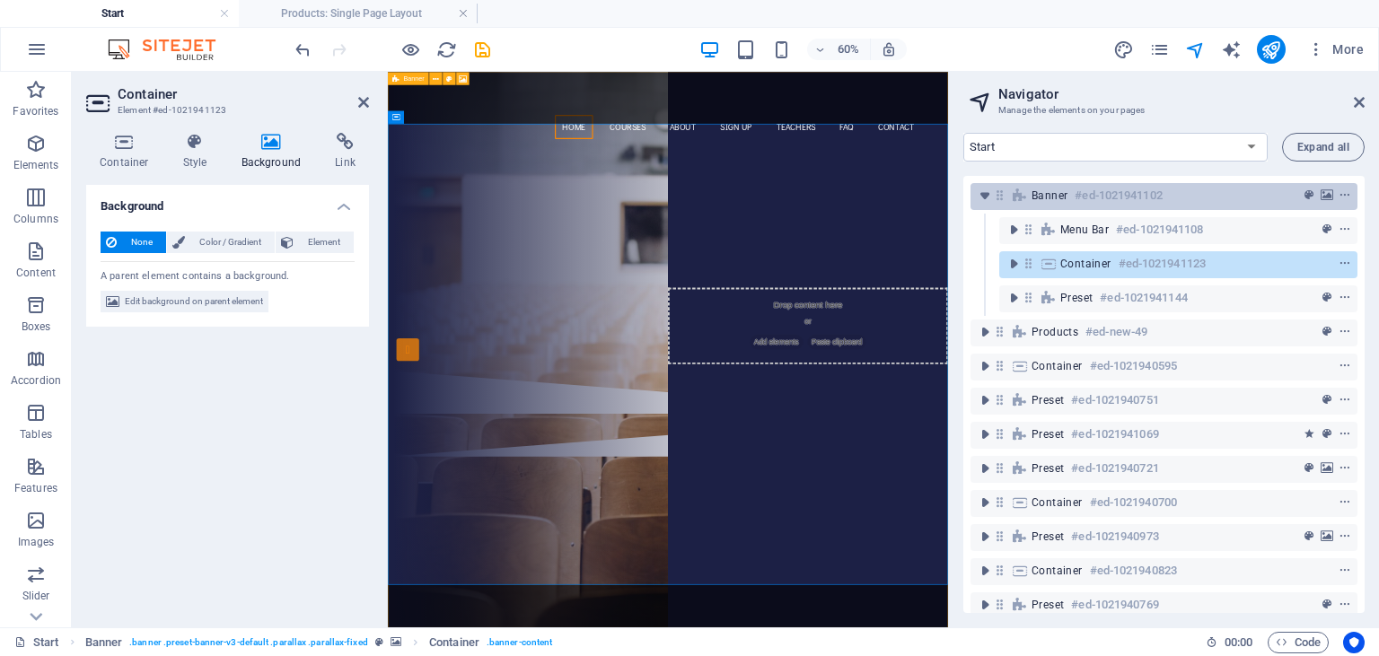
click at [1058, 191] on span "Banner" at bounding box center [1050, 196] width 36 height 14
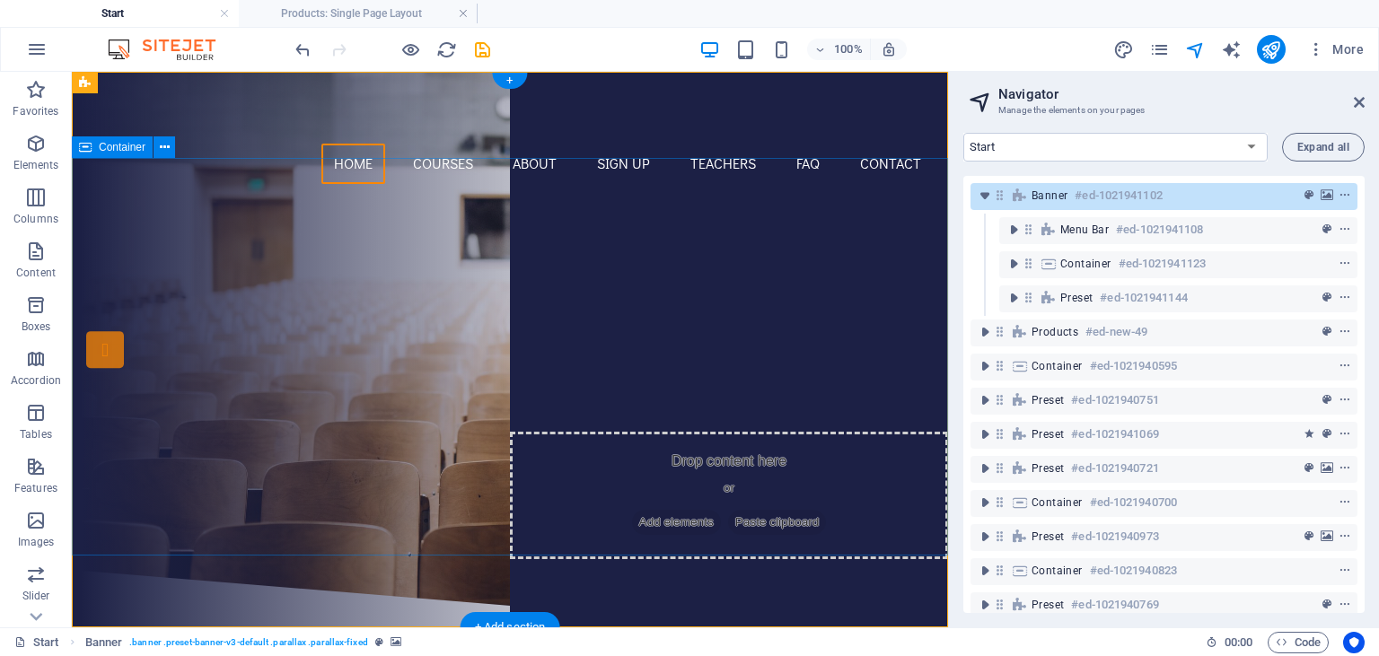
click at [483, 198] on div "Are you ready to learn new languages? Join our Language School Our Courses Sign…" at bounding box center [510, 384] width 876 height 372
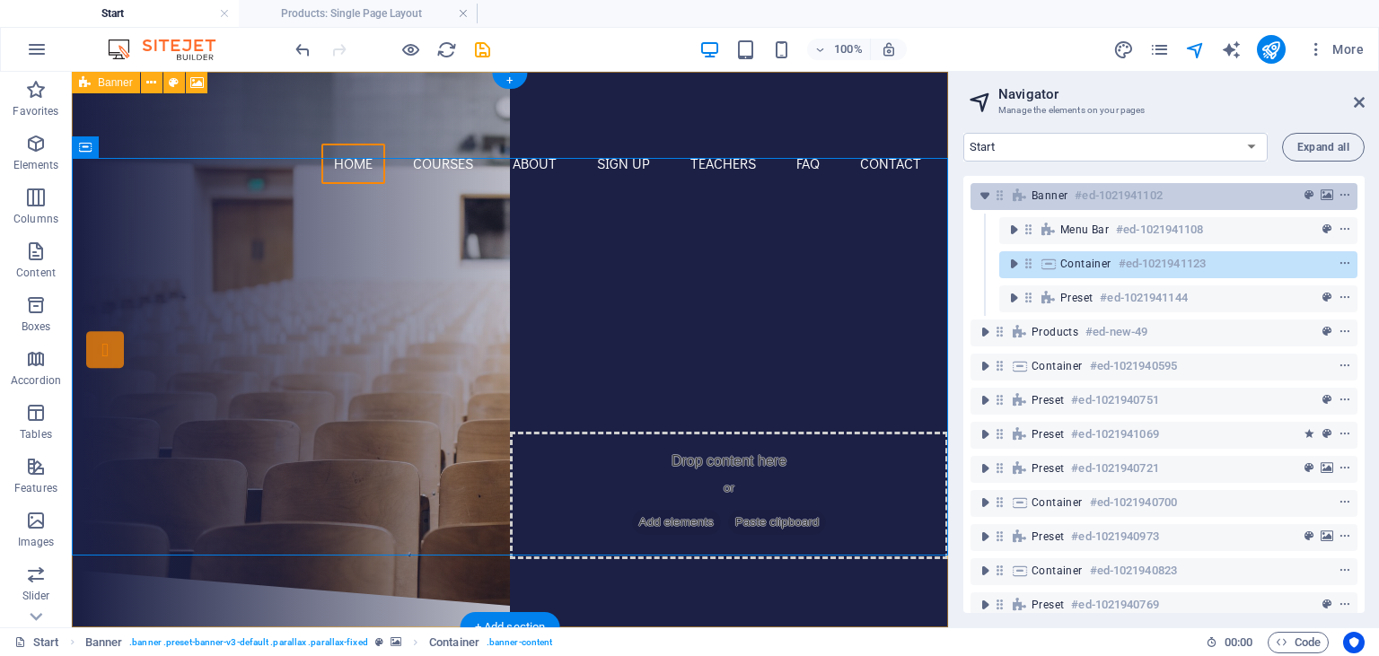
click at [1044, 197] on span "Banner" at bounding box center [1050, 196] width 36 height 14
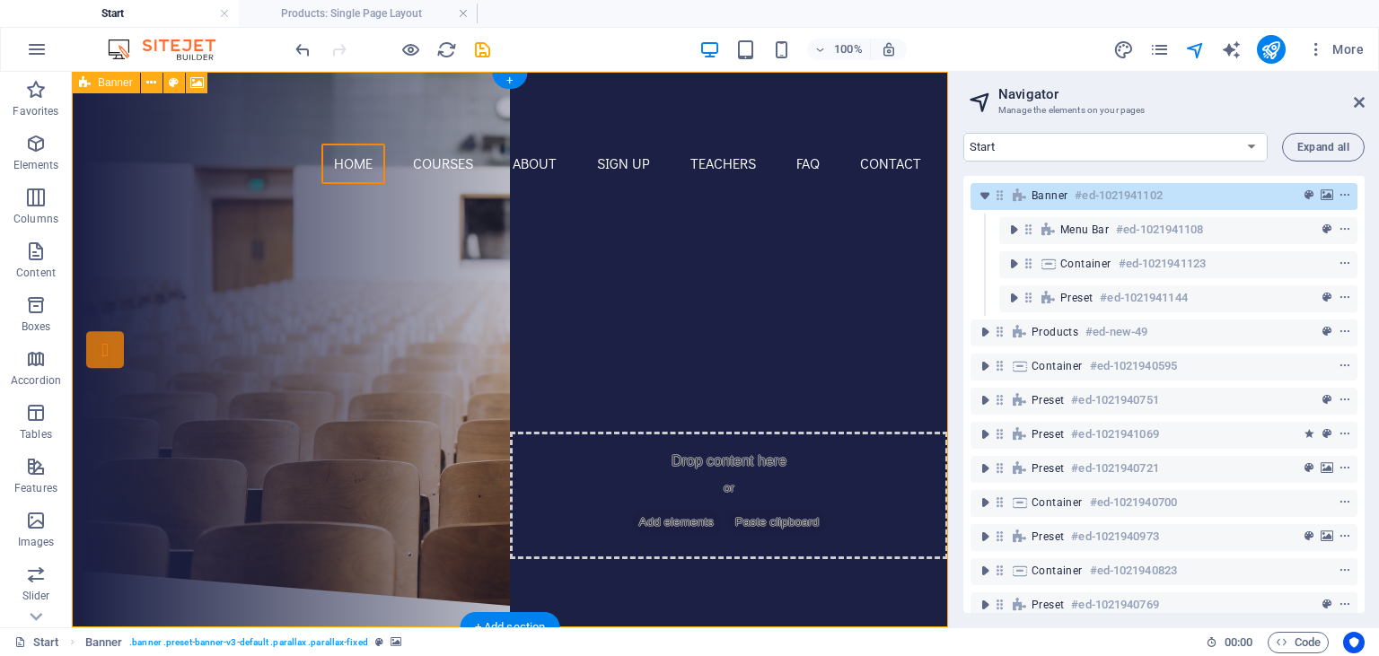
click at [1046, 197] on span "Banner" at bounding box center [1050, 196] width 36 height 14
select select "vh"
select select "header"
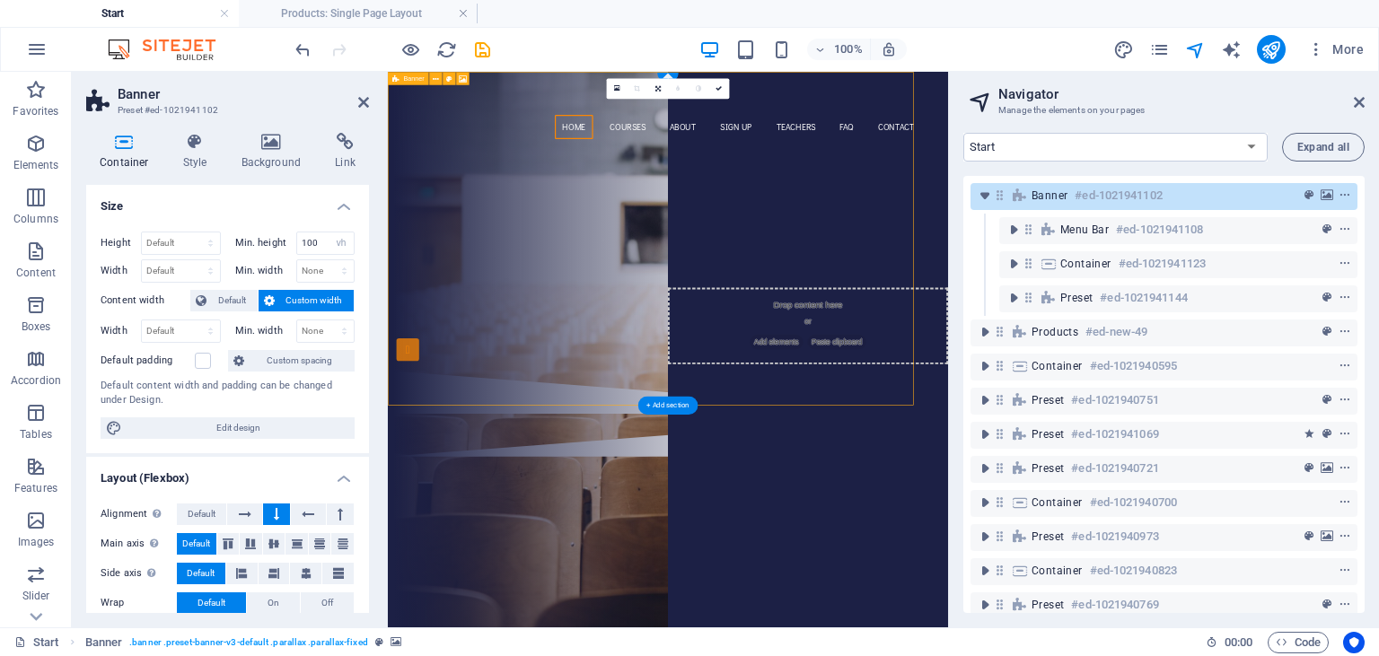
click at [1046, 197] on span "Banner" at bounding box center [1050, 196] width 36 height 14
click at [274, 138] on icon at bounding box center [271, 142] width 87 height 18
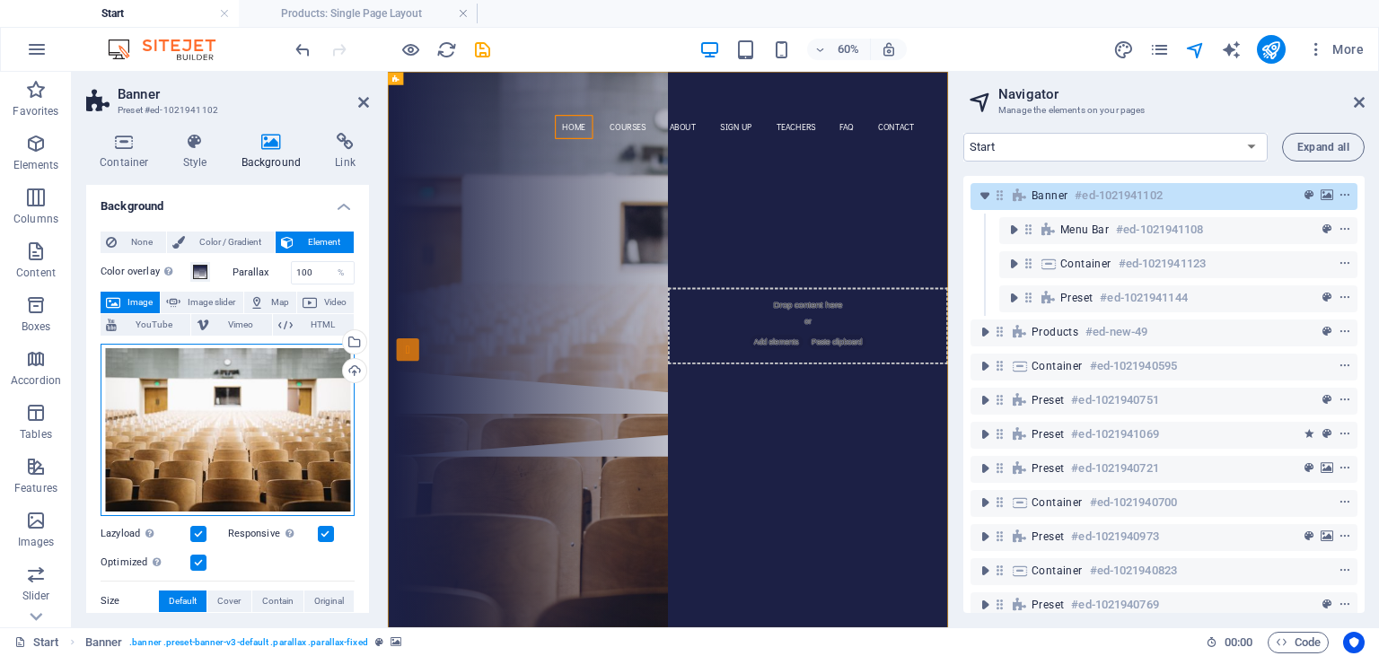
click at [287, 430] on div "Drag files here, click to choose files or select files from Files or our free s…" at bounding box center [228, 430] width 254 height 172
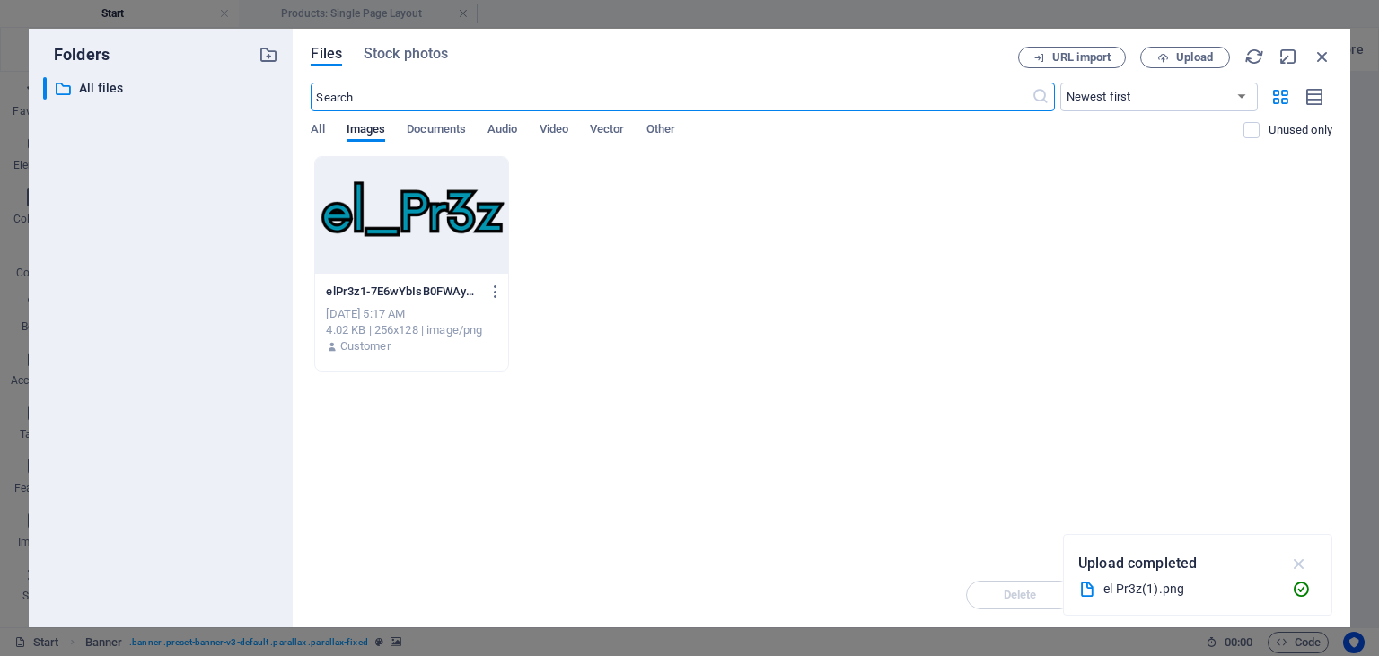
click at [1300, 558] on icon "button" at bounding box center [1299, 564] width 21 height 20
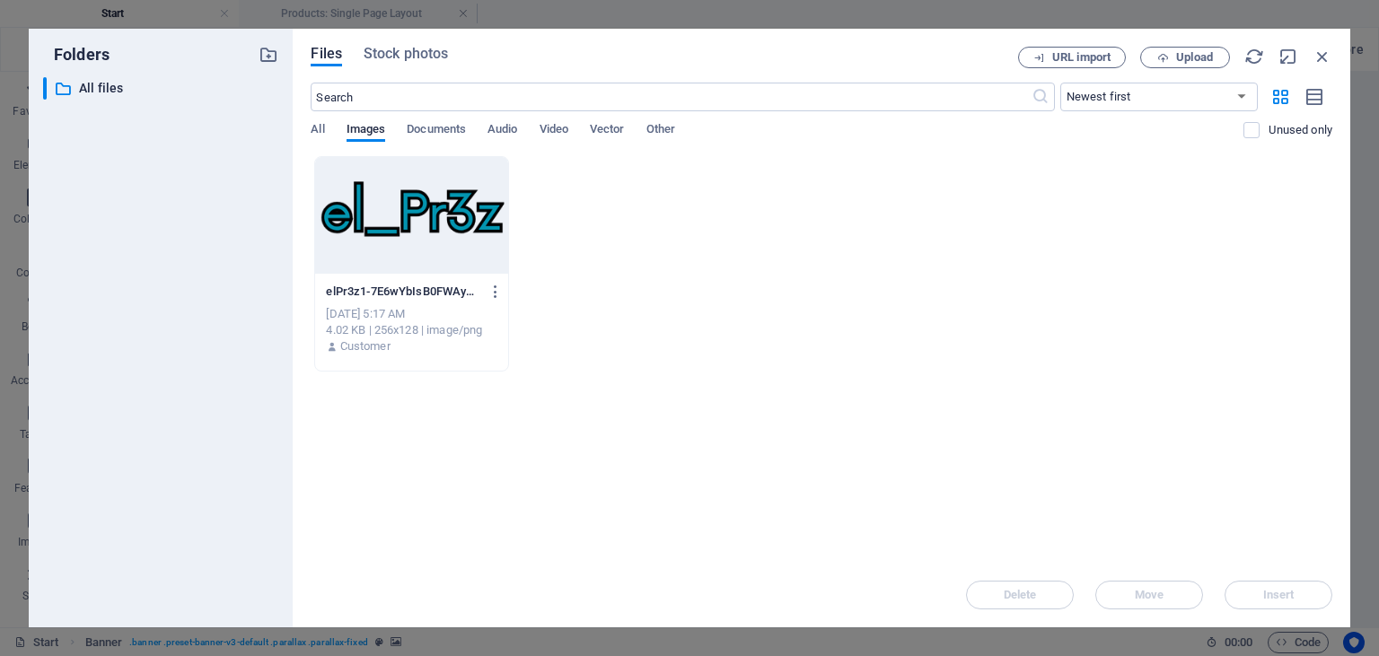
click at [616, 258] on div "elPr3z1-7E6wYbIsB0FWAy76FnKBMA.png elPr3z1-7E6wYbIsB0FWAy76FnKBMA.png [DATE] 5:…" at bounding box center [822, 263] width 1022 height 215
click at [324, 128] on span "All" at bounding box center [317, 131] width 13 height 25
drag, startPoint x: 914, startPoint y: 253, endPoint x: 932, endPoint y: 244, distance: 20.1
click at [916, 254] on div "elPr3z1-7E6wYbIsB0FWAy76FnKBMA.png elPr3z1-7E6wYbIsB0FWAy76FnKBMA.png [DATE] 5:…" at bounding box center [822, 263] width 1022 height 215
click at [1164, 48] on button "Upload" at bounding box center [1185, 58] width 90 height 22
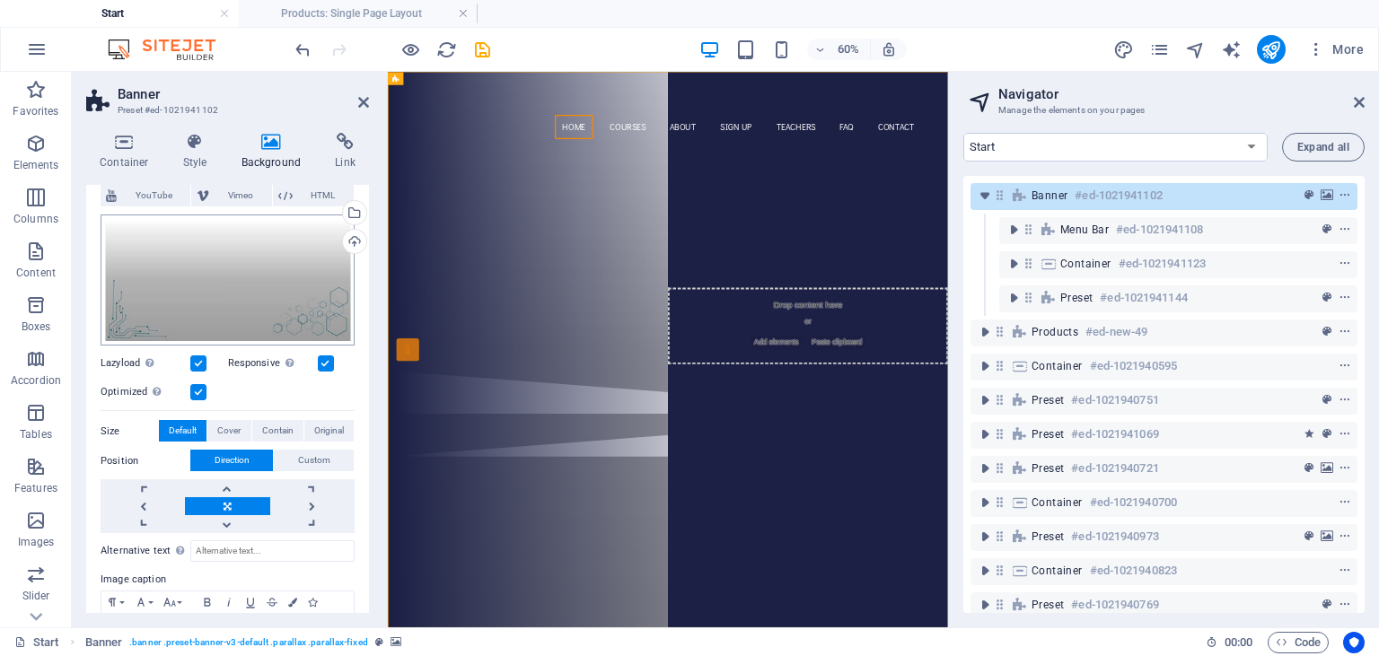
scroll to position [0, 0]
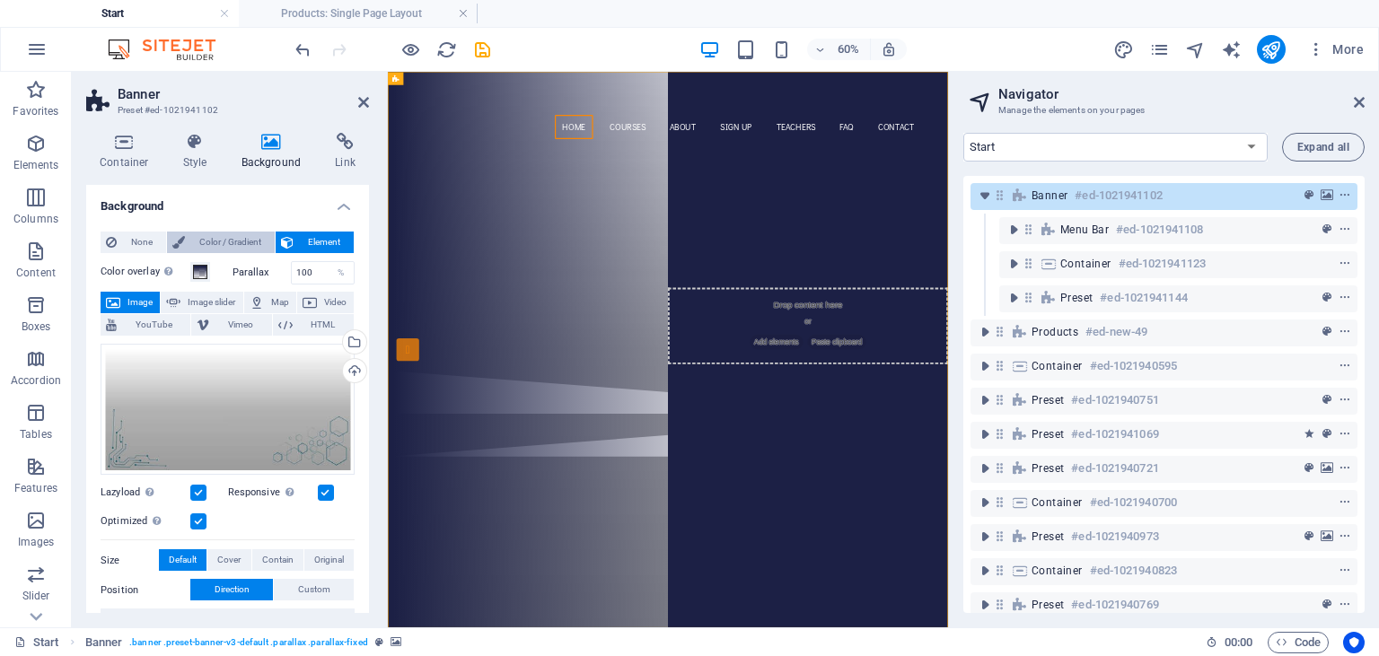
click at [217, 242] on span "Color / Gradient" at bounding box center [229, 243] width 79 height 22
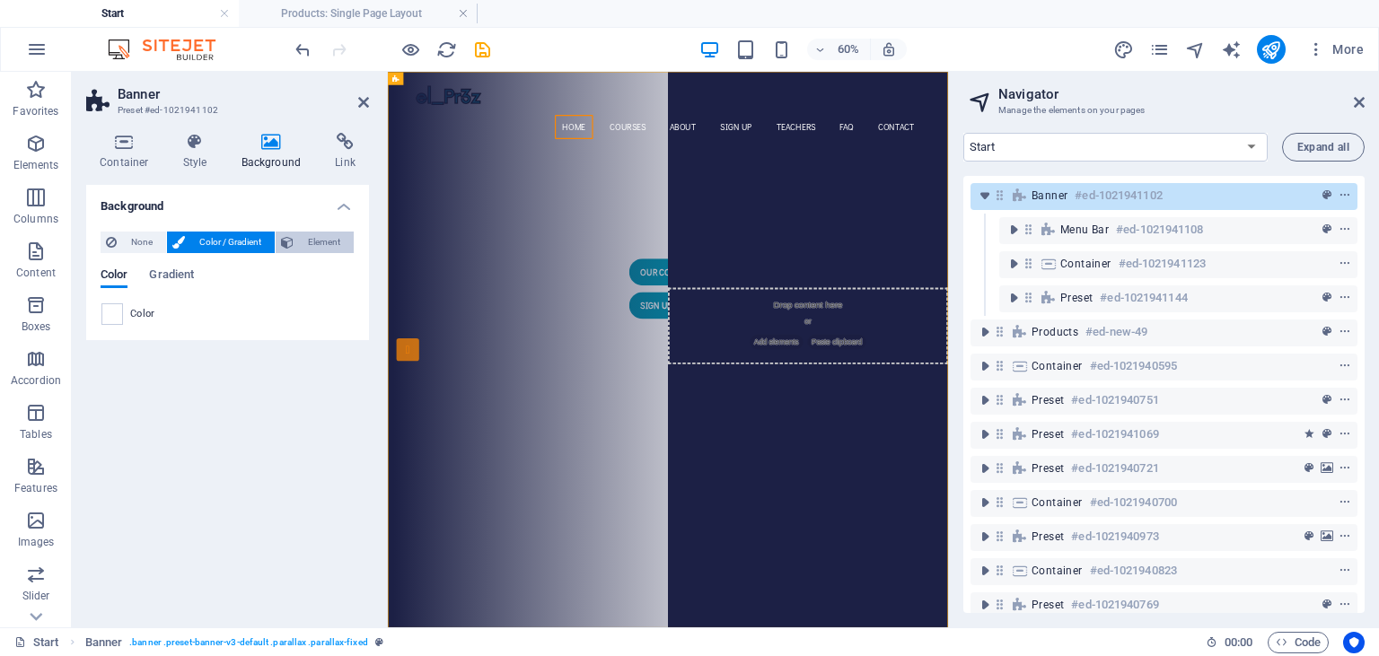
click at [296, 242] on button "Element" at bounding box center [315, 243] width 78 height 22
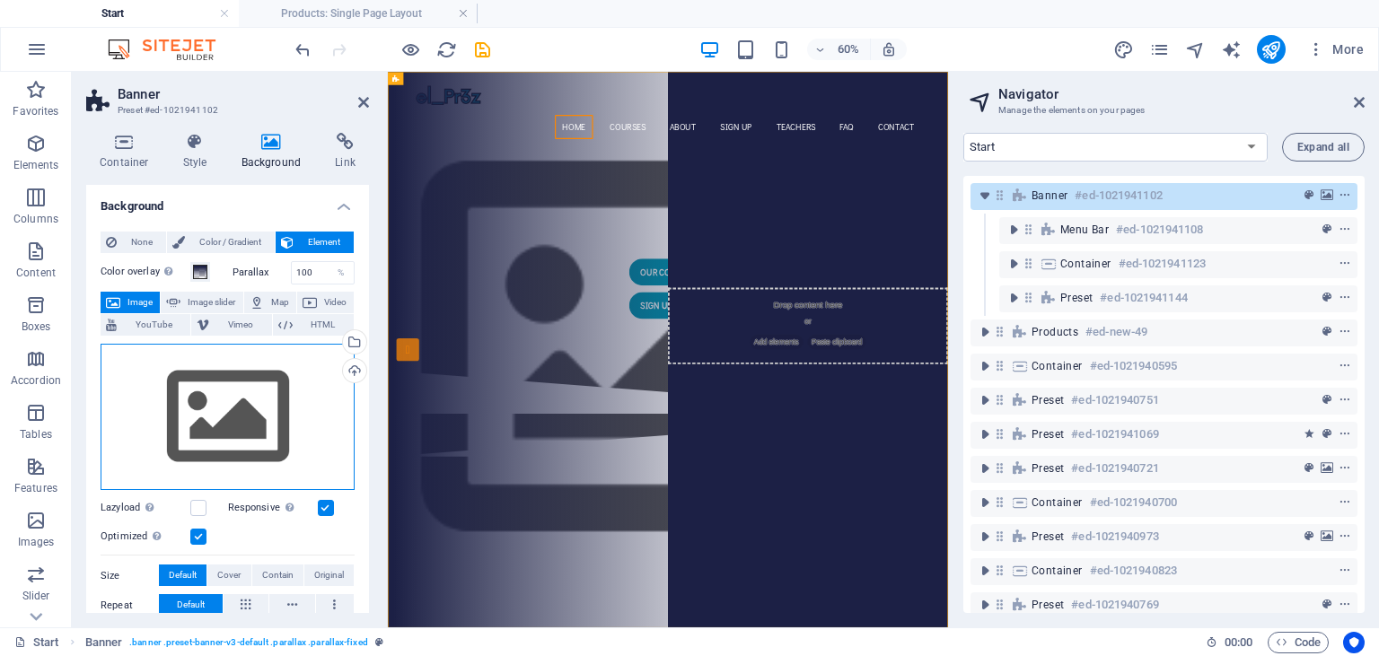
click at [247, 400] on div "Drag files here, click to choose files or select files from Files or our free s…" at bounding box center [228, 417] width 254 height 147
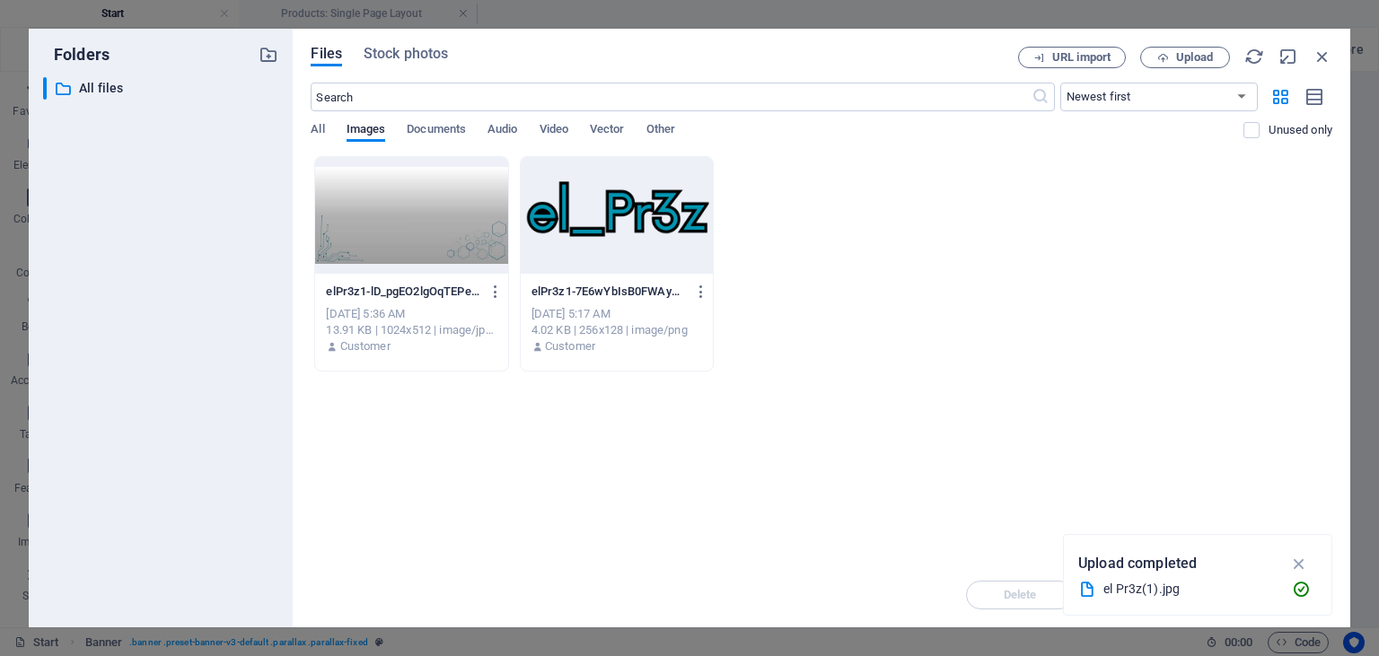
click at [458, 206] on div at bounding box center [411, 215] width 192 height 117
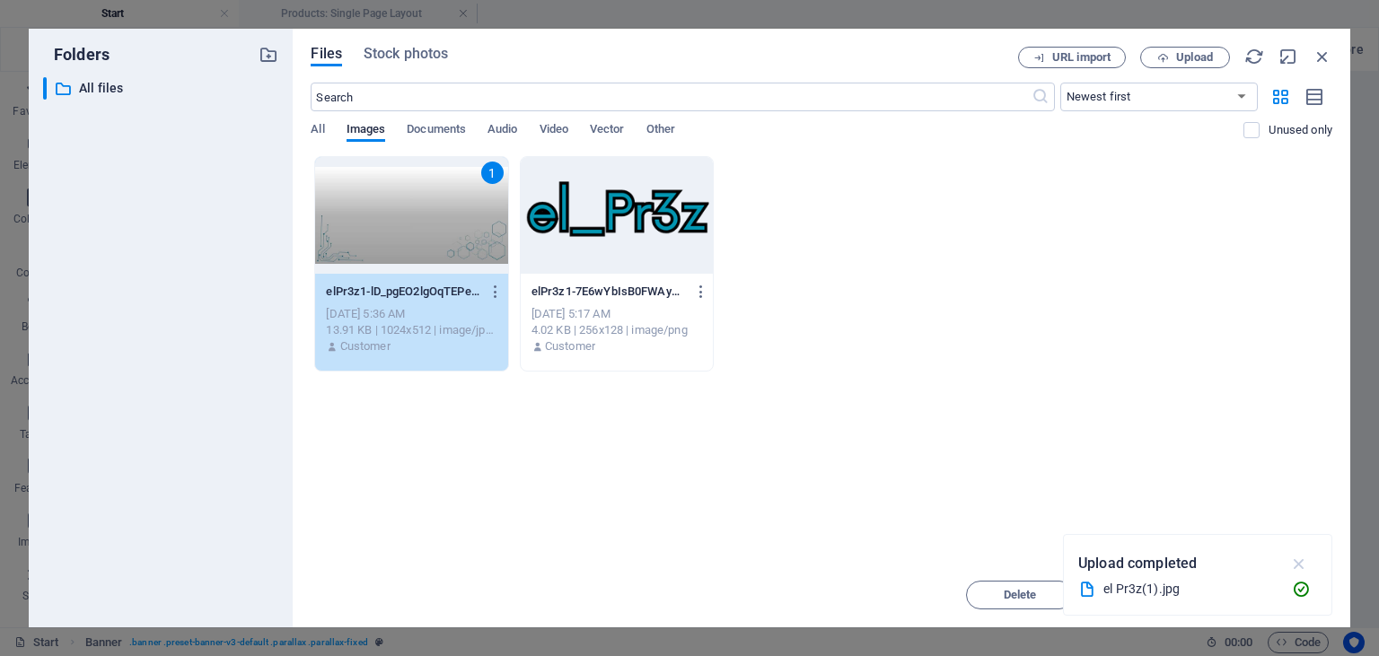
click at [1304, 561] on icon "button" at bounding box center [1299, 564] width 21 height 20
click at [1284, 594] on span "Insert" at bounding box center [1278, 595] width 31 height 11
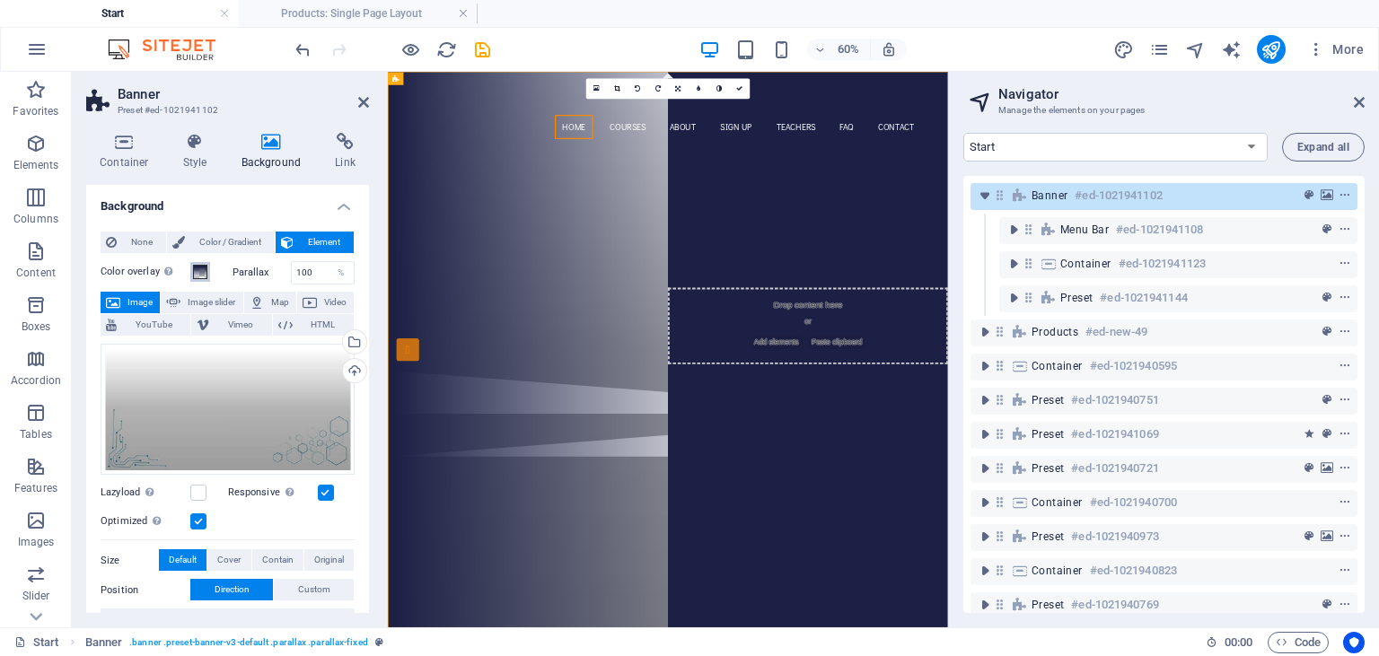
click at [201, 275] on span at bounding box center [200, 272] width 14 height 14
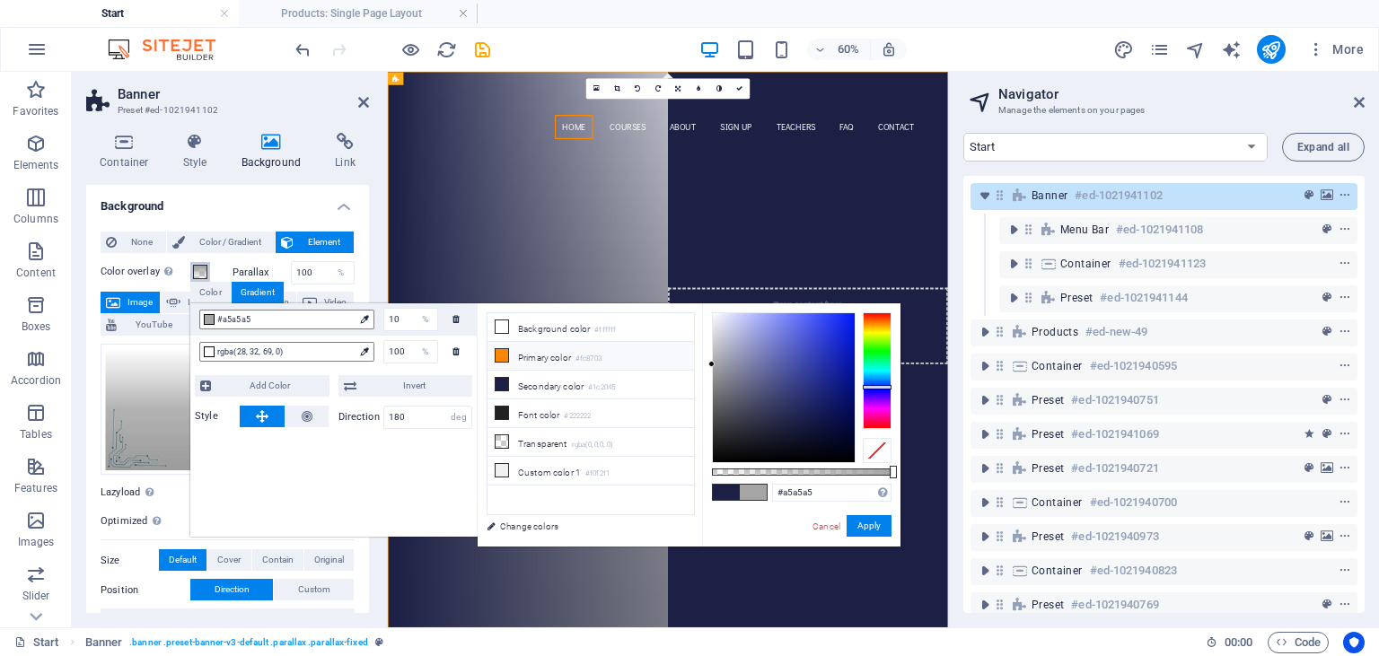
type input "#a4a4a4"
drag, startPoint x: 799, startPoint y: 421, endPoint x: 681, endPoint y: 365, distance: 130.9
click at [681, 365] on div "less Background color #ffffff Primary color #fc8703 Secondary color #1c2045 Fon…" at bounding box center [689, 424] width 423 height 243
click at [866, 526] on button "Apply" at bounding box center [869, 526] width 45 height 22
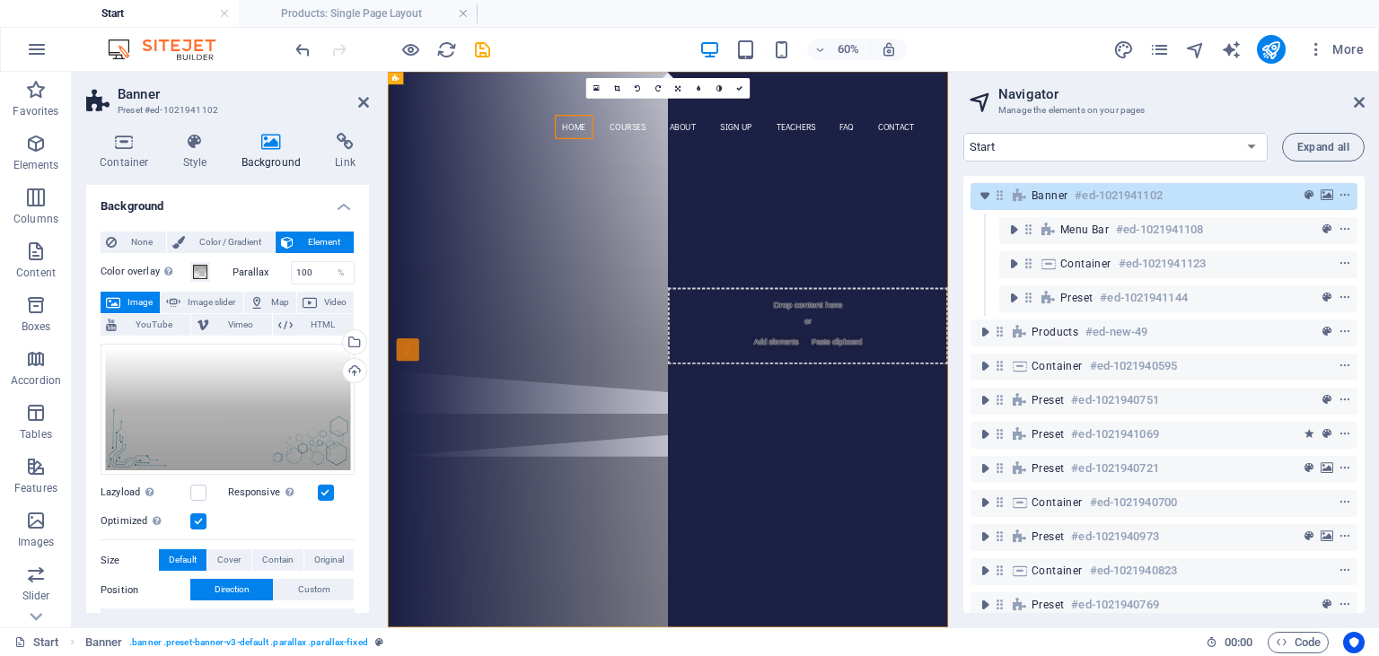
click at [1367, 102] on aside "Navigator Manage the elements on your pages Start Subpage Legal notice Privacy …" at bounding box center [1163, 350] width 431 height 556
click at [1357, 106] on icon at bounding box center [1359, 102] width 11 height 14
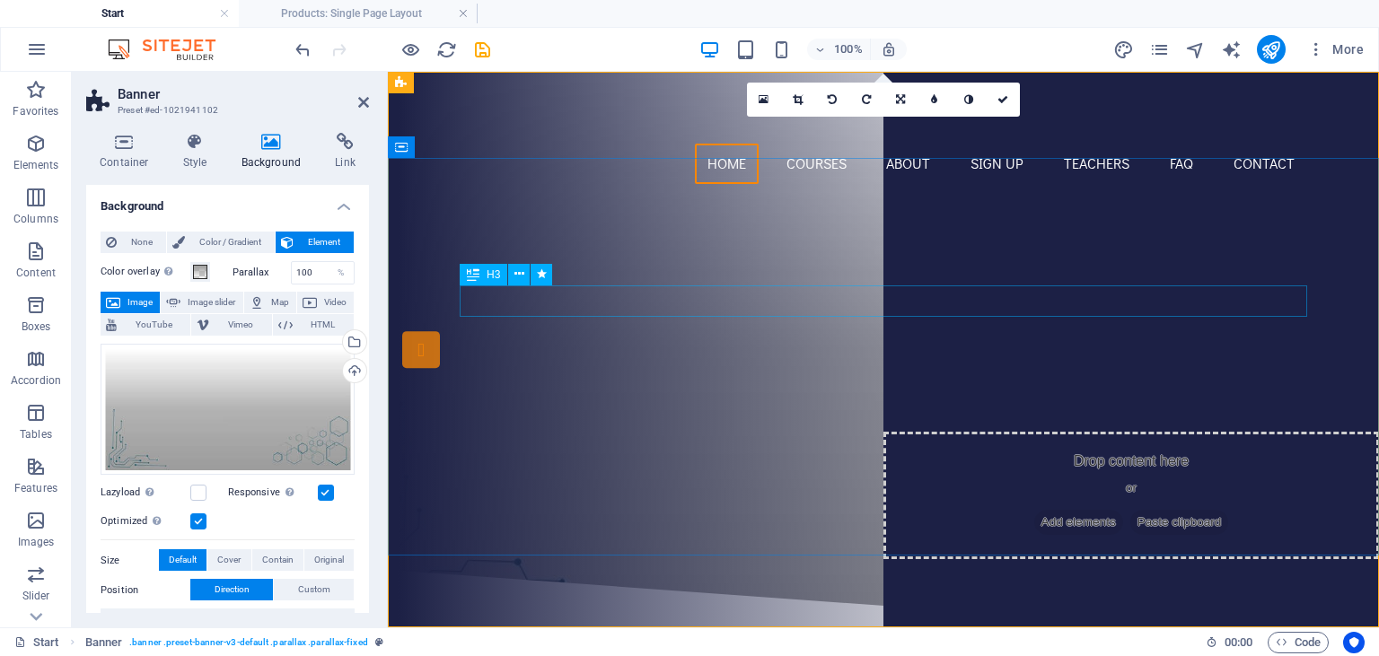
click at [1093, 303] on div "Are you ready to learn new languages?" at bounding box center [884, 300] width 848 height 31
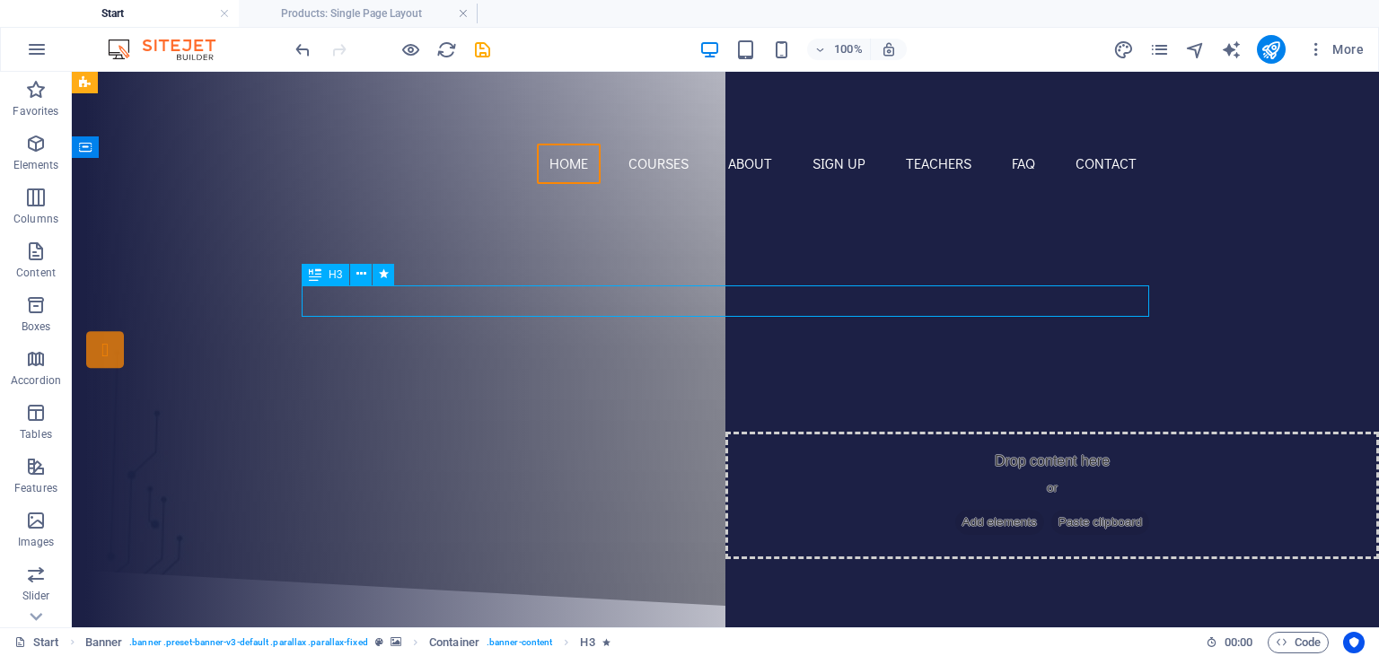
click at [967, 297] on div "Are you ready to learn new languages?" at bounding box center [726, 300] width 848 height 31
click at [730, 303] on div "Are you ready to learn new languages?" at bounding box center [726, 300] width 848 height 31
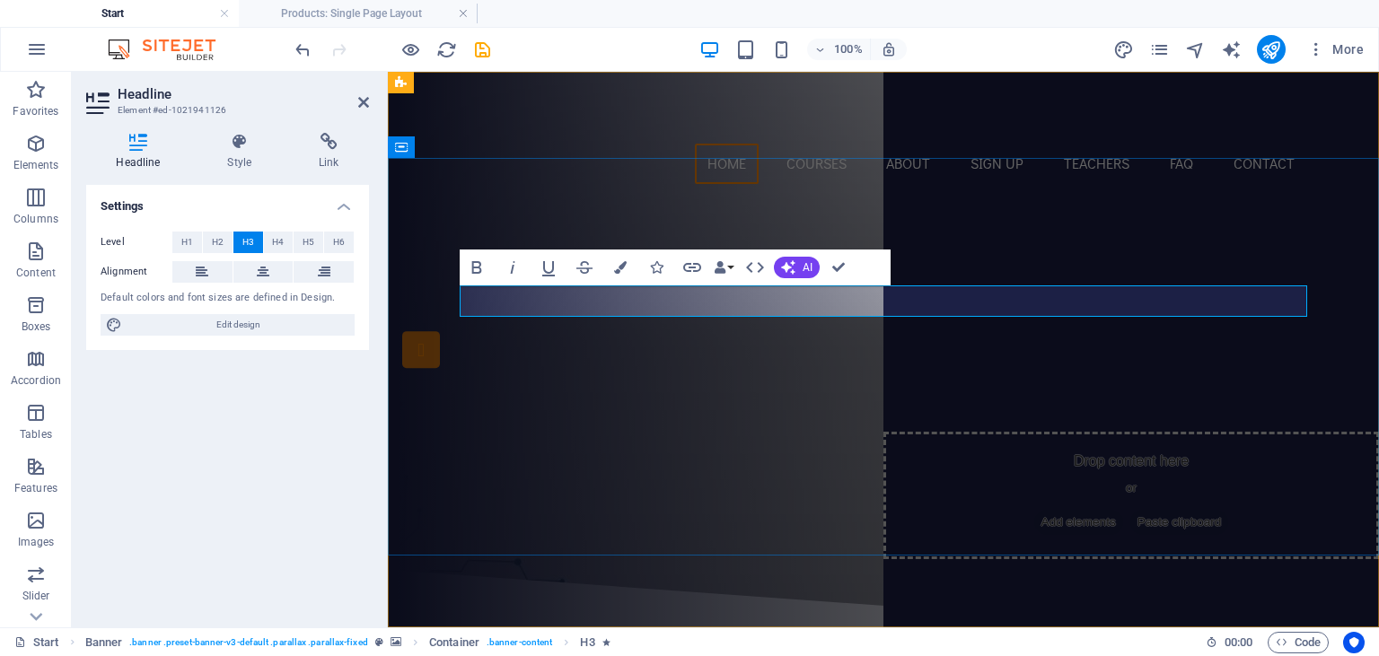
click at [1067, 299] on span "Are you ready to learn new languages?" at bounding box center [884, 301] width 530 height 30
click at [869, 242] on div "Are you ready to learn new languages? Join our Language School Our Courses Sign…" at bounding box center [883, 384] width 991 height 372
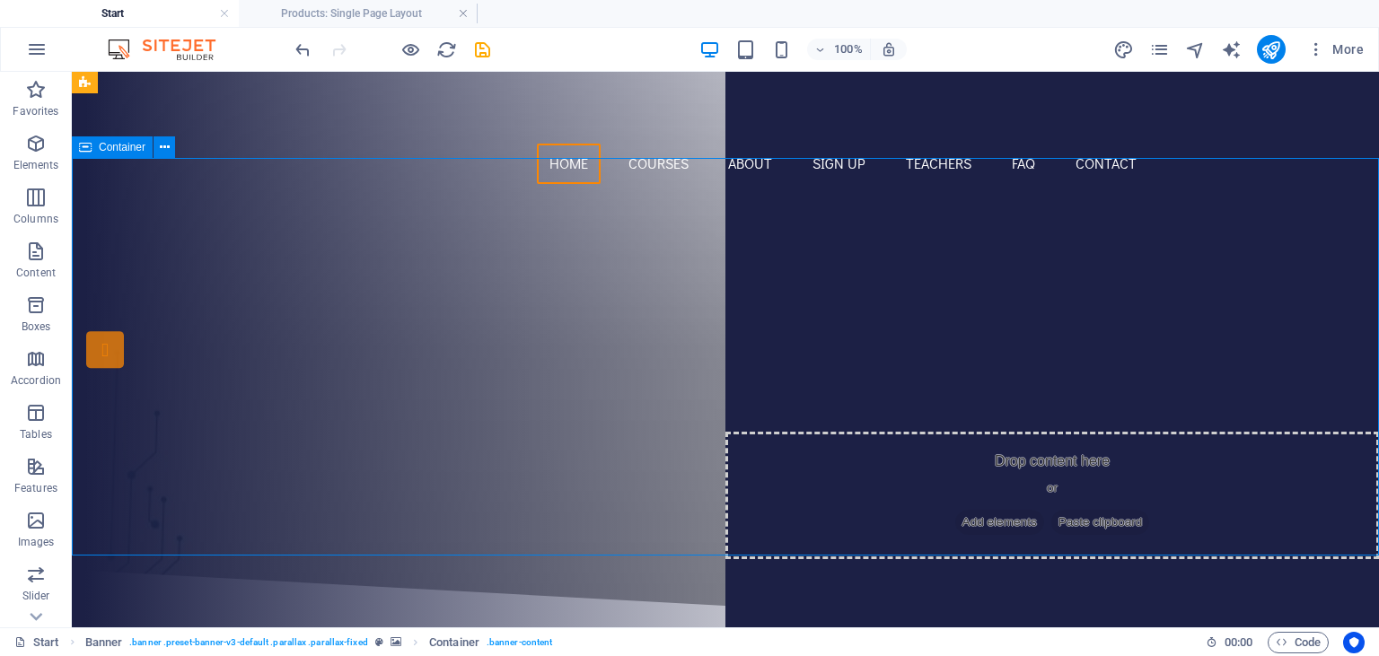
click at [853, 286] on div "Are you ready to learn new languages?" at bounding box center [726, 300] width 848 height 31
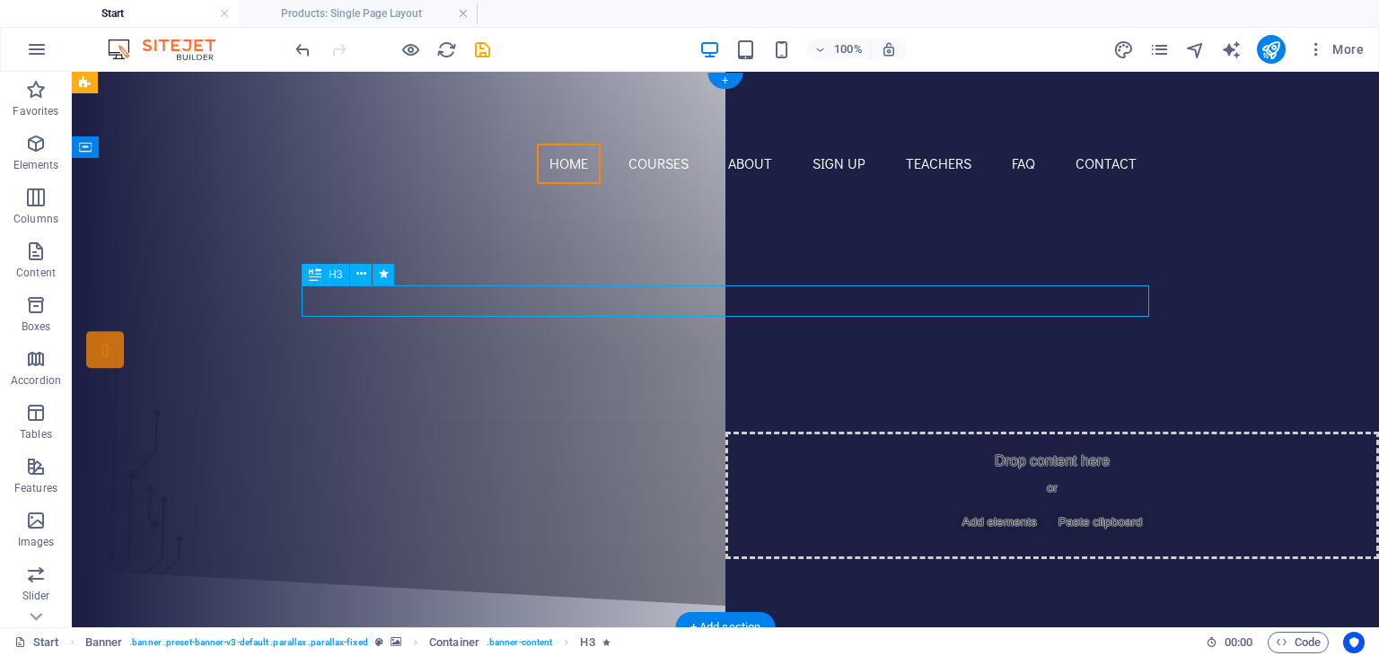
click at [852, 298] on div "Are you ready to learn new languages?" at bounding box center [726, 300] width 848 height 31
click at [364, 275] on icon at bounding box center [361, 274] width 10 height 19
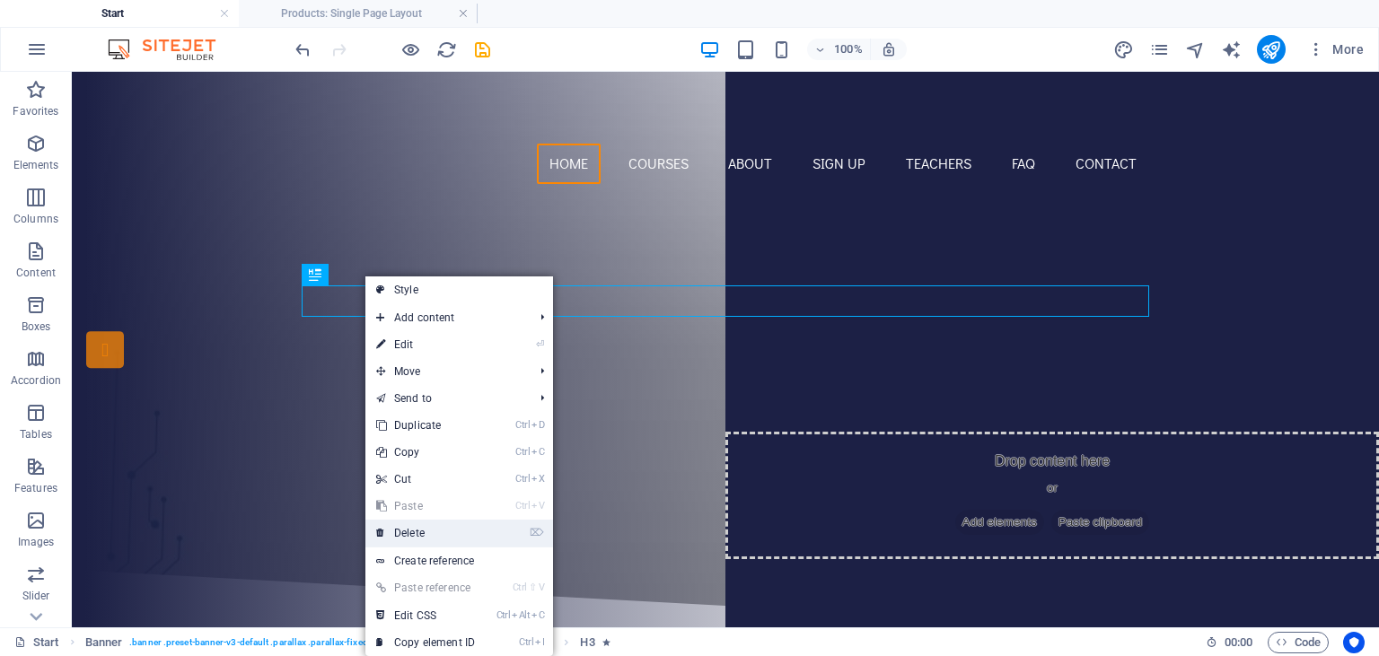
click at [462, 525] on link "⌦ Delete" at bounding box center [425, 533] width 120 height 27
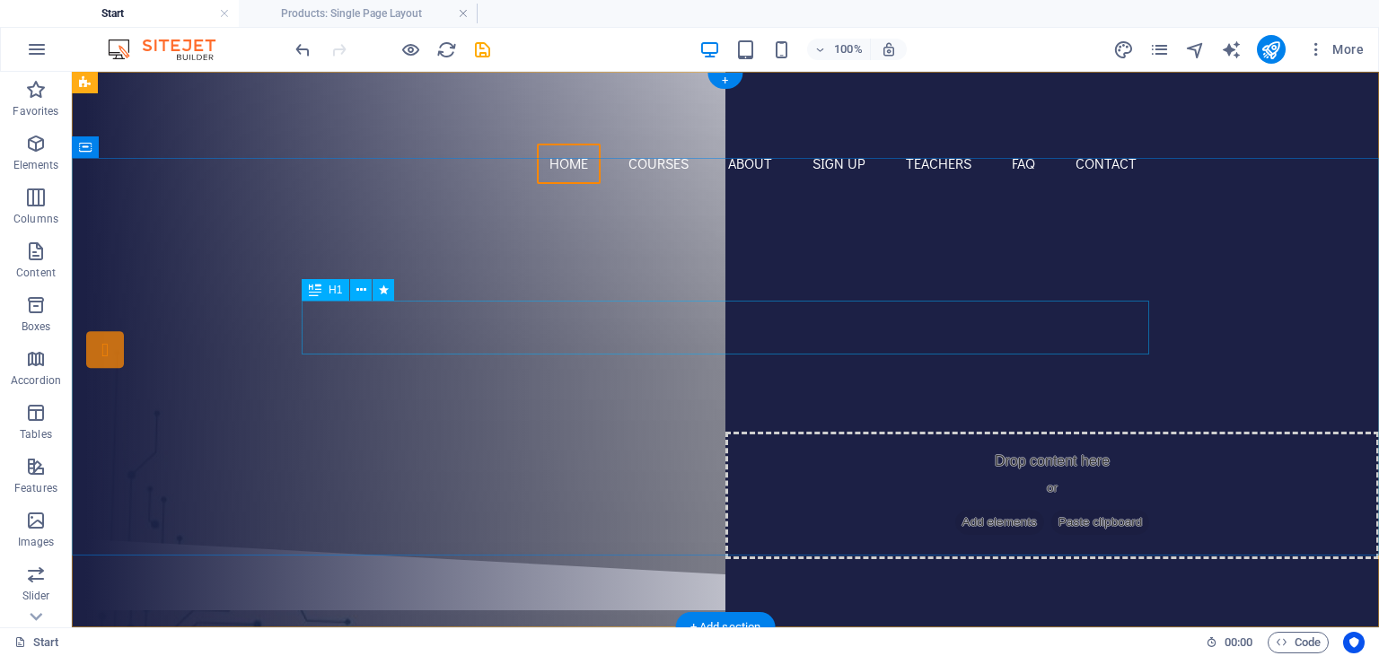
click at [627, 338] on div "Join our Language School" at bounding box center [726, 312] width 848 height 54
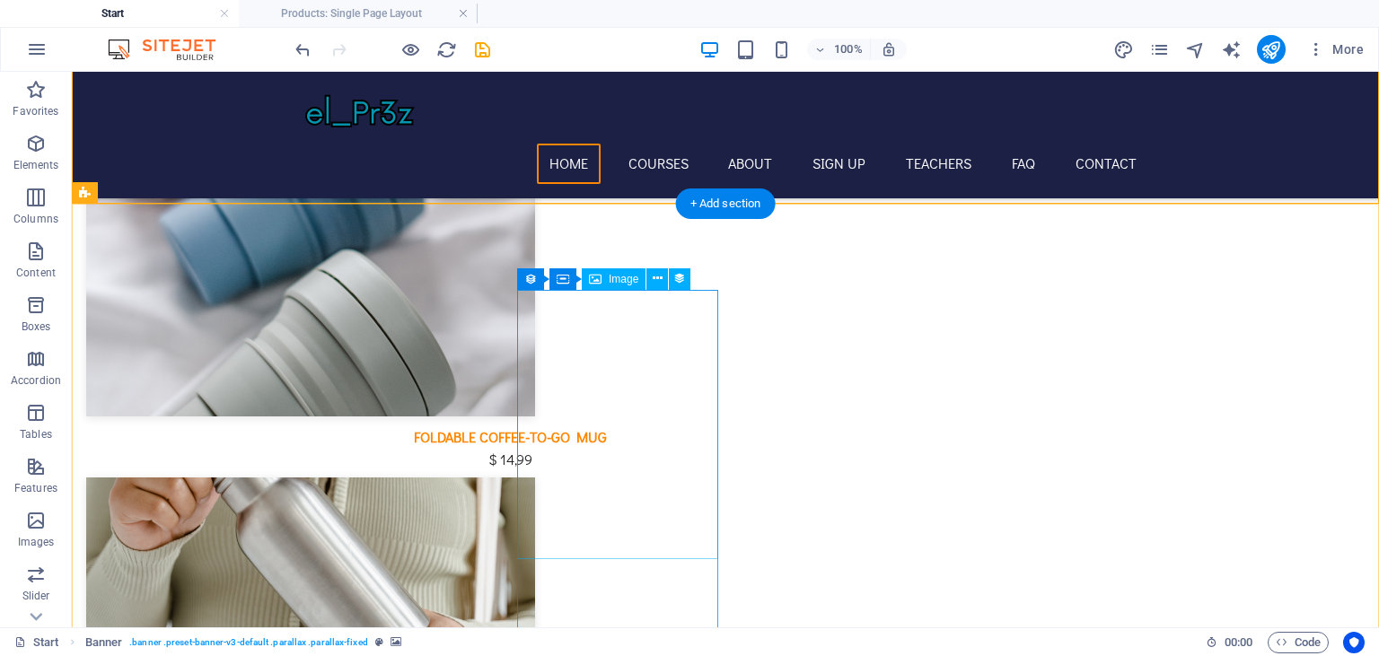
scroll to position [582, 0]
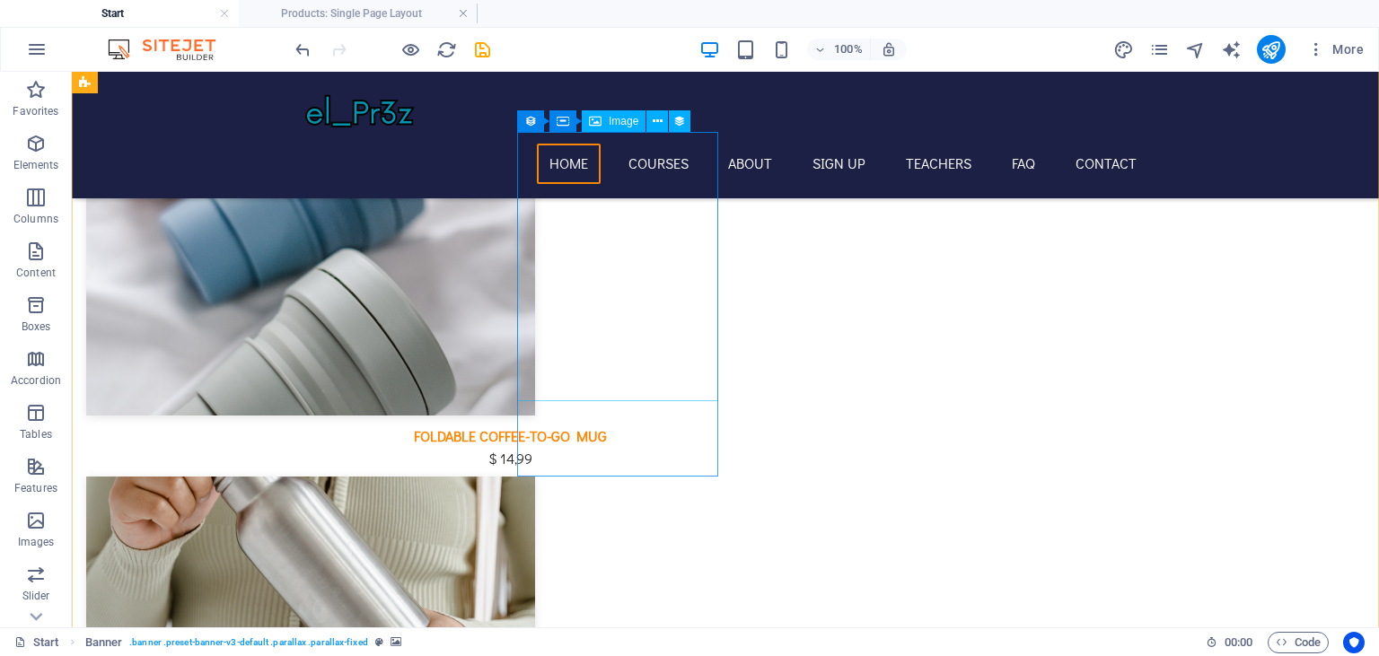
click at [583, 477] on div at bounding box center [510, 611] width 848 height 269
select select "image"
select select "px"
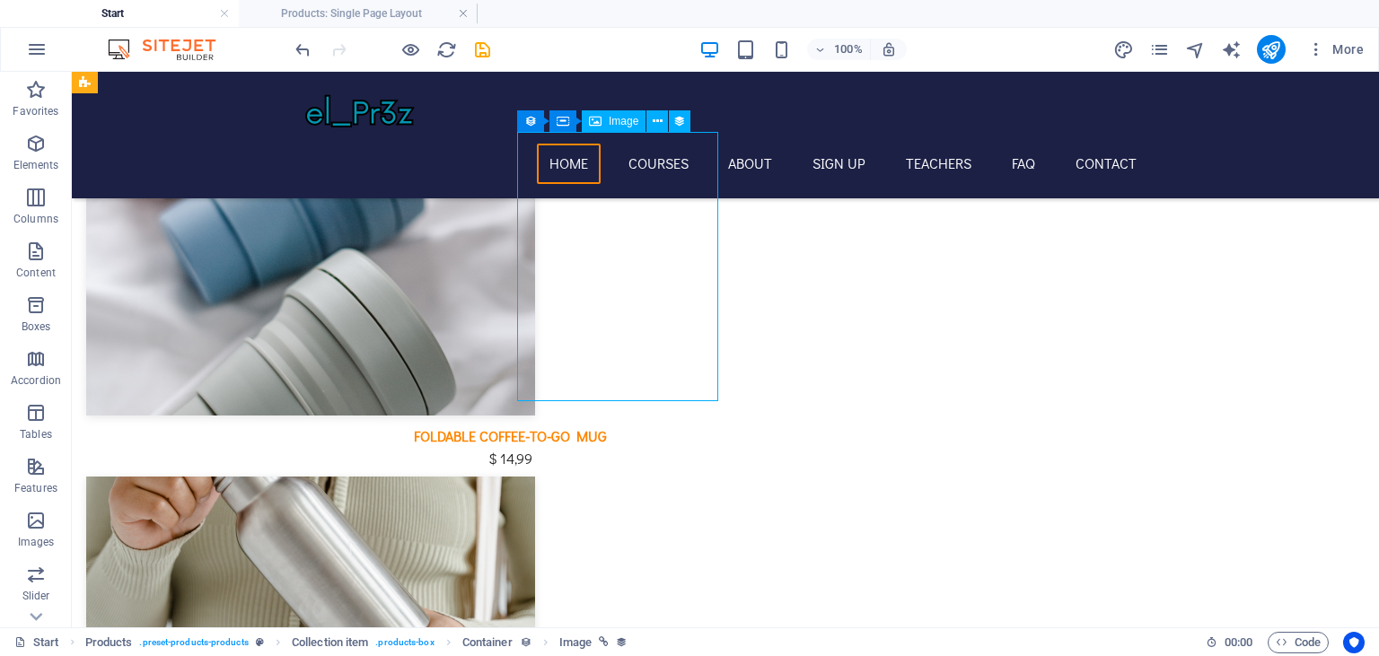
select select "px"
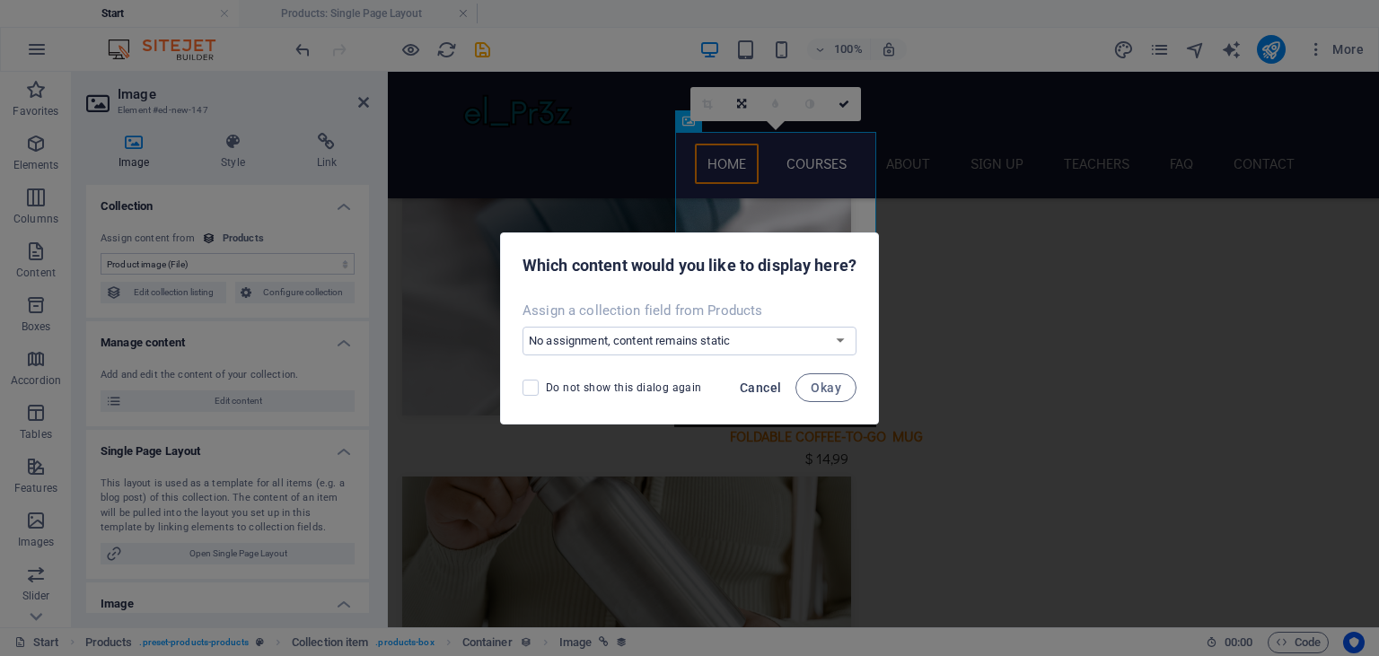
click at [772, 386] on span "Cancel" at bounding box center [760, 388] width 41 height 14
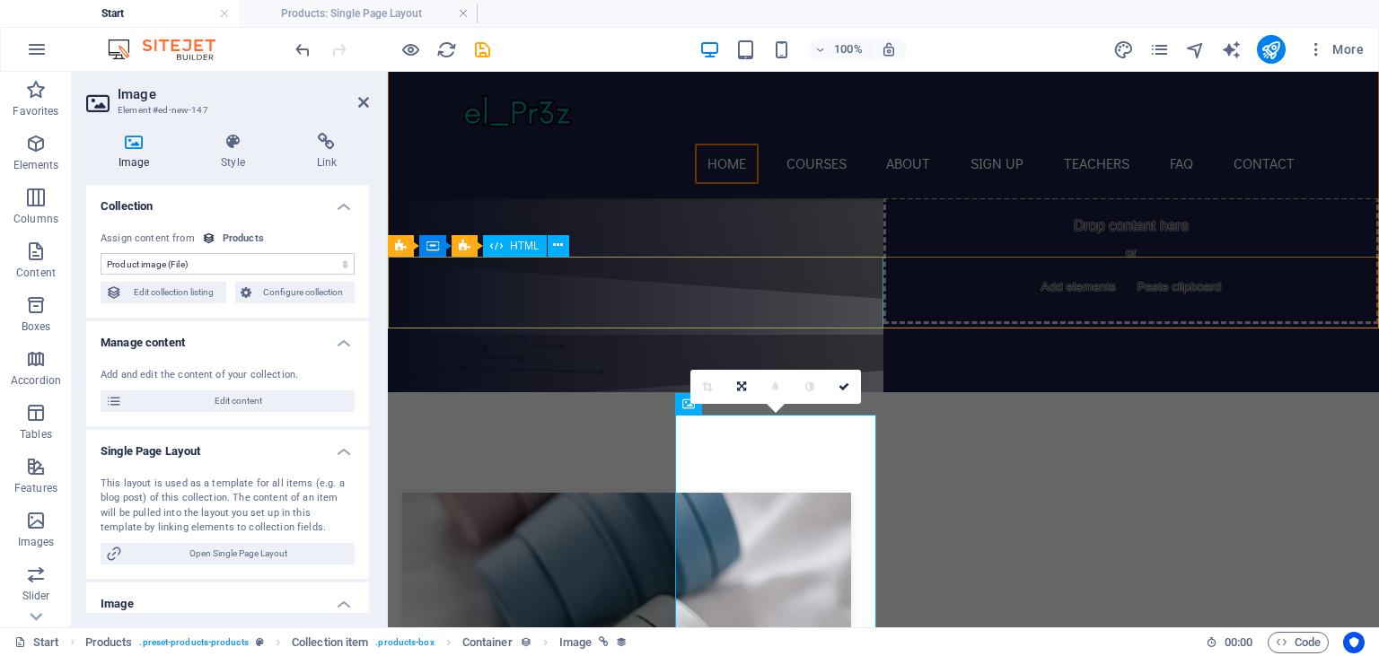
scroll to position [233, 0]
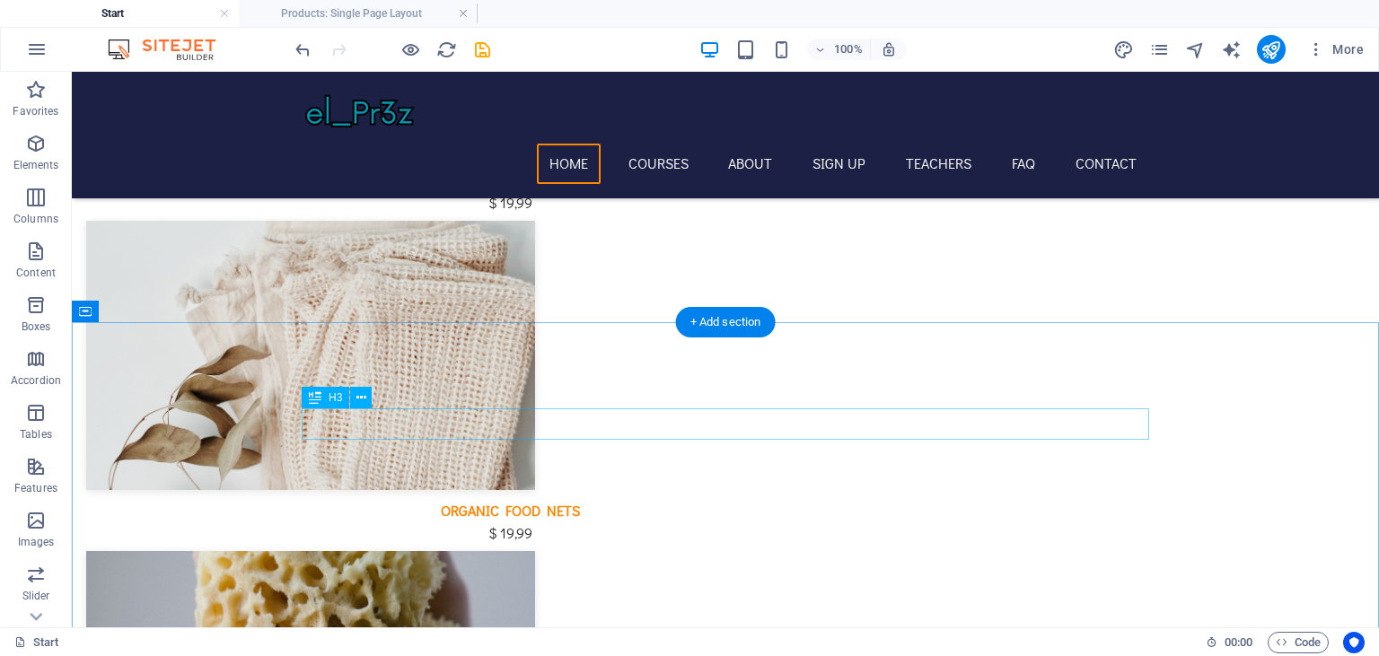
scroll to position [1164, 0]
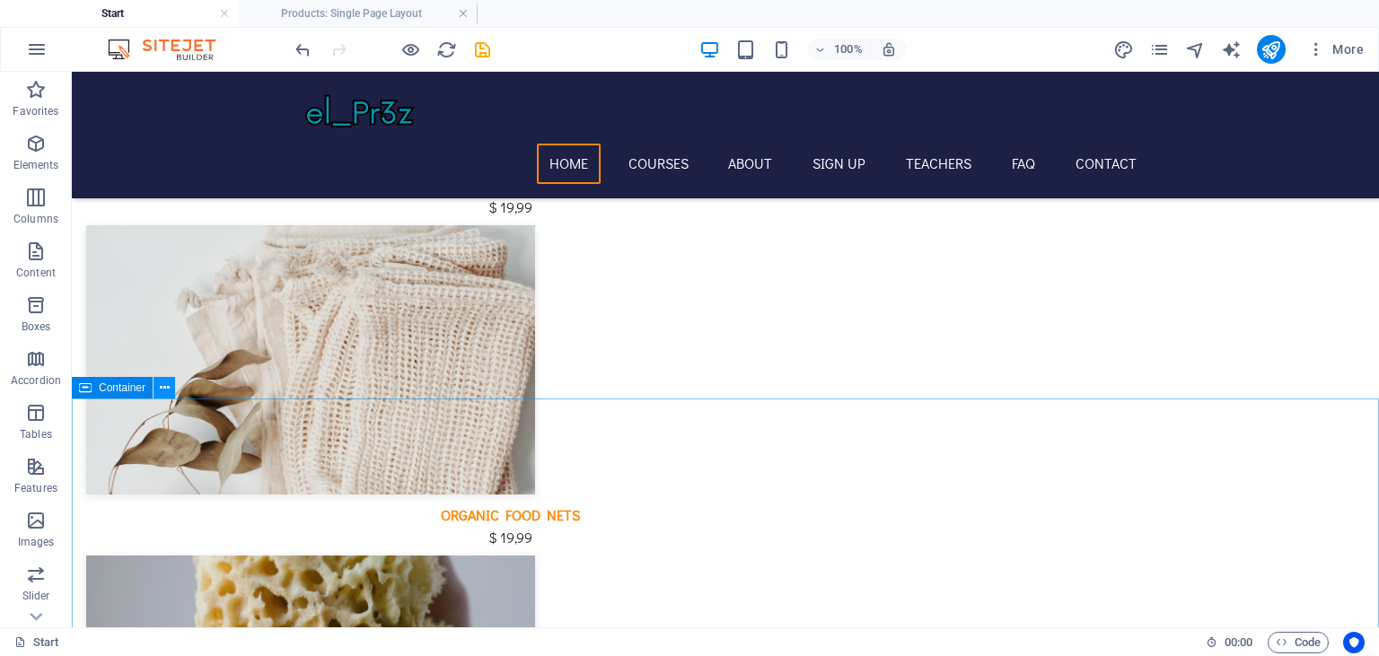
click at [157, 391] on button at bounding box center [165, 388] width 22 height 22
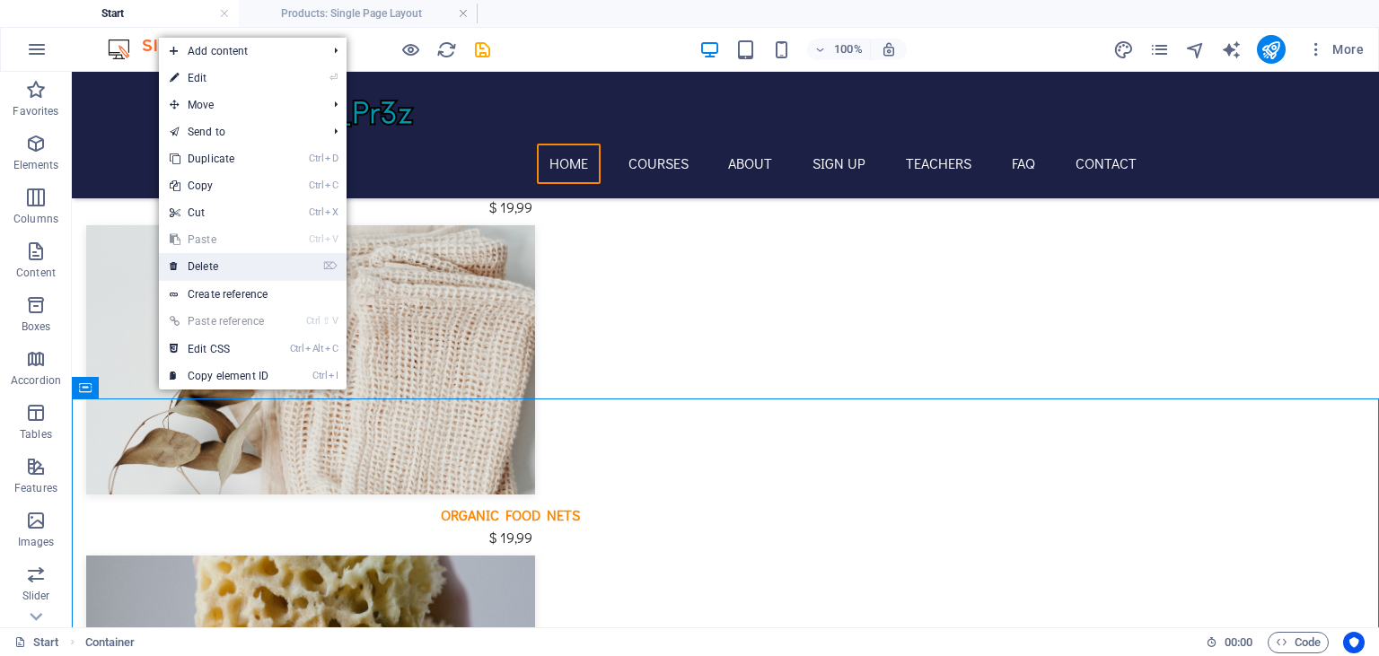
click at [216, 271] on link "⌦ Delete" at bounding box center [219, 266] width 120 height 27
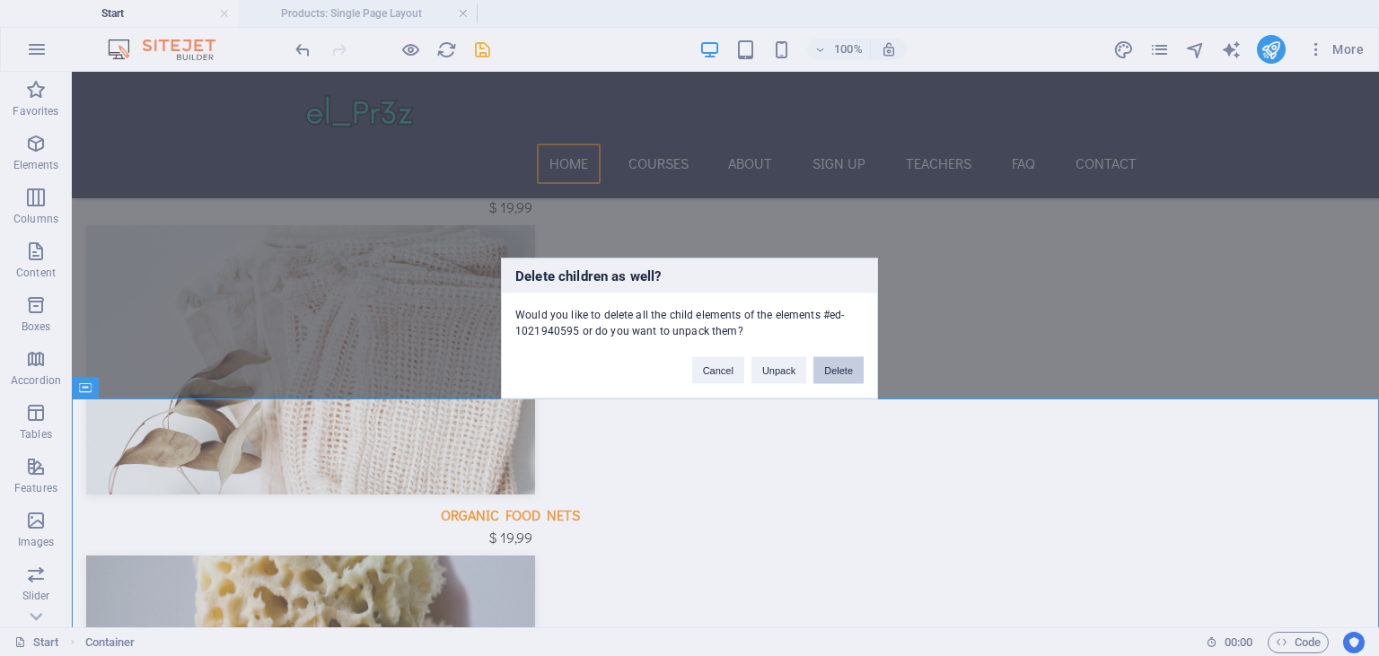
click at [848, 365] on button "Delete" at bounding box center [839, 369] width 50 height 27
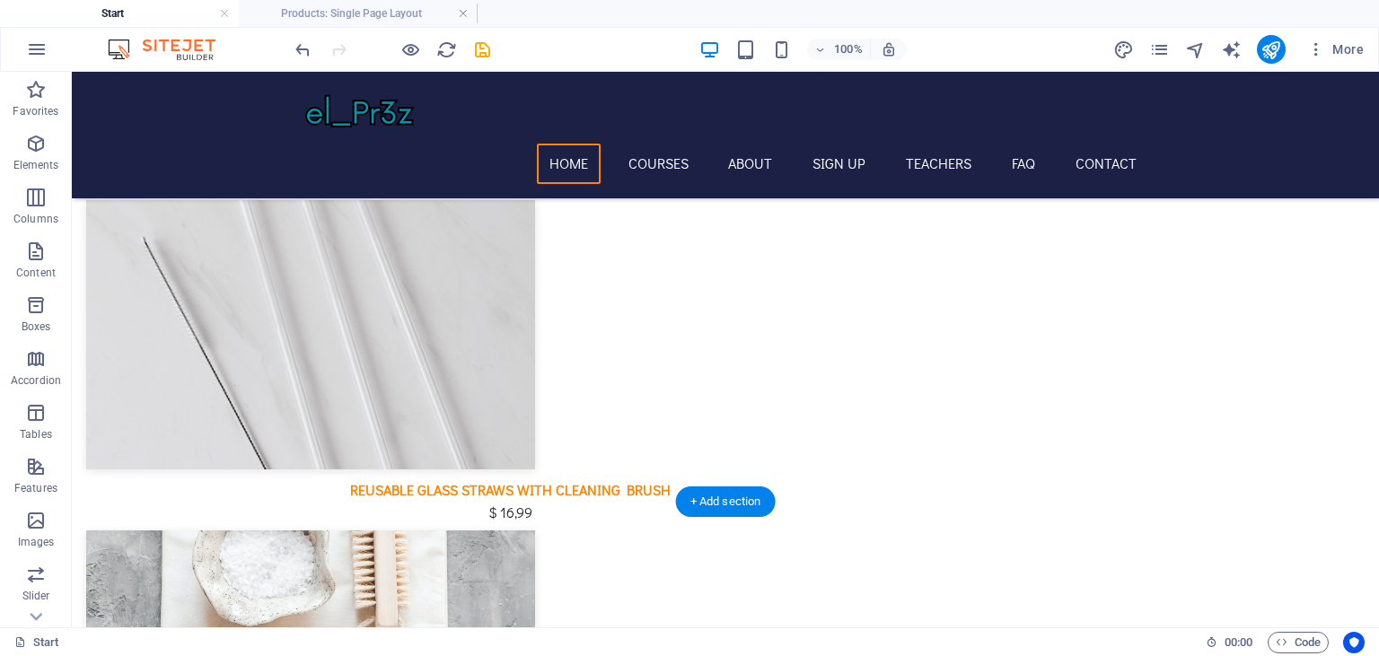
scroll to position [1978, 0]
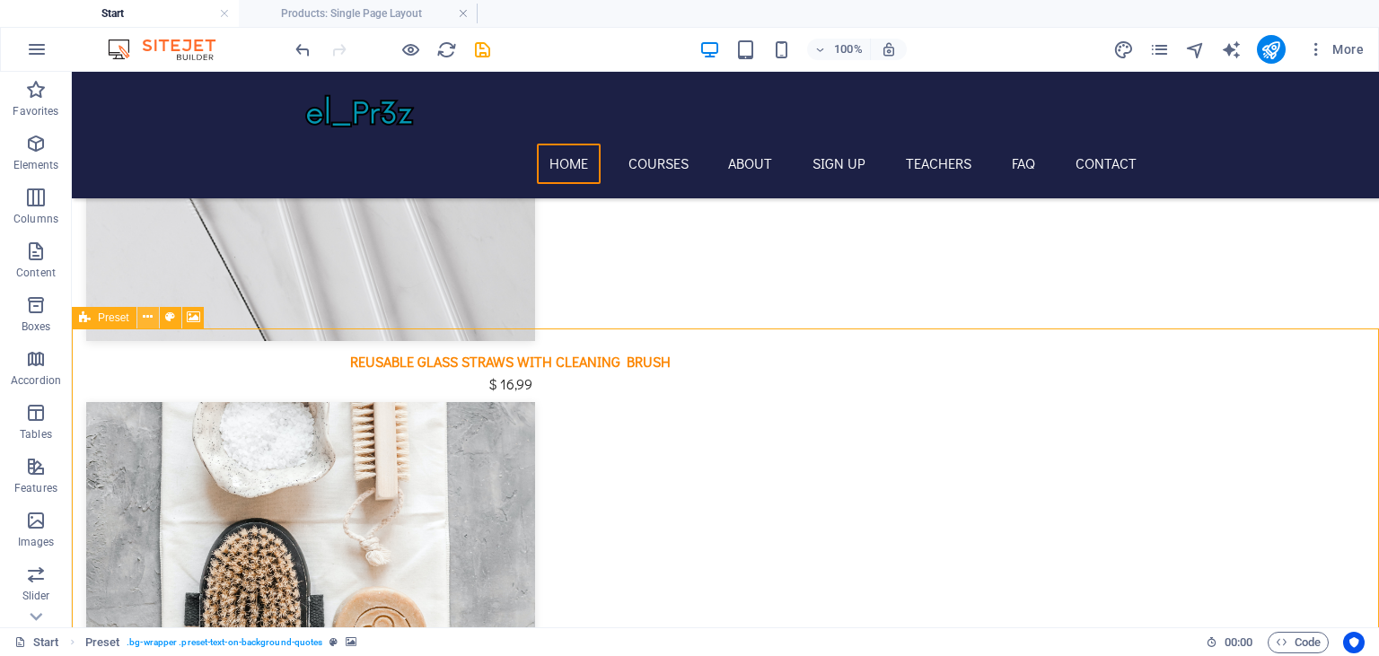
click at [144, 315] on icon at bounding box center [148, 317] width 10 height 19
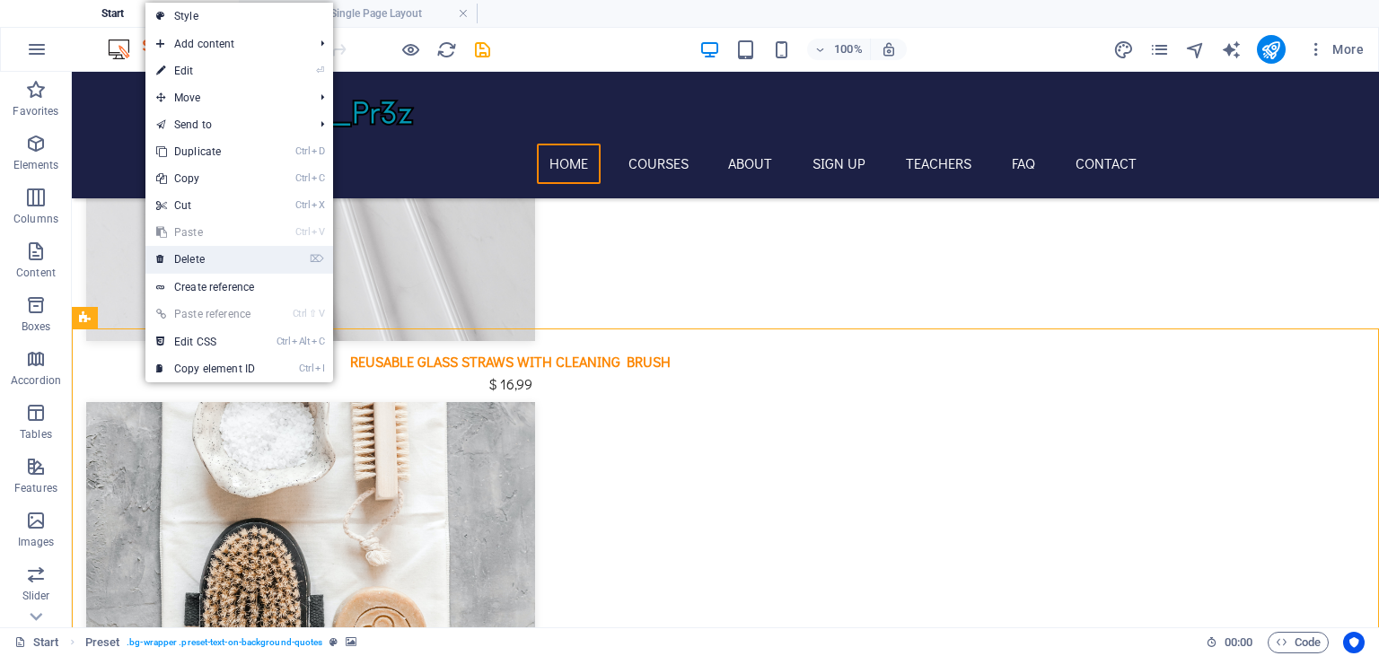
click at [212, 259] on link "⌦ Delete" at bounding box center [205, 259] width 120 height 27
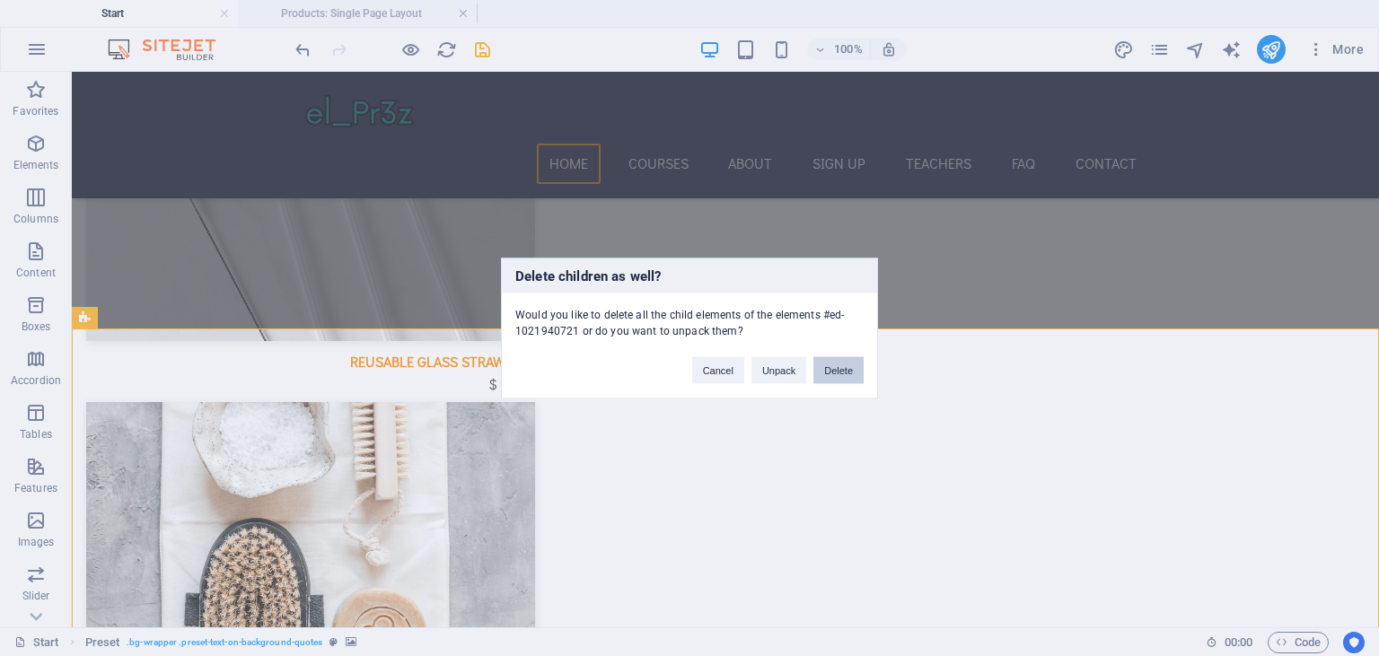
click at [849, 366] on button "Delete" at bounding box center [839, 369] width 50 height 27
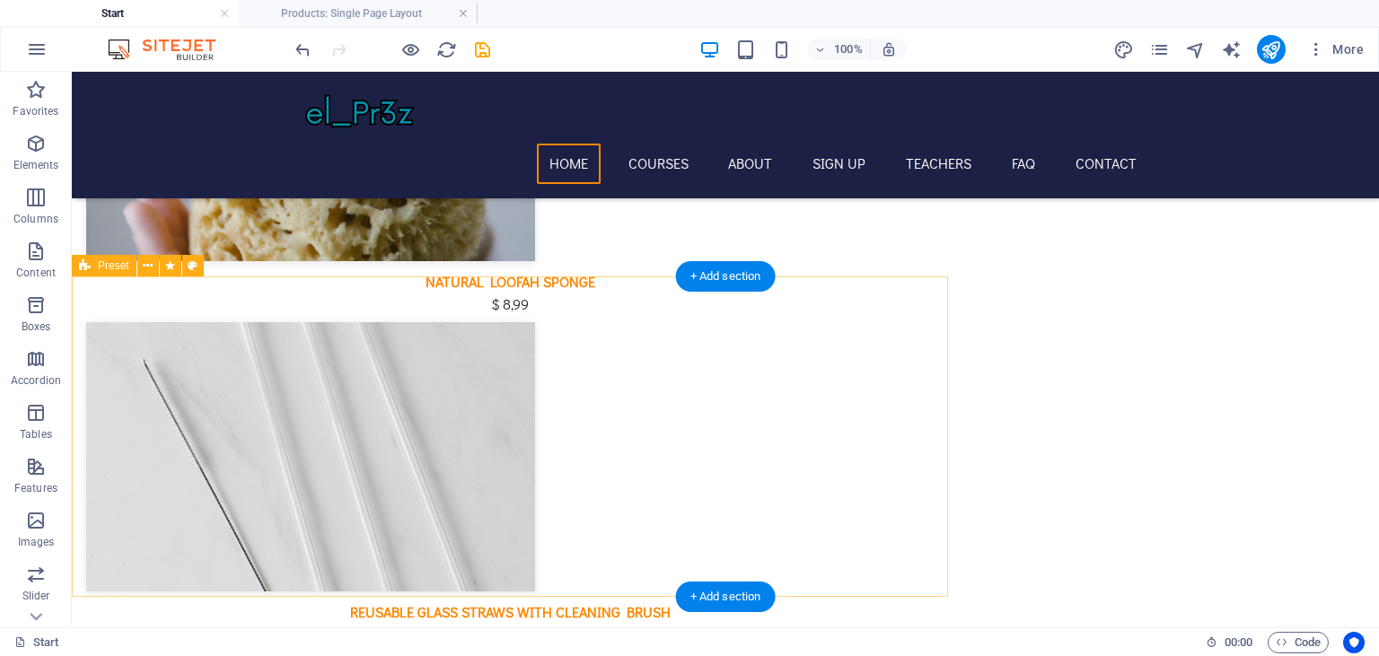
scroll to position [1629, 0]
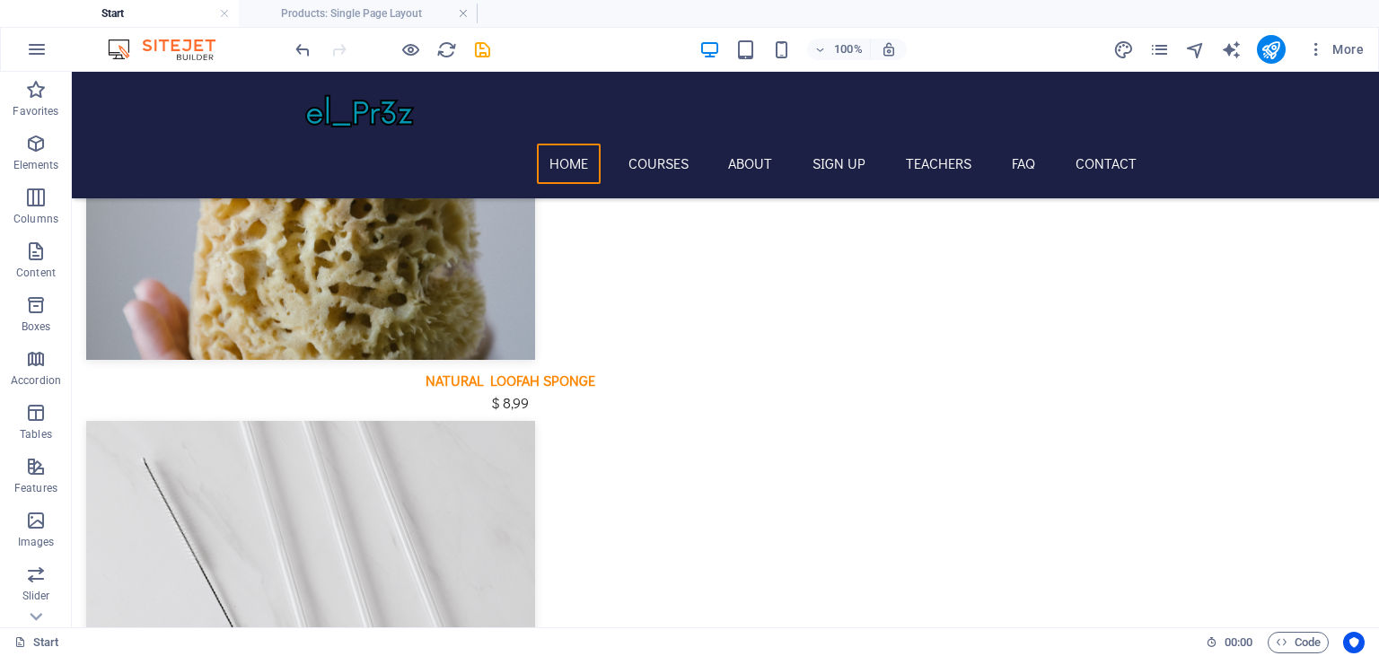
click at [149, 344] on icon at bounding box center [148, 345] width 10 height 19
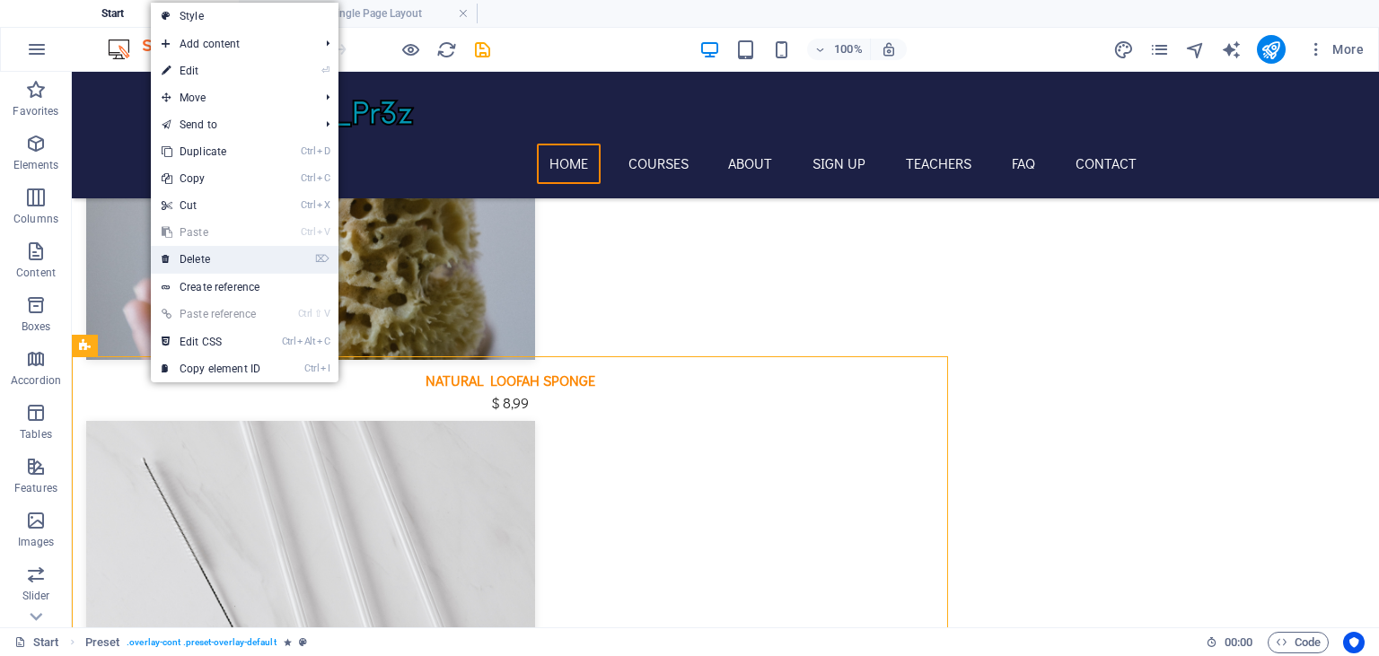
click at [244, 261] on link "⌦ Delete" at bounding box center [211, 259] width 120 height 27
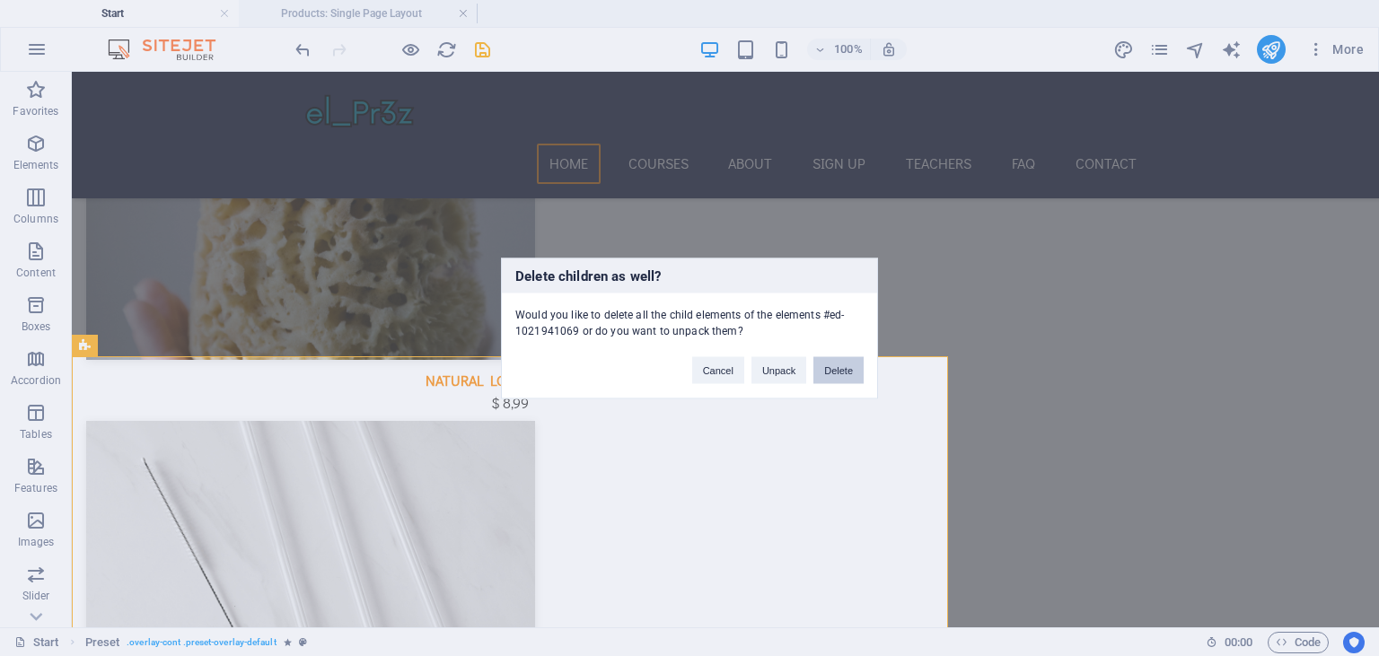
click at [839, 359] on button "Delete" at bounding box center [839, 369] width 50 height 27
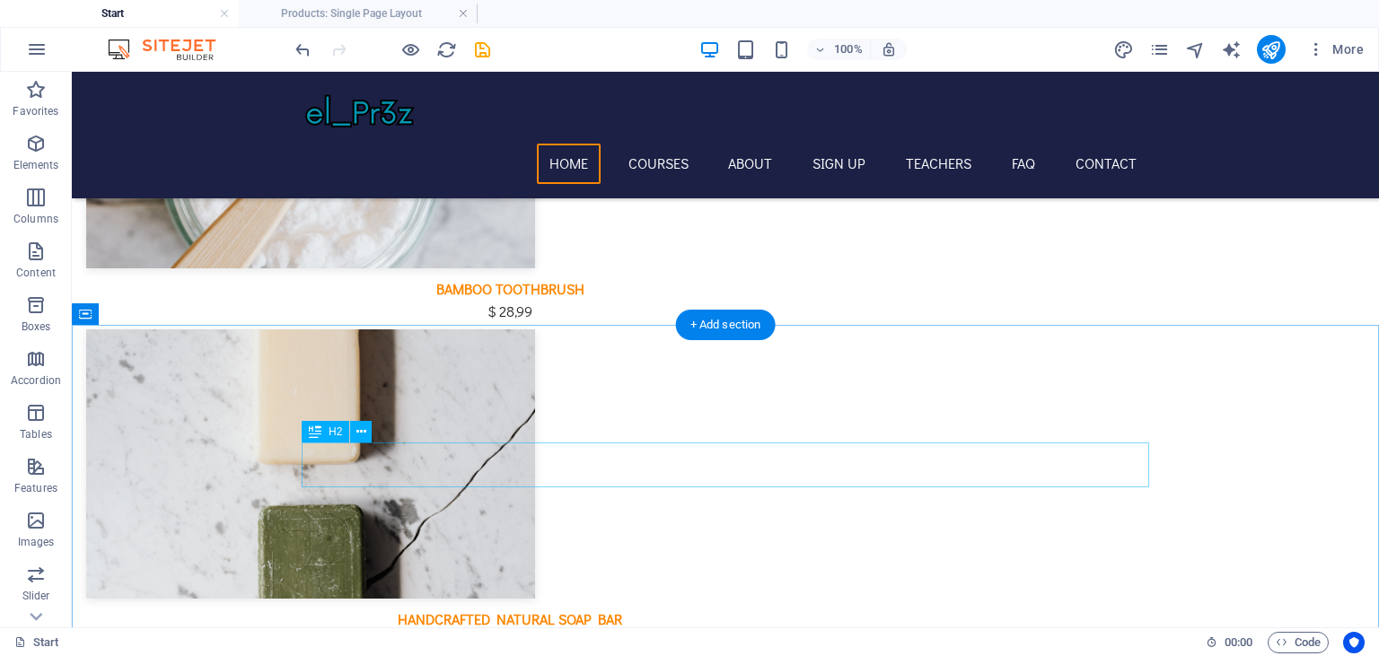
scroll to position [2560, 0]
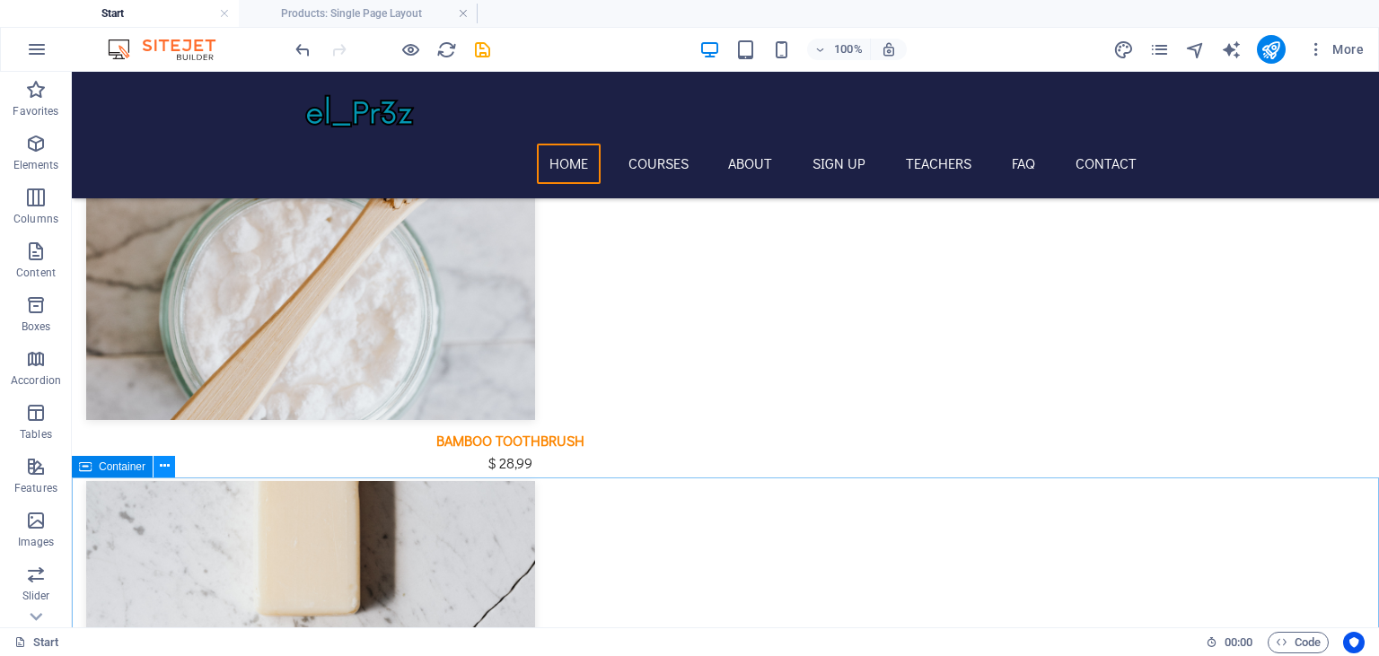
click at [165, 471] on icon at bounding box center [165, 466] width 10 height 19
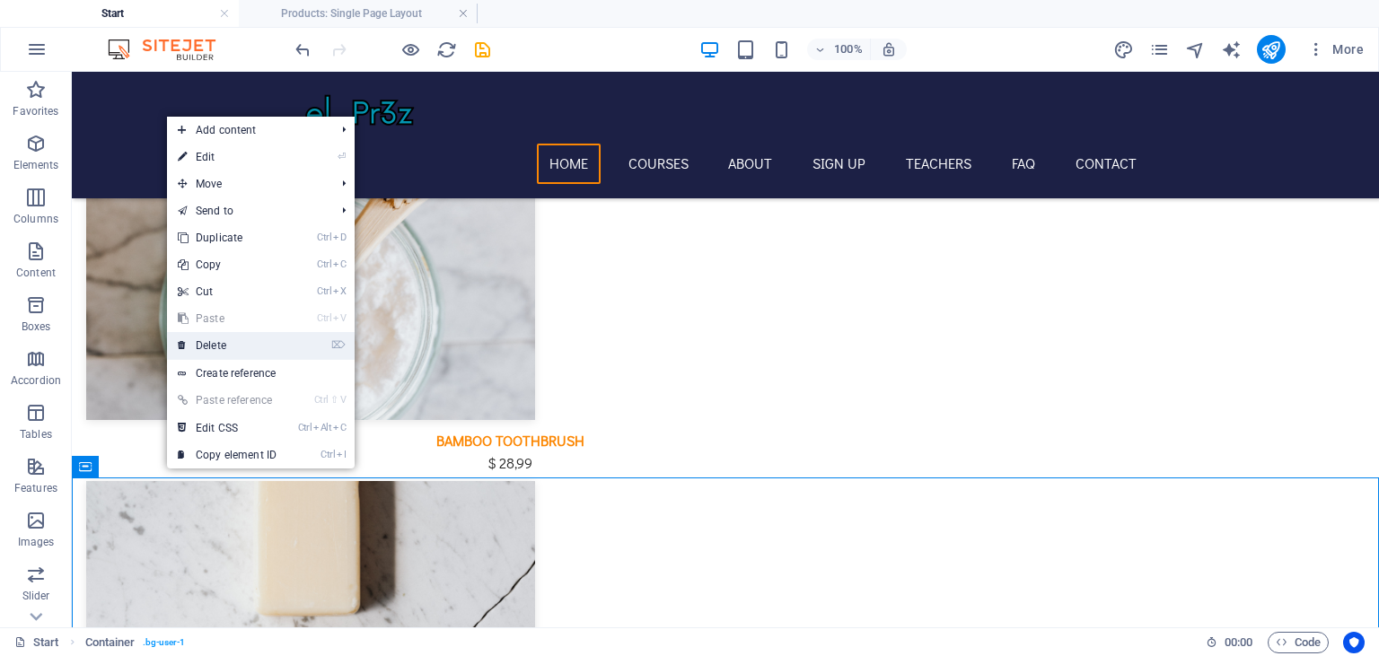
click at [253, 353] on link "⌦ Delete" at bounding box center [227, 345] width 120 height 27
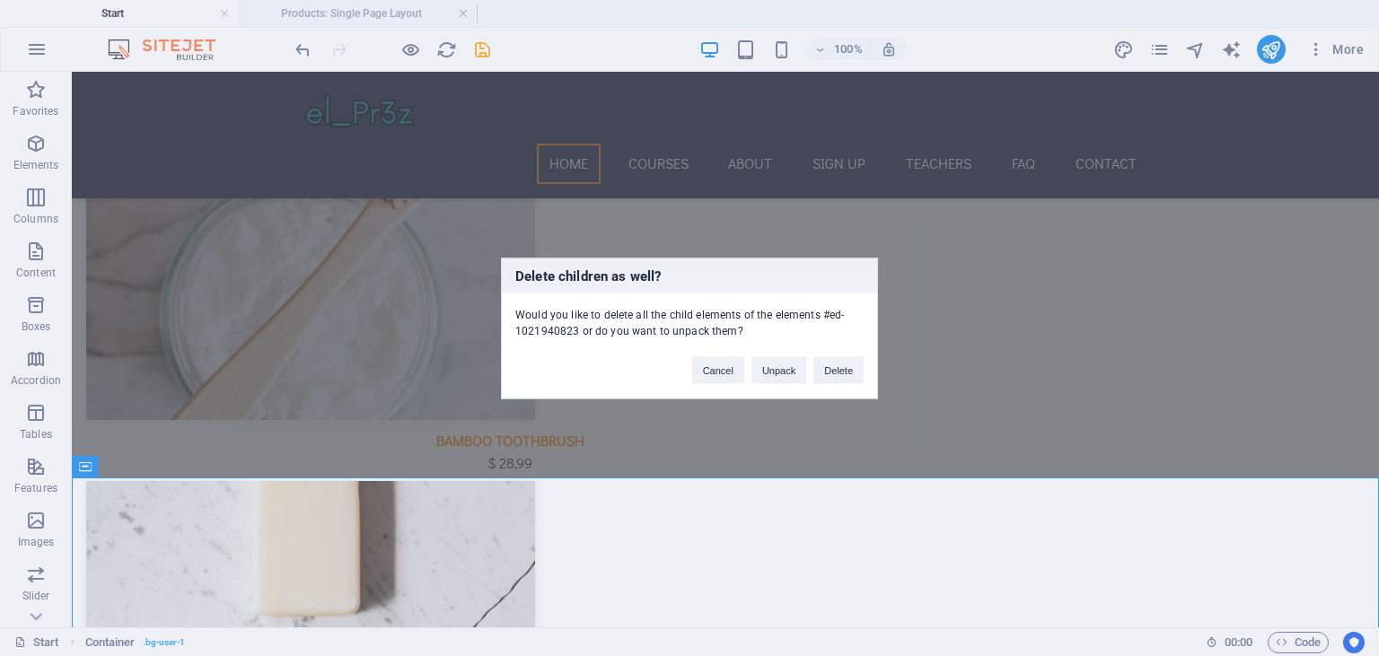
click at [867, 365] on div "Cancel Unpack Delete" at bounding box center [778, 362] width 198 height 46
click at [857, 368] on button "Delete" at bounding box center [839, 369] width 50 height 27
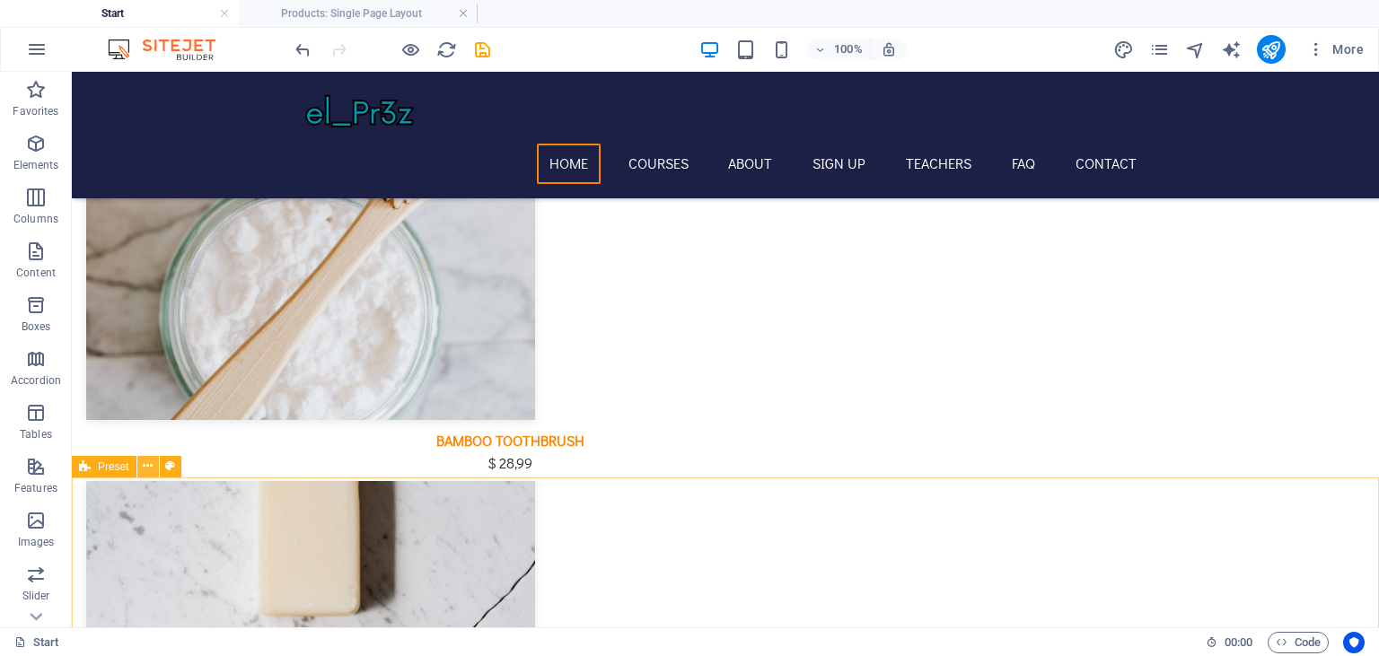
click at [149, 463] on icon at bounding box center [148, 466] width 10 height 19
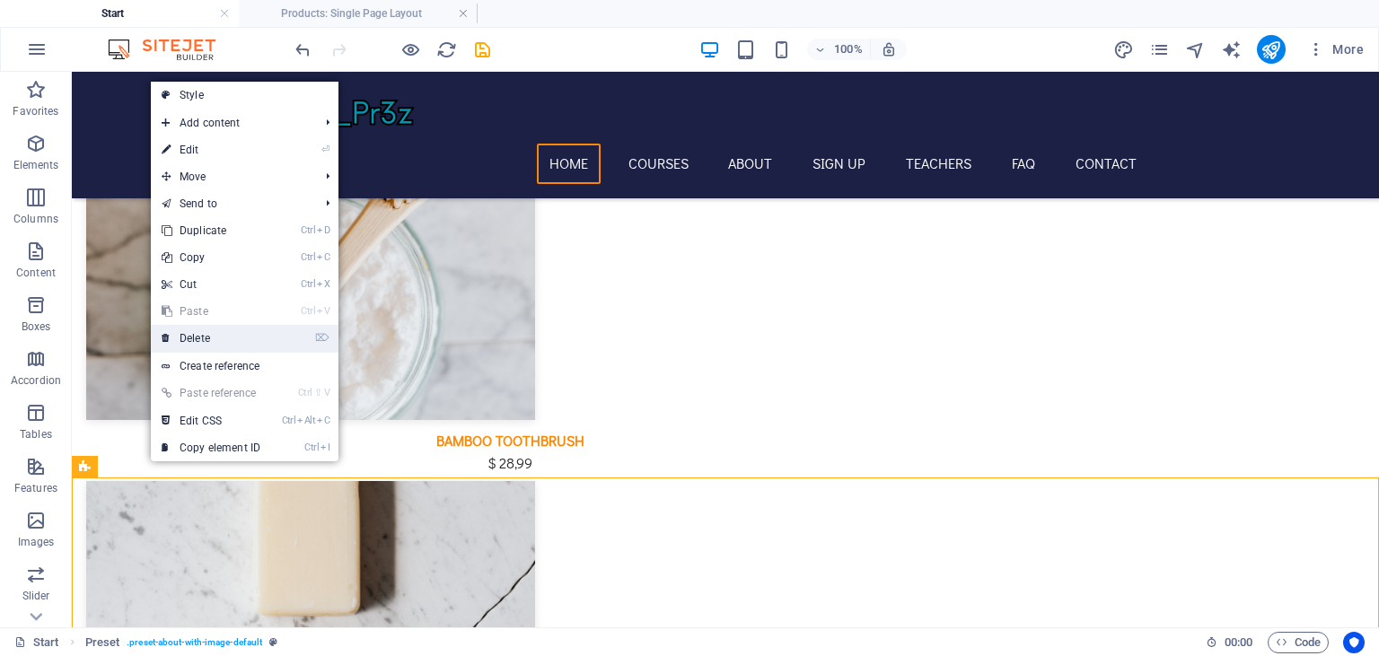
click at [224, 342] on link "⌦ Delete" at bounding box center [211, 338] width 120 height 27
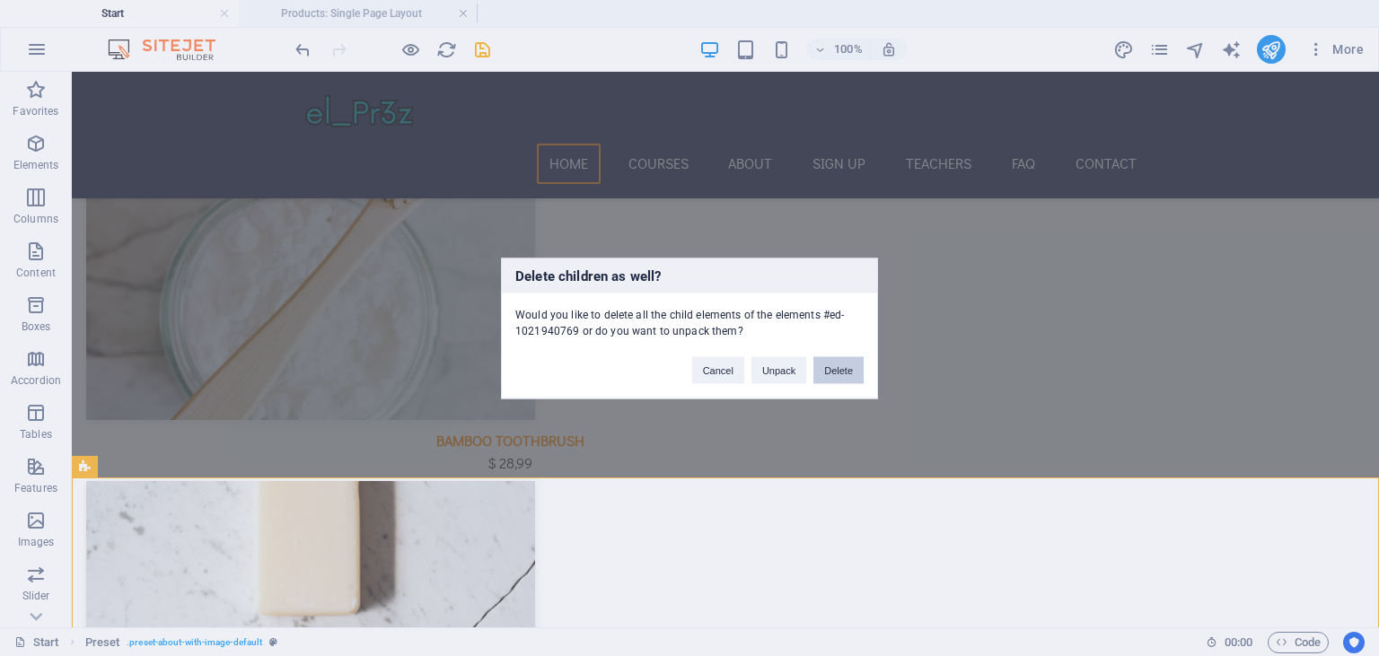
click at [849, 361] on button "Delete" at bounding box center [839, 369] width 50 height 27
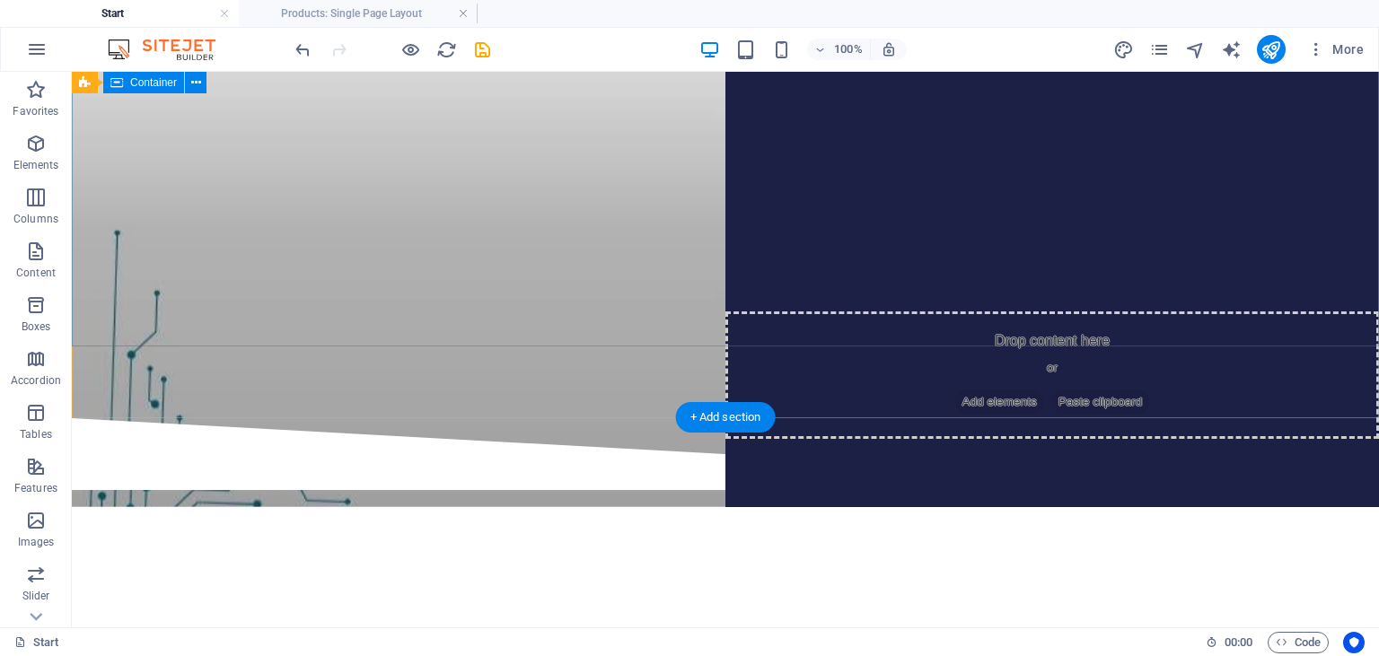
scroll to position [0, 0]
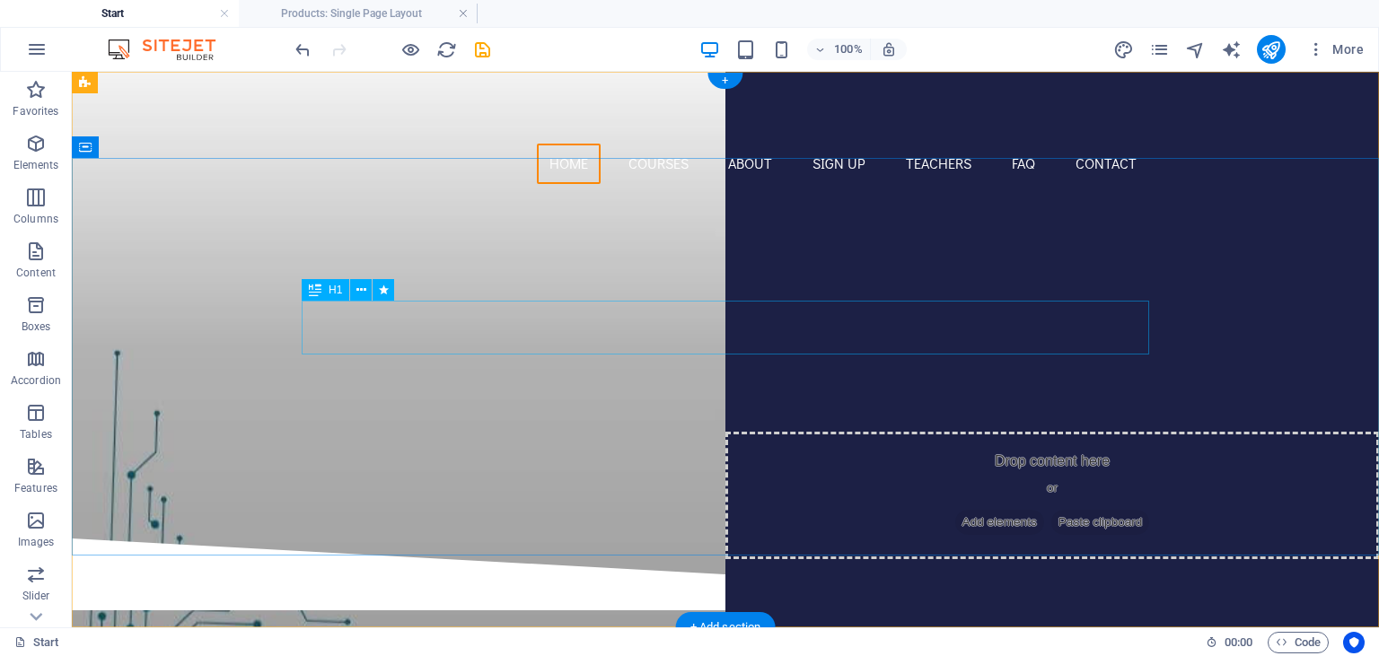
click at [739, 330] on div "Join our Language School" at bounding box center [726, 312] width 848 height 54
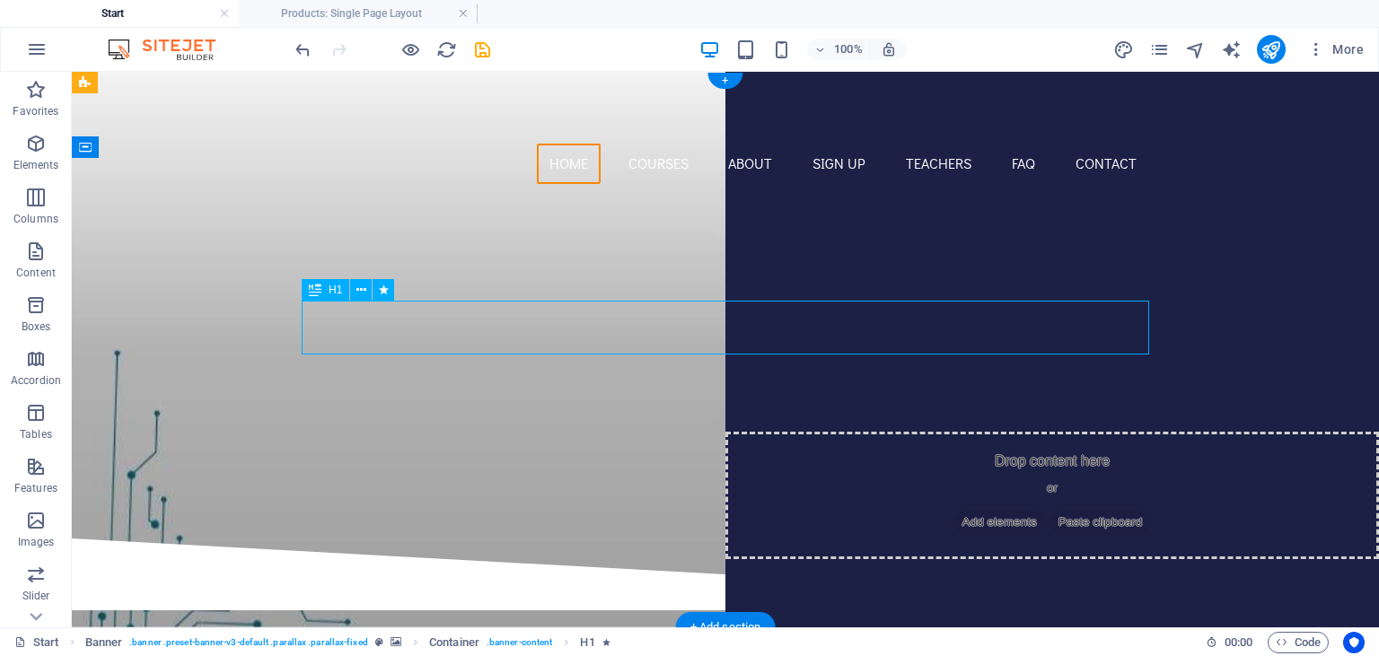
click at [624, 330] on div "Join our Language School" at bounding box center [726, 312] width 848 height 54
click at [541, 321] on div "Join our Language School" at bounding box center [726, 312] width 848 height 54
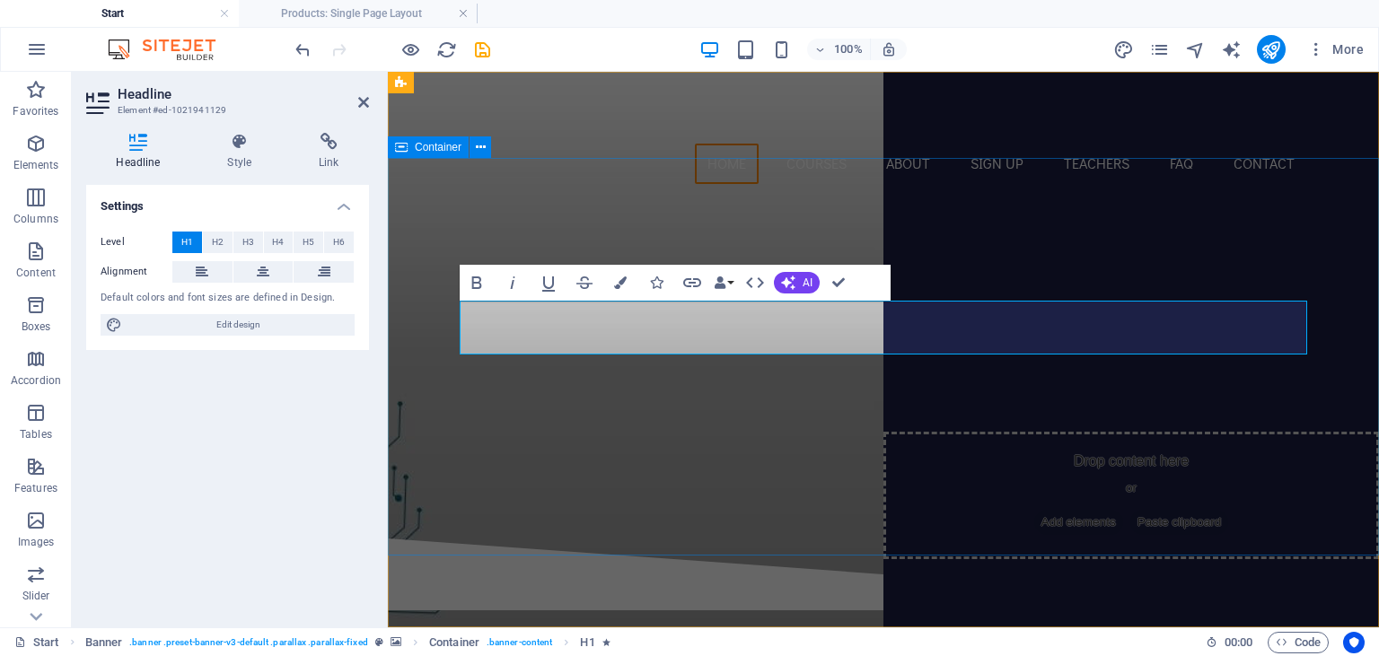
click at [803, 441] on div "EL_PR3Z DIGITAL GOODS Our Courses Sign up now" at bounding box center [883, 368] width 991 height 340
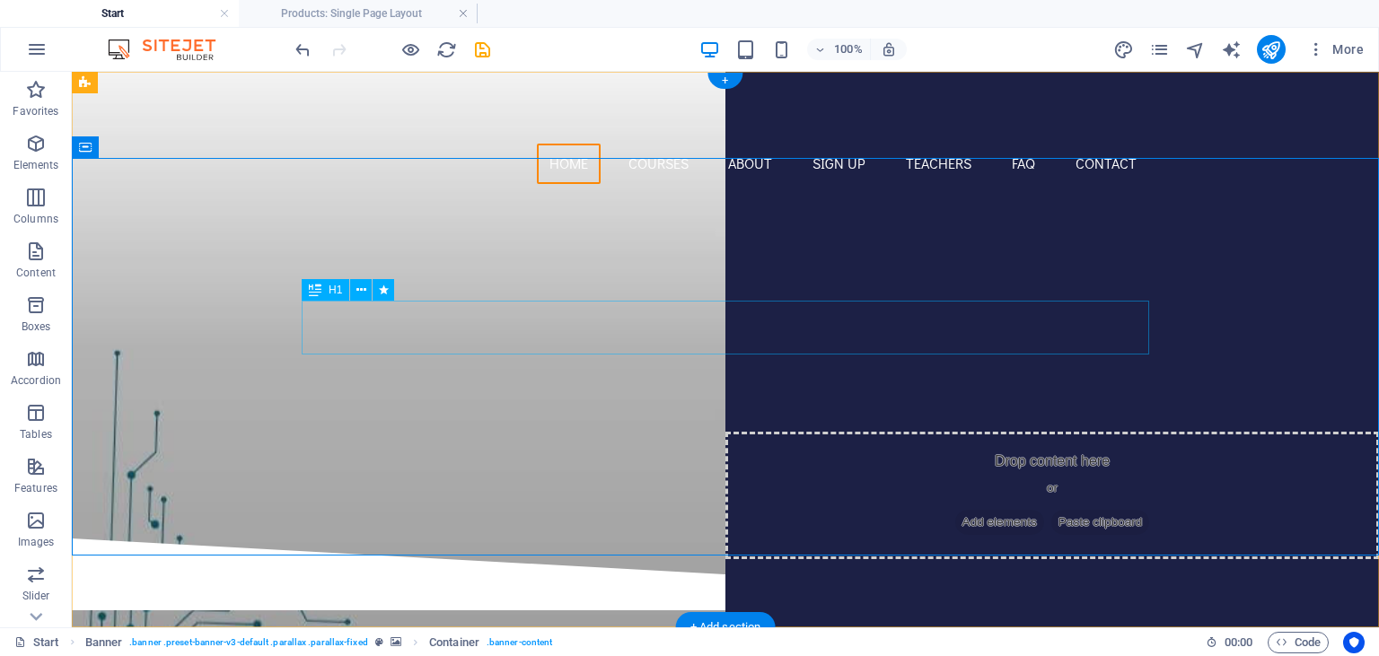
click at [759, 323] on div "EL_PR3Z DIGITAL GOODS" at bounding box center [726, 312] width 848 height 54
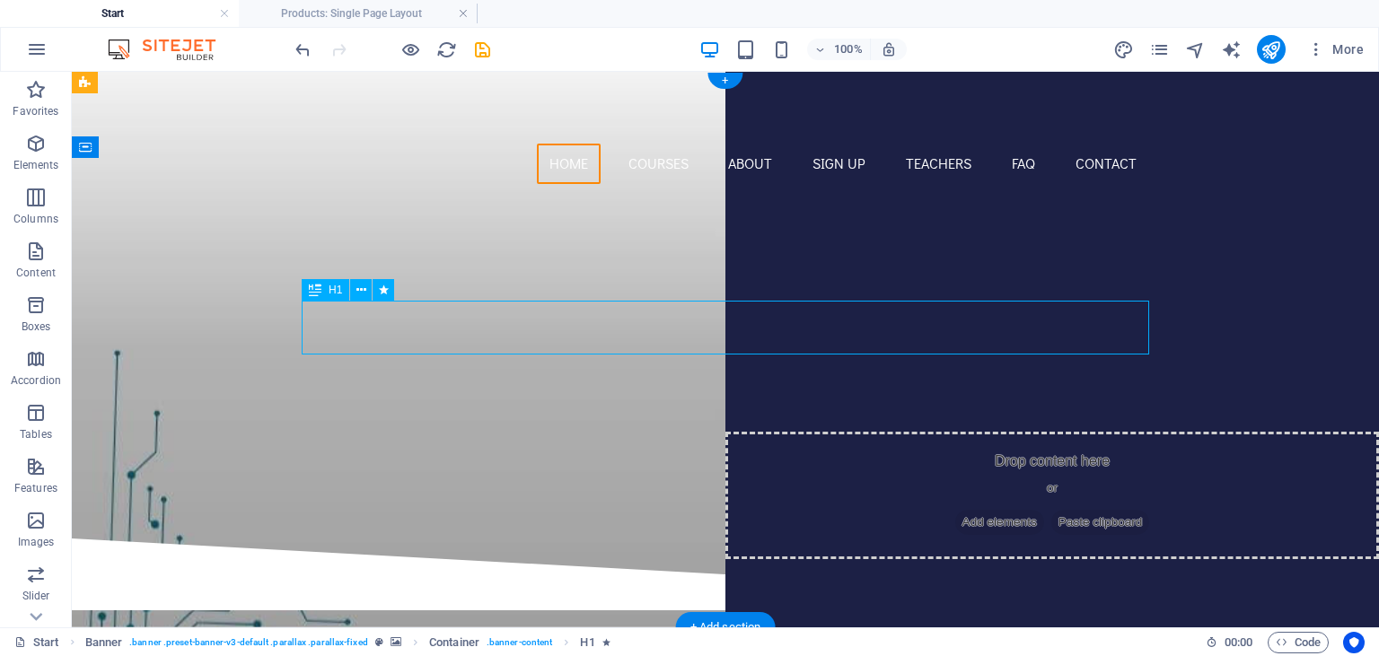
click at [734, 321] on div "EL_PR3Z DIGITAL GOODS" at bounding box center [726, 312] width 848 height 54
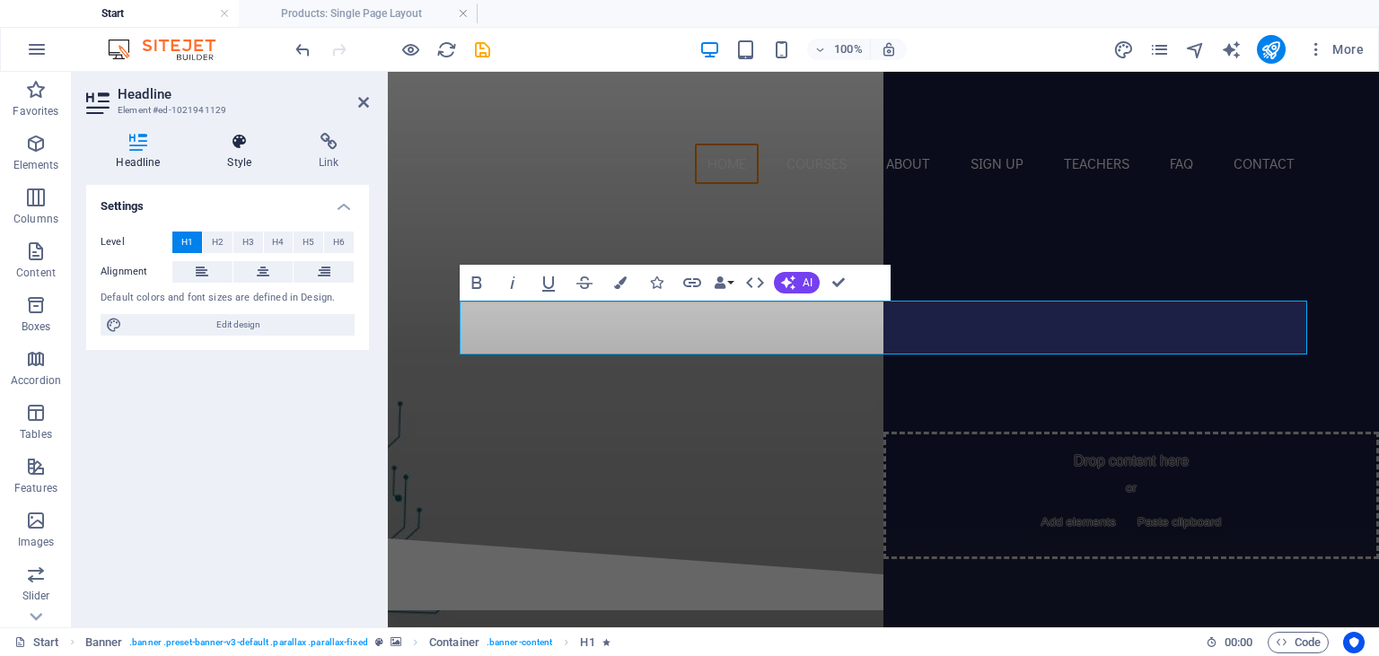
click at [239, 153] on h4 "Style" at bounding box center [244, 152] width 92 height 38
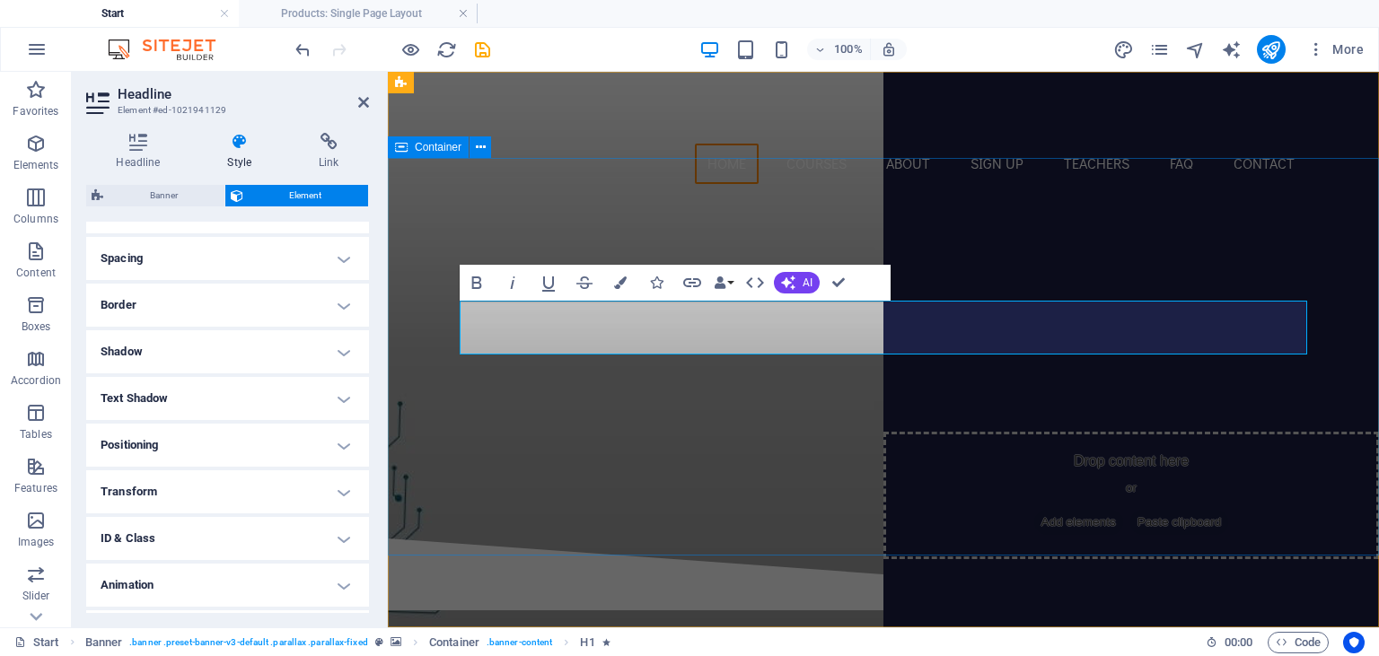
drag, startPoint x: 538, startPoint y: 422, endPoint x: 857, endPoint y: 422, distance: 318.8
click at [856, 422] on div "EL_PR3Z DIGITAL GOODS Our Courses Sign up now" at bounding box center [883, 368] width 991 height 340
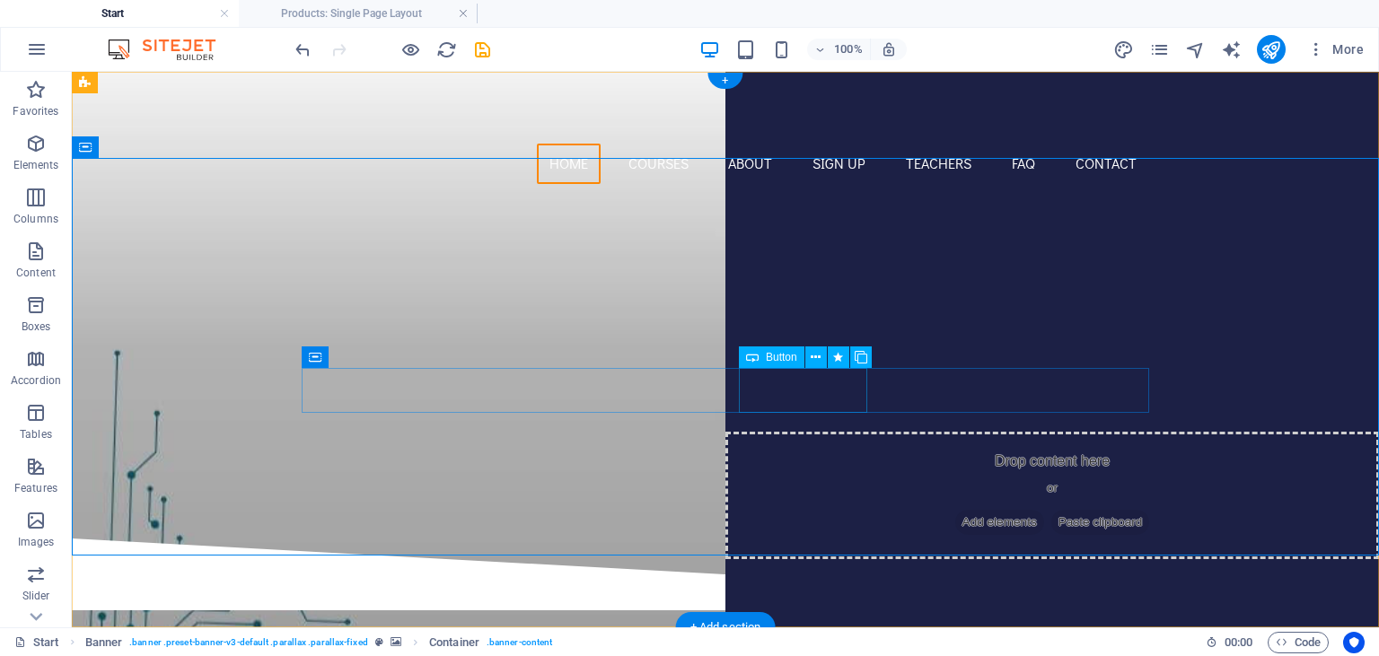
click at [837, 408] on div "Sign up now" at bounding box center [726, 430] width 848 height 45
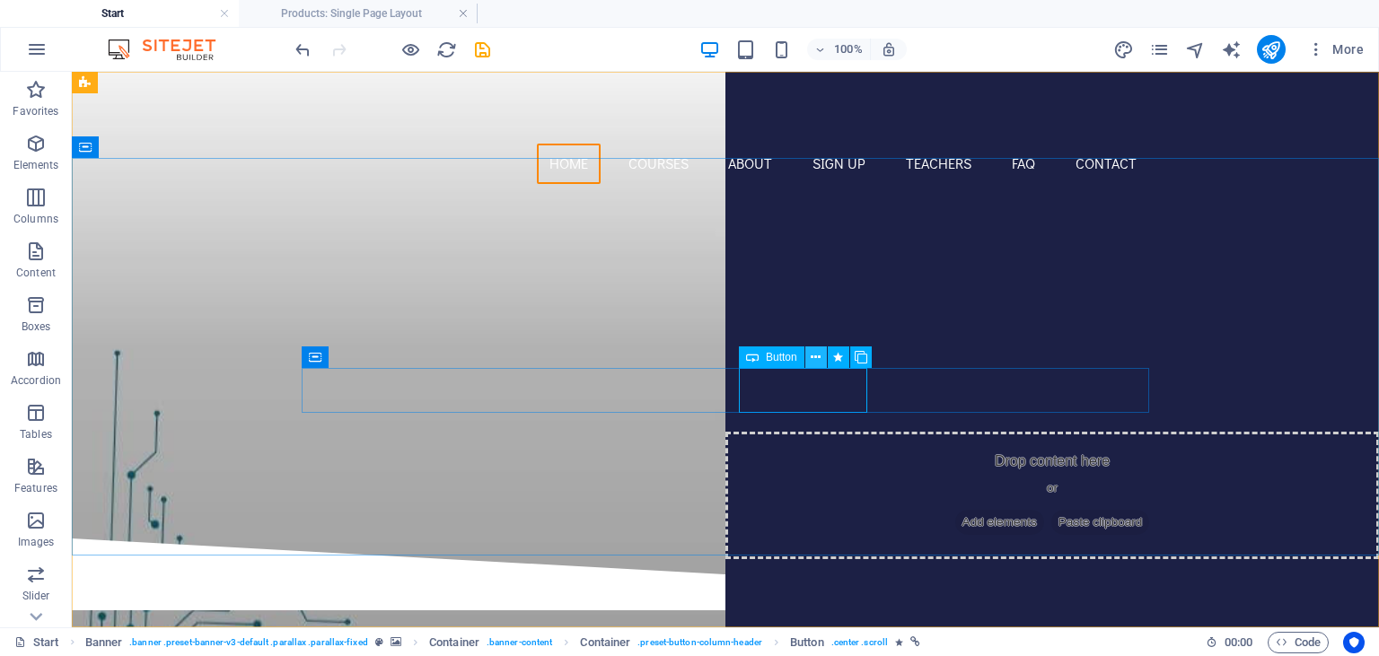
click at [815, 356] on icon at bounding box center [816, 357] width 10 height 19
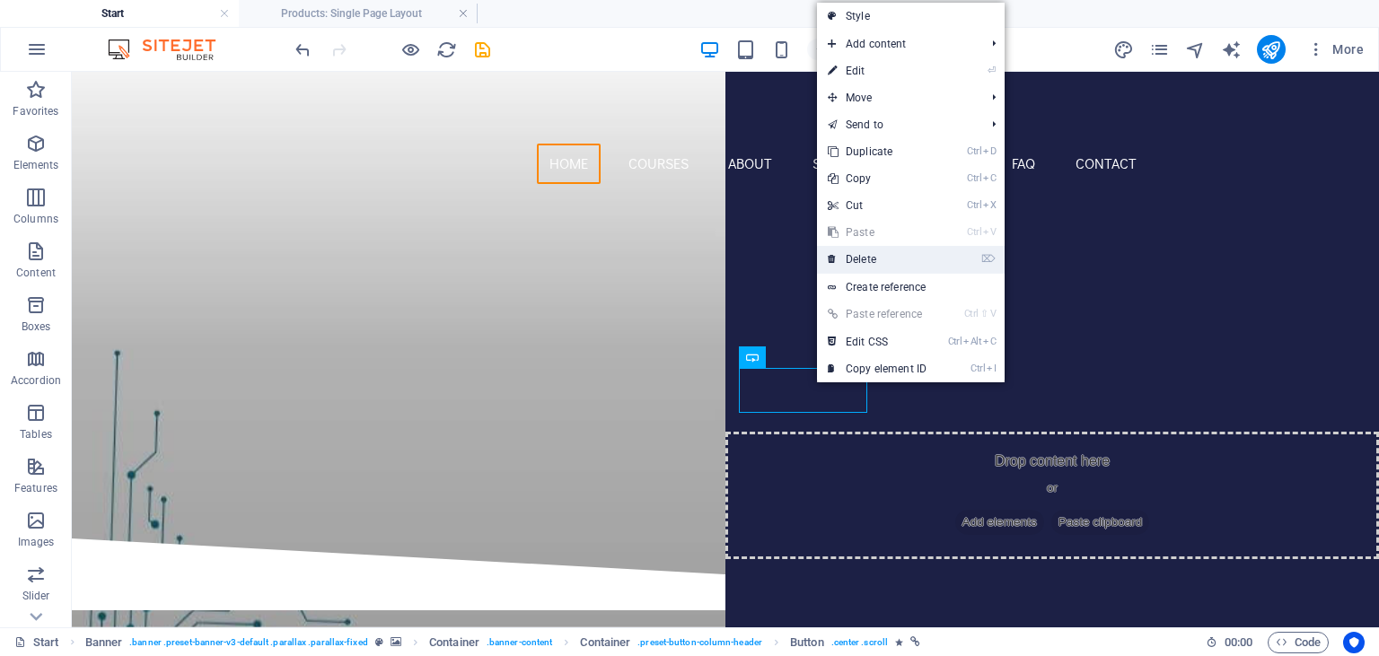
click at [860, 256] on link "⌦ Delete" at bounding box center [877, 259] width 120 height 27
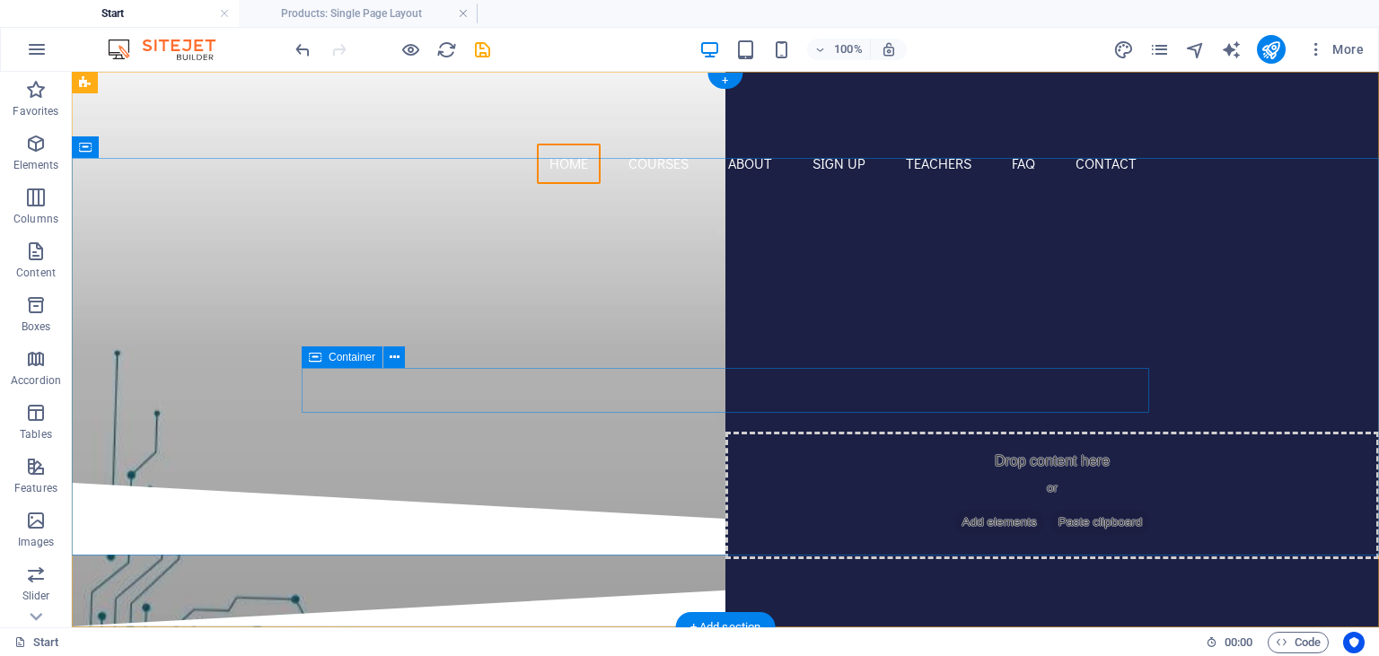
click at [818, 397] on div "Our Courses" at bounding box center [726, 374] width 848 height 45
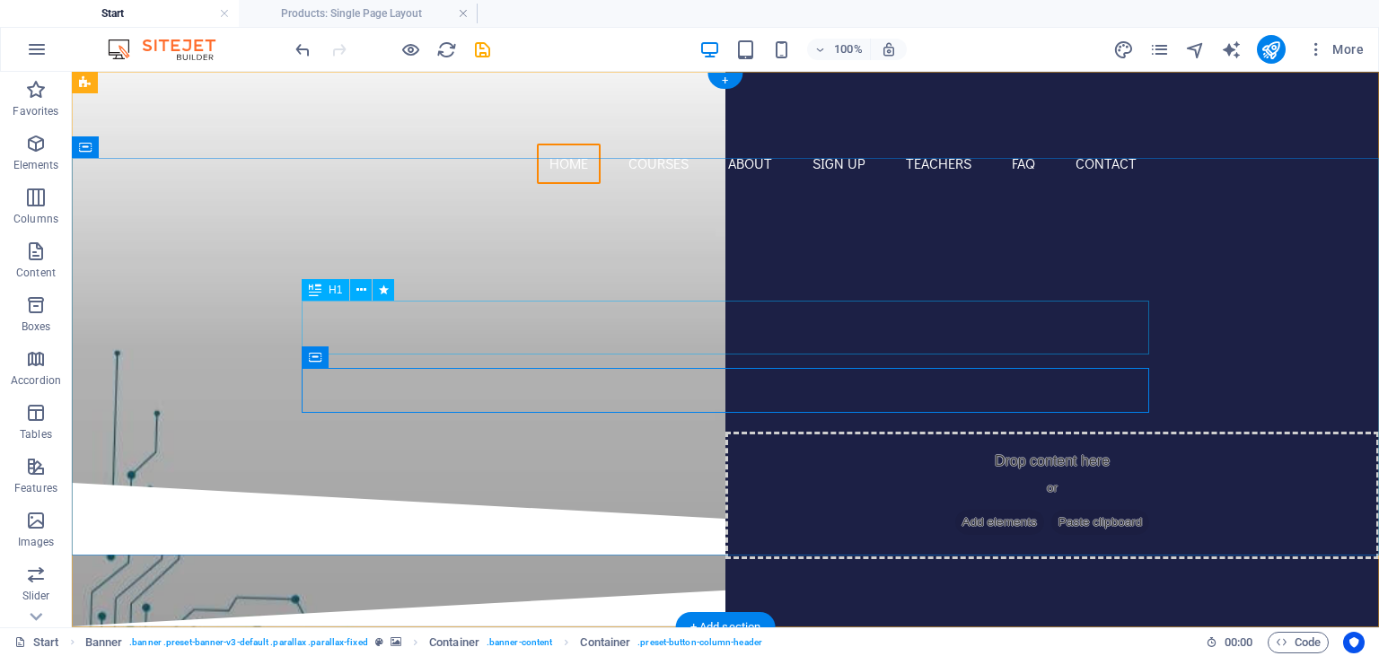
click at [815, 329] on div "EL_PR3Z DIGITAL GOODS" at bounding box center [726, 312] width 848 height 54
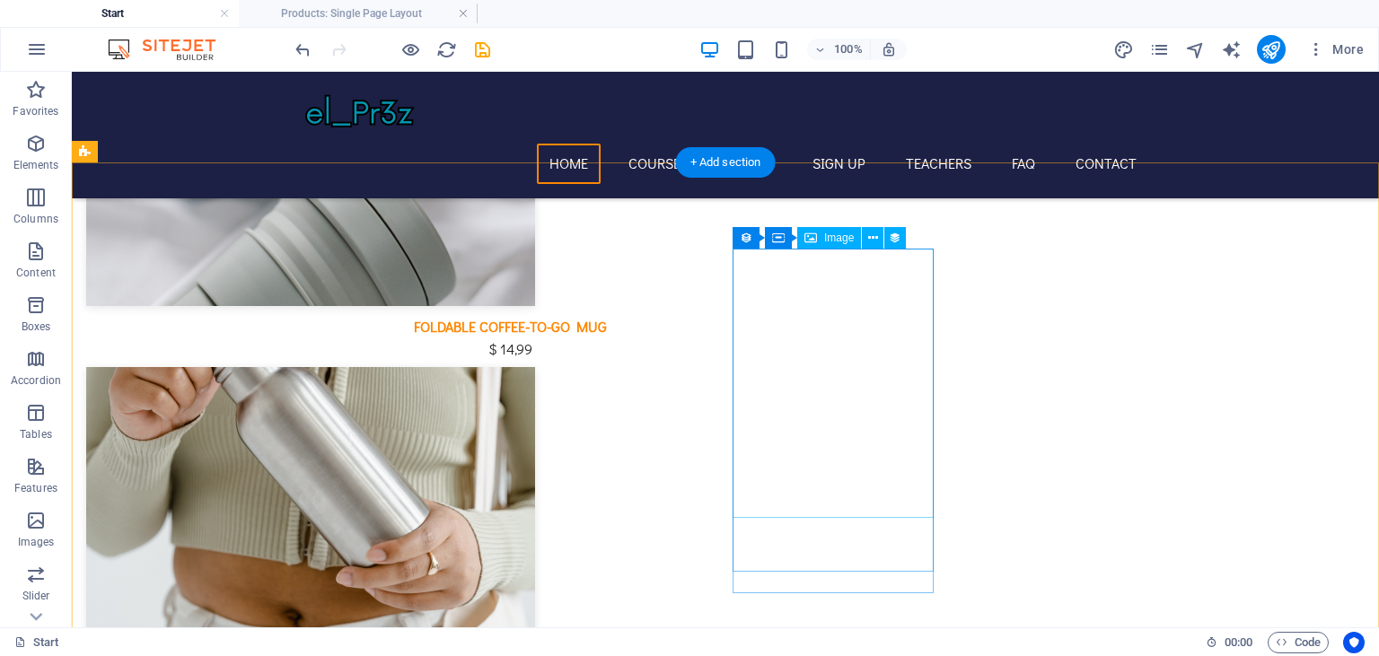
scroll to position [698, 0]
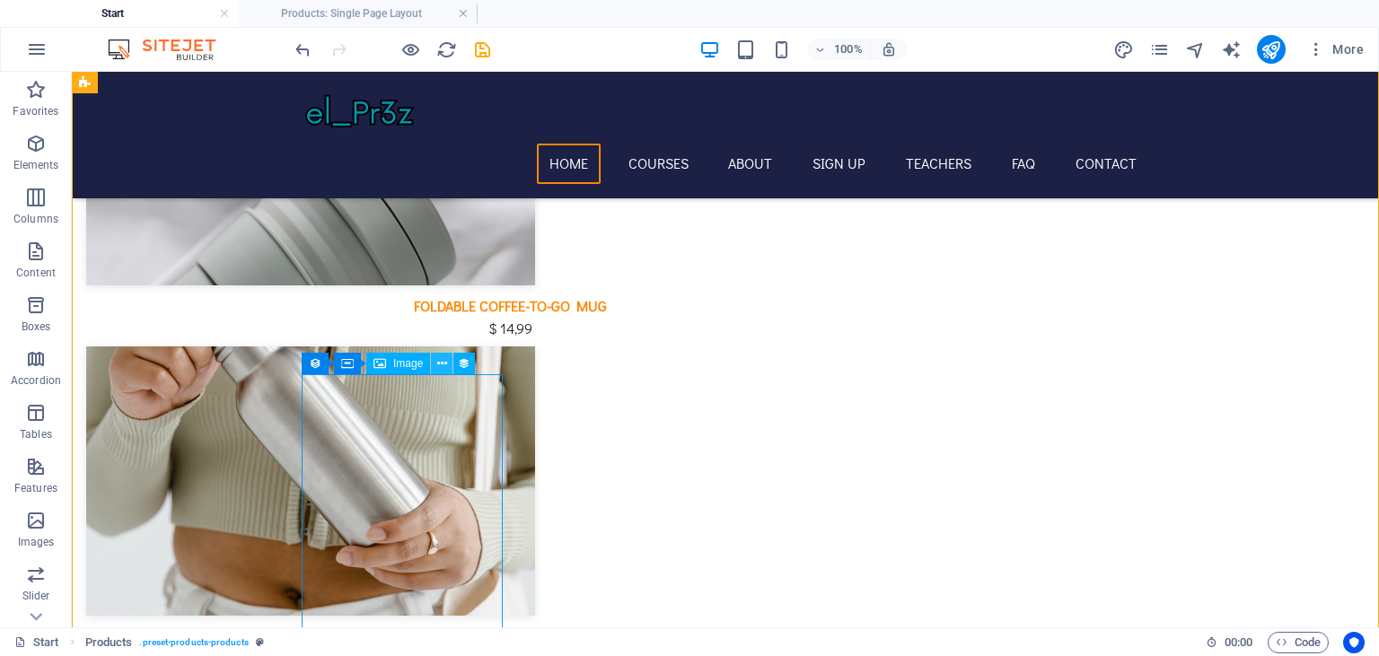
click at [445, 365] on icon at bounding box center [442, 364] width 10 height 19
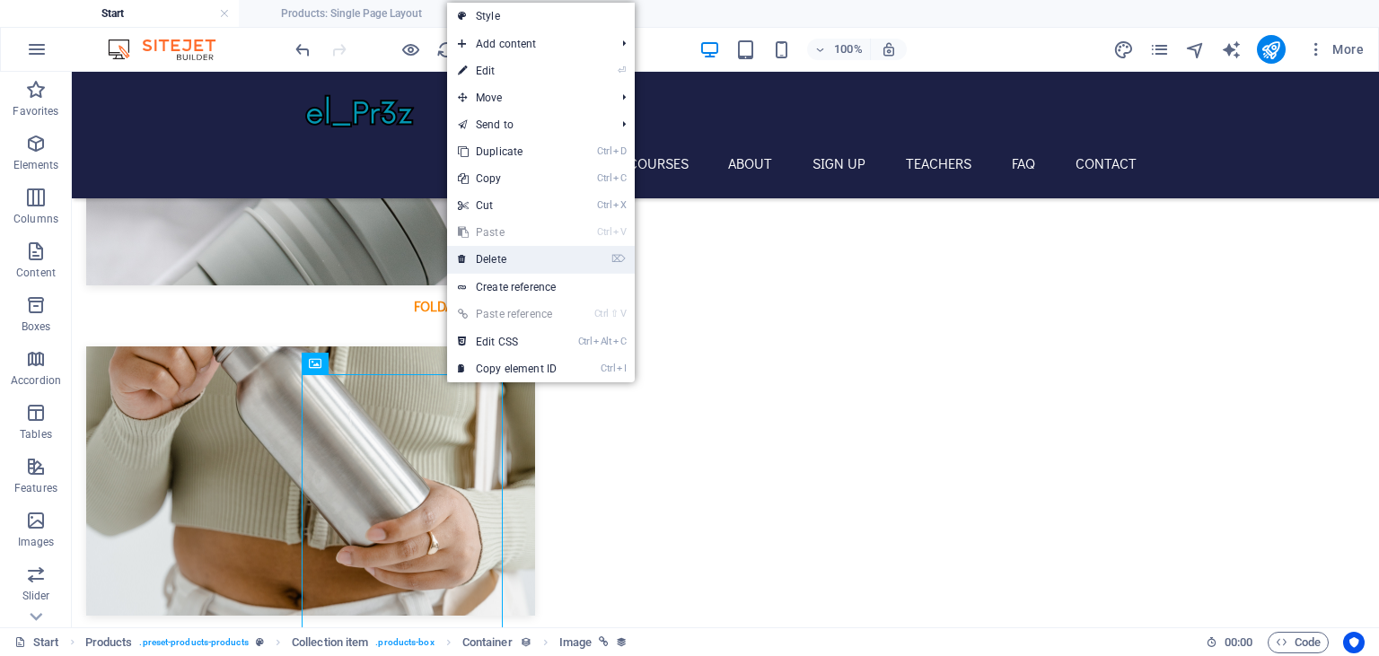
click at [526, 259] on link "⌦ Delete" at bounding box center [507, 259] width 120 height 27
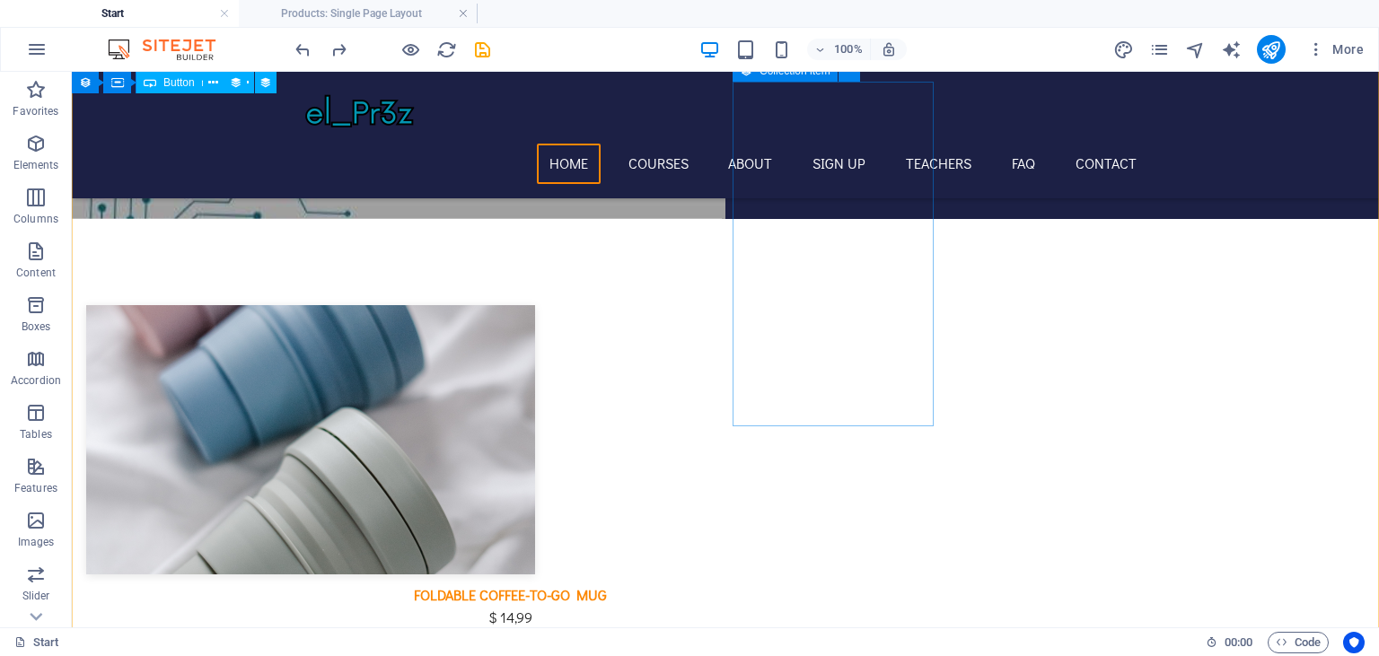
scroll to position [661, 0]
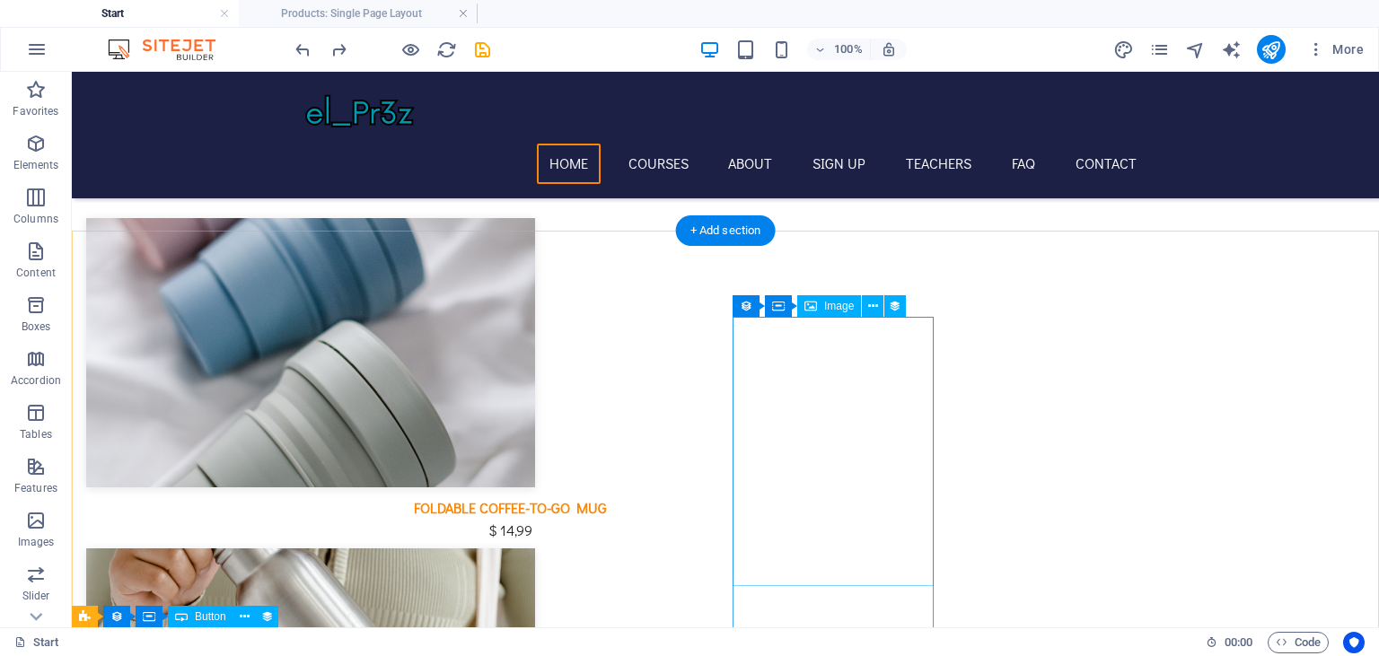
scroll to position [348, 0]
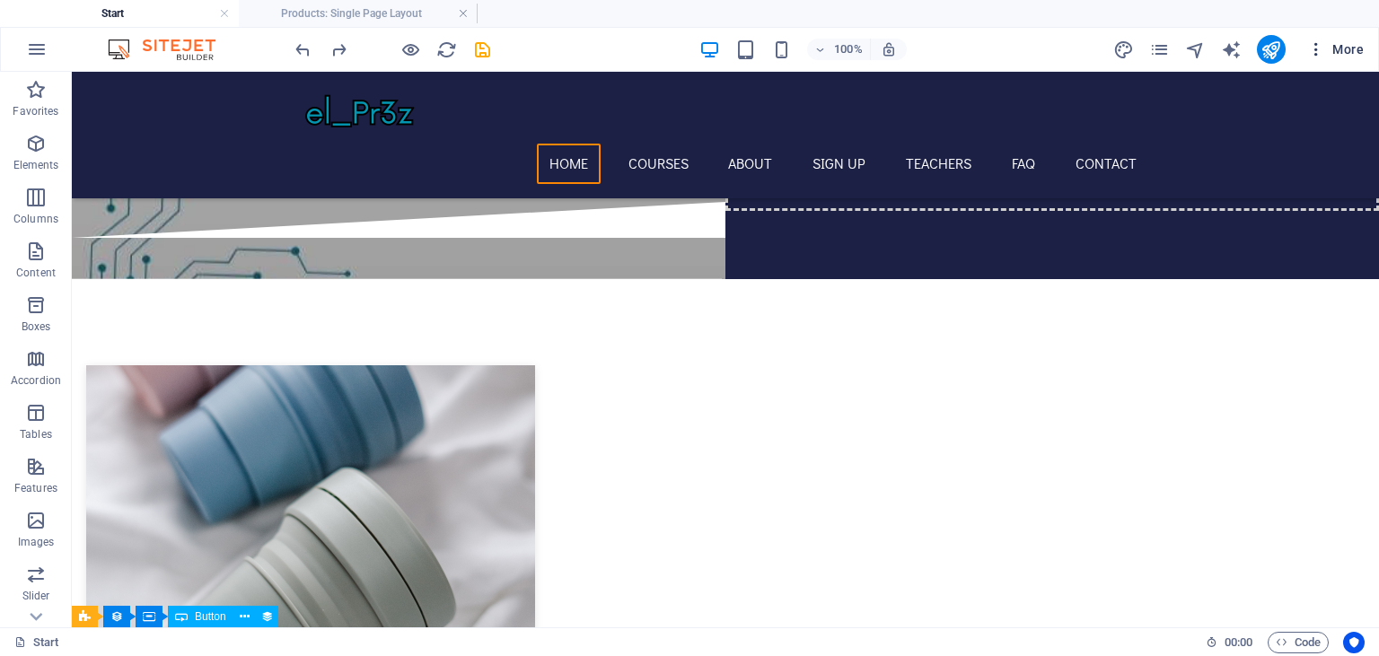
click at [1321, 42] on icon "button" at bounding box center [1316, 49] width 18 height 18
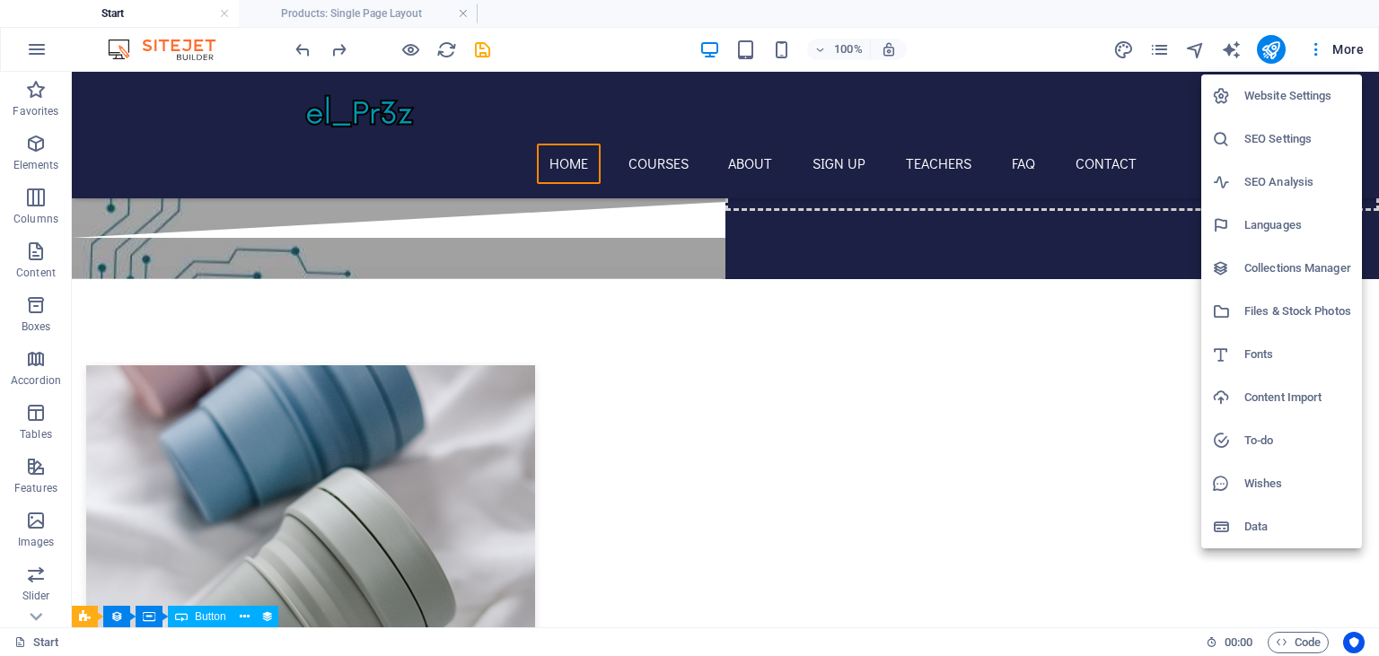
click at [244, 279] on div at bounding box center [689, 328] width 1379 height 656
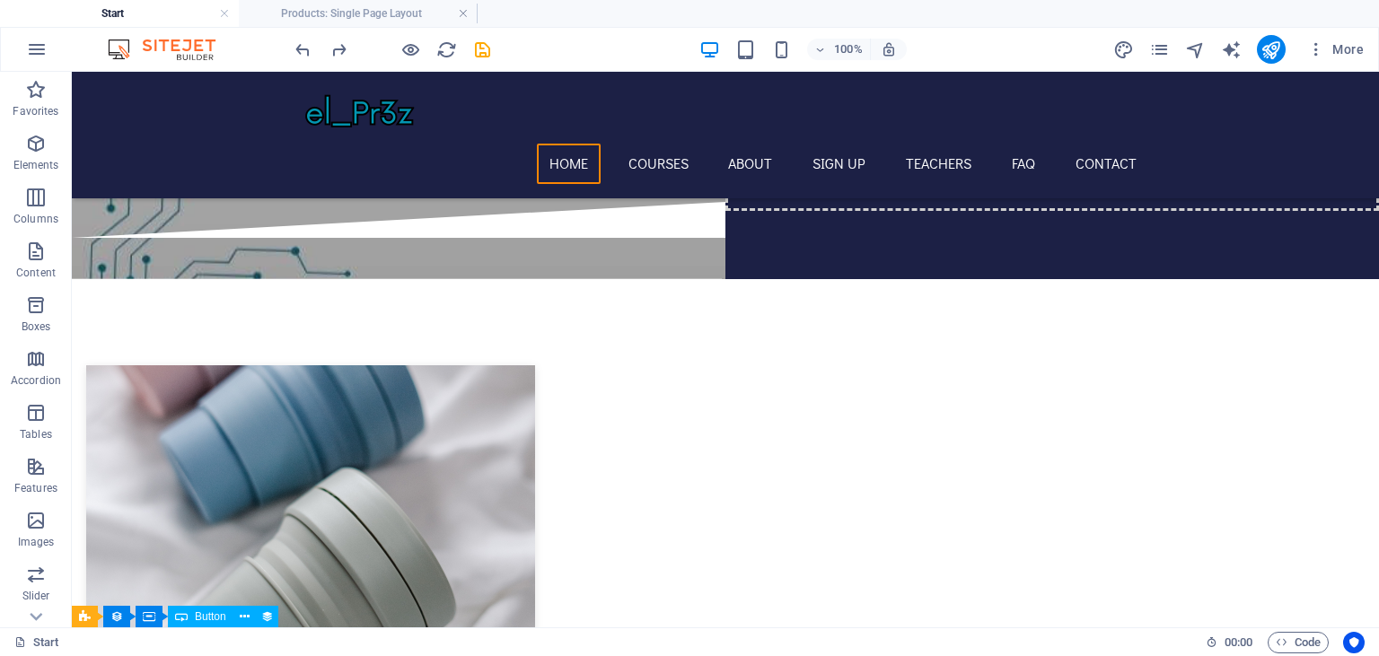
click at [495, 50] on div "100% More" at bounding box center [831, 49] width 1079 height 29
click at [488, 40] on icon "save" at bounding box center [482, 50] width 21 height 21
checkbox input "false"
click at [507, 15] on ul "Start Products: Single Page Layout" at bounding box center [689, 13] width 1379 height 27
click at [318, 10] on h4 "Products: Single Page Layout" at bounding box center [359, 14] width 239 height 20
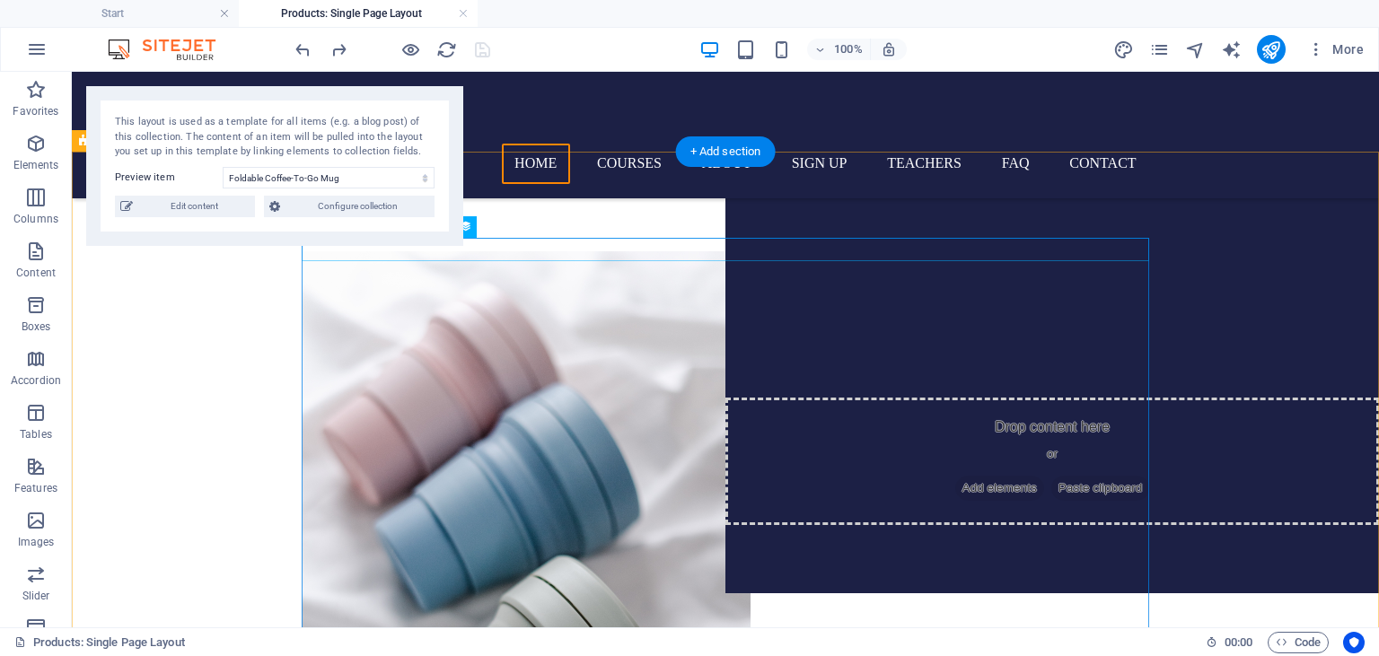
scroll to position [0, 0]
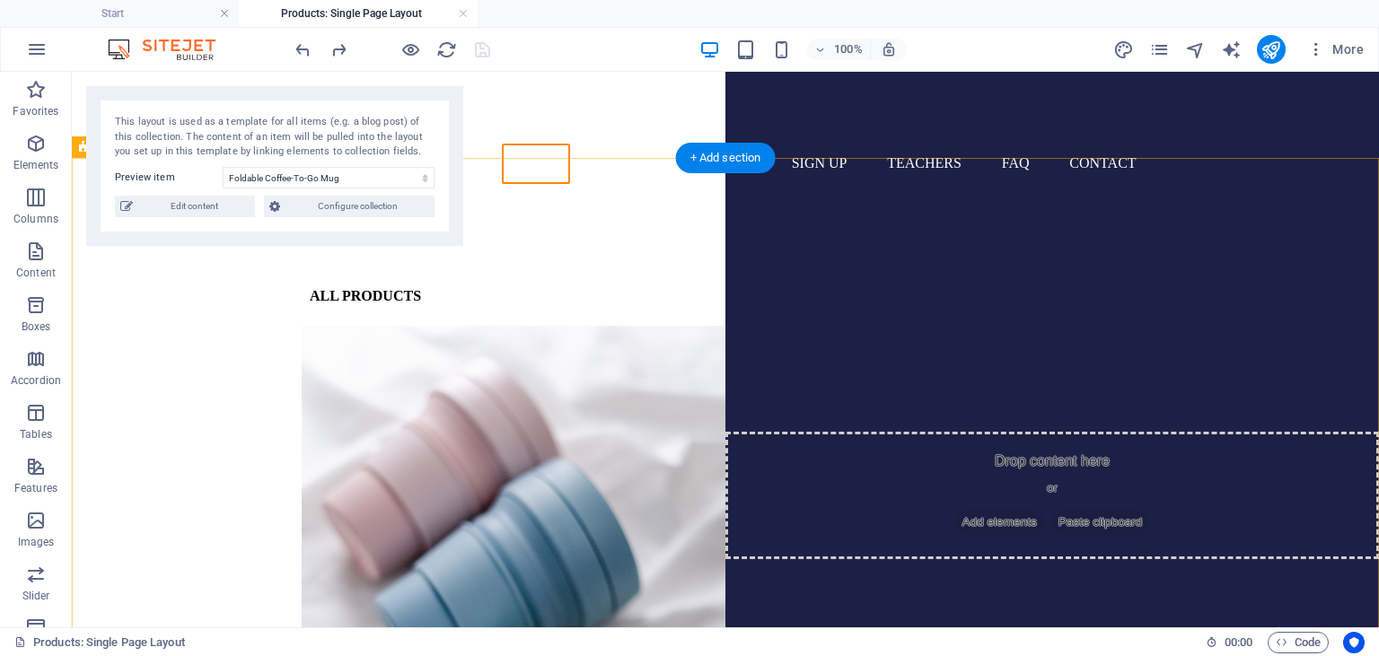
click at [241, 66] on div "100% More" at bounding box center [689, 49] width 1377 height 43
